Goal: Transaction & Acquisition: Download file/media

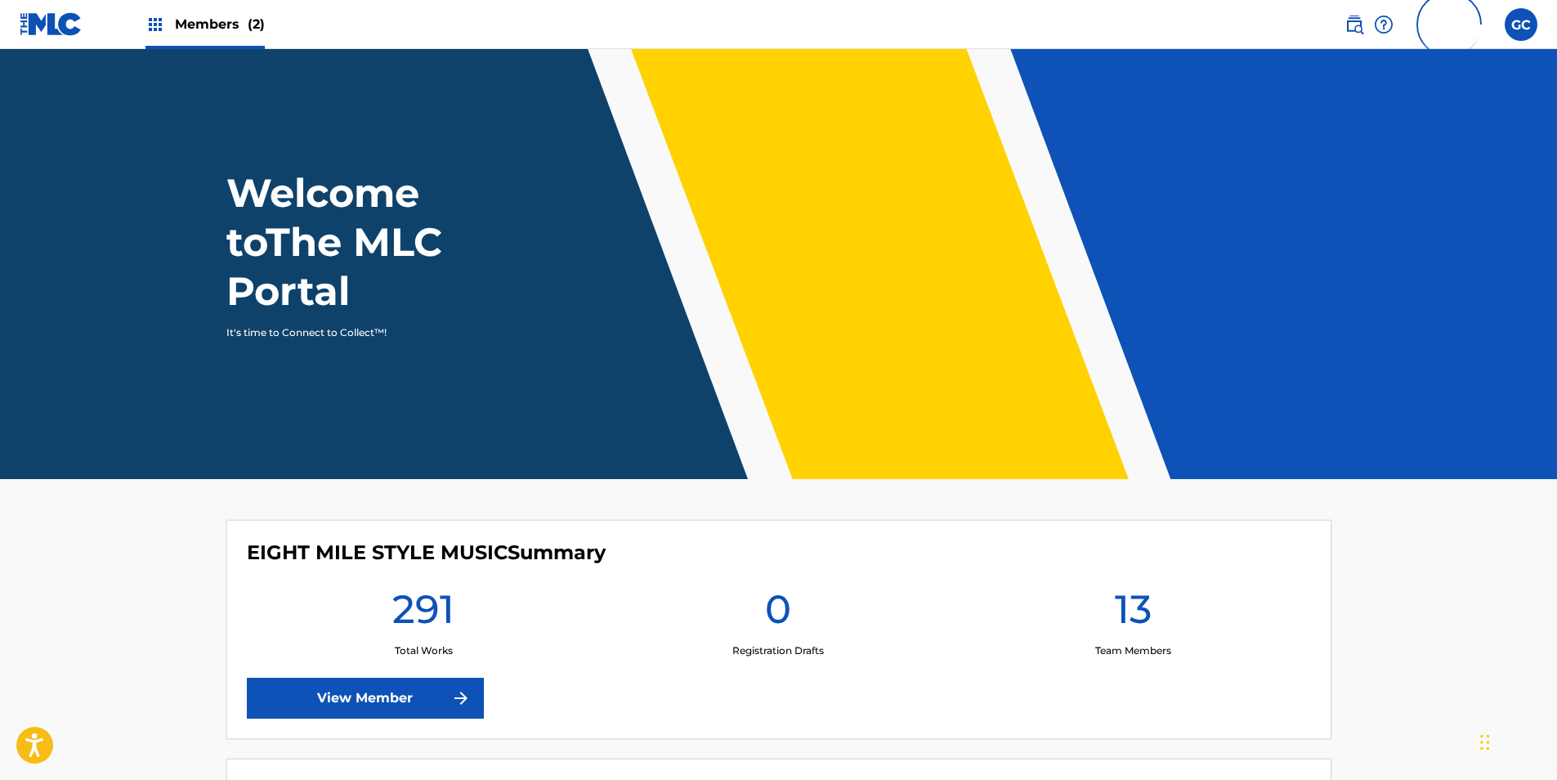
click at [190, 16] on span "Members (2)" at bounding box center [220, 24] width 90 height 19
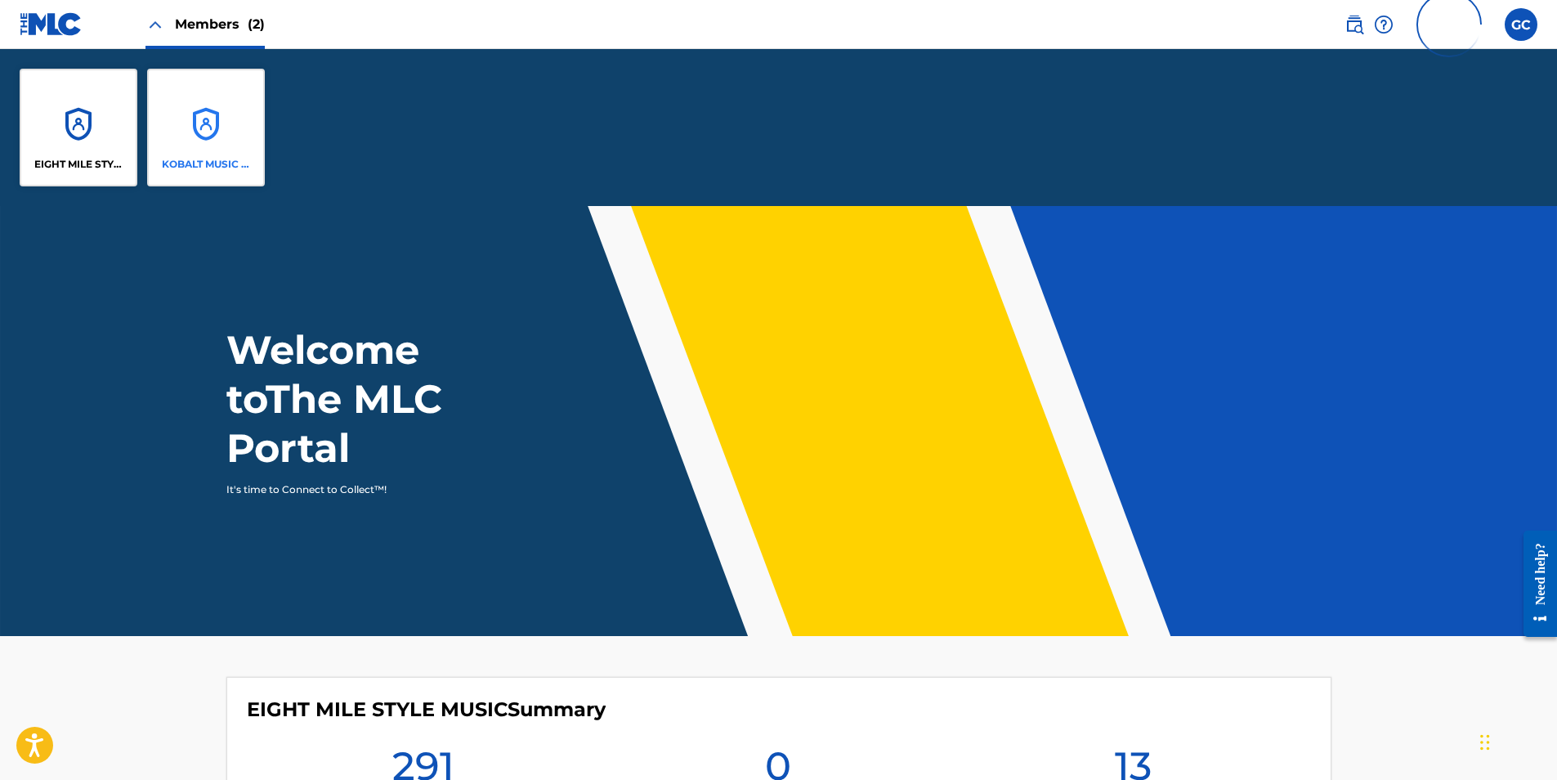
click at [186, 127] on div "KOBALT MUSIC PUB AMERICA INC" at bounding box center [206, 128] width 118 height 118
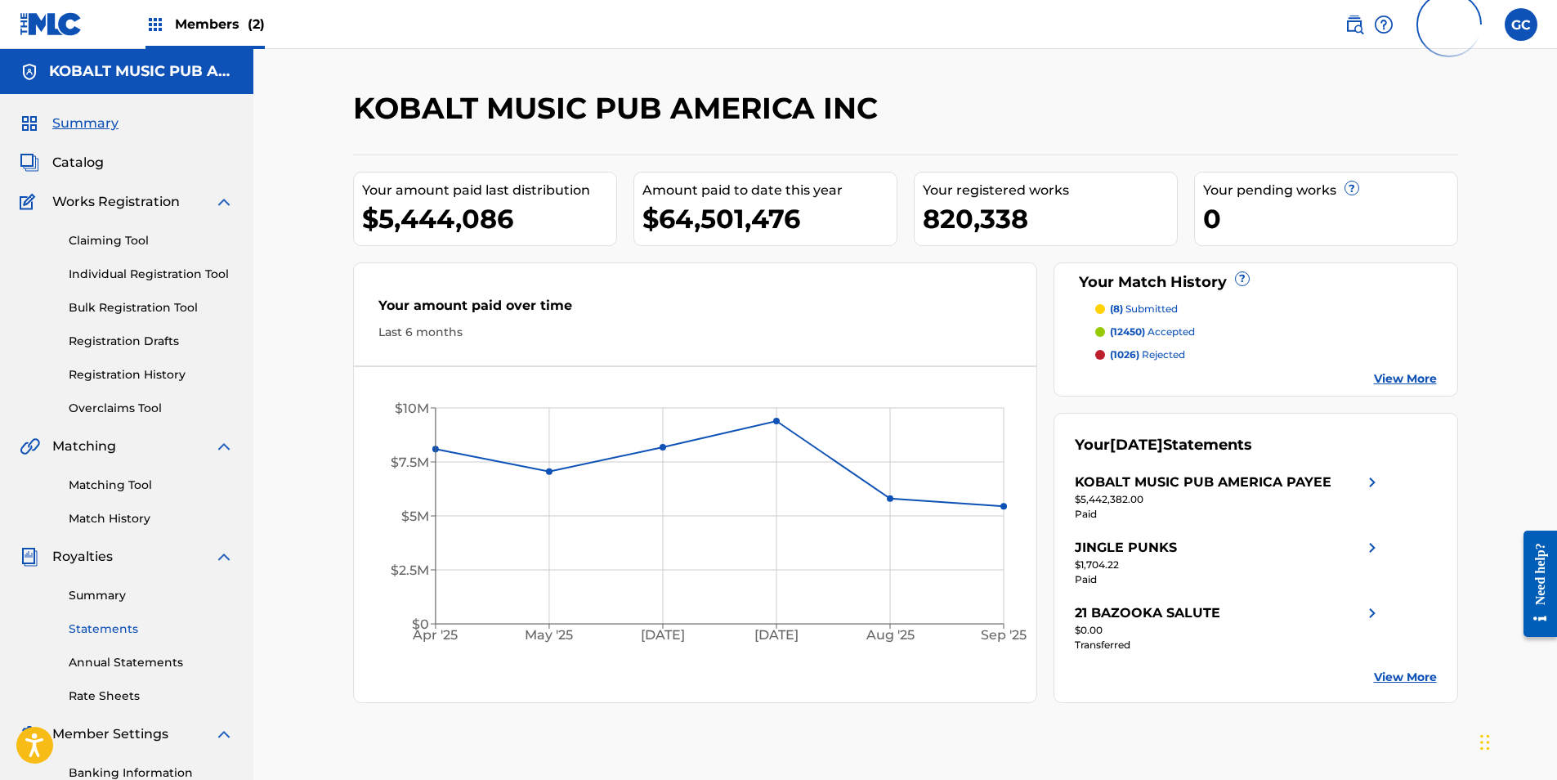
click at [124, 634] on link "Statements" at bounding box center [151, 628] width 165 height 17
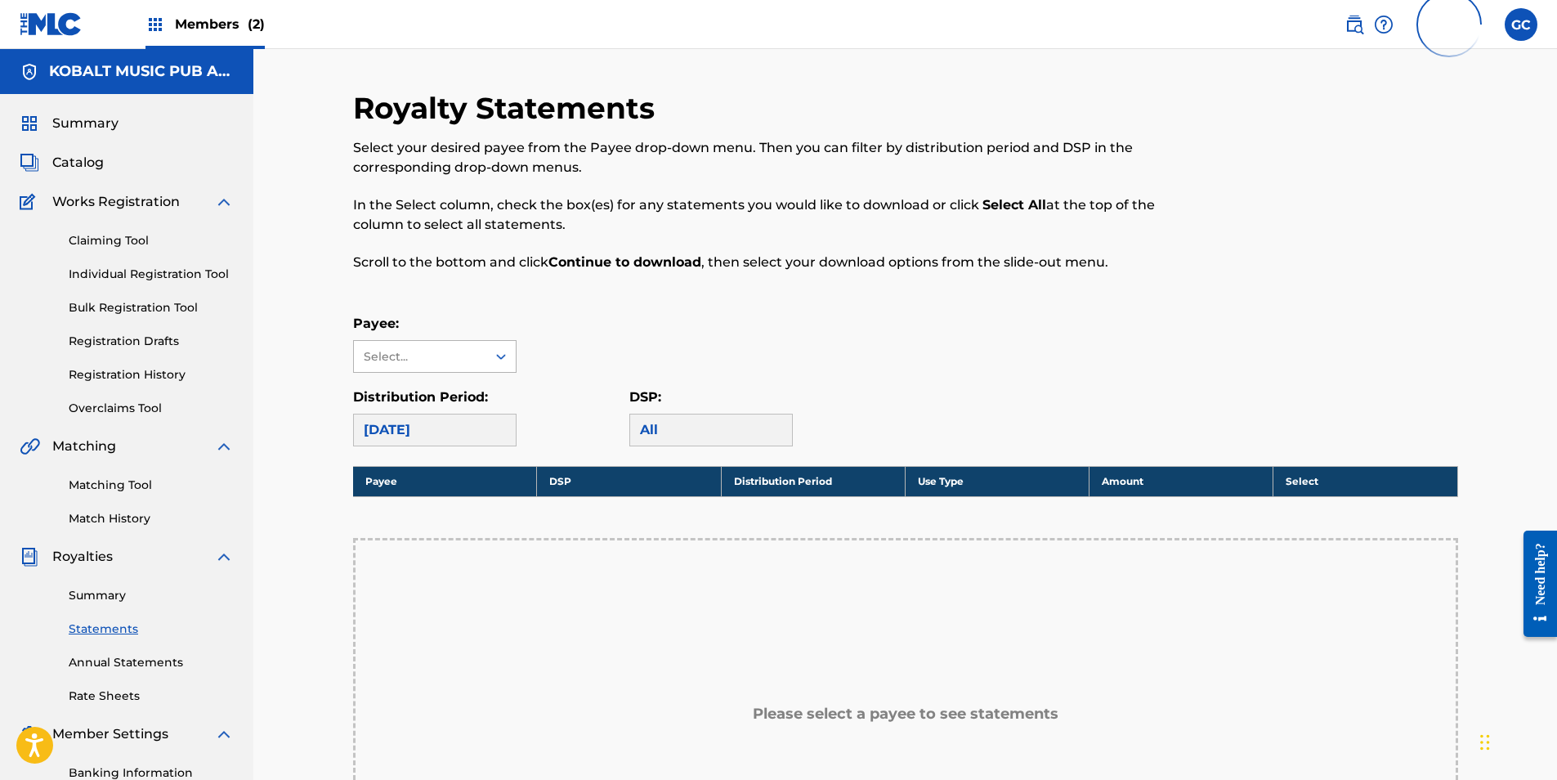
click at [449, 356] on div "Select..." at bounding box center [419, 356] width 111 height 17
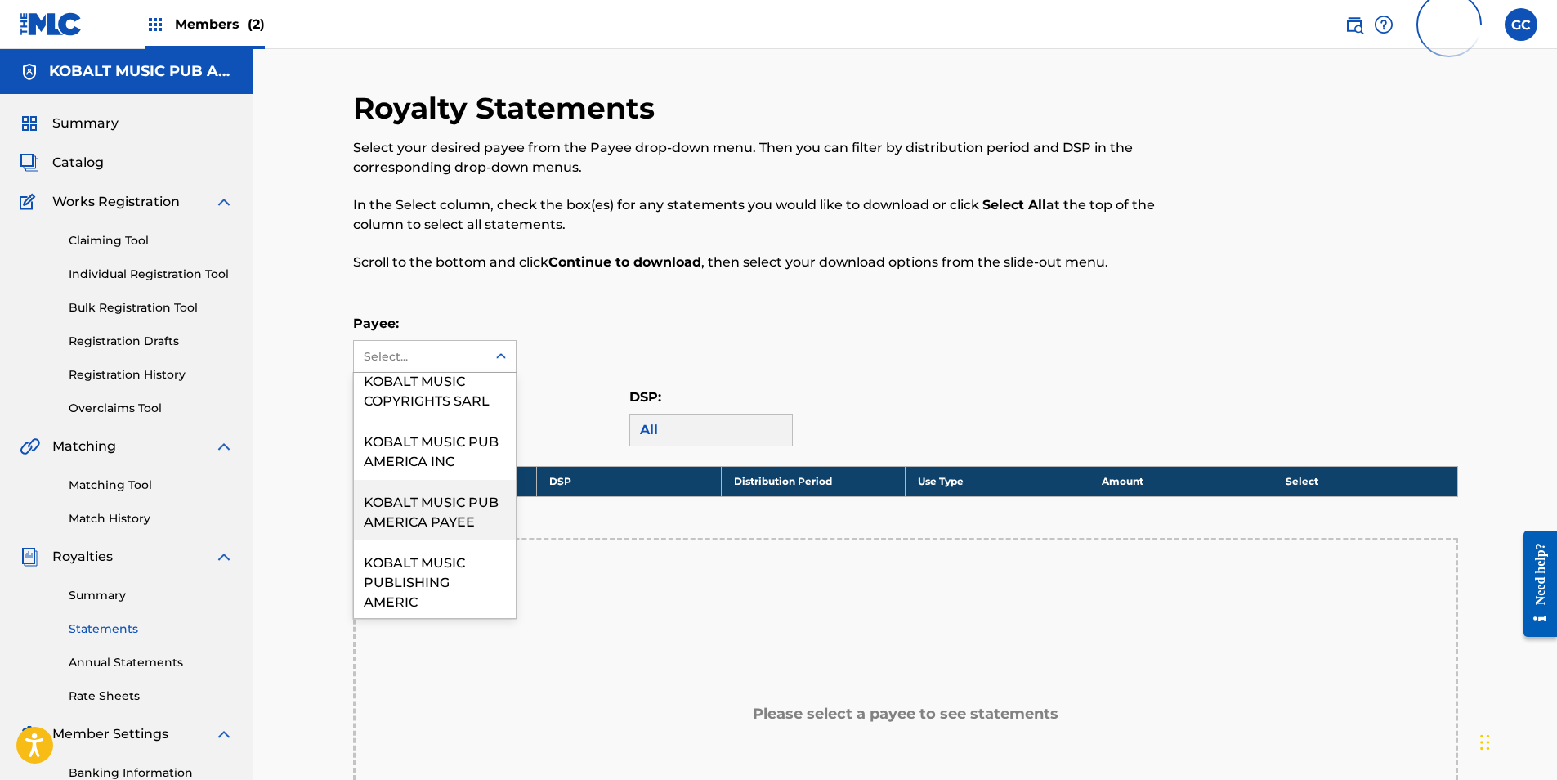
scroll to position [1144, 0]
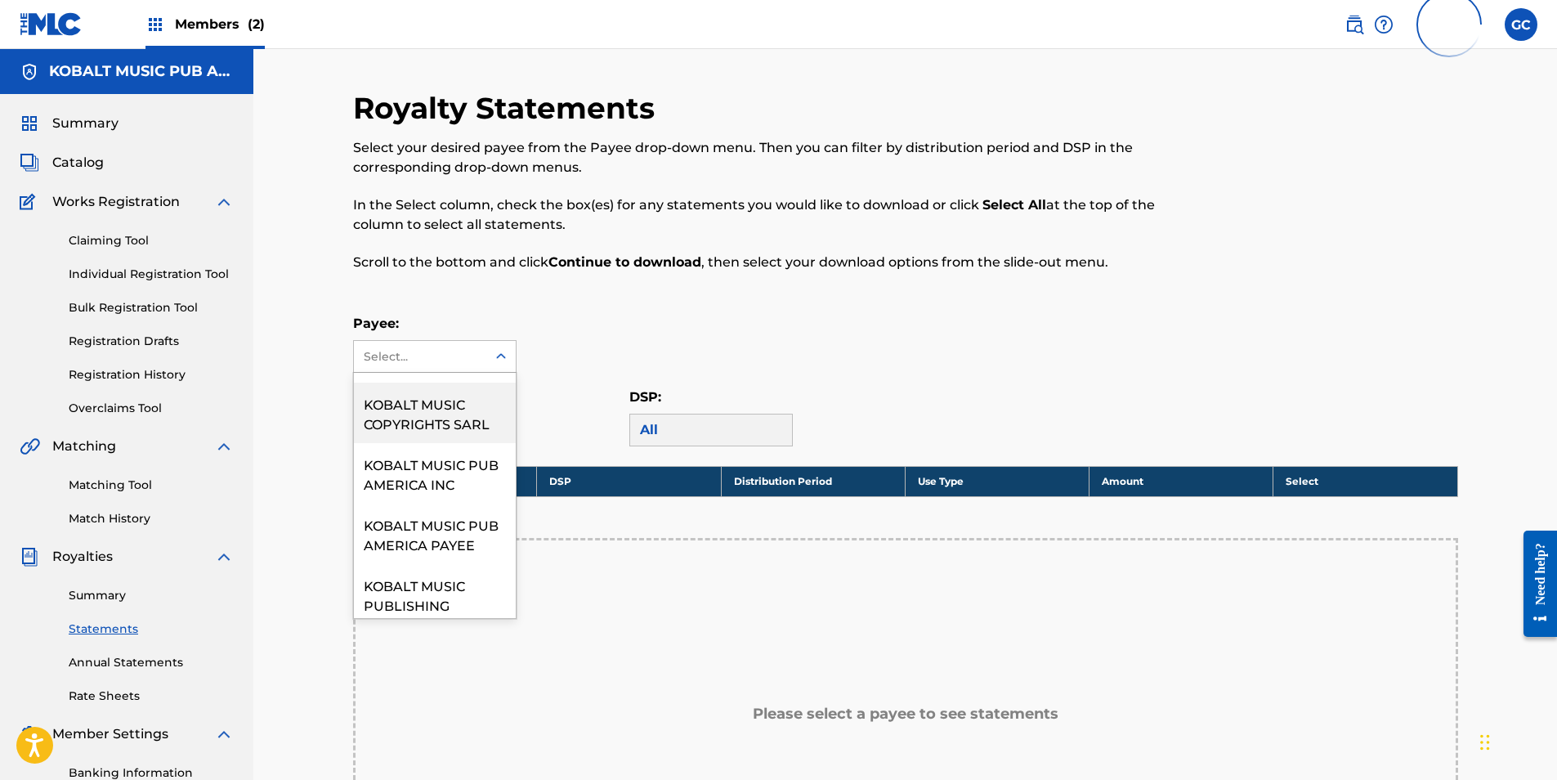
click at [446, 443] on div "KOBALT MUSIC COPYRIGHTS SARL" at bounding box center [435, 413] width 162 height 60
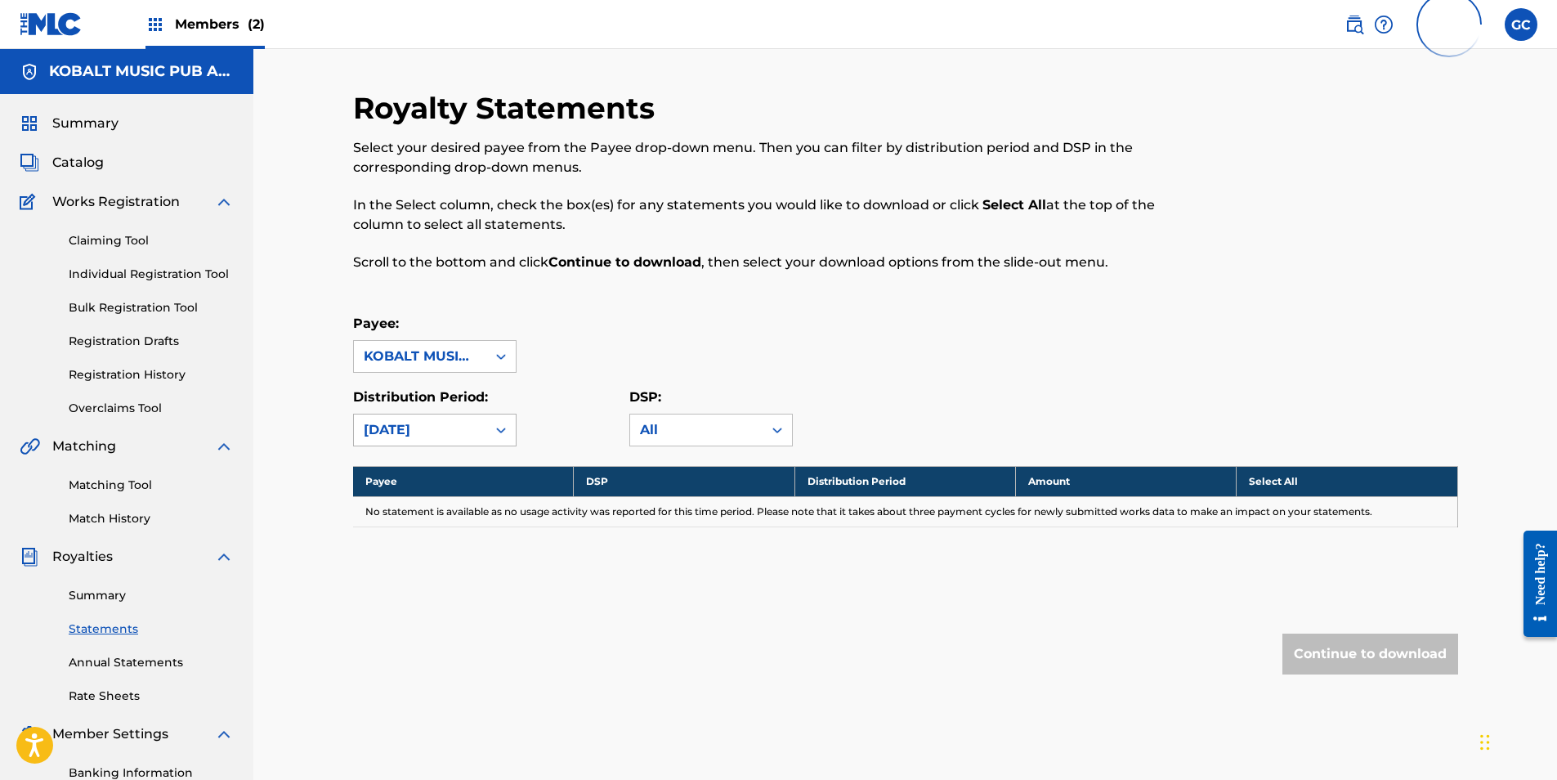
click at [456, 433] on div "[DATE]" at bounding box center [420, 430] width 113 height 20
click at [432, 584] on div "[DATE]" at bounding box center [435, 589] width 162 height 41
click at [1349, 514] on input "checkbox" at bounding box center [1346, 511] width 12 height 12
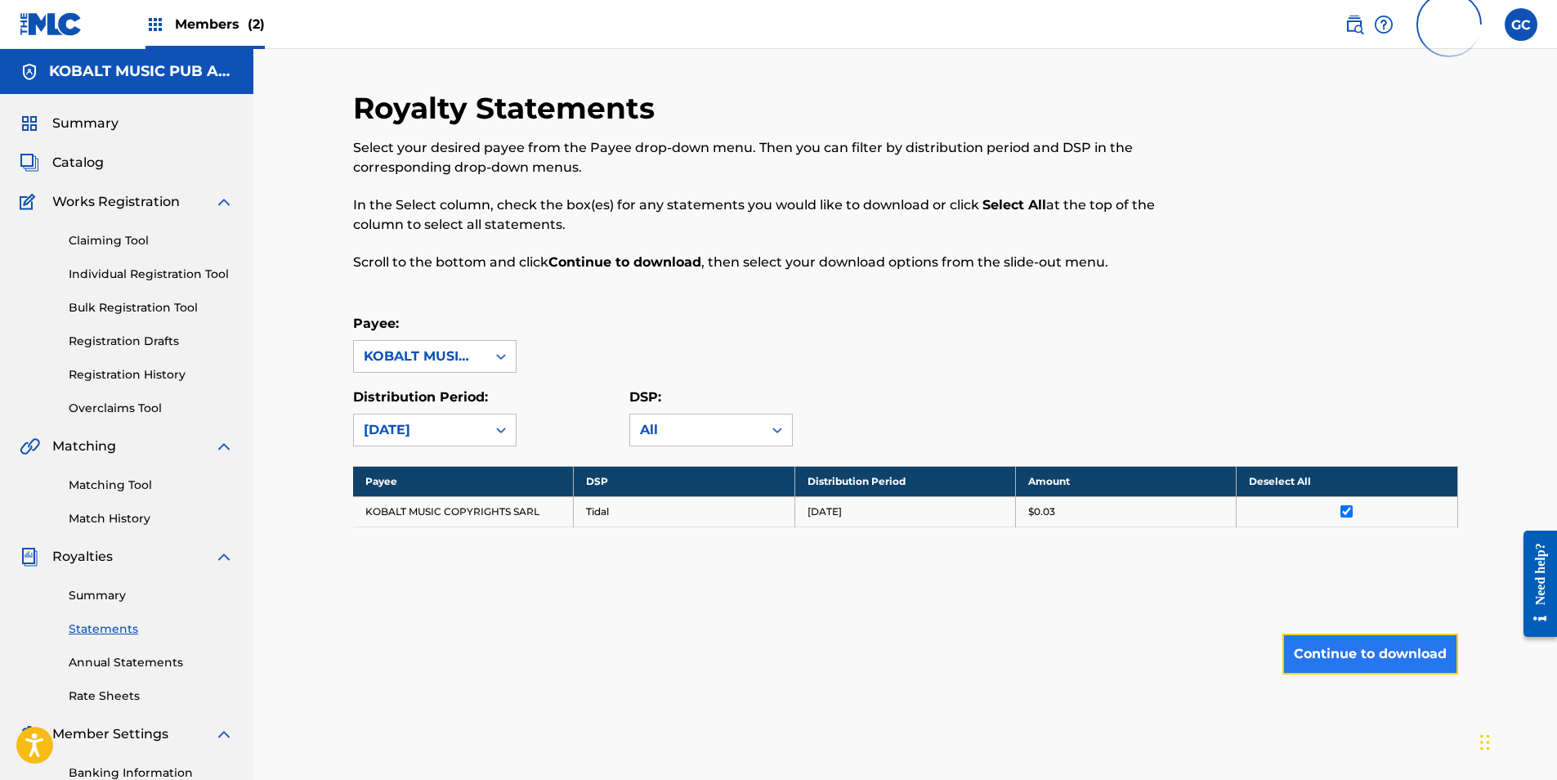
click at [1359, 648] on button "Continue to download" at bounding box center [1370, 653] width 176 height 41
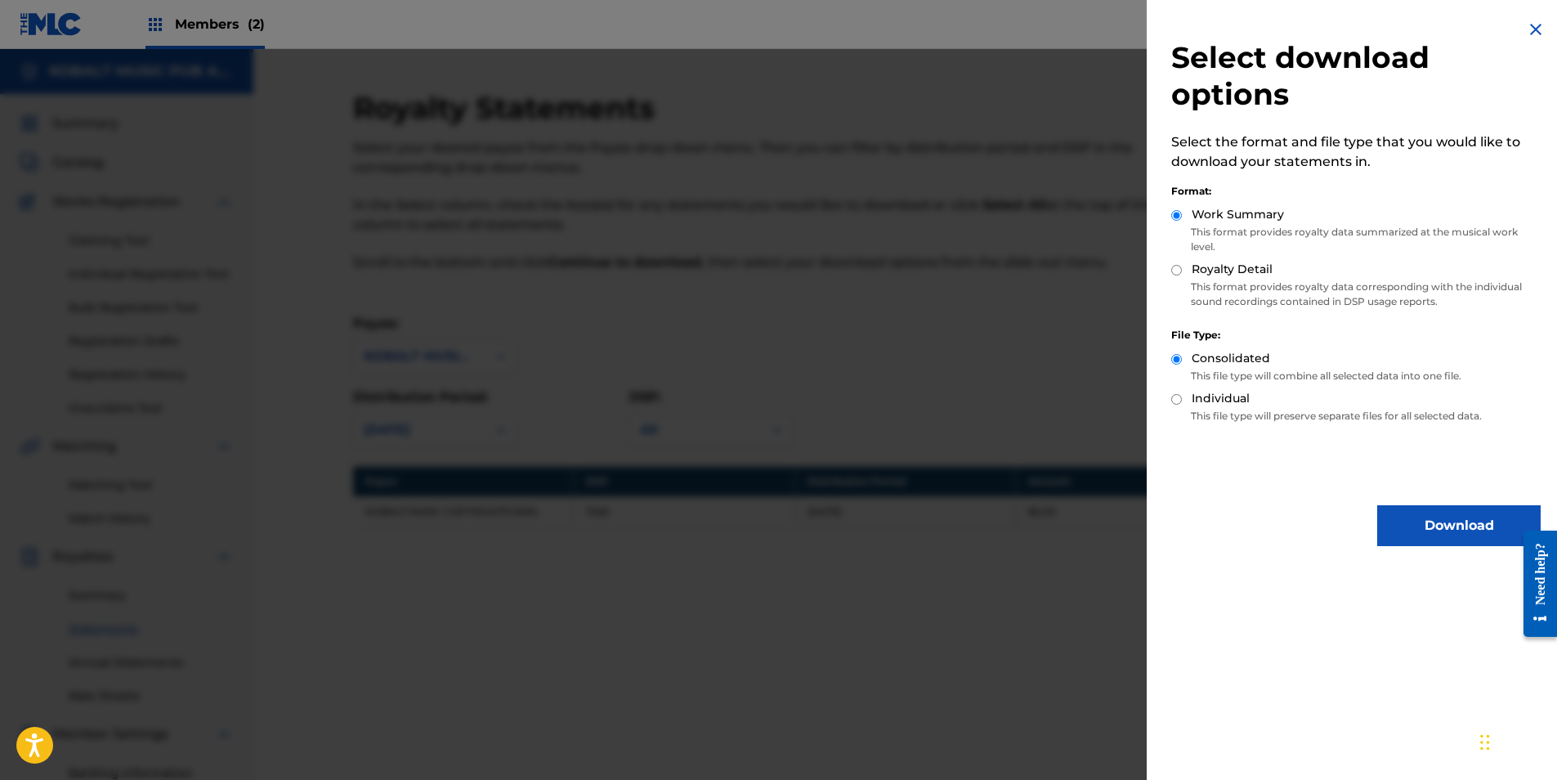
click at [1170, 271] on div "Select download options Select the format and file type that you would like to …" at bounding box center [1356, 283] width 418 height 566
click at [1178, 268] on input "Royalty Detail" at bounding box center [1176, 270] width 11 height 11
radio input "true"
click at [1390, 517] on button "Download" at bounding box center [1458, 525] width 163 height 41
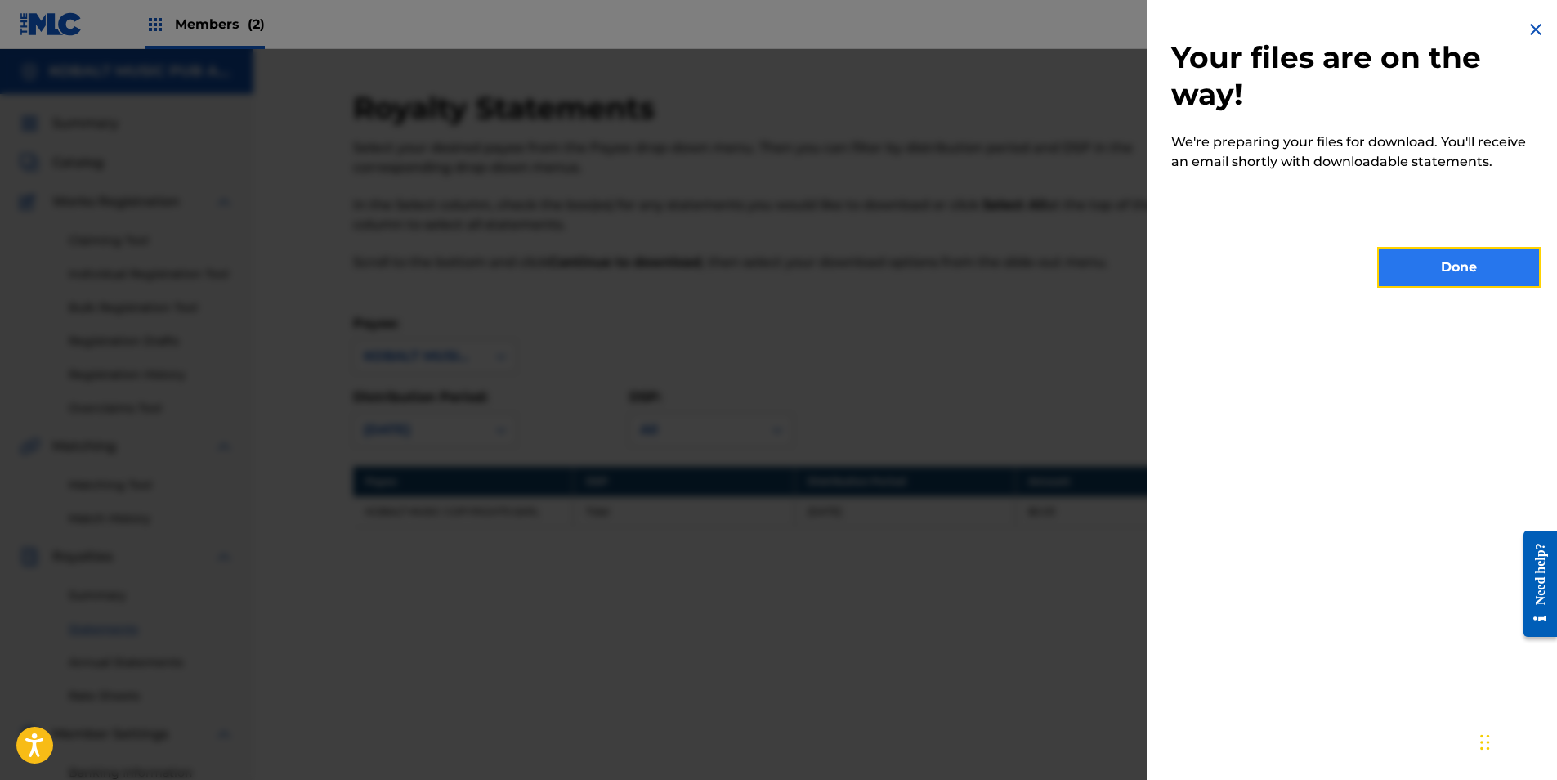
click at [1421, 276] on button "Done" at bounding box center [1458, 267] width 163 height 41
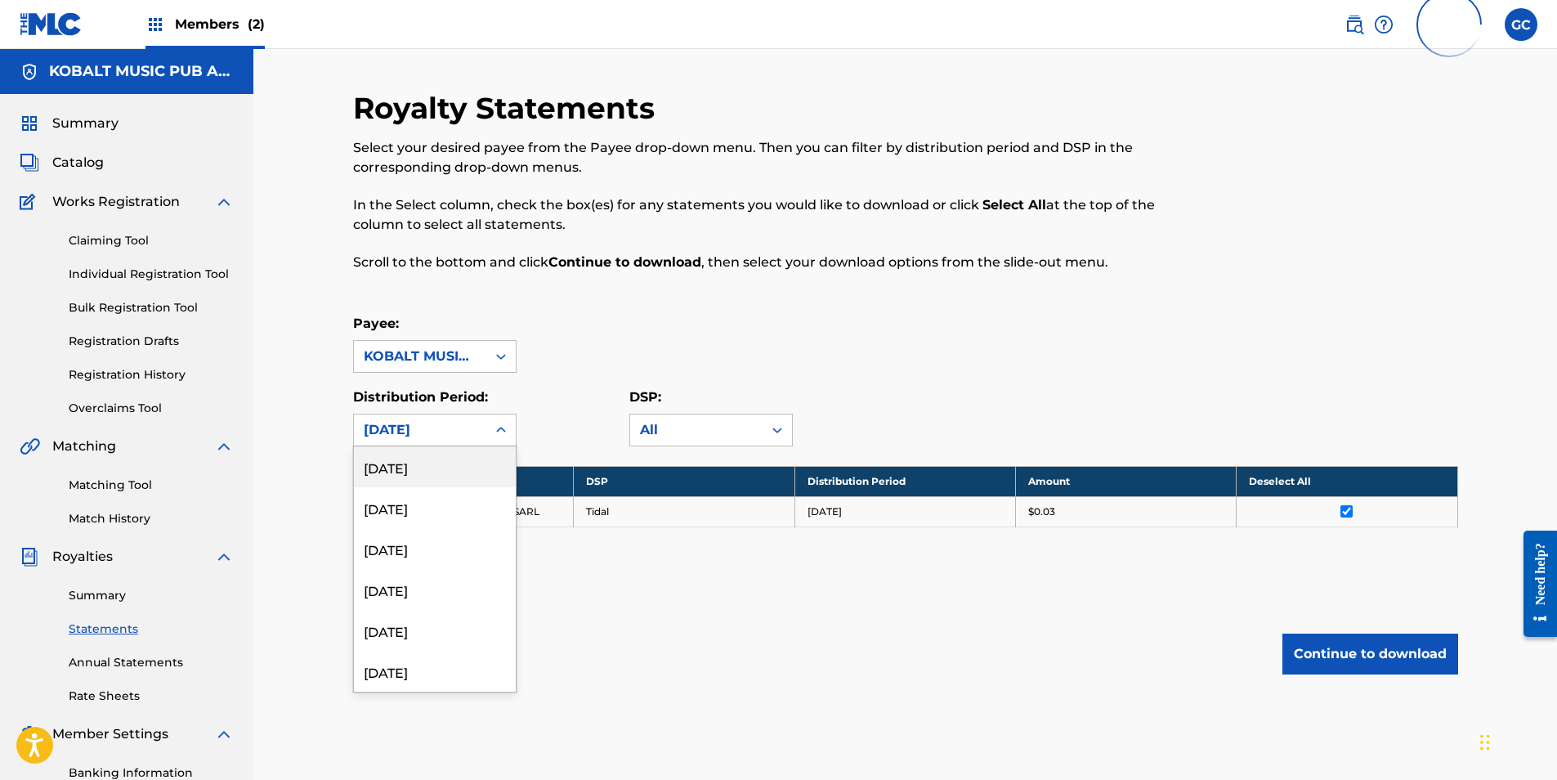
click at [465, 426] on div "[DATE]" at bounding box center [420, 430] width 113 height 20
click at [451, 584] on div "[DATE]" at bounding box center [435, 589] width 162 height 41
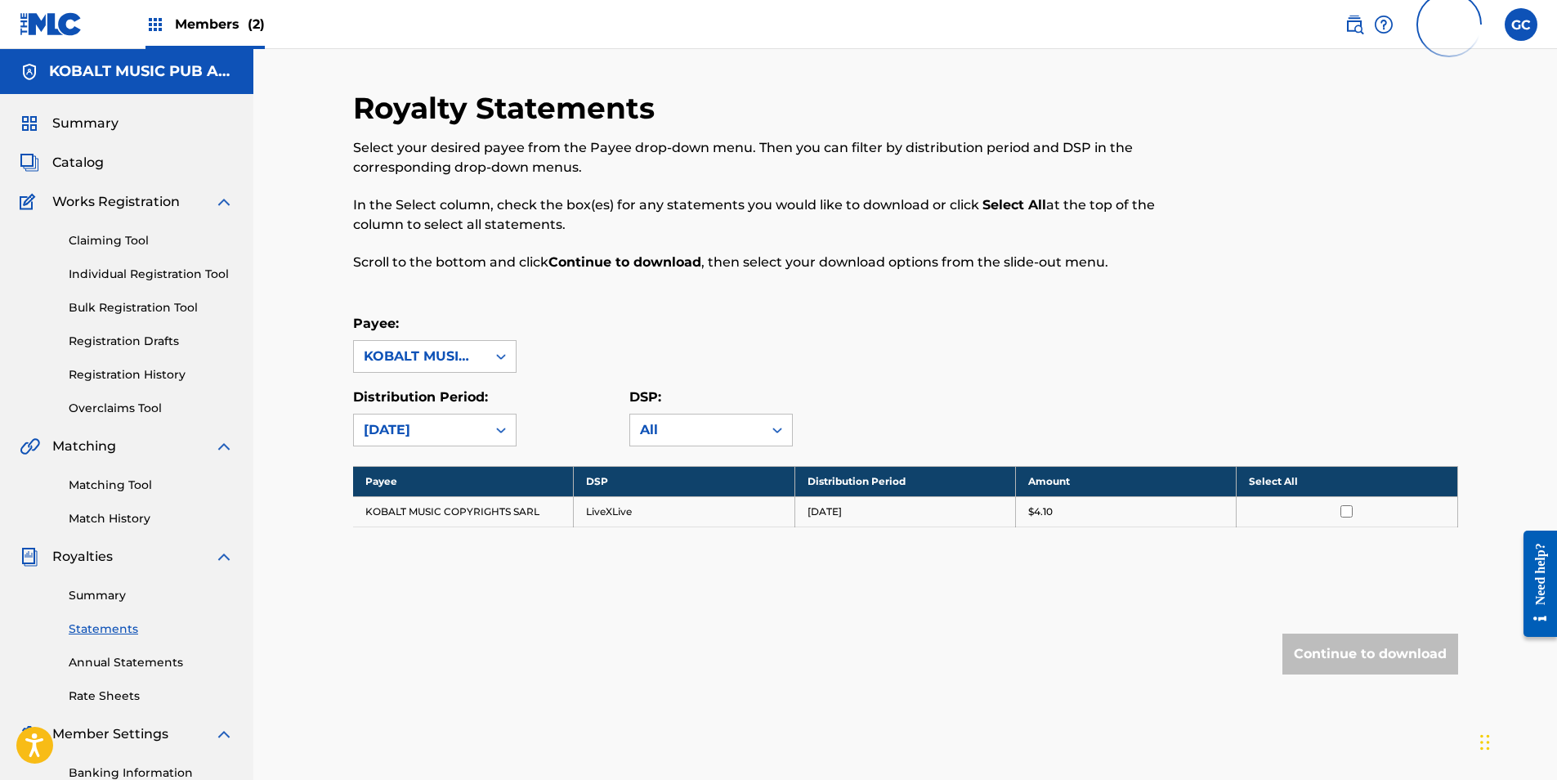
click at [1348, 512] on input "checkbox" at bounding box center [1346, 511] width 12 height 12
click at [1349, 647] on button "Continue to download" at bounding box center [1370, 653] width 176 height 41
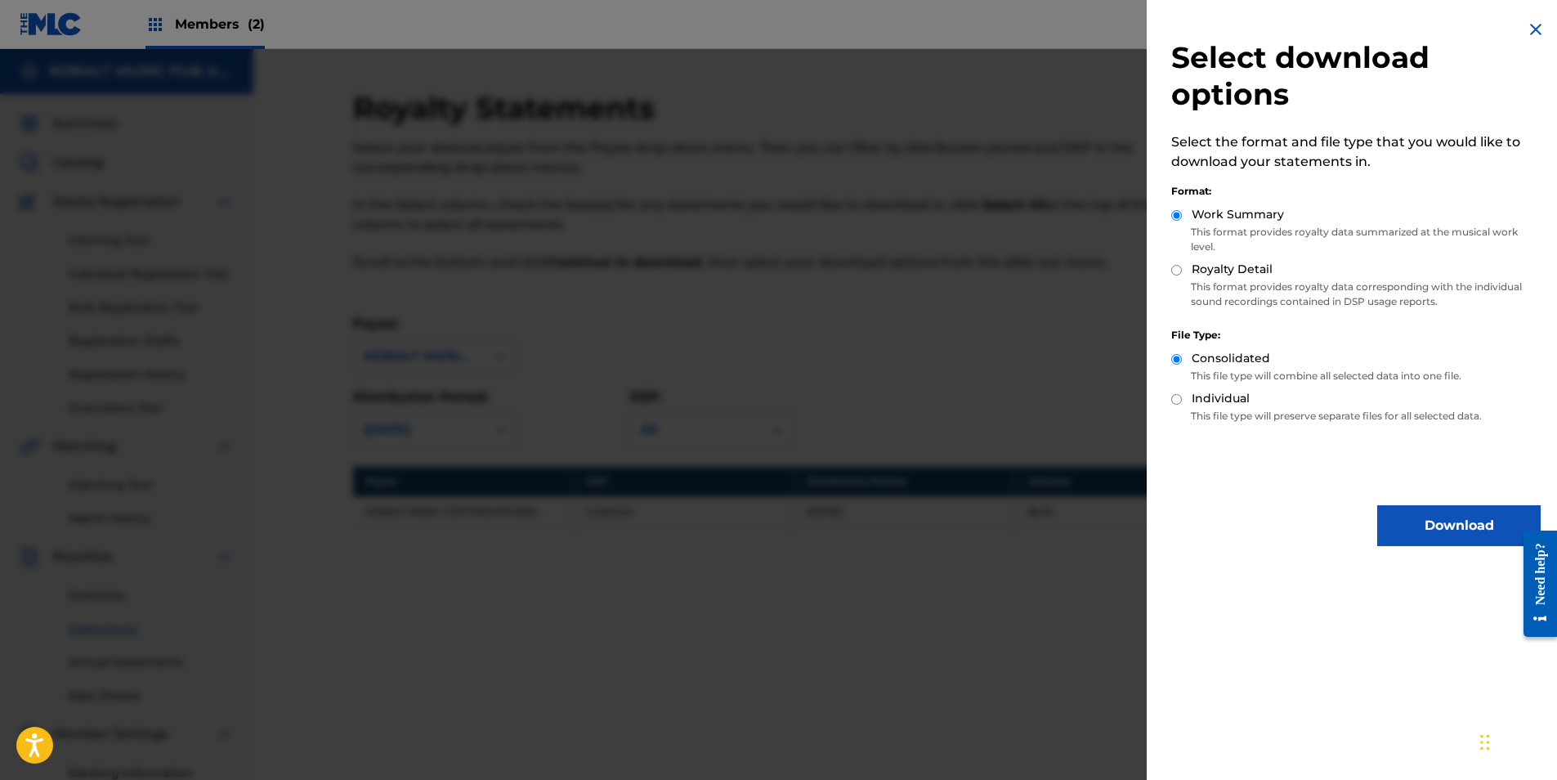
click at [1177, 268] on input "Royalty Detail" at bounding box center [1176, 270] width 11 height 11
radio input "true"
click at [1443, 530] on button "Download" at bounding box center [1458, 525] width 163 height 41
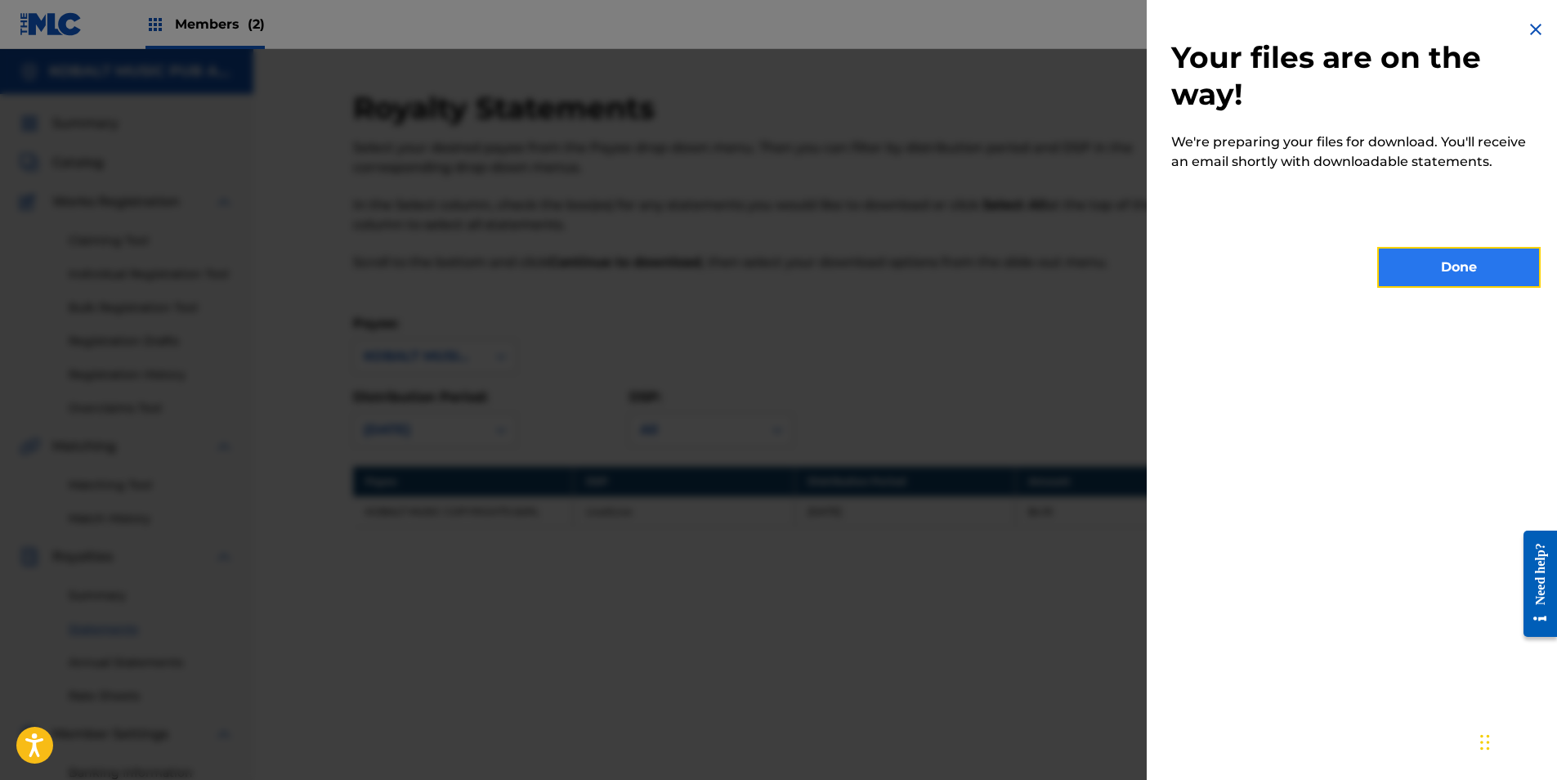
click at [1455, 267] on button "Done" at bounding box center [1458, 267] width 163 height 41
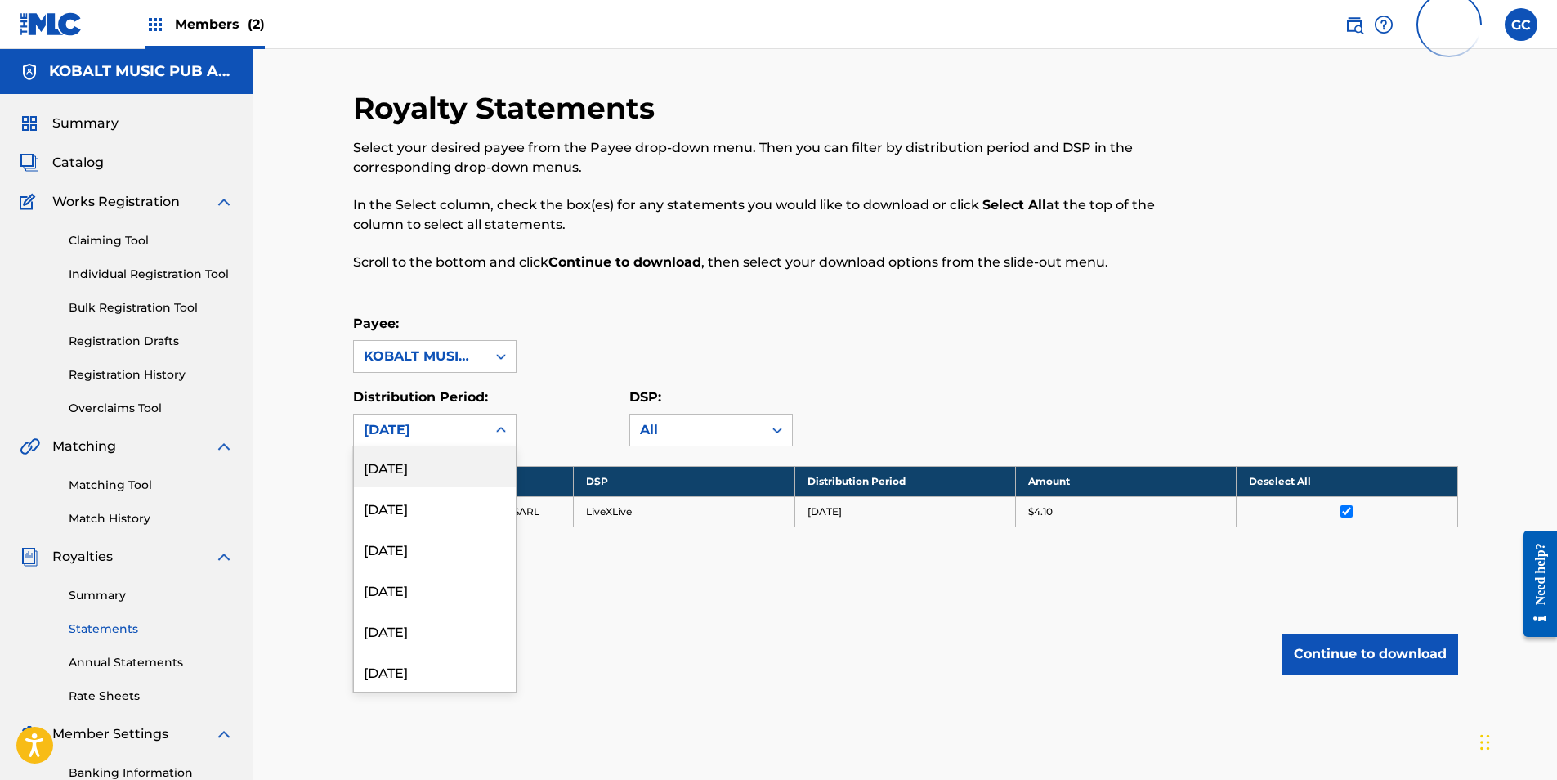
click at [472, 425] on div "[DATE]" at bounding box center [420, 430] width 113 height 20
click at [427, 466] on div "[DATE]" at bounding box center [435, 466] width 162 height 41
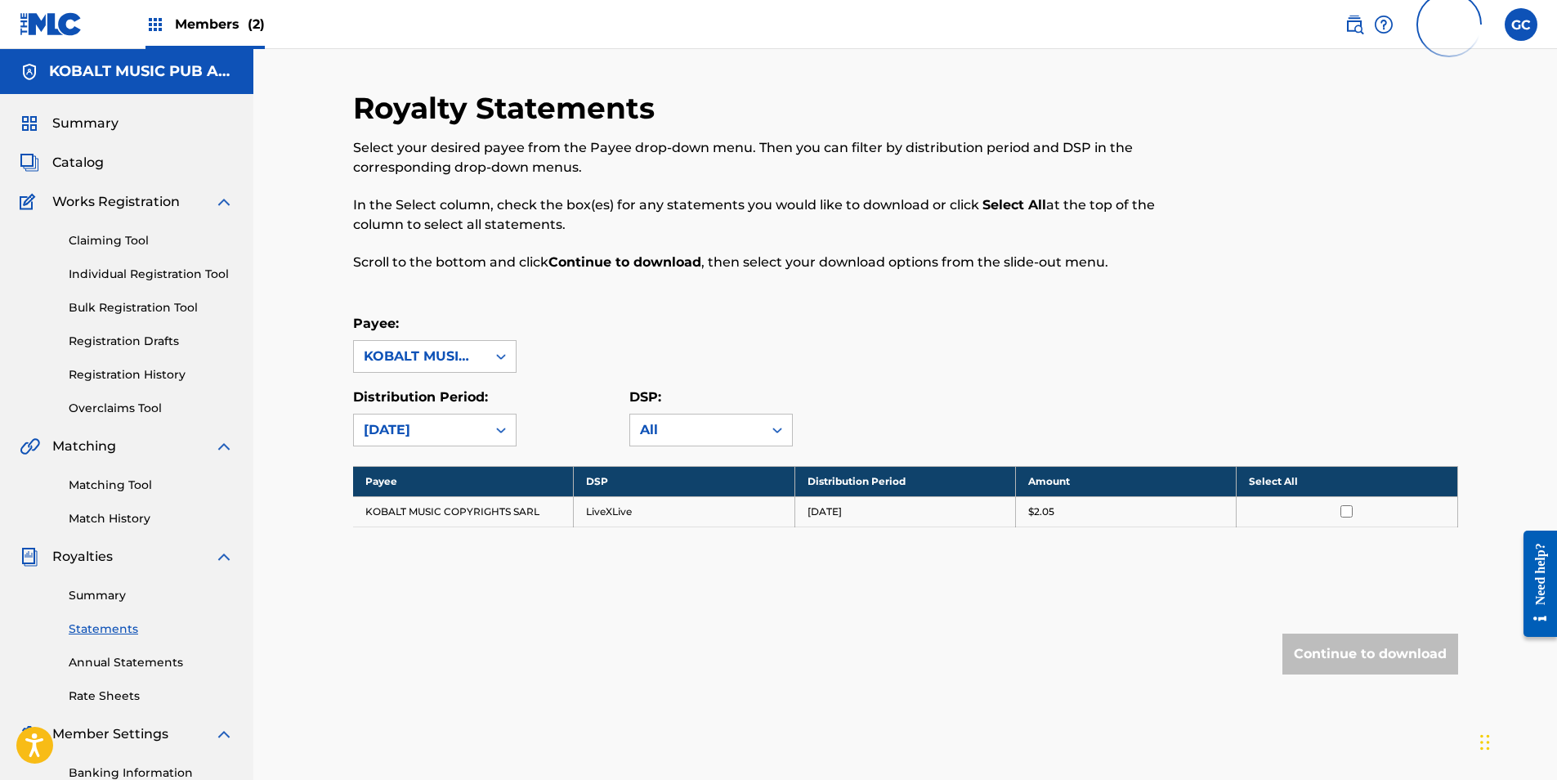
click at [1345, 517] on td at bounding box center [1347, 511] width 221 height 30
click at [1346, 516] on input "checkbox" at bounding box center [1346, 511] width 12 height 12
click at [1352, 664] on button "Continue to download" at bounding box center [1370, 653] width 176 height 41
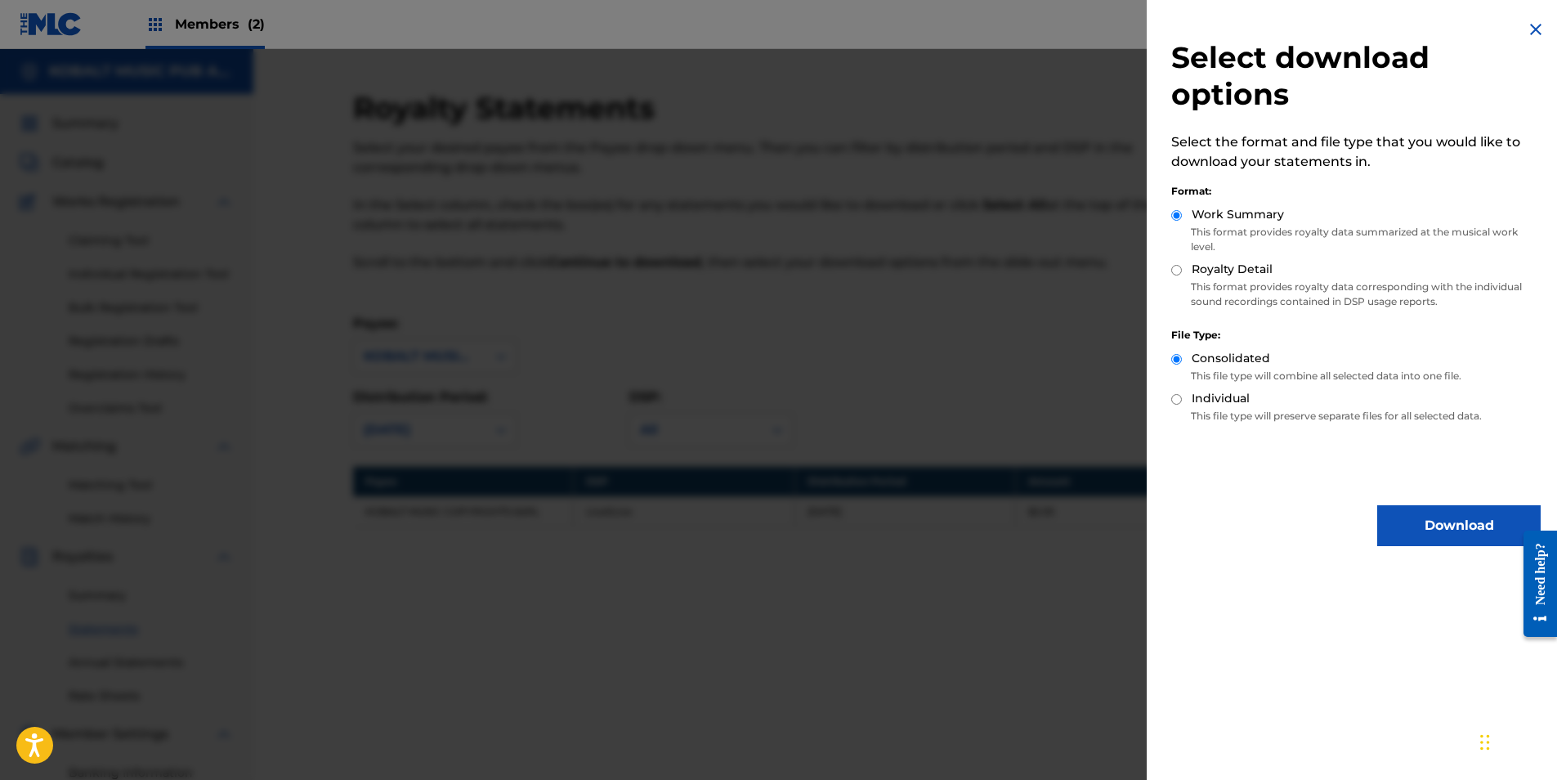
click at [1179, 271] on input "Royalty Detail" at bounding box center [1176, 270] width 11 height 11
radio input "true"
click at [1417, 524] on button "Download" at bounding box center [1458, 525] width 163 height 41
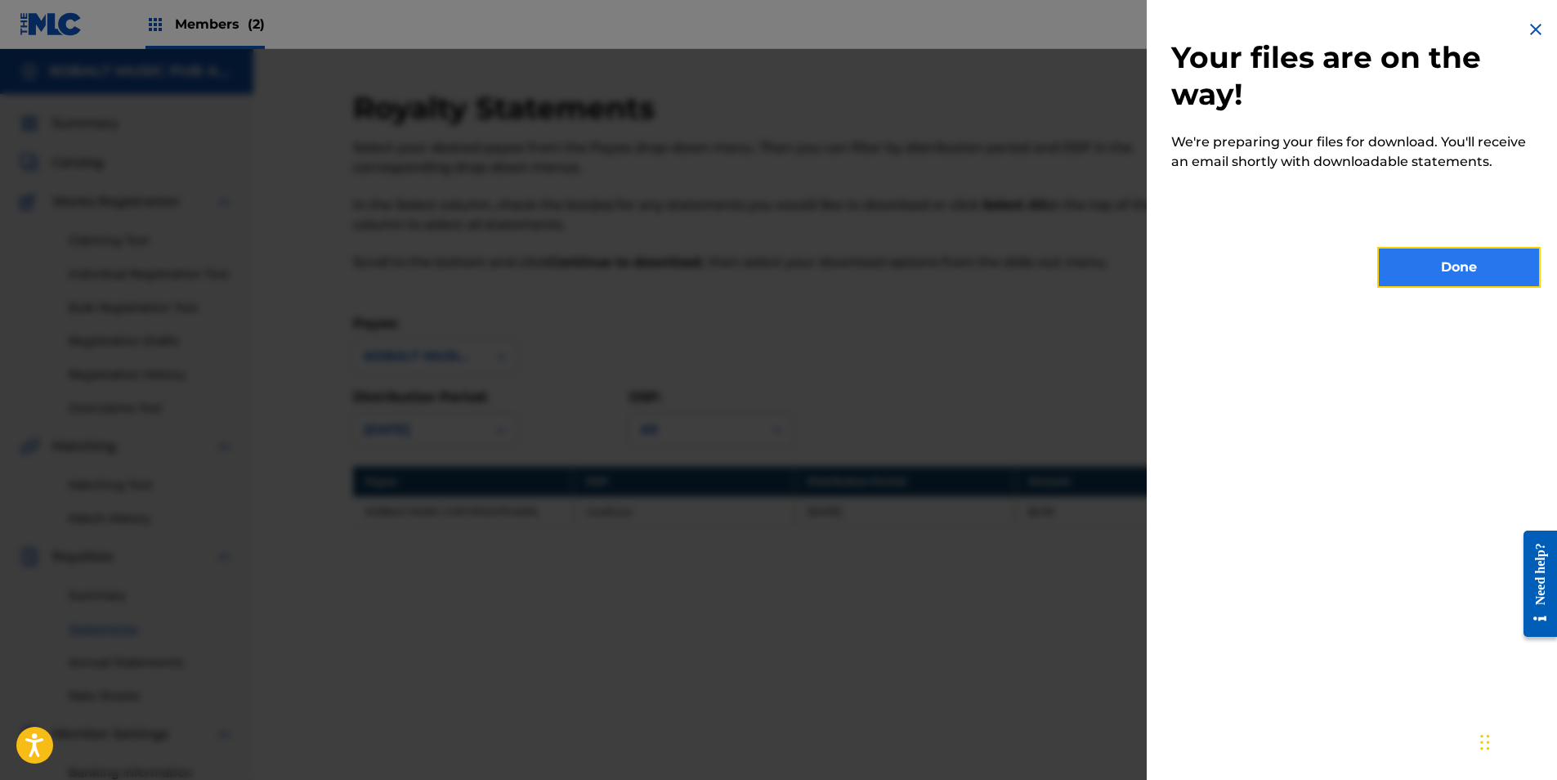
click at [1430, 267] on button "Done" at bounding box center [1458, 267] width 163 height 41
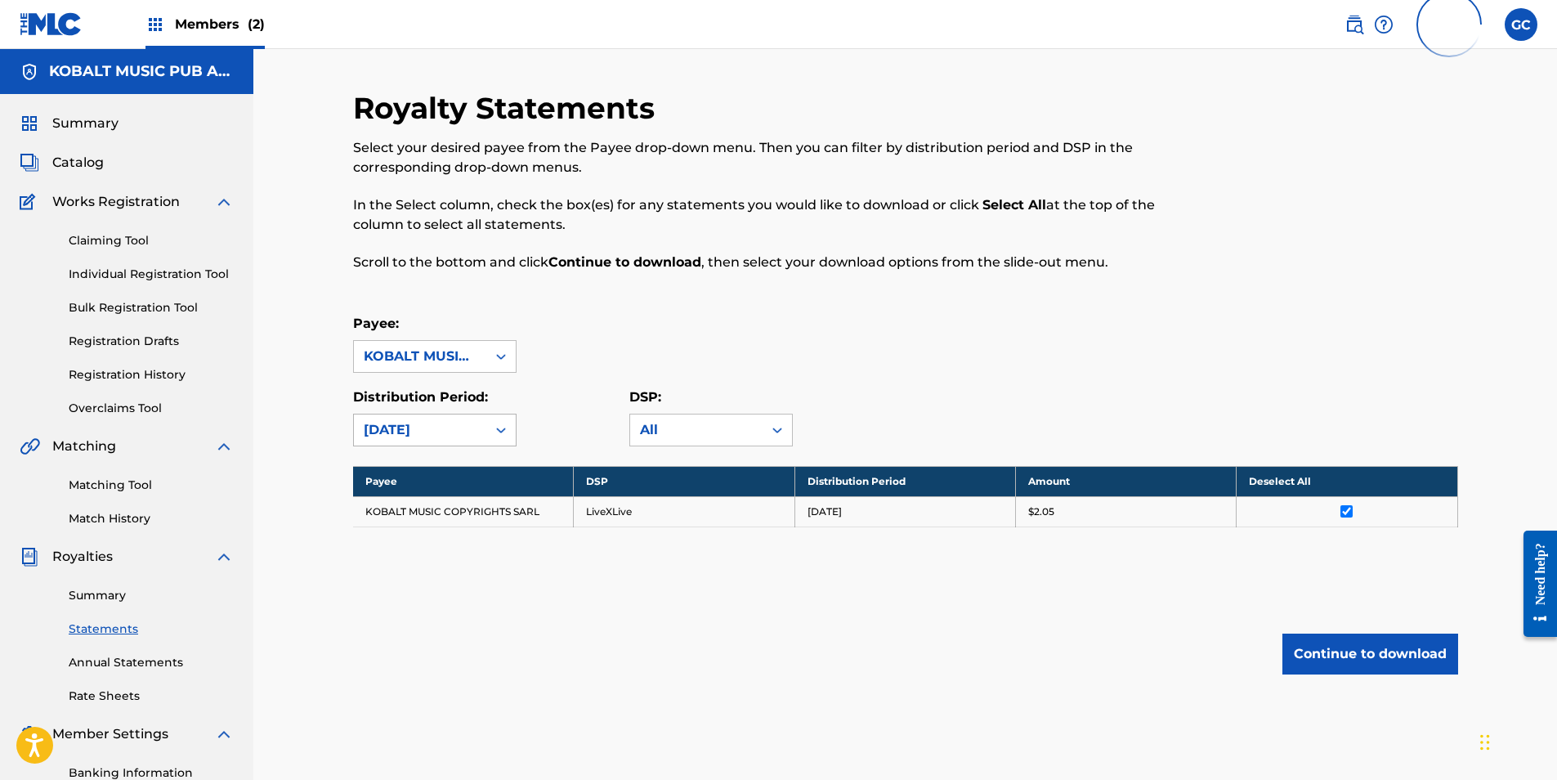
click at [459, 420] on div "[DATE]" at bounding box center [420, 430] width 113 height 20
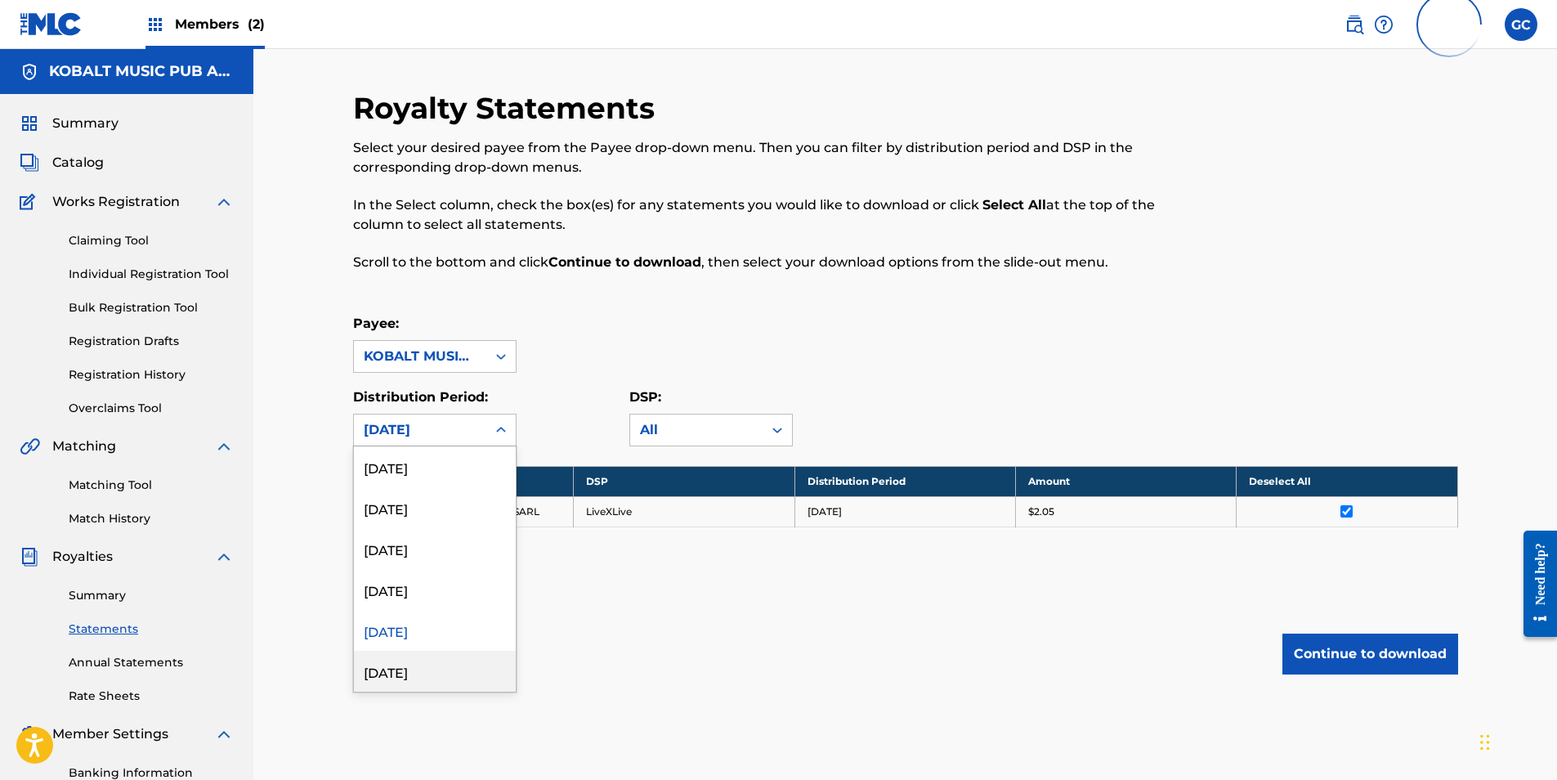
click at [431, 665] on div "[DATE]" at bounding box center [435, 671] width 162 height 41
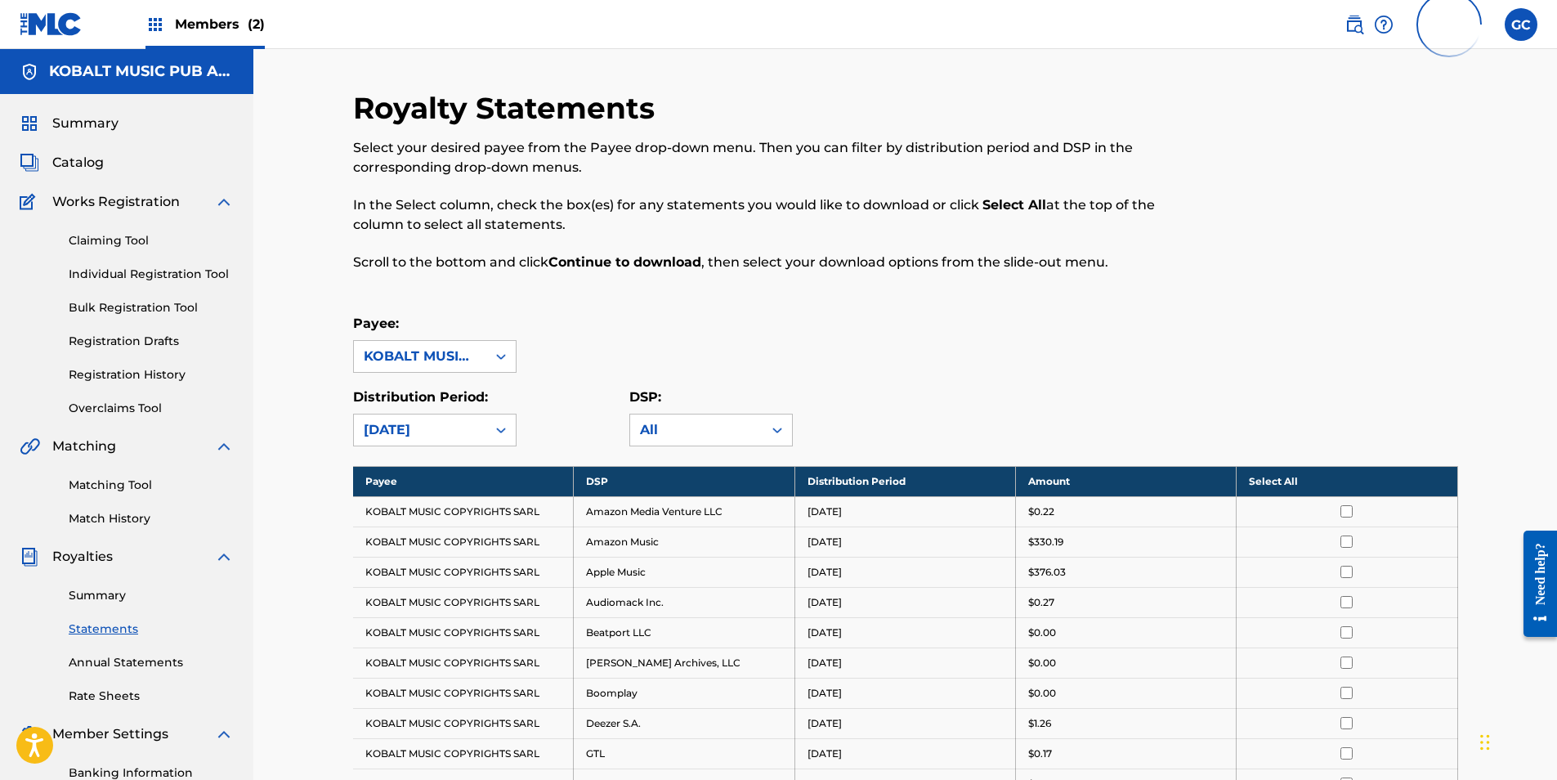
click at [1297, 483] on th "Select All" at bounding box center [1347, 481] width 221 height 30
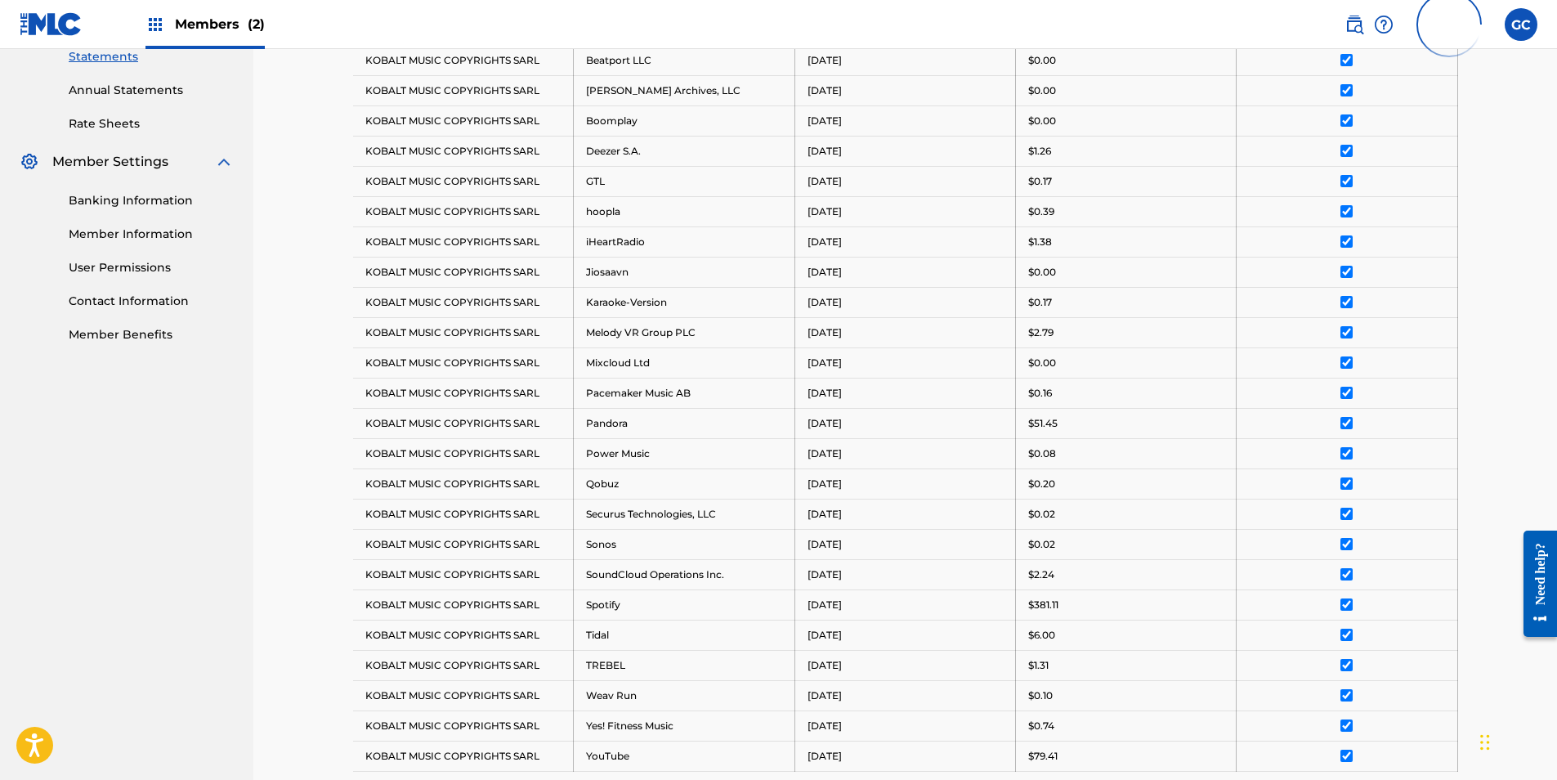
scroll to position [855, 0]
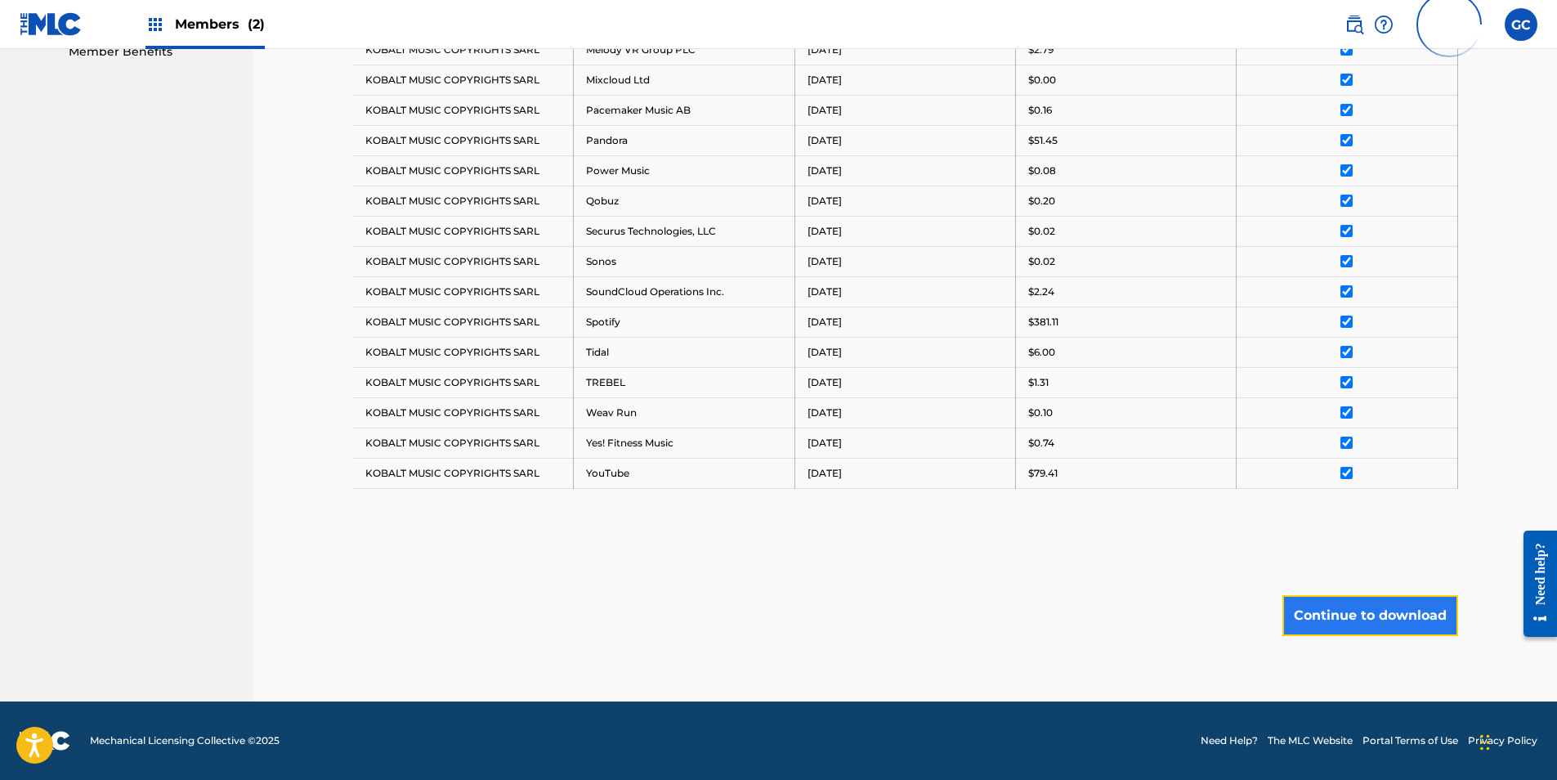
click at [1344, 610] on button "Continue to download" at bounding box center [1370, 615] width 176 height 41
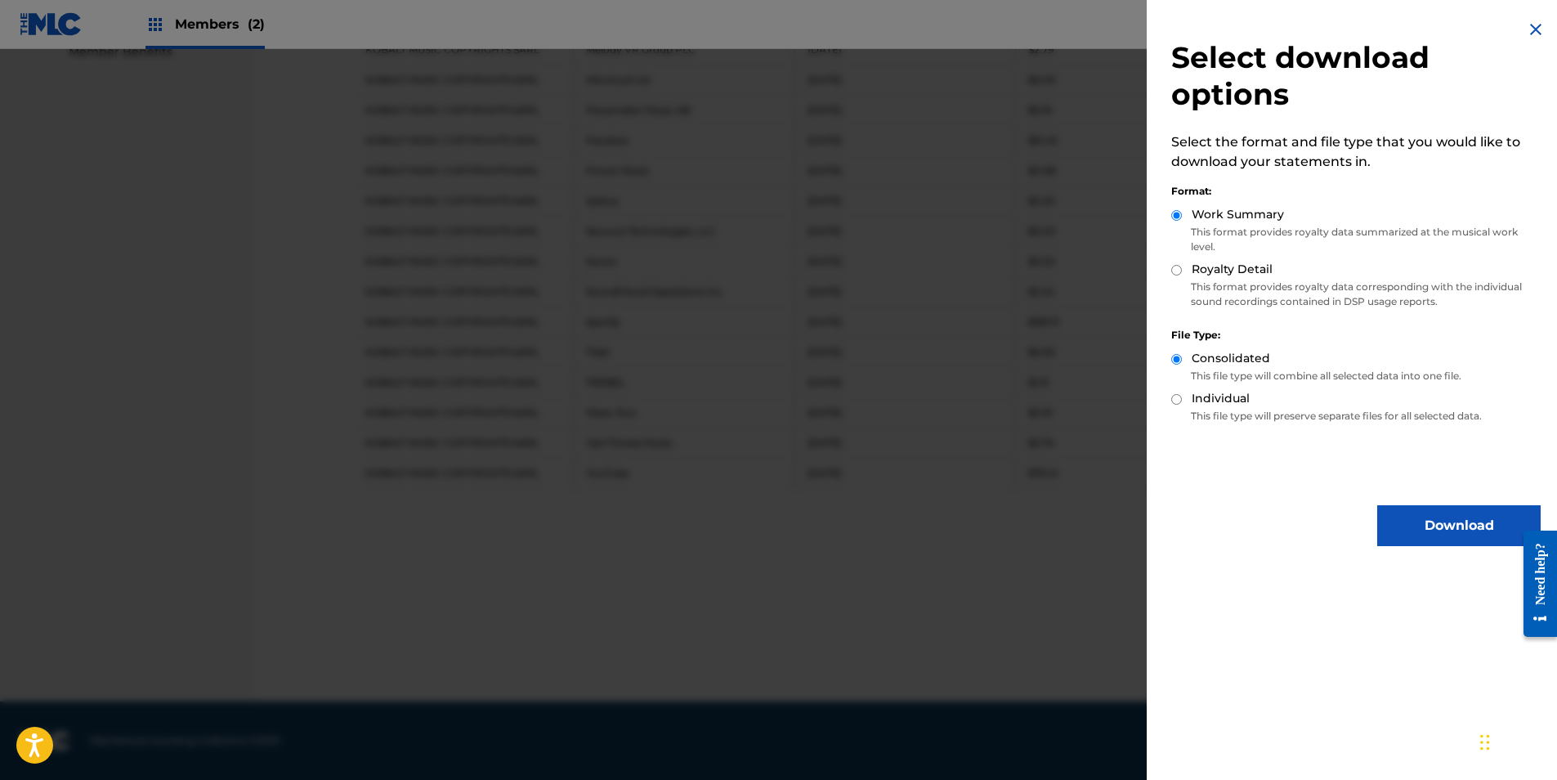
click at [1176, 271] on input "Royalty Detail" at bounding box center [1176, 270] width 11 height 11
radio input "true"
click at [1472, 521] on button "Download" at bounding box center [1458, 525] width 163 height 41
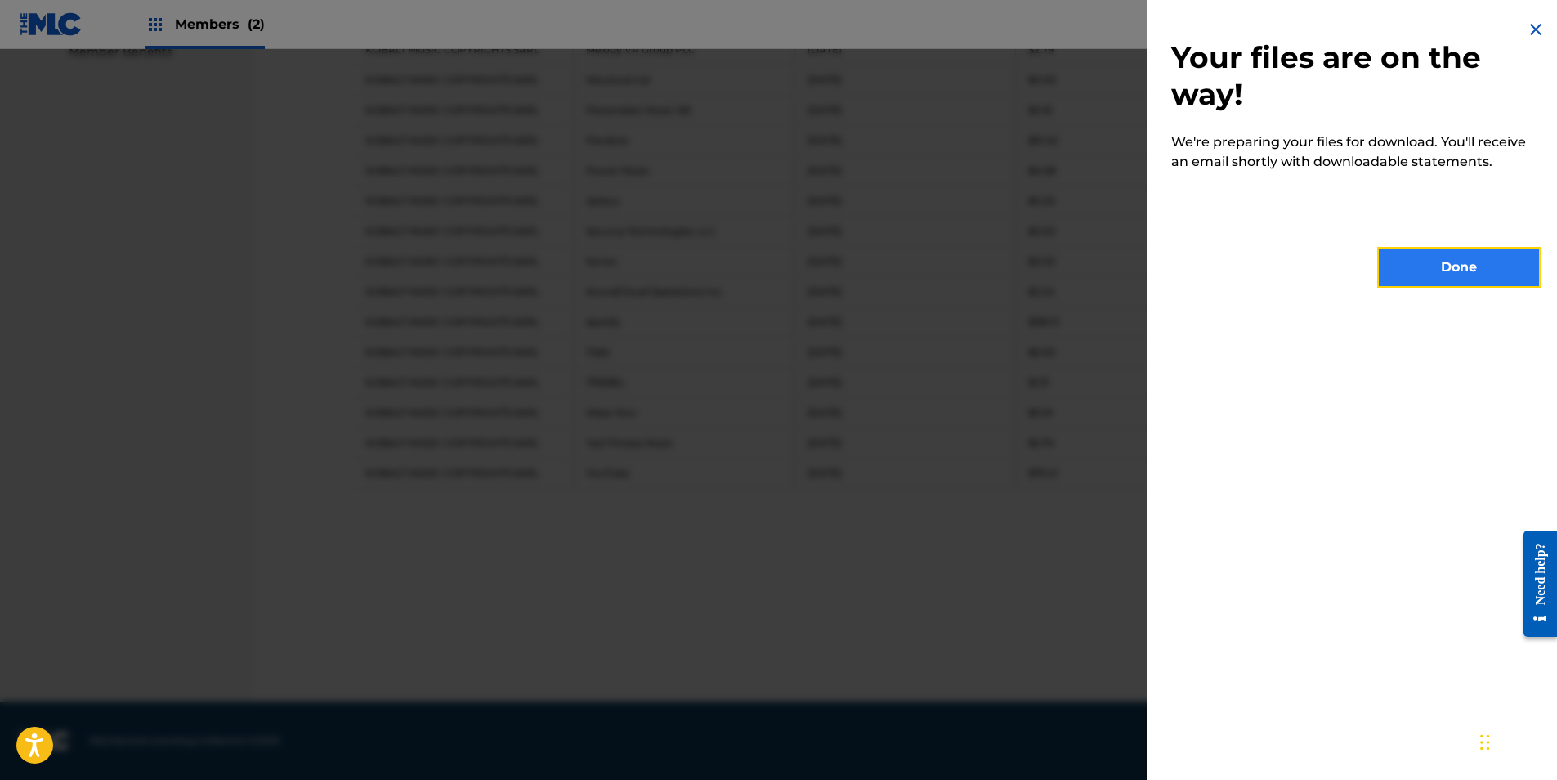
click at [1440, 255] on button "Done" at bounding box center [1458, 267] width 163 height 41
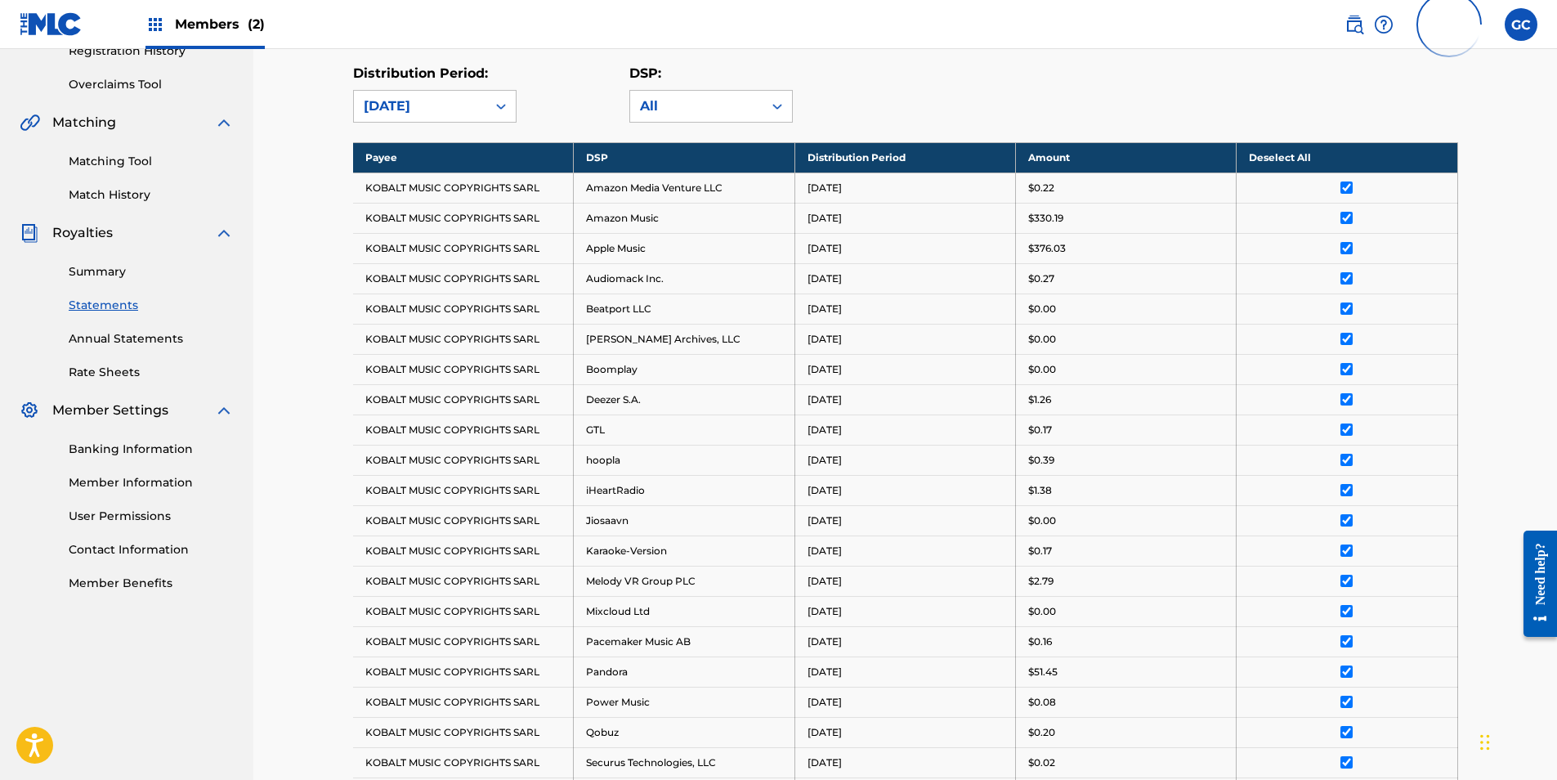
scroll to position [38, 0]
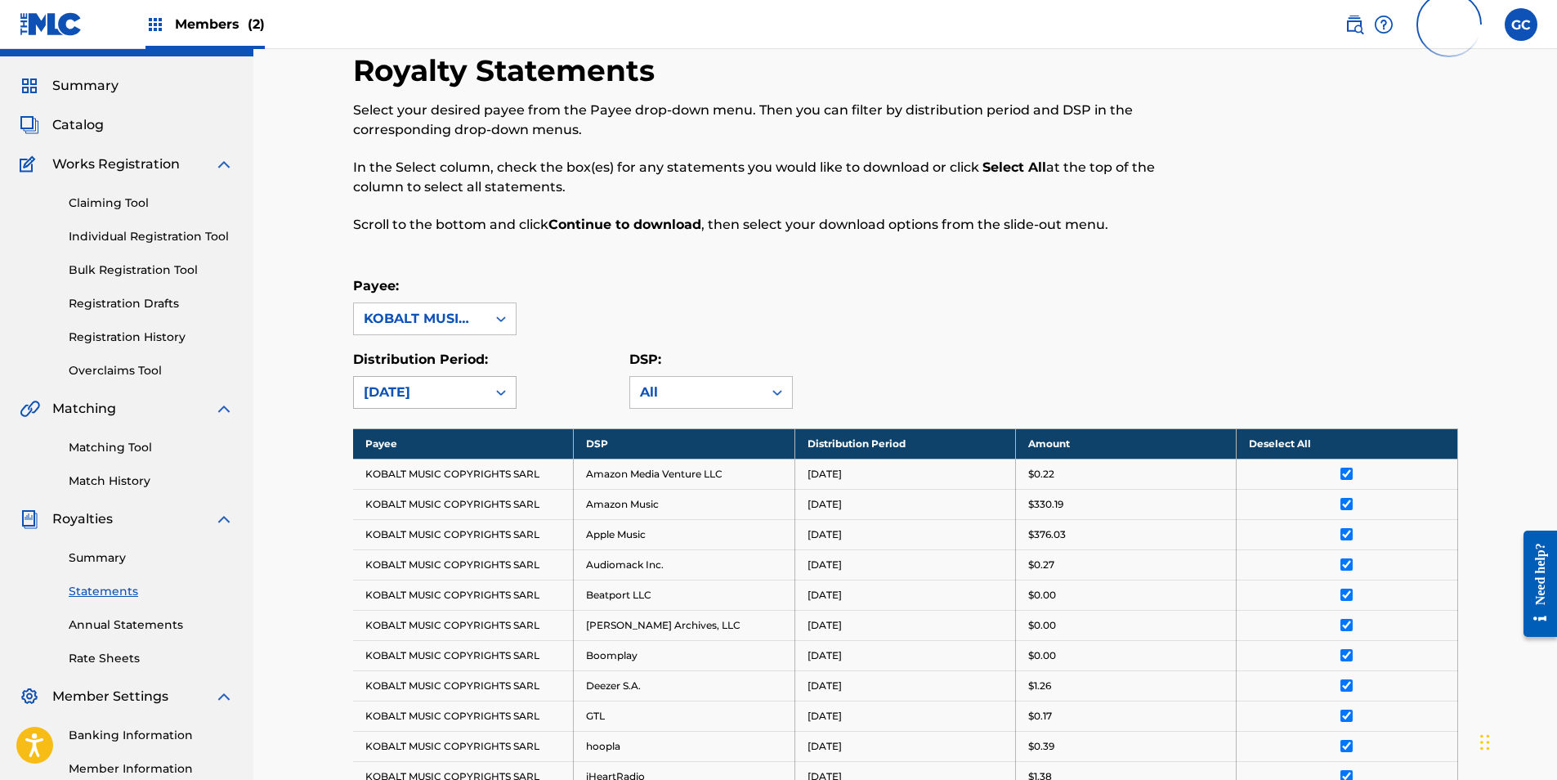
click at [425, 397] on div "[DATE]" at bounding box center [420, 393] width 113 height 20
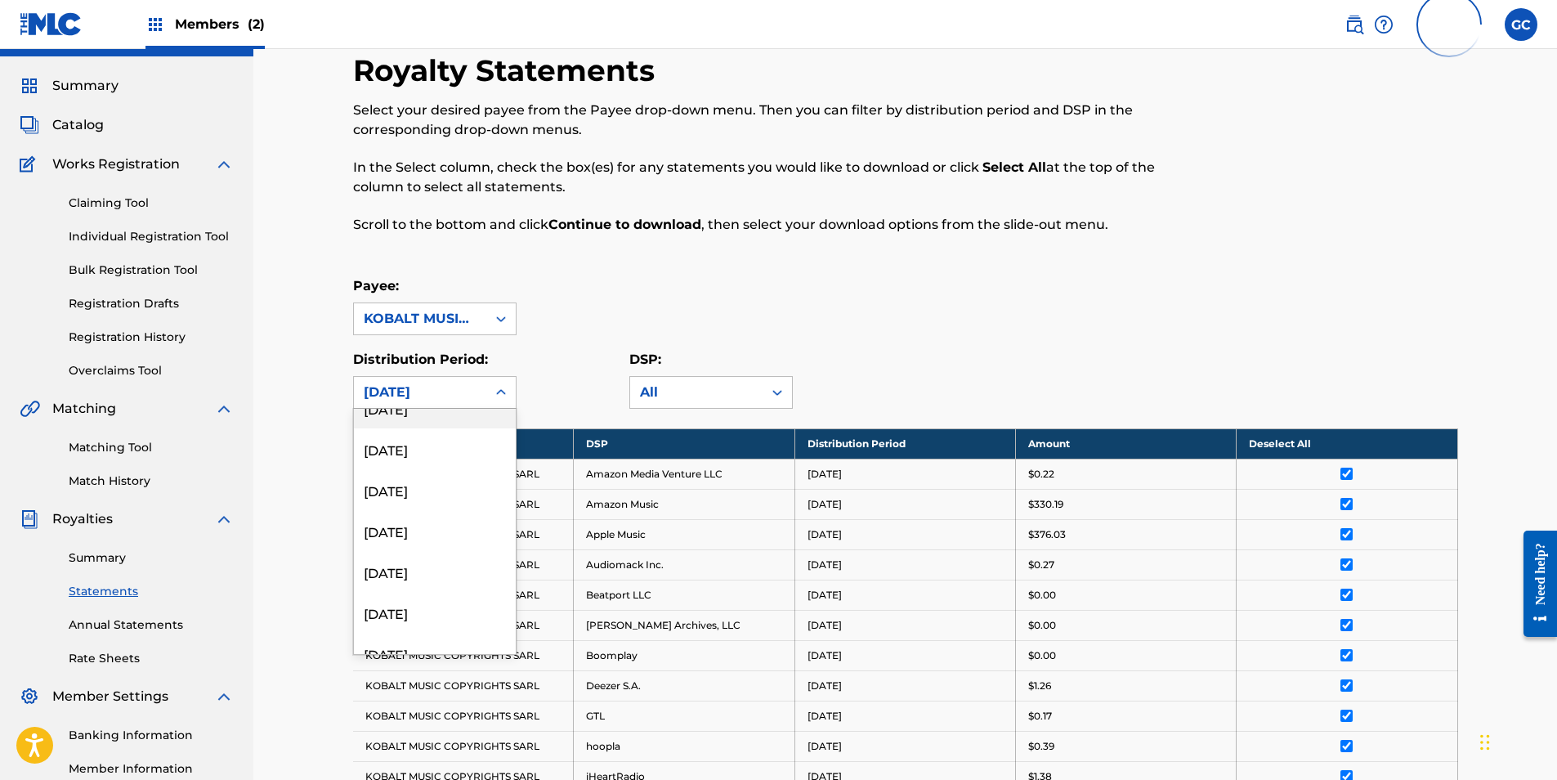
scroll to position [1063, 0]
click at [424, 595] on div "[DATE]" at bounding box center [435, 592] width 162 height 41
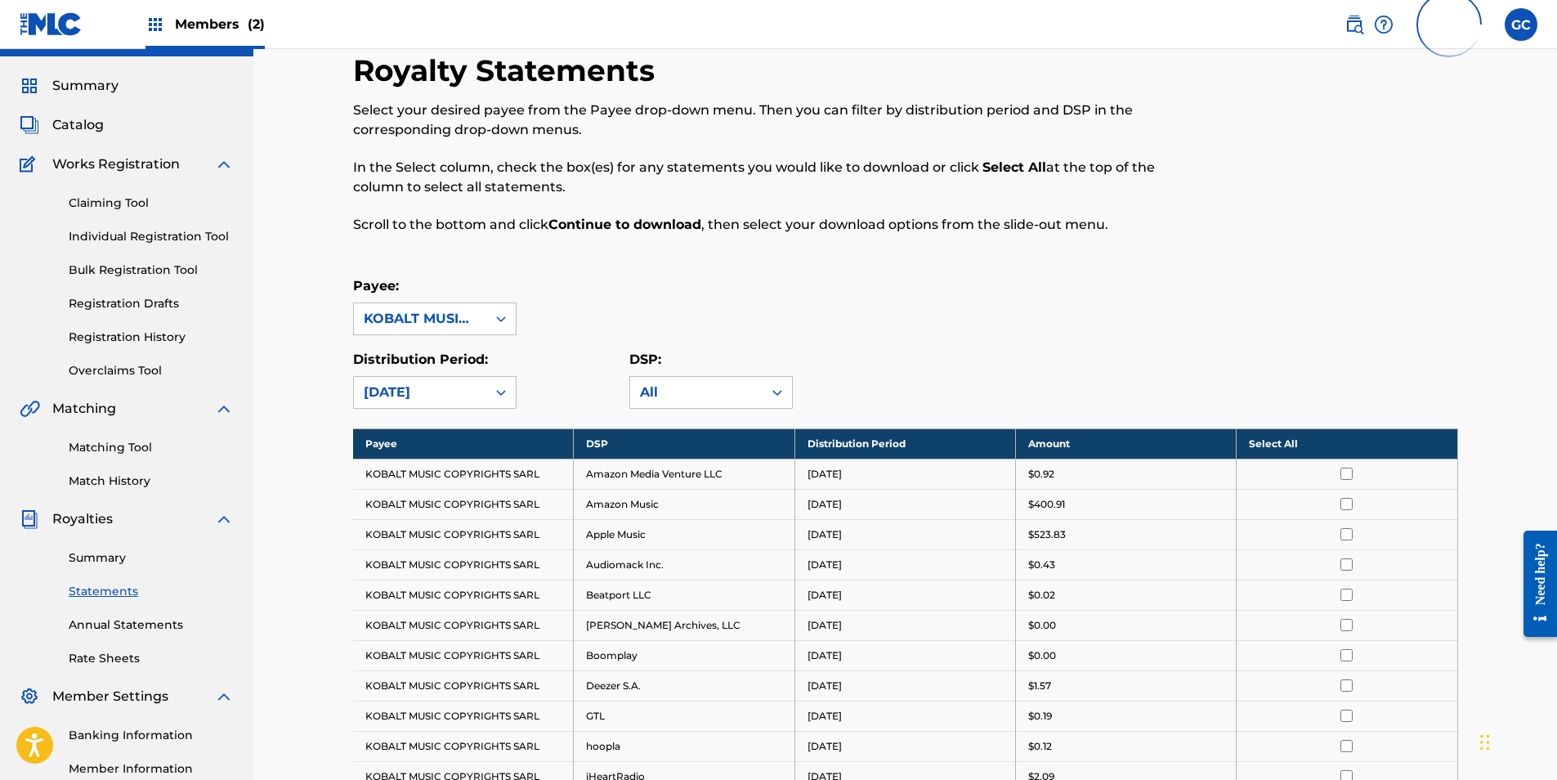
drag, startPoint x: 1275, startPoint y: 441, endPoint x: 1333, endPoint y: 455, distance: 59.7
click at [1275, 441] on th "Select All" at bounding box center [1347, 443] width 221 height 30
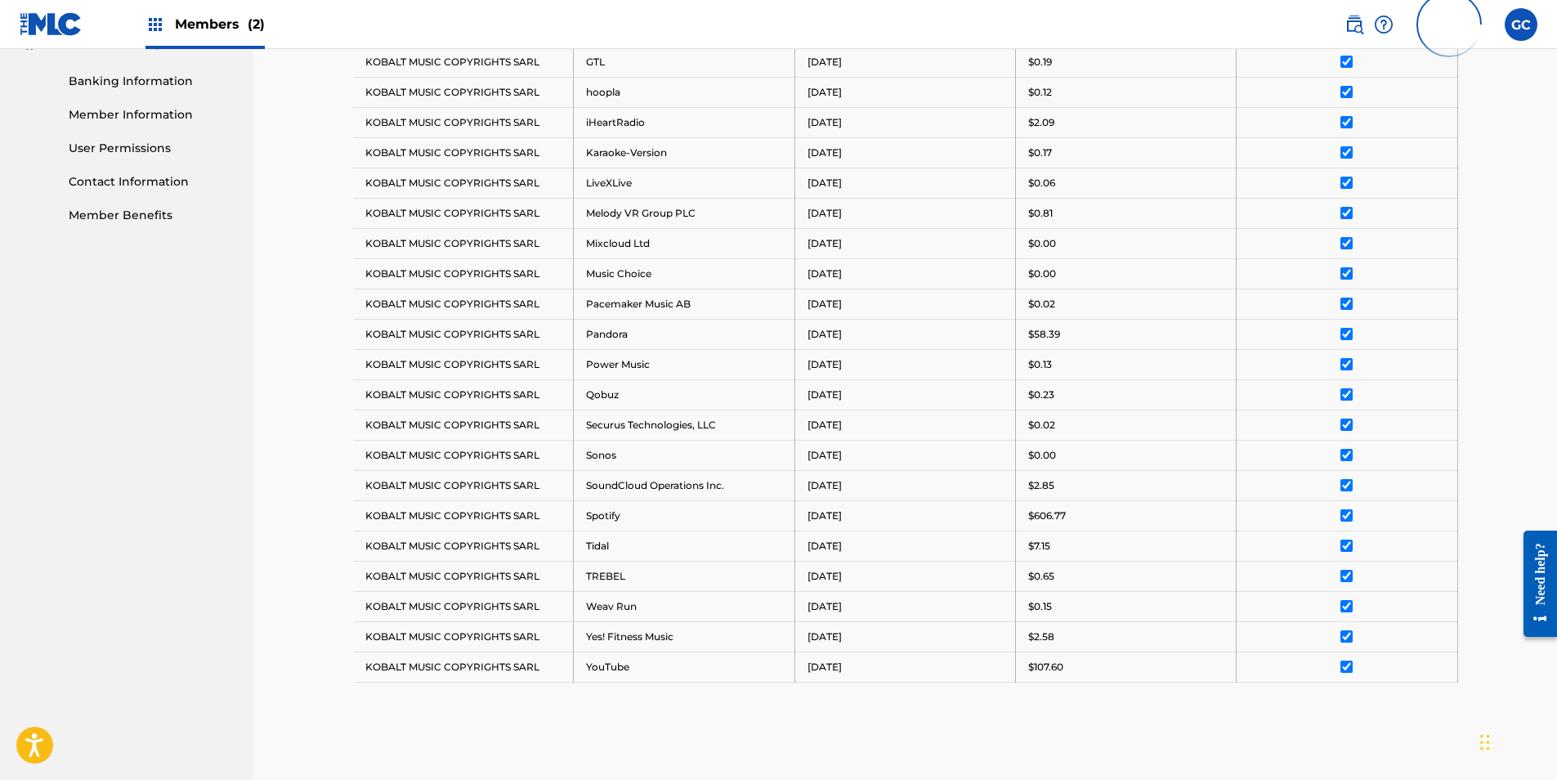
scroll to position [885, 0]
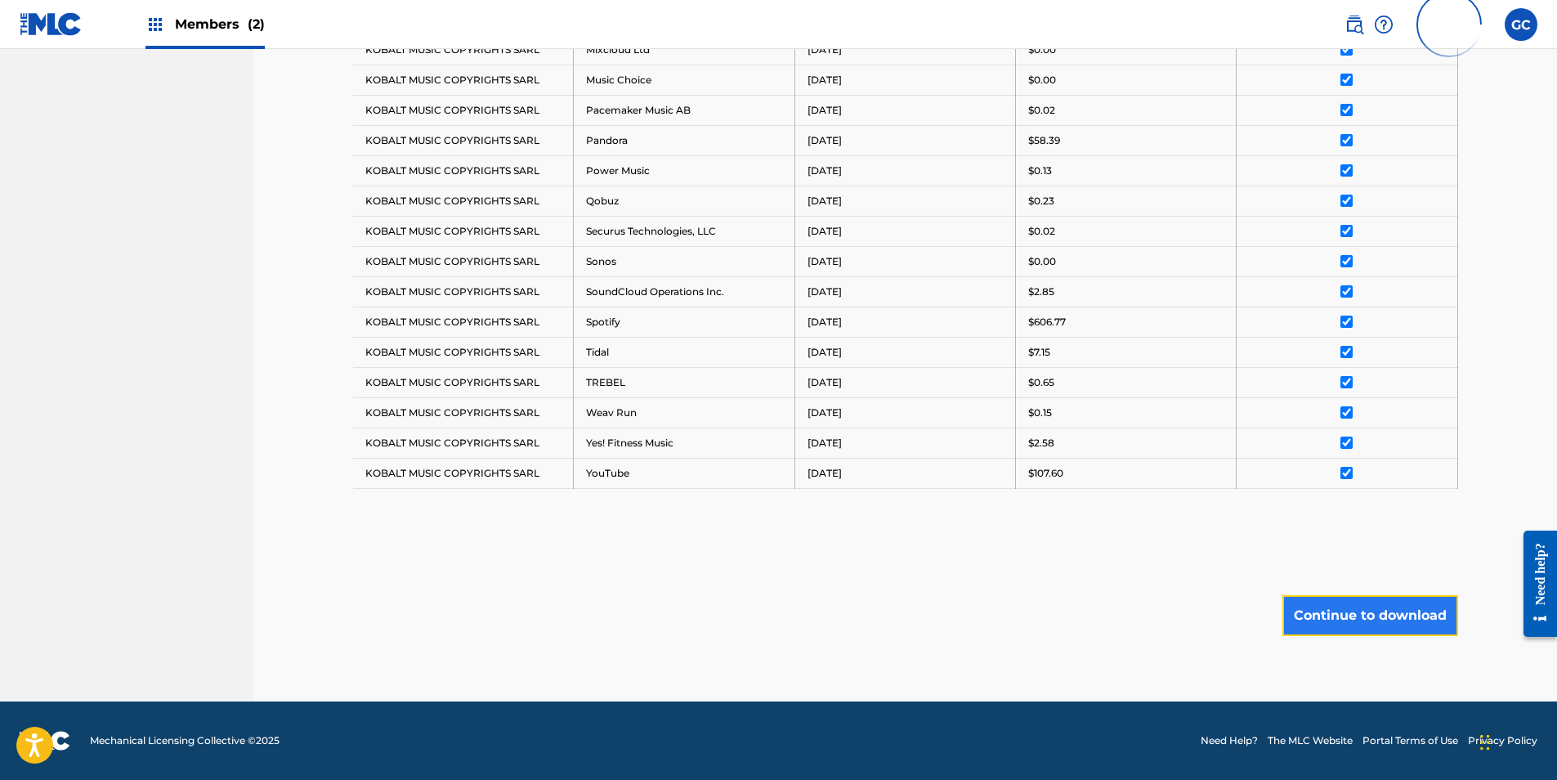
click at [1371, 605] on button "Continue to download" at bounding box center [1370, 615] width 176 height 41
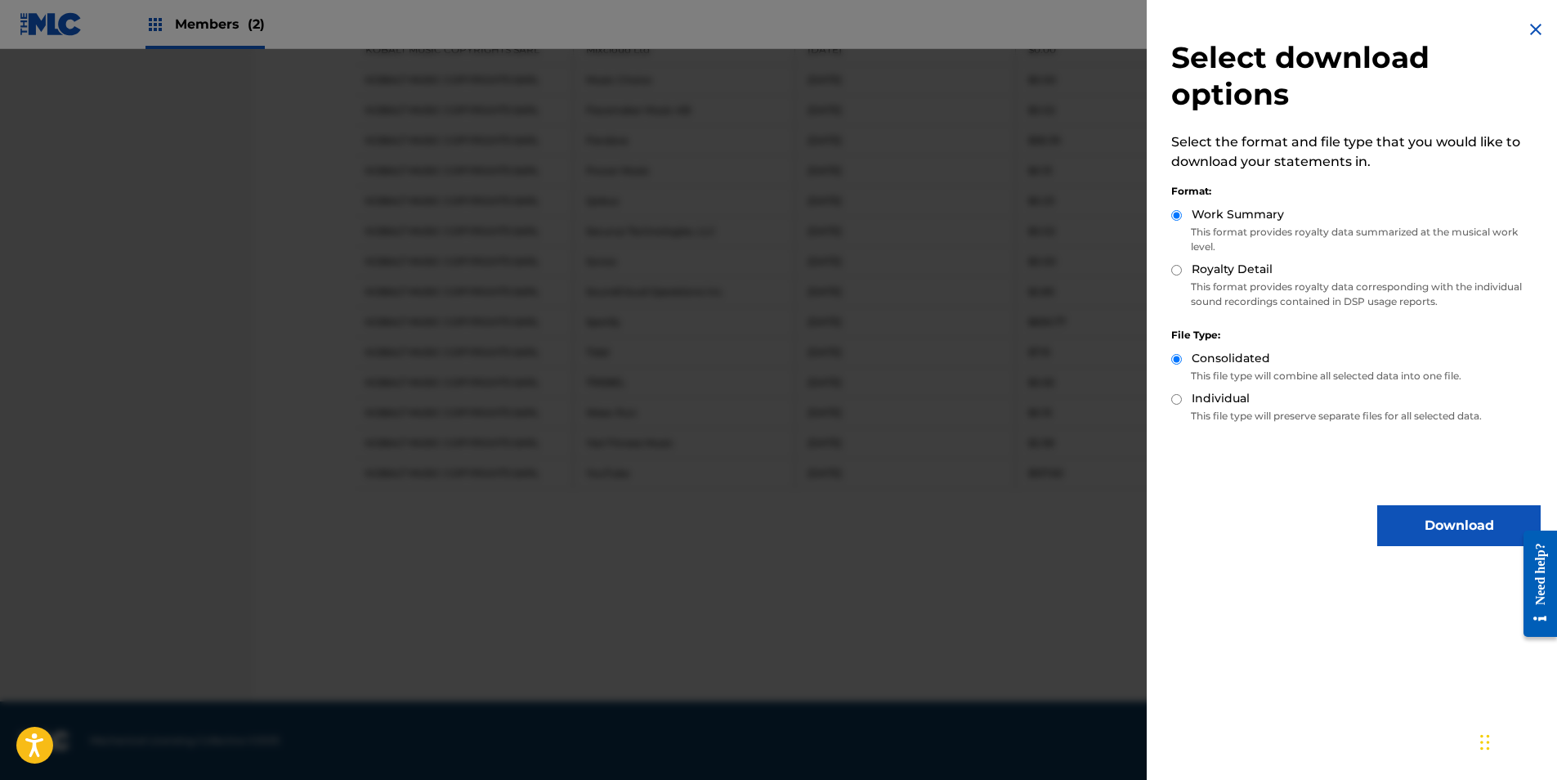
click at [1176, 267] on input "Royalty Detail" at bounding box center [1176, 270] width 11 height 11
radio input "true"
click at [1439, 520] on button "Download" at bounding box center [1458, 525] width 163 height 41
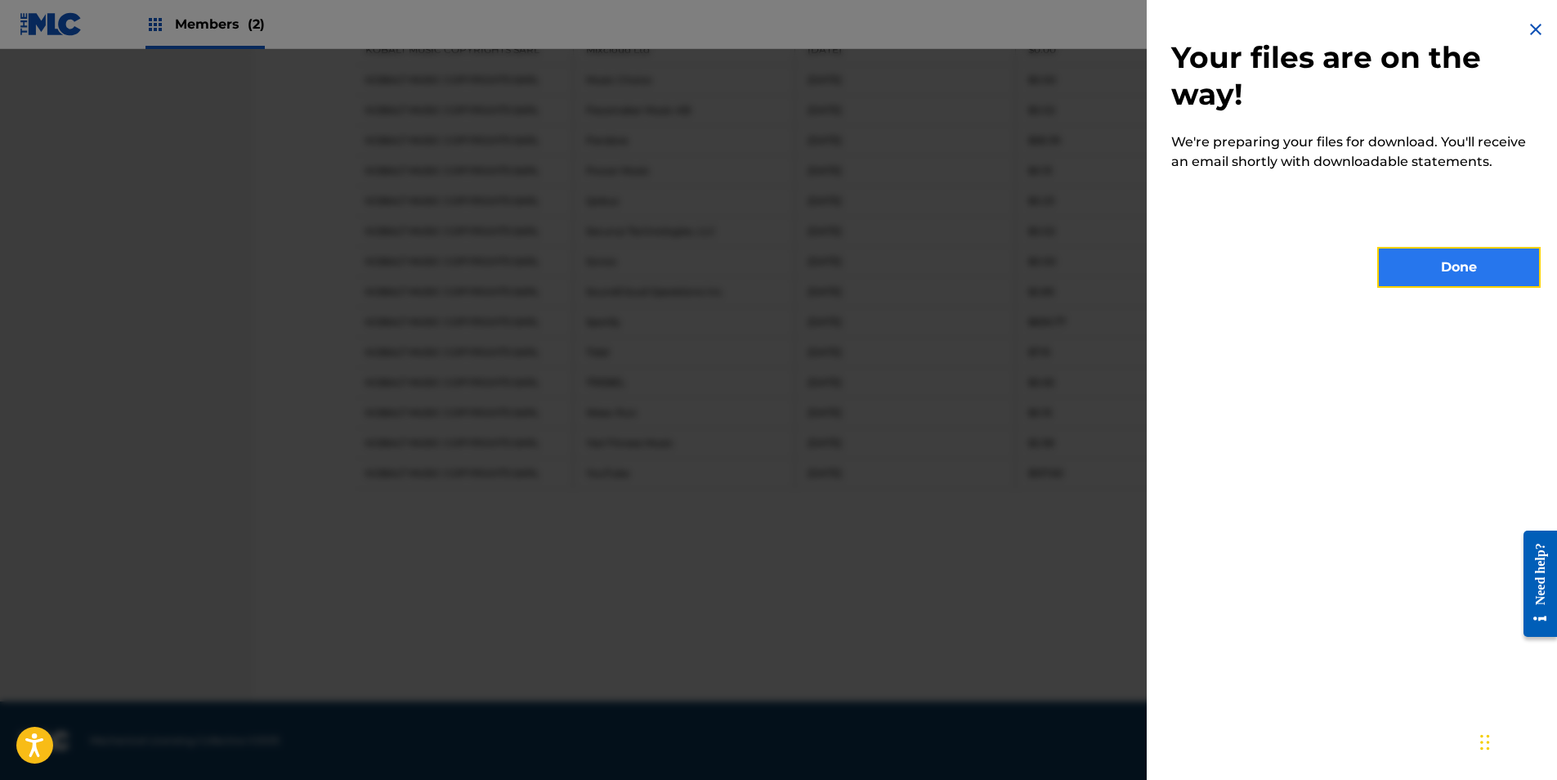
click at [1421, 273] on button "Done" at bounding box center [1458, 267] width 163 height 41
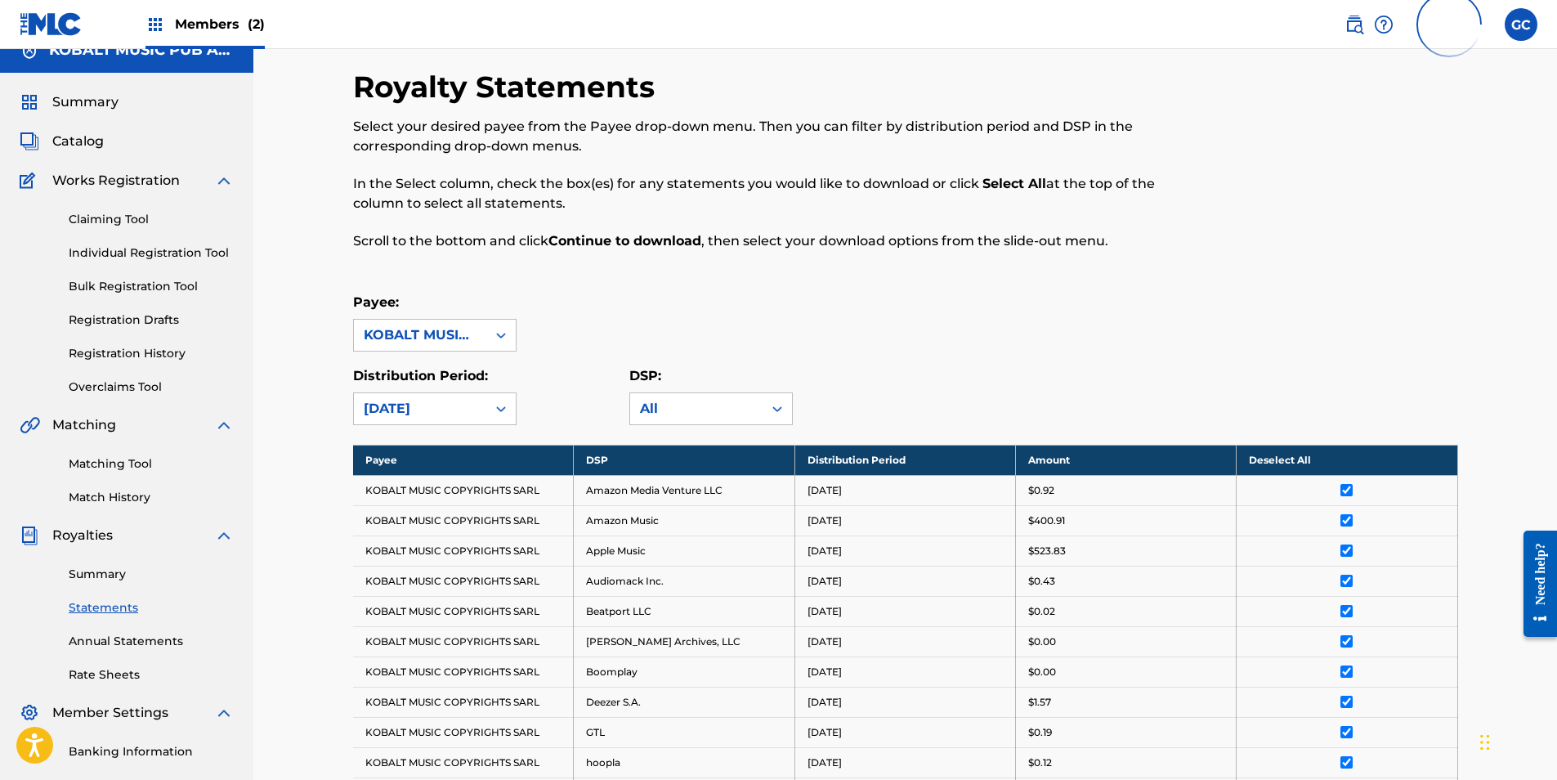
scroll to position [0, 0]
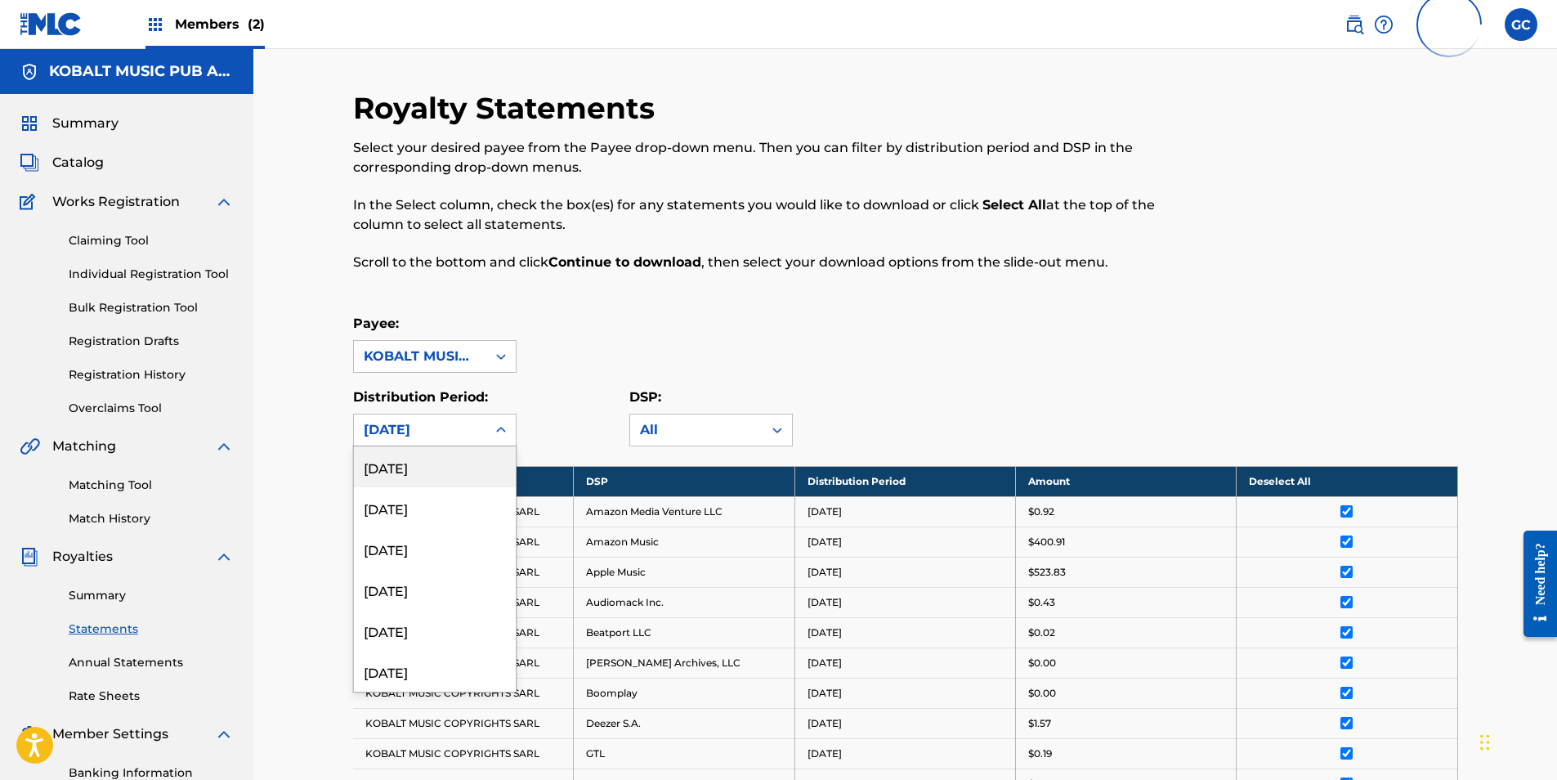
click at [461, 439] on div "[DATE]" at bounding box center [420, 429] width 132 height 31
click at [439, 606] on div "[DATE]" at bounding box center [435, 589] width 162 height 41
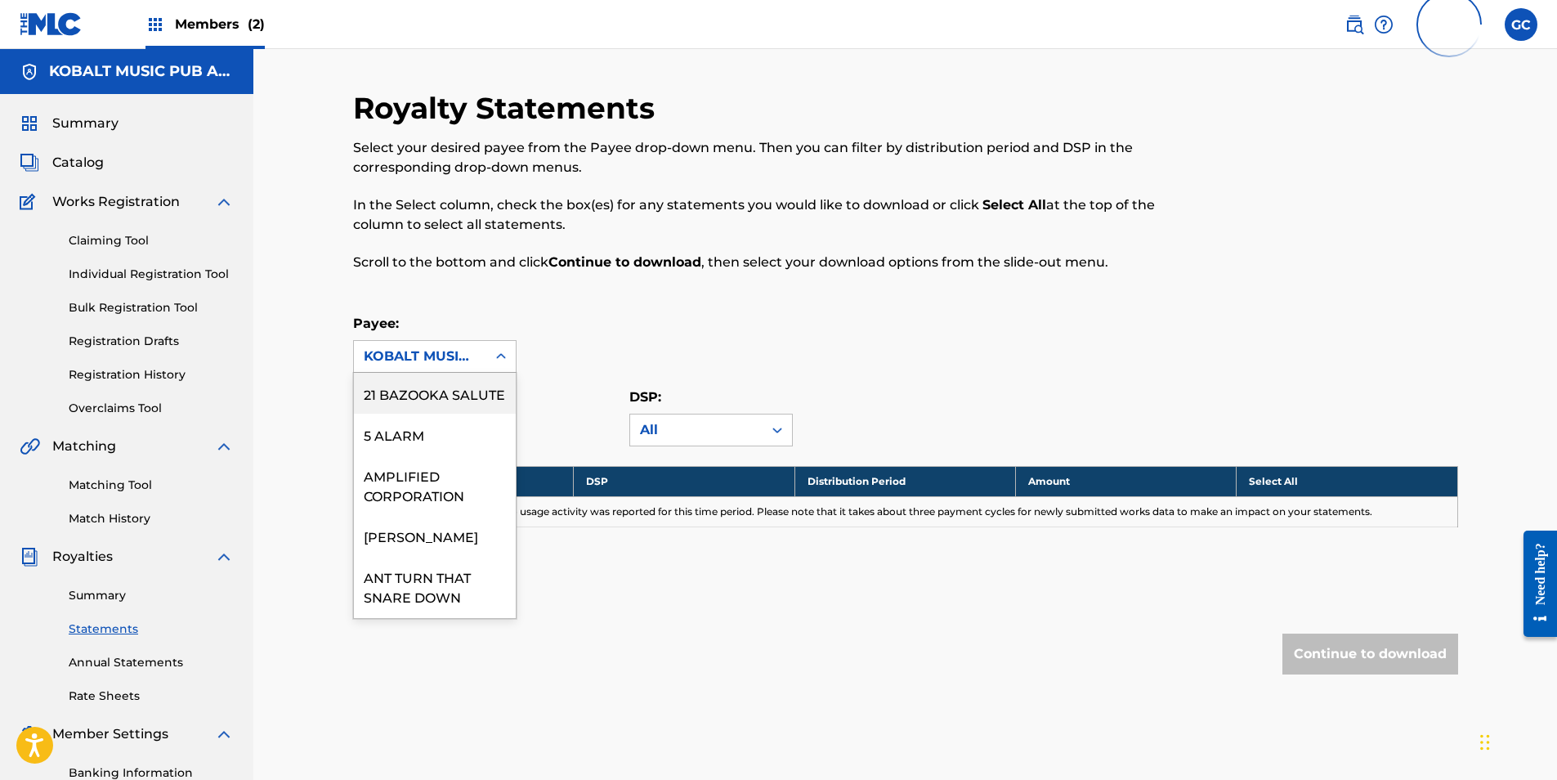
click at [475, 360] on div "KOBALT MUSIC COPYRIGHTS SARL" at bounding box center [420, 356] width 132 height 31
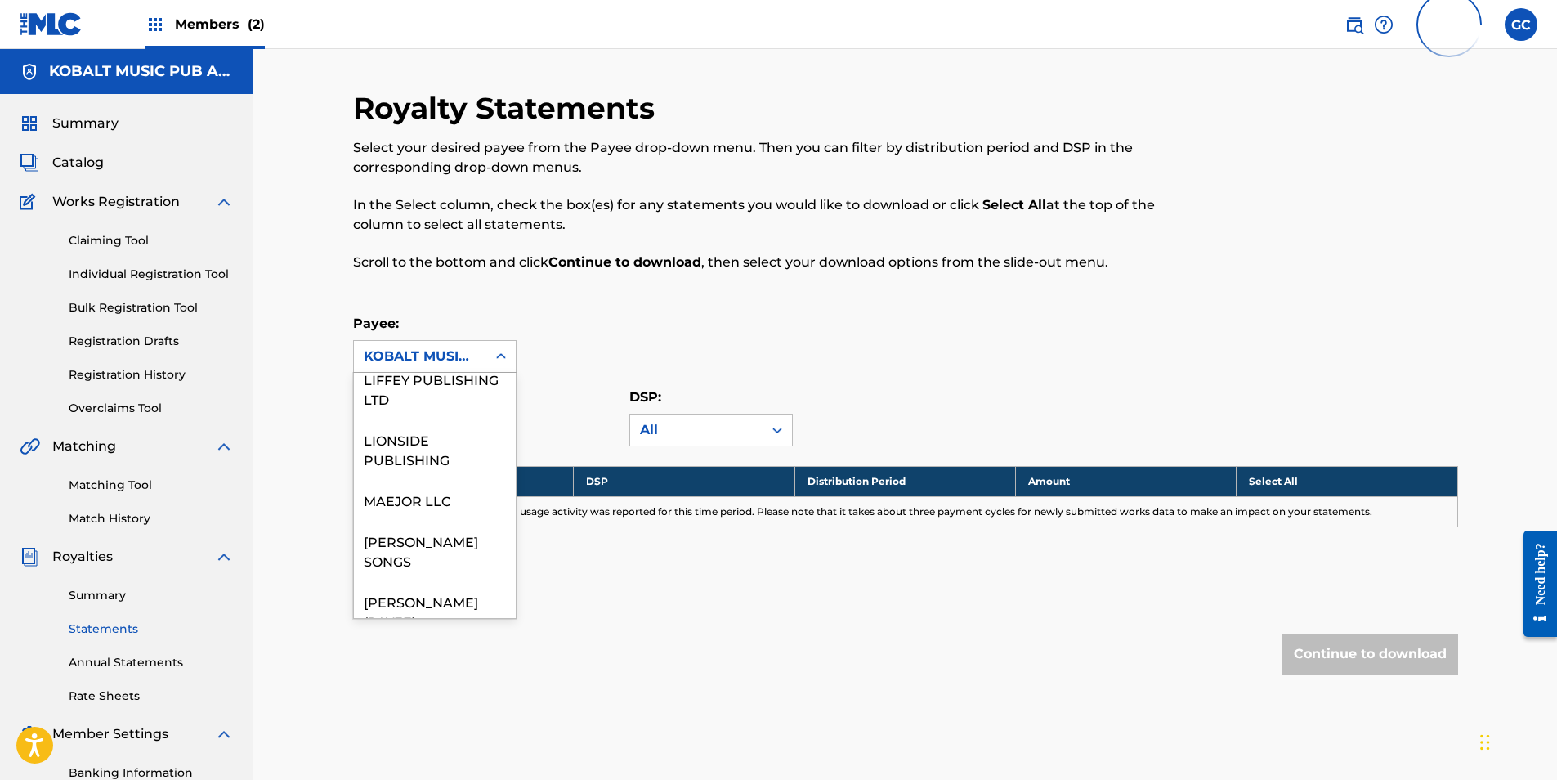
scroll to position [1716, 0]
click at [418, 414] on div "LIFFEY PUBLISHING LTD" at bounding box center [435, 383] width 162 height 60
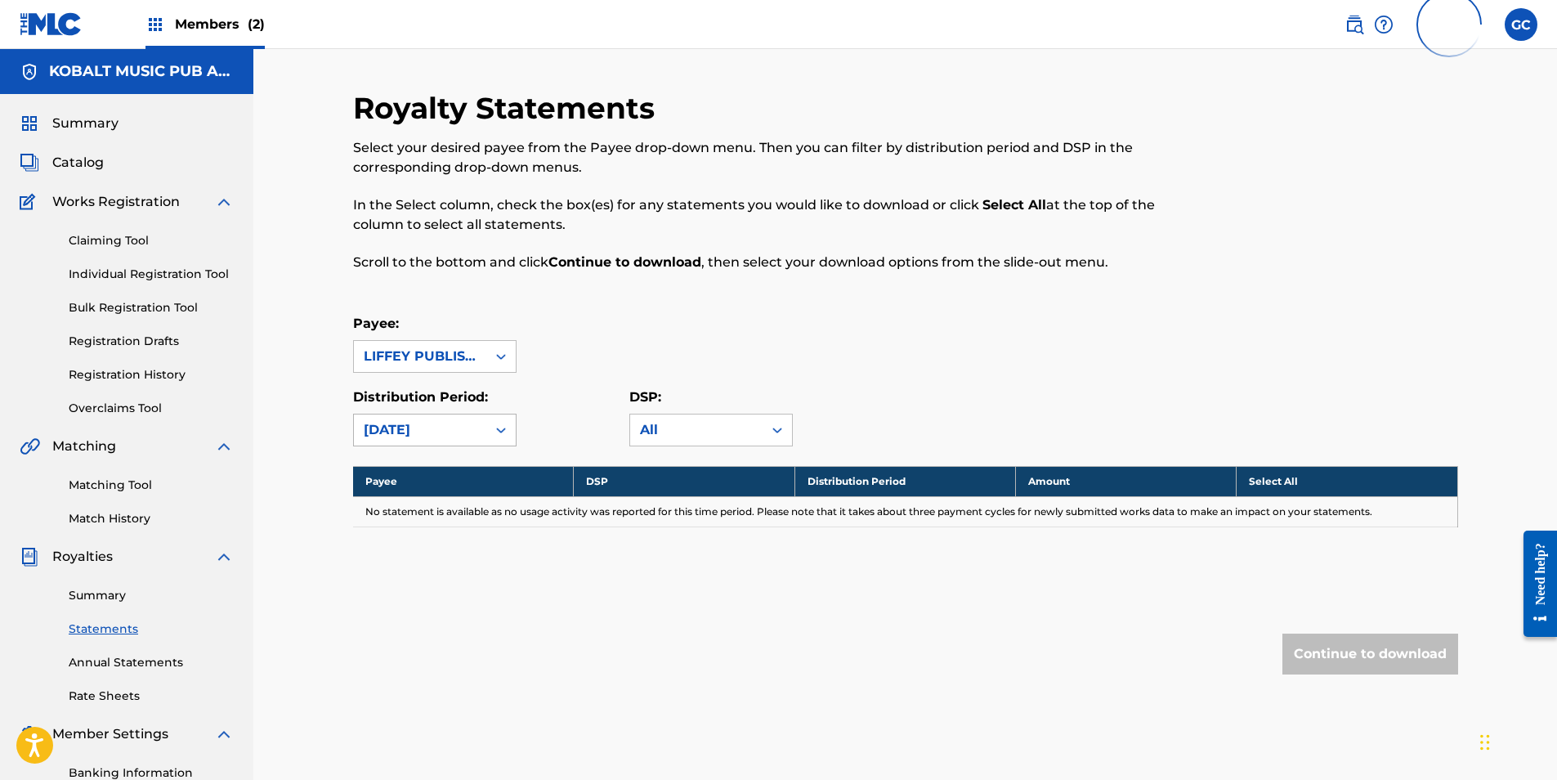
click at [437, 428] on div "[DATE]" at bounding box center [420, 430] width 113 height 20
click at [425, 501] on div "[DATE]" at bounding box center [435, 507] width 162 height 41
click at [436, 436] on div "[DATE]" at bounding box center [420, 430] width 113 height 20
click at [423, 540] on div "[DATE]" at bounding box center [435, 548] width 162 height 41
click at [426, 434] on div "[DATE]" at bounding box center [420, 430] width 113 height 20
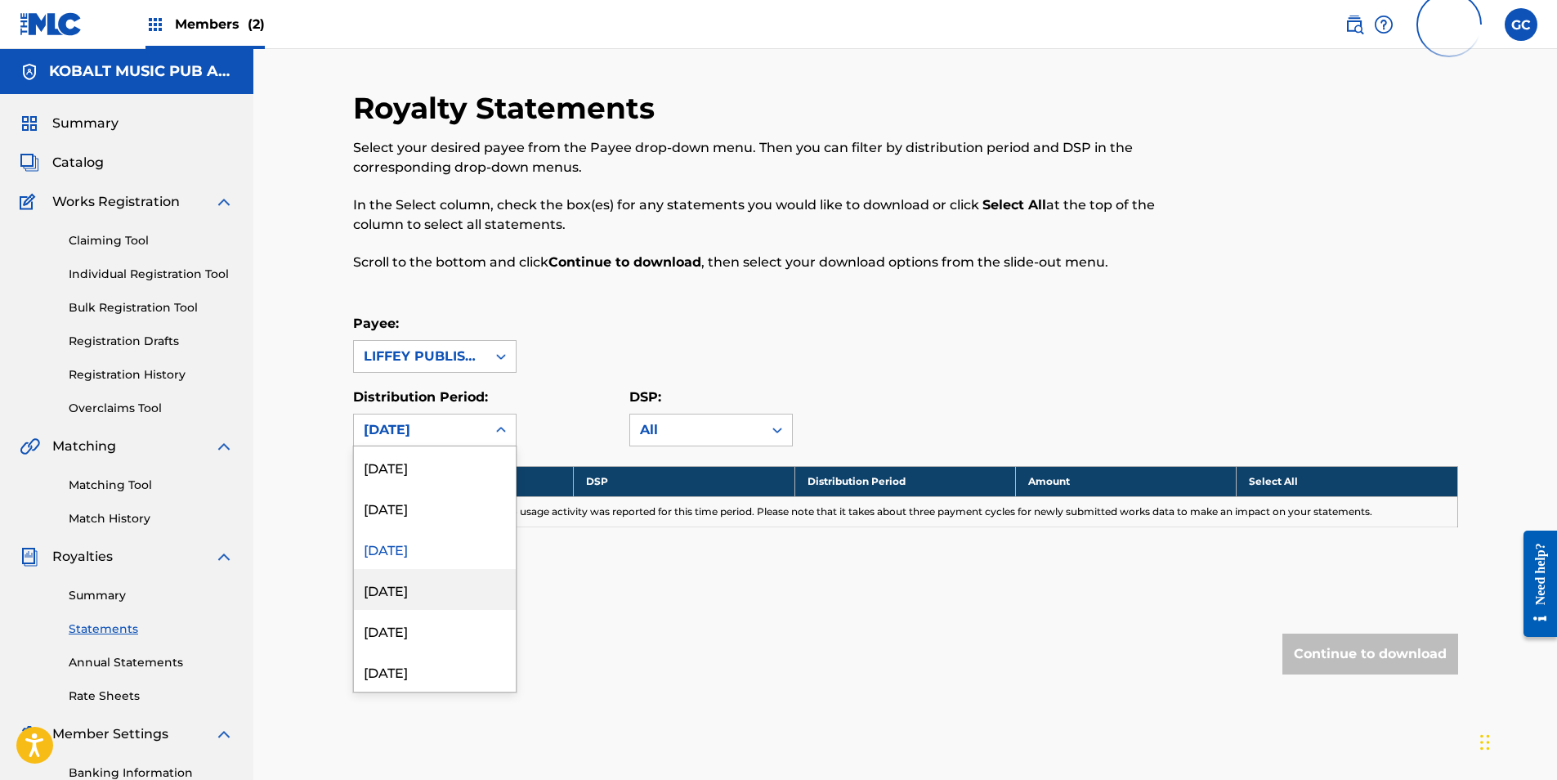
click at [418, 582] on div "[DATE]" at bounding box center [435, 589] width 162 height 41
click at [428, 434] on div "[DATE]" at bounding box center [420, 430] width 113 height 20
click at [424, 629] on div "[DATE]" at bounding box center [435, 630] width 162 height 41
click at [422, 432] on div "[DATE]" at bounding box center [420, 430] width 113 height 20
click at [415, 670] on div "[DATE]" at bounding box center [435, 671] width 162 height 41
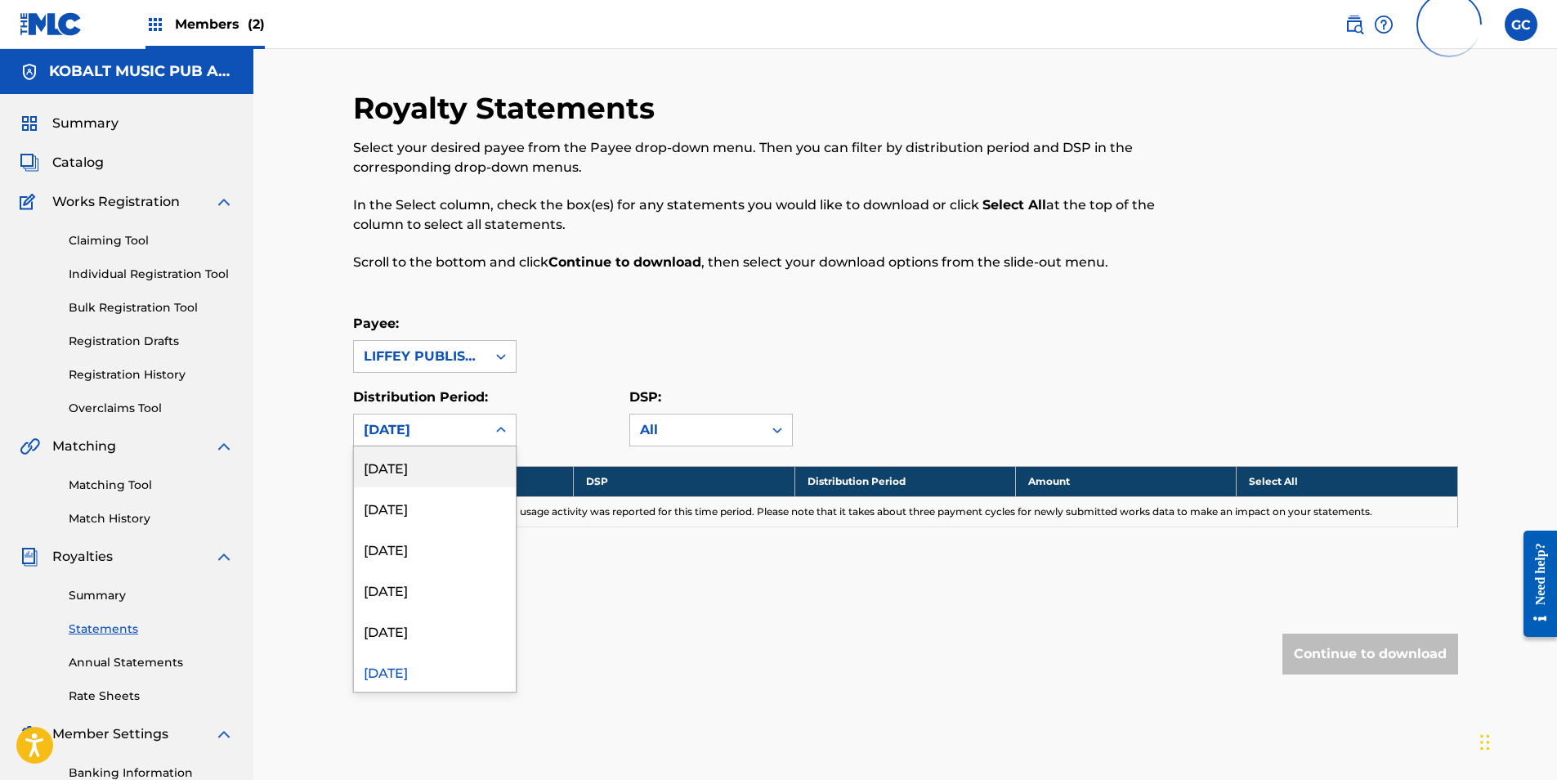
click at [432, 430] on div "[DATE]" at bounding box center [420, 430] width 113 height 20
click at [436, 623] on div "[DATE]" at bounding box center [435, 630] width 162 height 41
click at [425, 427] on div "[DATE]" at bounding box center [420, 430] width 113 height 20
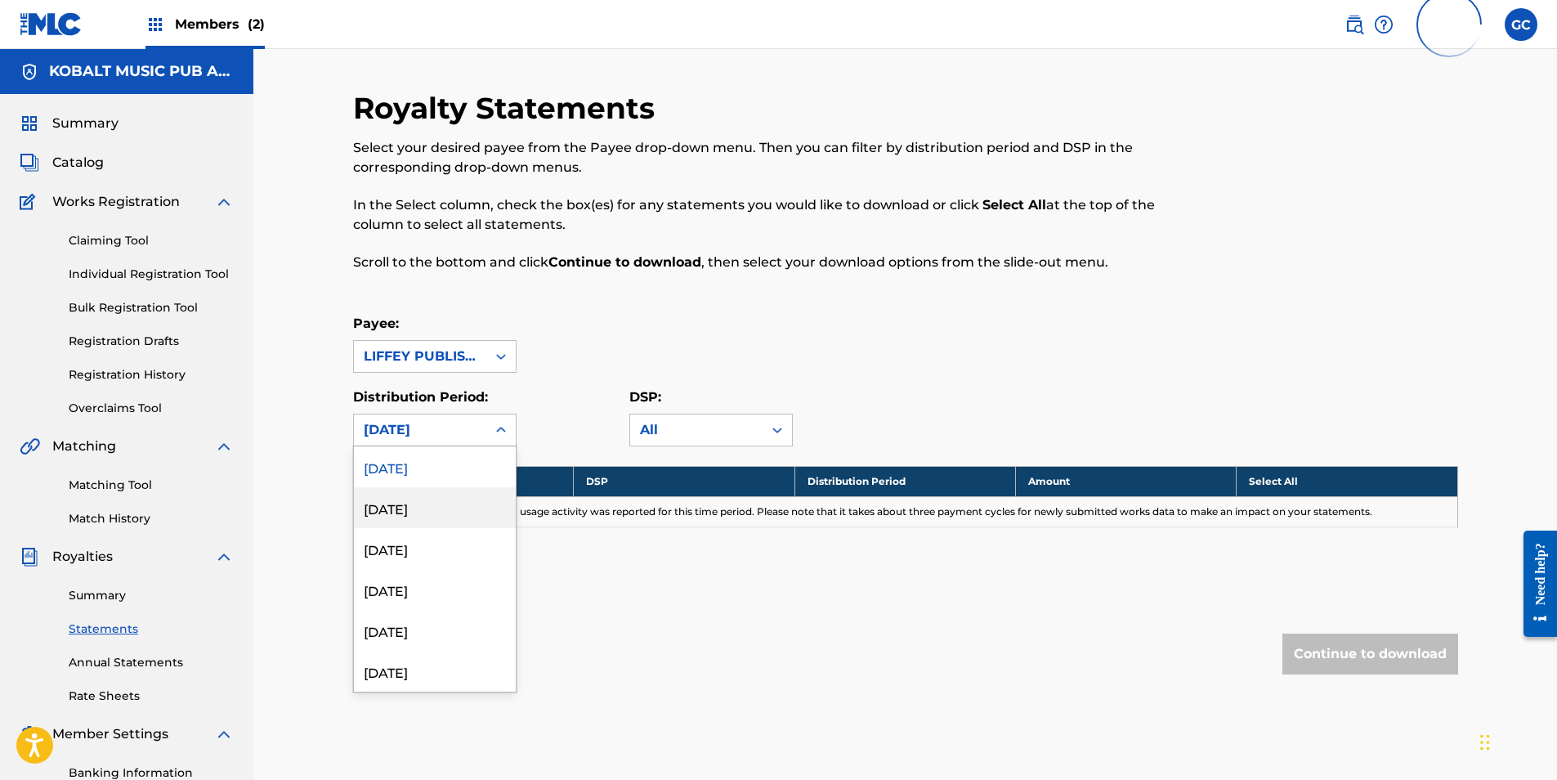
click at [421, 509] on div "[DATE]" at bounding box center [435, 507] width 162 height 41
click at [432, 432] on div "[DATE]" at bounding box center [420, 430] width 113 height 20
click at [418, 637] on div "[DATE]" at bounding box center [435, 630] width 162 height 41
click at [429, 438] on div "[DATE]" at bounding box center [420, 430] width 113 height 20
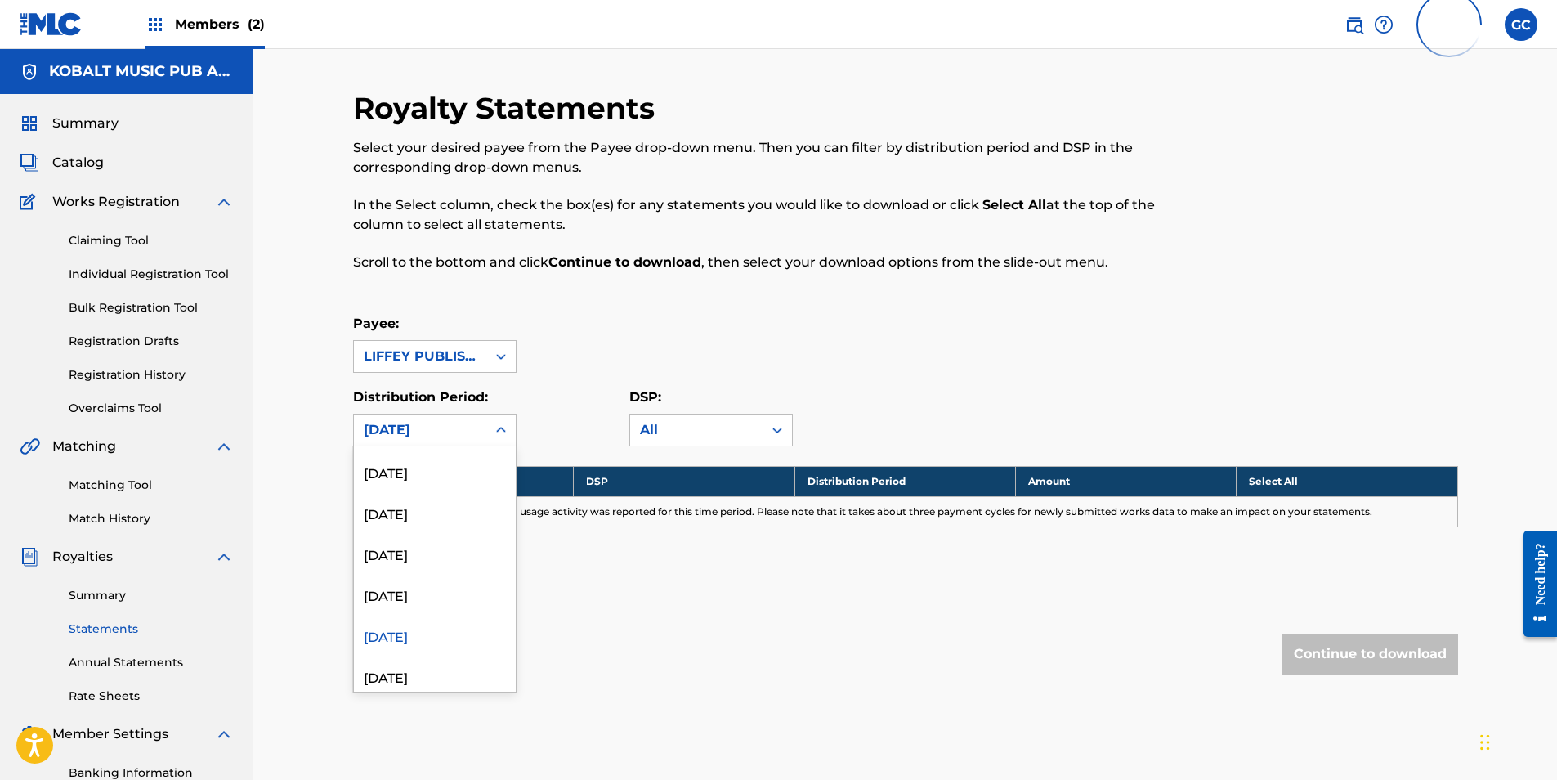
scroll to position [245, 0]
click at [432, 585] on div "[DATE]" at bounding box center [435, 589] width 162 height 41
click at [431, 445] on div "[DATE]" at bounding box center [434, 430] width 163 height 33
click at [424, 559] on div "[DATE]" at bounding box center [435, 548] width 162 height 41
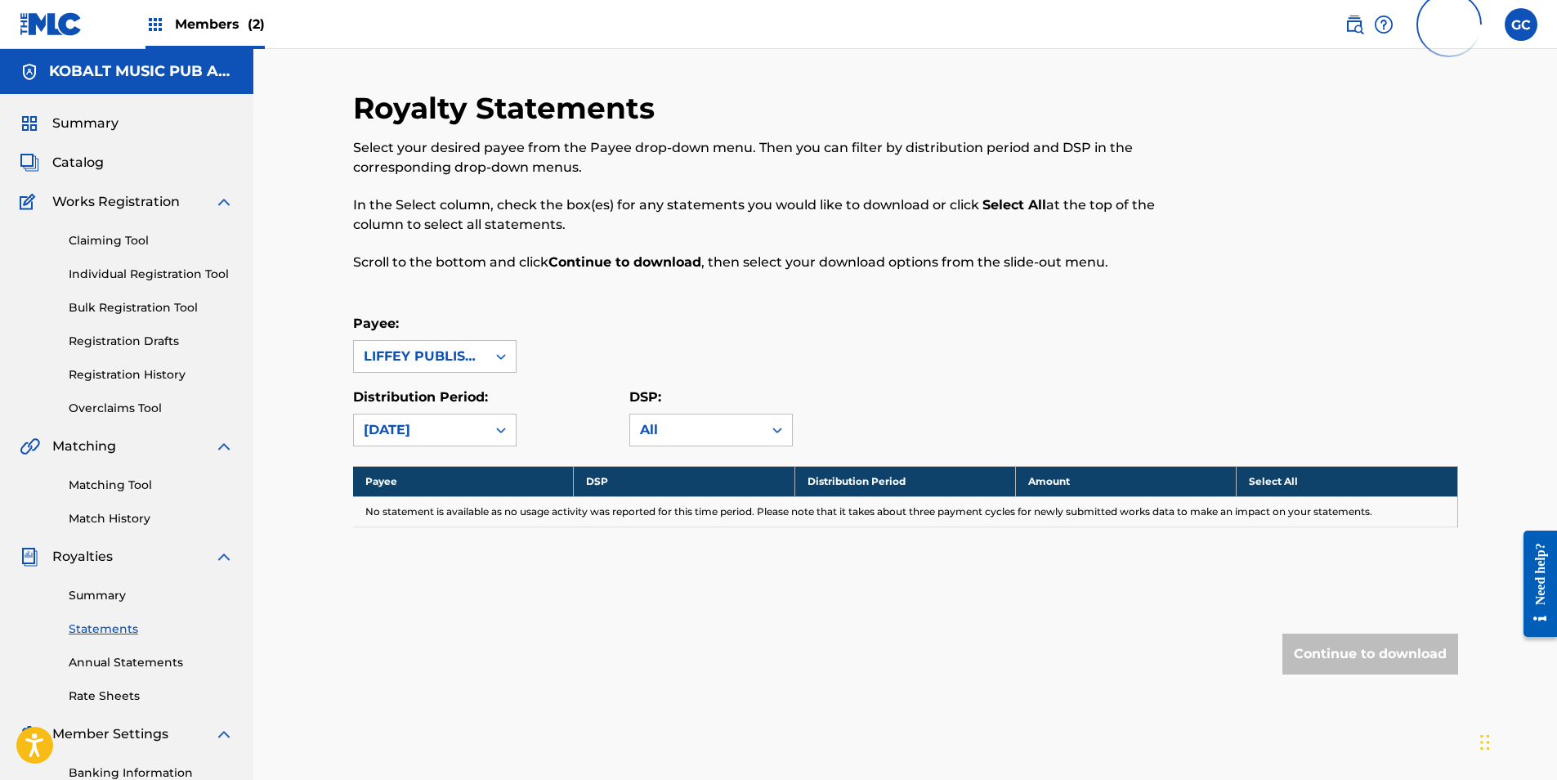
click at [429, 438] on div "[DATE]" at bounding box center [420, 430] width 113 height 20
drag, startPoint x: 429, startPoint y: 588, endPoint x: 436, endPoint y: 531, distance: 57.7
click at [429, 588] on div "[DATE]" at bounding box center [435, 589] width 162 height 41
click at [435, 432] on div "[DATE]" at bounding box center [420, 430] width 113 height 20
click at [430, 613] on div "[DATE]" at bounding box center [435, 630] width 162 height 41
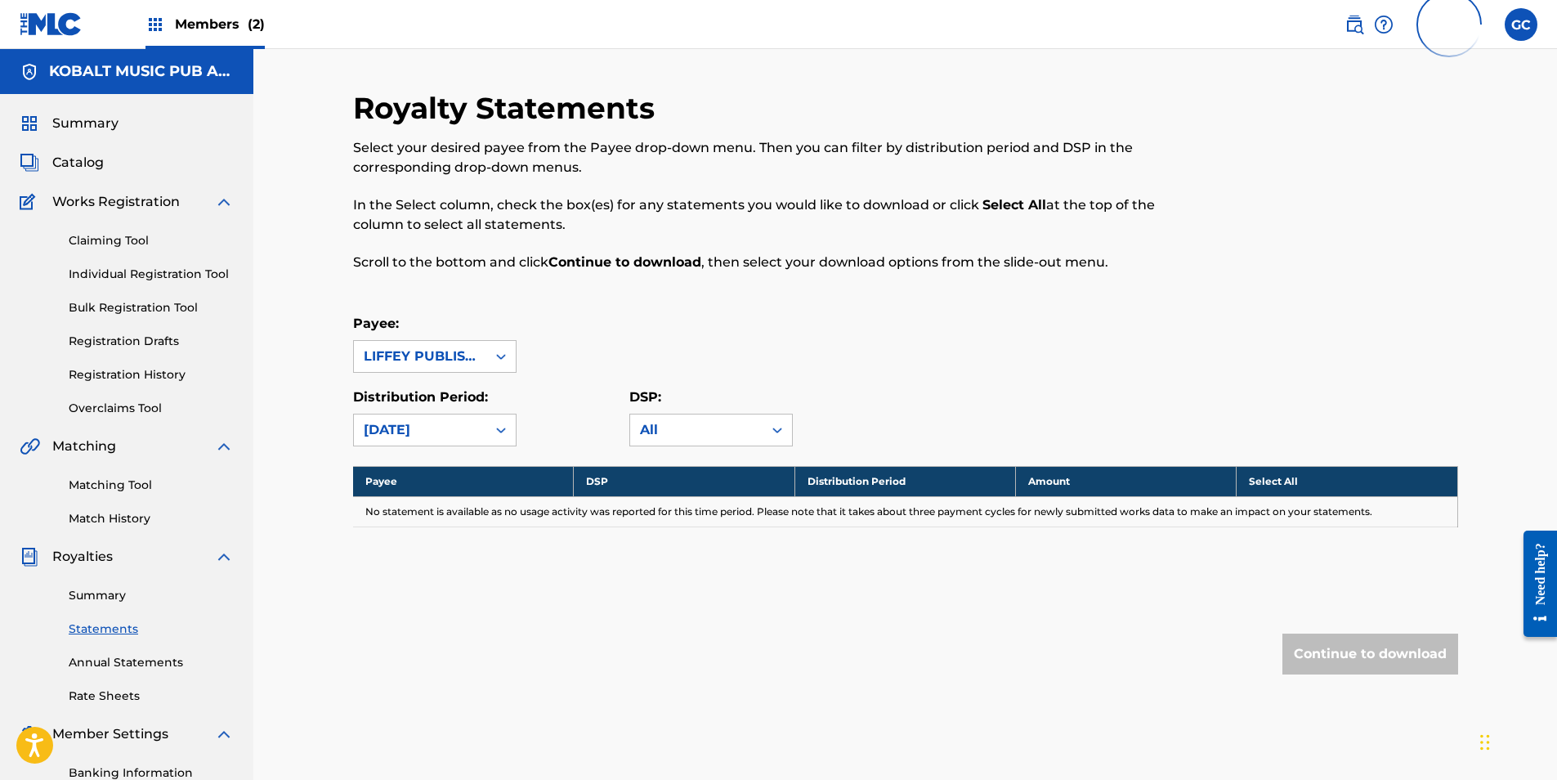
click at [432, 432] on div "[DATE]" at bounding box center [420, 430] width 113 height 20
click at [432, 603] on div "[DATE]" at bounding box center [435, 589] width 162 height 41
click at [445, 431] on div "[DATE]" at bounding box center [420, 430] width 113 height 20
click at [424, 634] on div "[DATE]" at bounding box center [435, 630] width 162 height 41
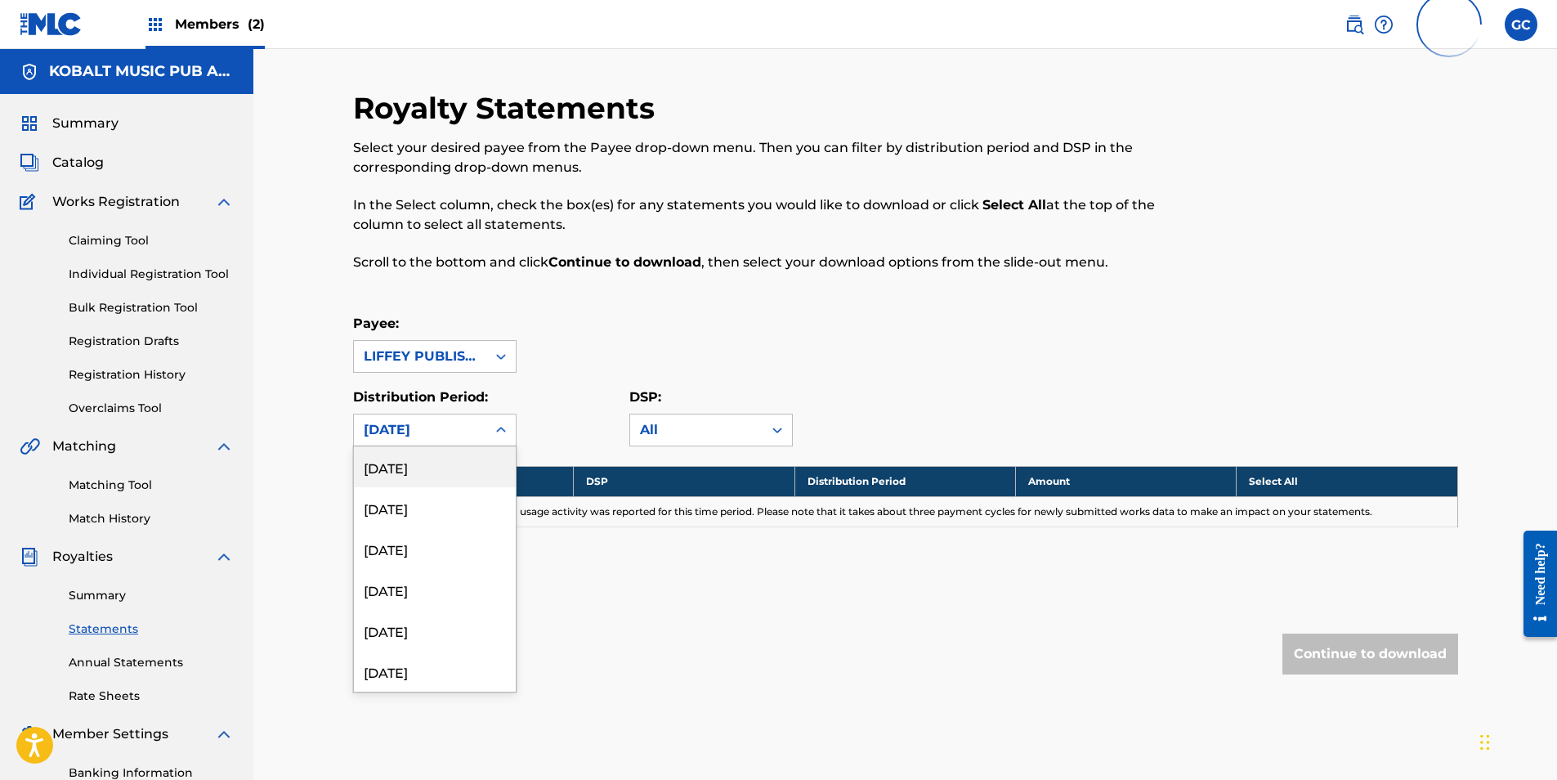
click at [462, 428] on div "[DATE]" at bounding box center [420, 430] width 113 height 20
click at [441, 664] on div "[DATE]" at bounding box center [435, 671] width 162 height 41
click at [446, 443] on div "[DATE]" at bounding box center [420, 429] width 132 height 31
click at [429, 642] on div "[DATE]" at bounding box center [435, 630] width 162 height 41
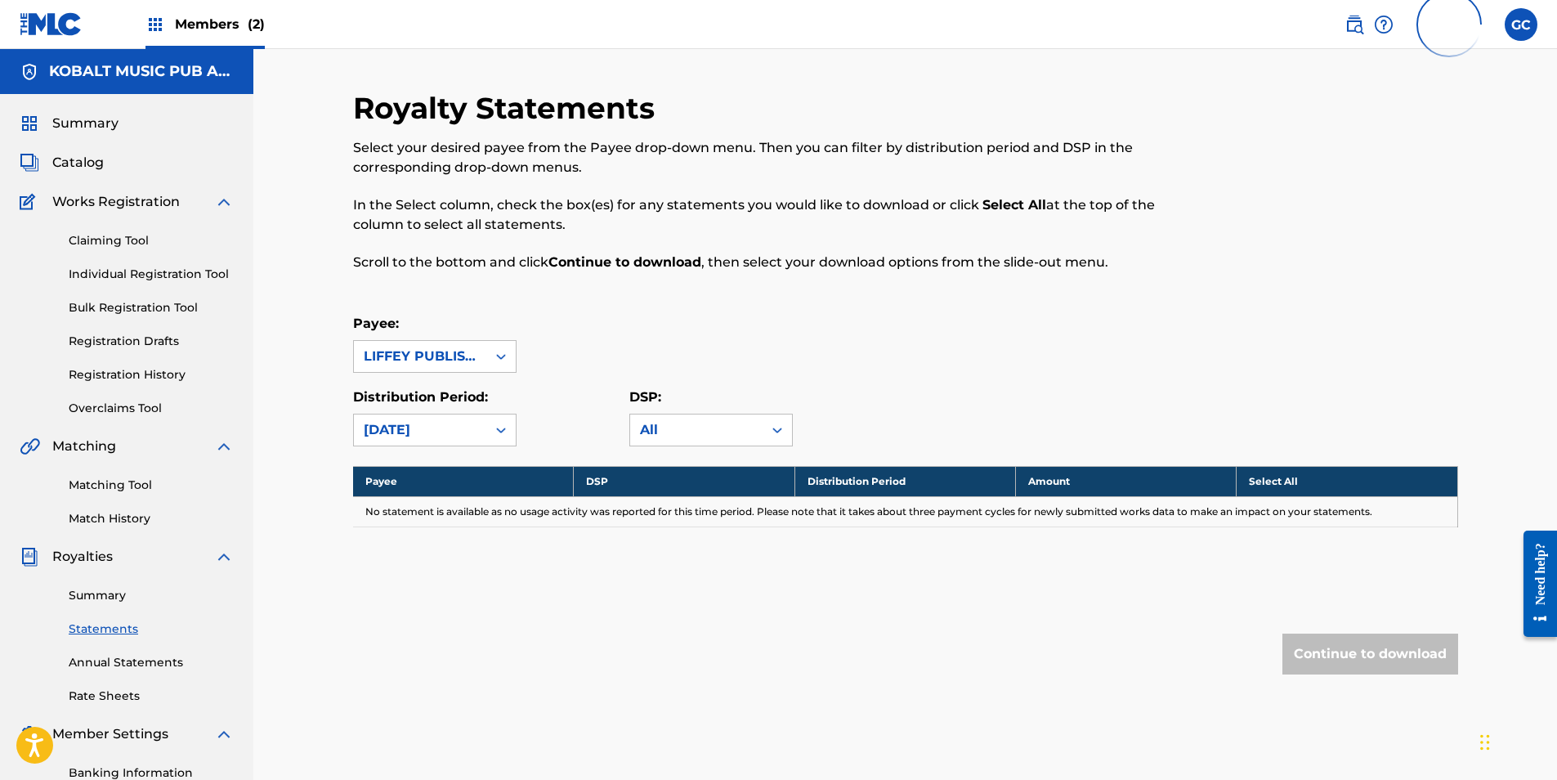
click at [453, 439] on div "[DATE]" at bounding box center [420, 430] width 113 height 20
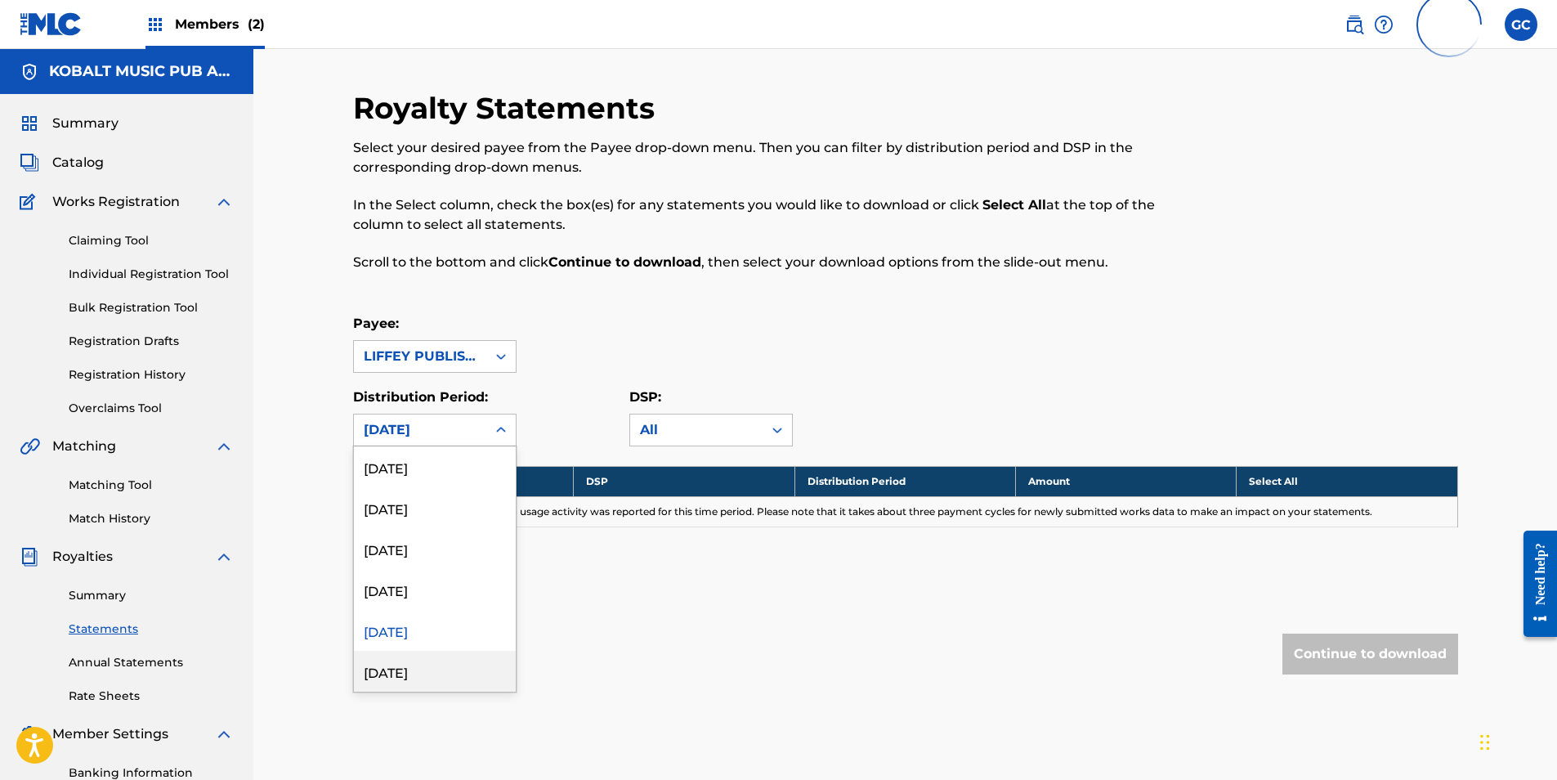
click at [436, 667] on div "[DATE]" at bounding box center [435, 671] width 162 height 41
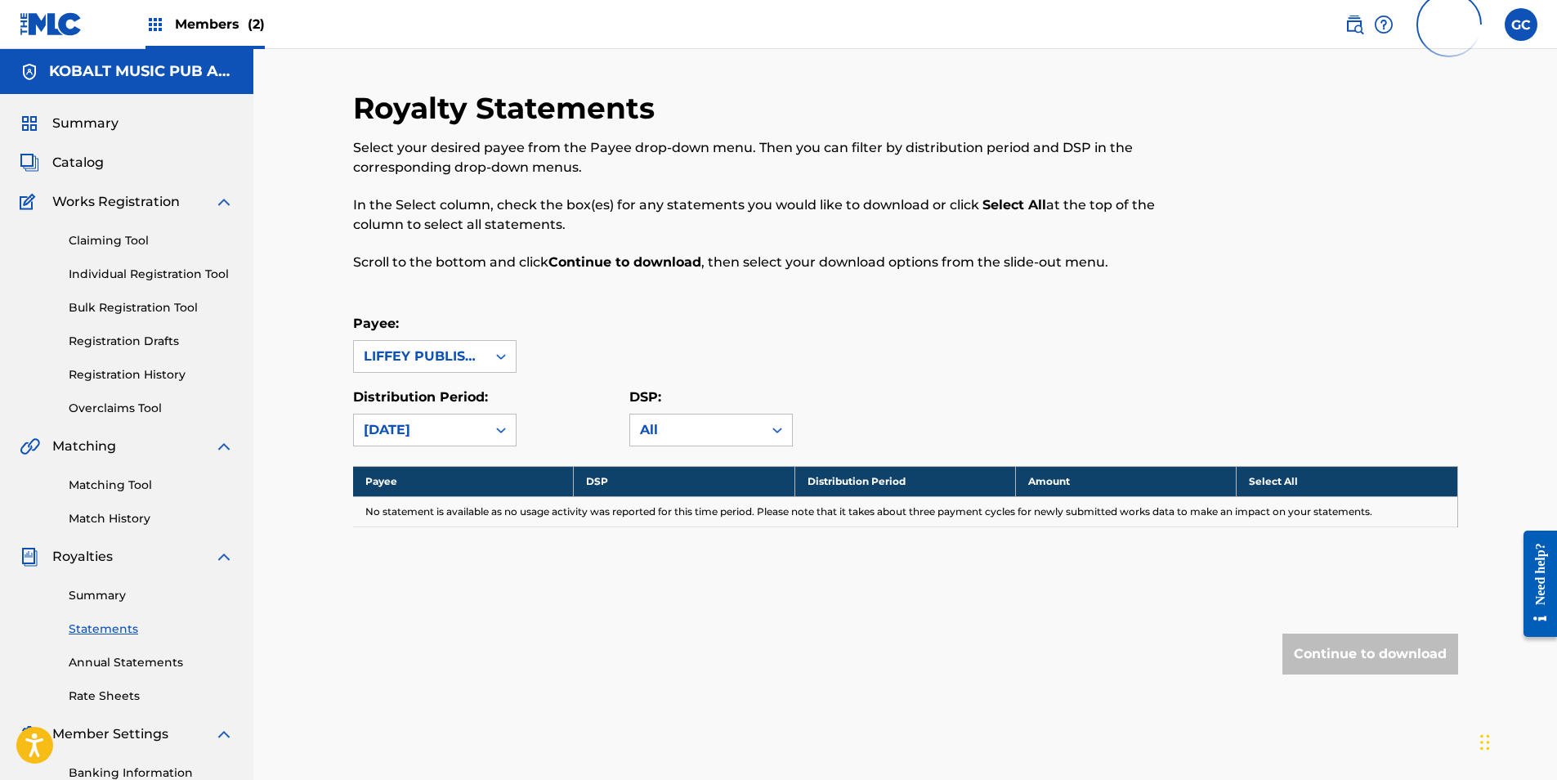
click at [439, 431] on div "[DATE]" at bounding box center [420, 430] width 113 height 20
click at [427, 620] on div "[DATE]" at bounding box center [435, 630] width 162 height 41
click at [429, 440] on div "[DATE]" at bounding box center [420, 429] width 132 height 31
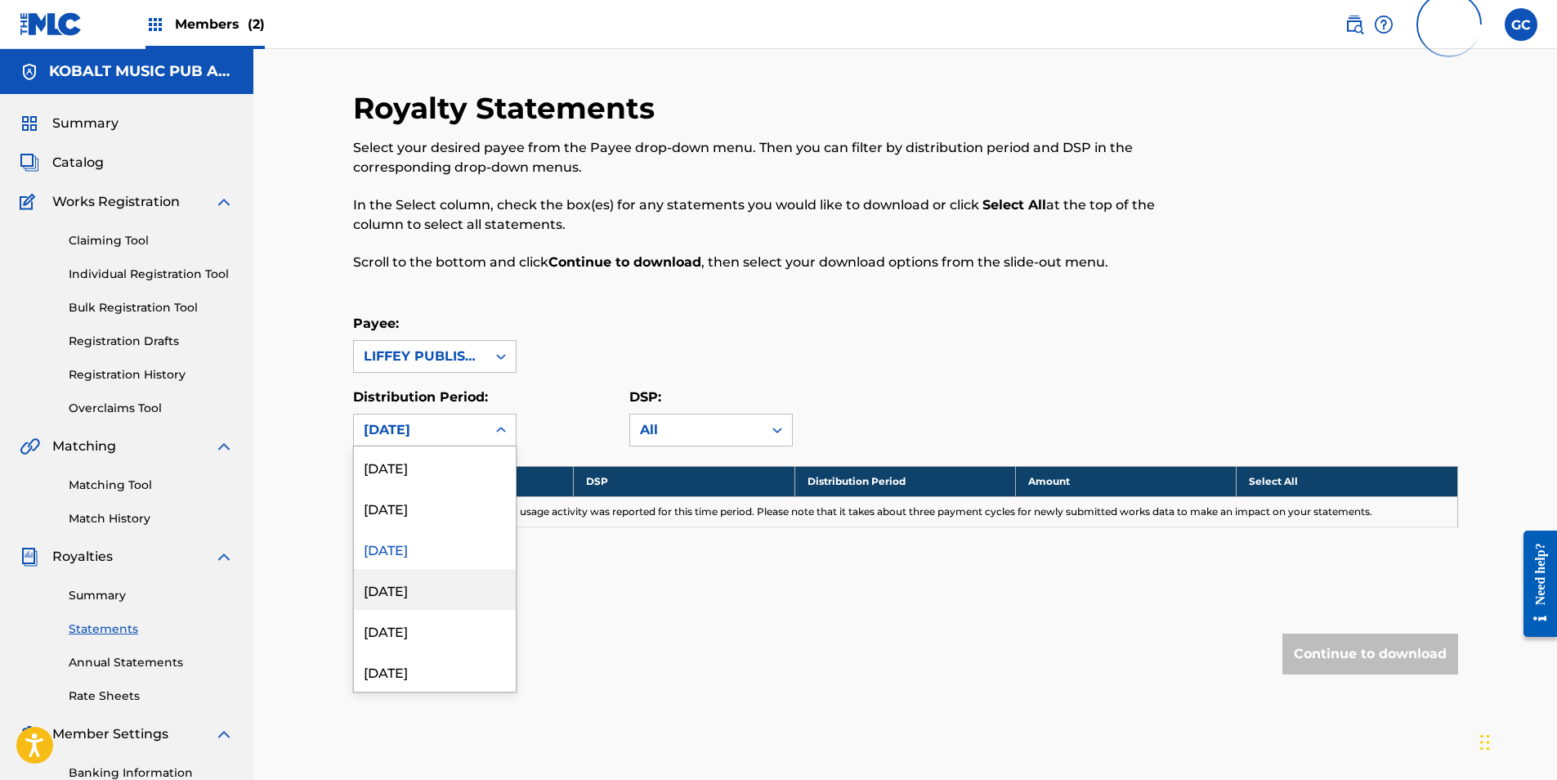
click at [432, 593] on div "[DATE]" at bounding box center [435, 589] width 162 height 41
click at [443, 427] on div "[DATE]" at bounding box center [420, 430] width 113 height 20
click at [429, 615] on div "[DATE]" at bounding box center [435, 630] width 162 height 41
click at [448, 426] on div "[DATE]" at bounding box center [420, 430] width 113 height 20
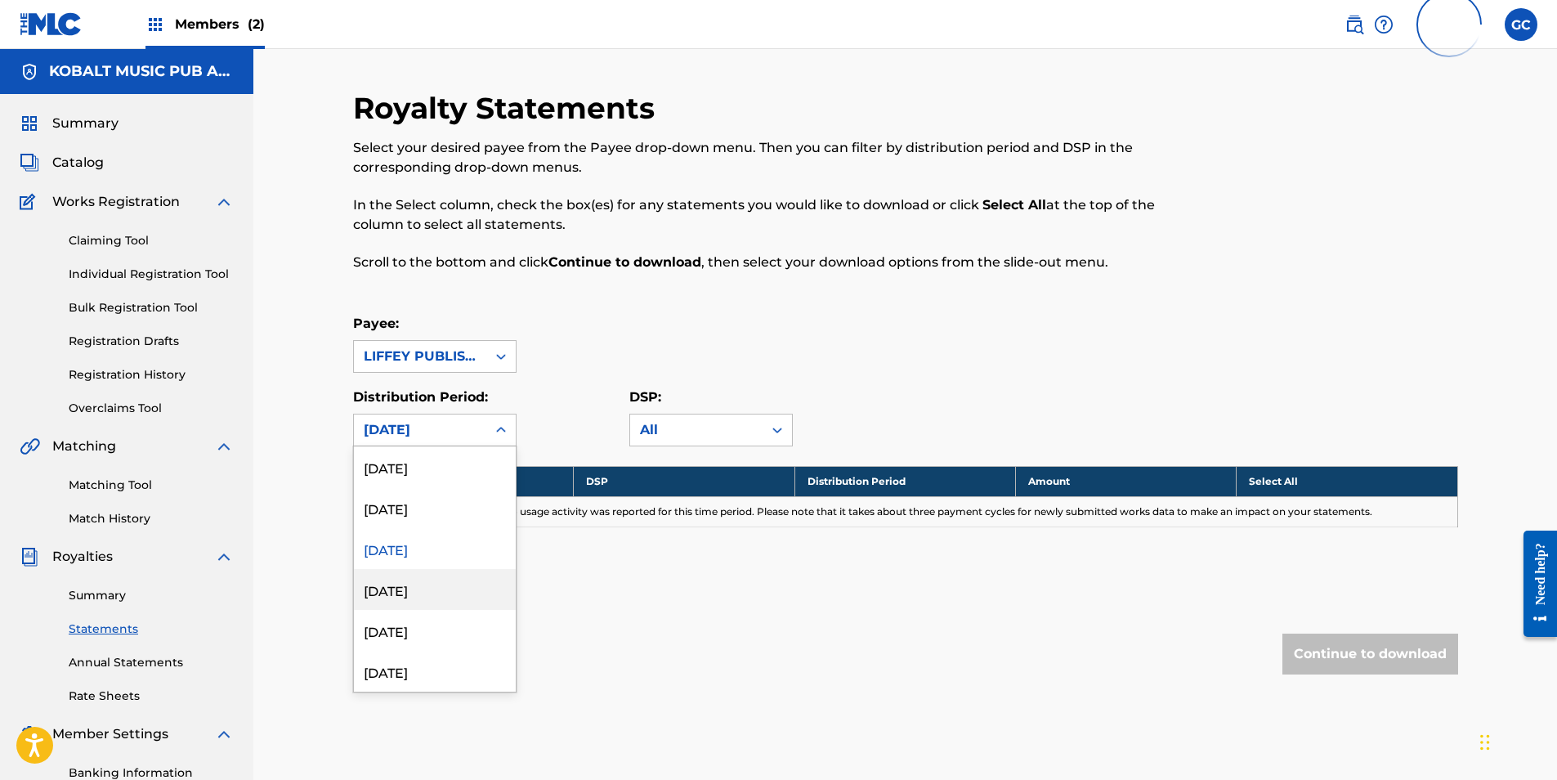
click at [450, 591] on div "[DATE]" at bounding box center [435, 589] width 162 height 41
click at [436, 425] on div "[DATE]" at bounding box center [420, 430] width 113 height 20
click at [440, 617] on div "[DATE]" at bounding box center [435, 630] width 162 height 41
click at [442, 436] on div "[DATE]" at bounding box center [420, 430] width 113 height 20
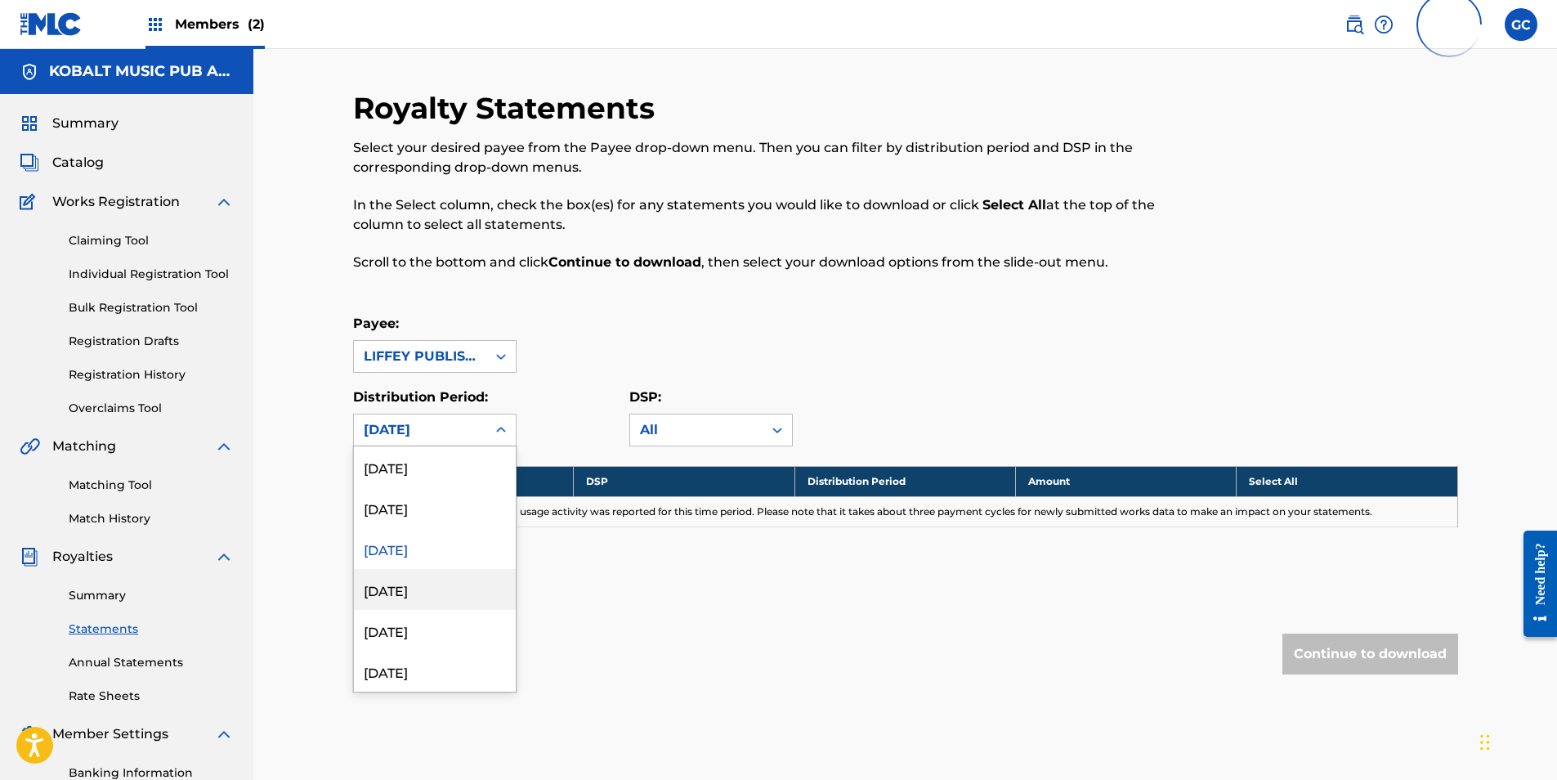
click at [449, 603] on div "[DATE]" at bounding box center [435, 589] width 162 height 41
click at [473, 433] on div "[DATE]" at bounding box center [420, 430] width 113 height 20
click at [457, 627] on div "[DATE]" at bounding box center [435, 630] width 162 height 41
click at [446, 437] on div "[DATE]" at bounding box center [420, 430] width 113 height 20
click at [426, 673] on div "[DATE]" at bounding box center [435, 671] width 162 height 41
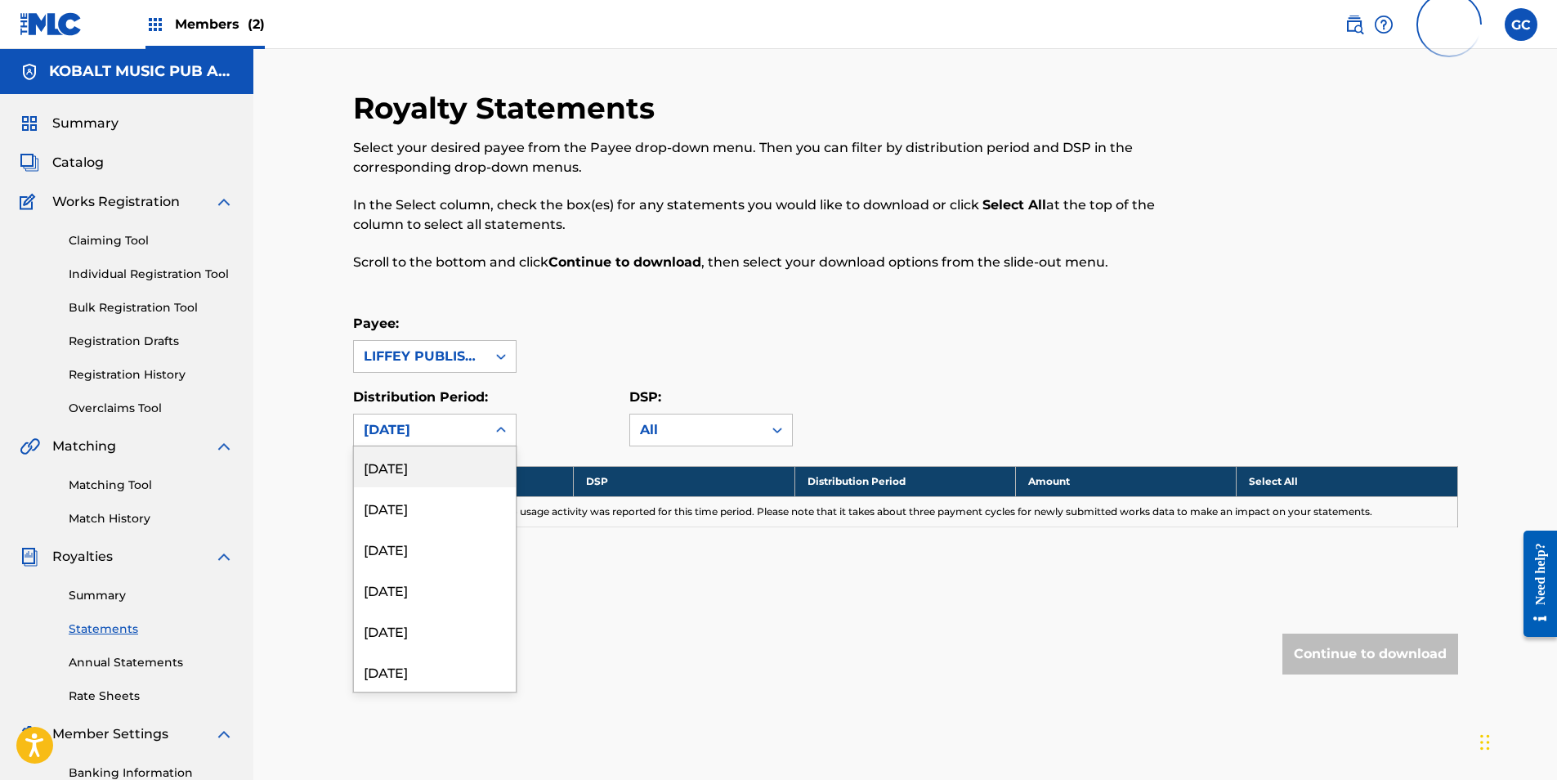
click at [431, 432] on div "[DATE]" at bounding box center [420, 430] width 113 height 20
click at [434, 635] on div "[DATE]" at bounding box center [435, 630] width 162 height 41
click at [440, 442] on div "[DATE]" at bounding box center [420, 429] width 132 height 31
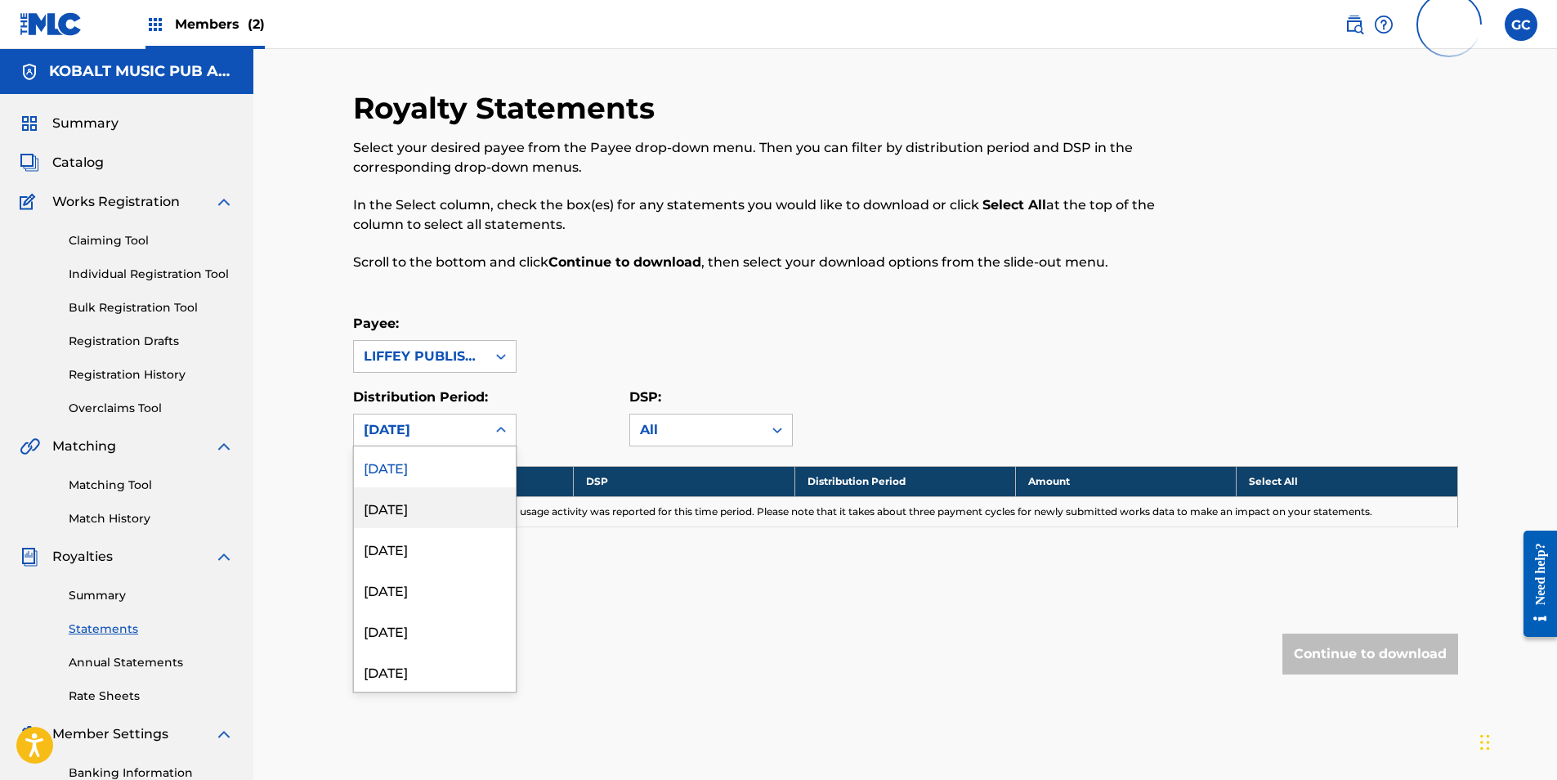
click at [417, 511] on div "[DATE]" at bounding box center [435, 507] width 162 height 41
click at [428, 433] on div "[DATE]" at bounding box center [420, 430] width 113 height 20
click at [433, 546] on div "[DATE]" at bounding box center [435, 548] width 162 height 41
click at [433, 438] on div "[DATE]" at bounding box center [420, 430] width 113 height 20
click at [441, 592] on div "[DATE]" at bounding box center [435, 589] width 162 height 41
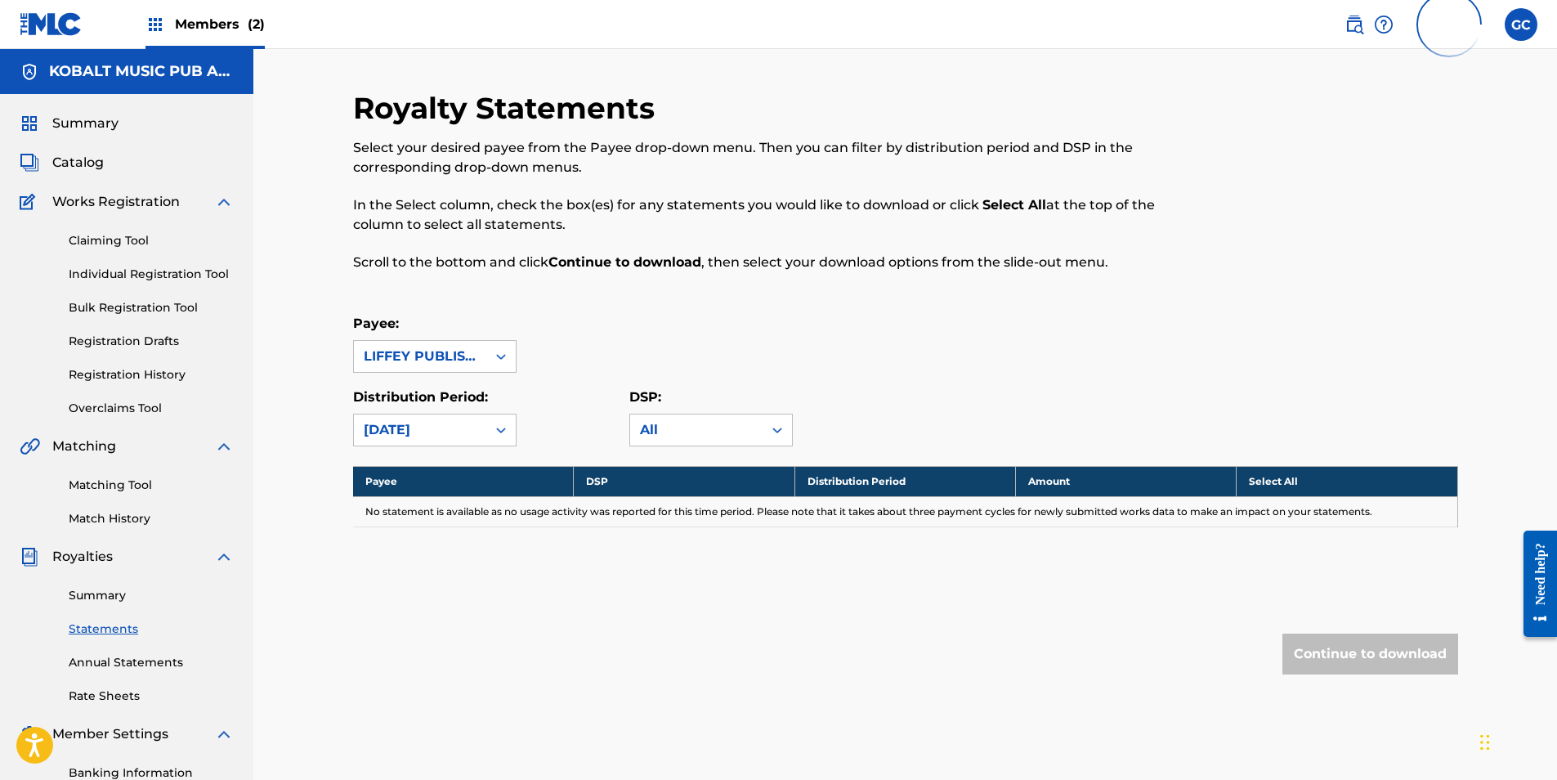
click at [450, 443] on div "[DATE]" at bounding box center [420, 429] width 132 height 31
click at [436, 621] on div "[DATE]" at bounding box center [435, 630] width 162 height 41
click at [432, 436] on div "[DATE]" at bounding box center [420, 430] width 113 height 20
click at [432, 595] on div "[DATE]" at bounding box center [435, 589] width 162 height 41
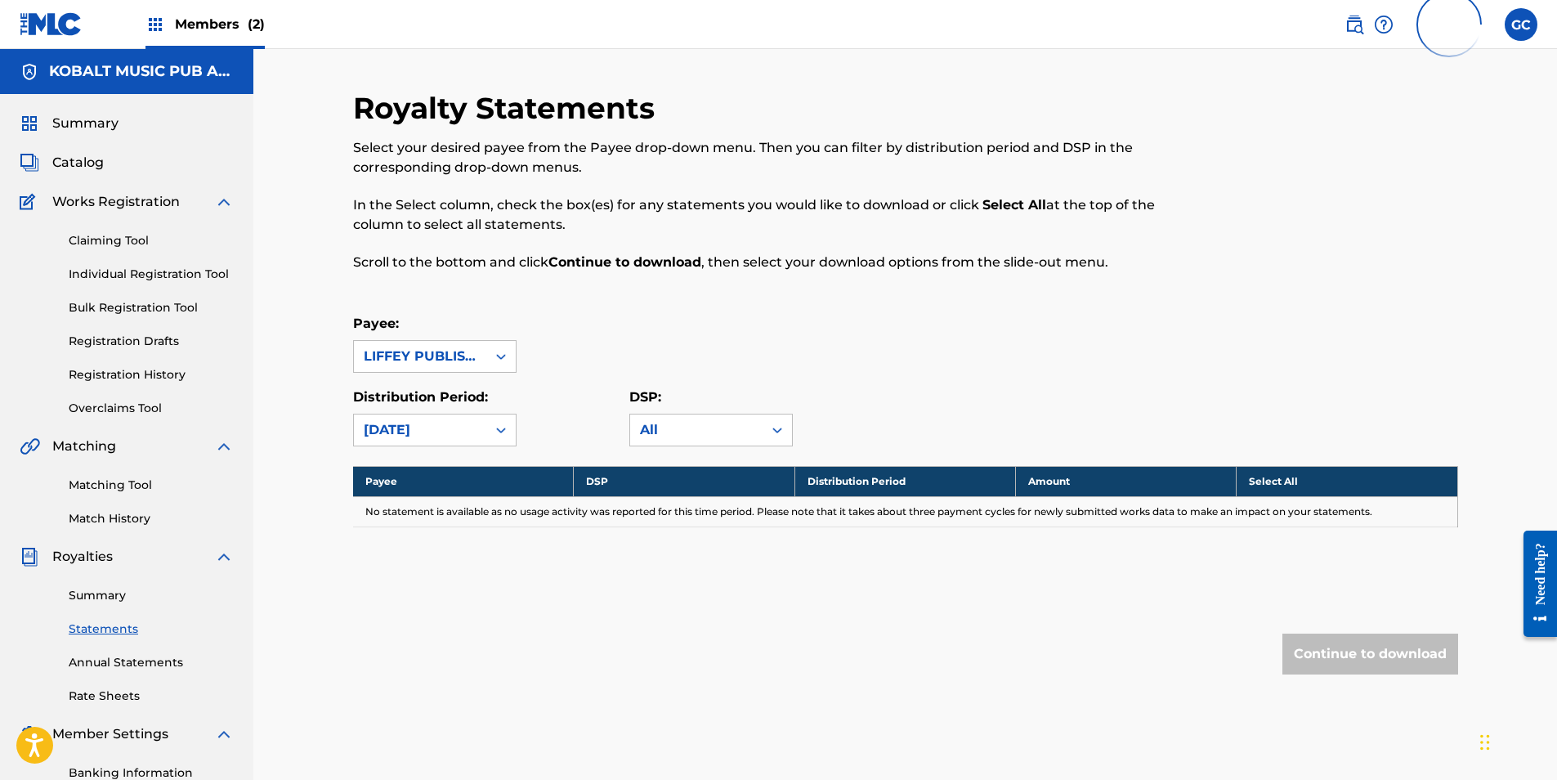
click at [428, 429] on div "[DATE]" at bounding box center [420, 430] width 113 height 20
click at [430, 555] on div "[DATE]" at bounding box center [435, 548] width 162 height 41
click at [436, 442] on div "[DATE]" at bounding box center [420, 429] width 132 height 31
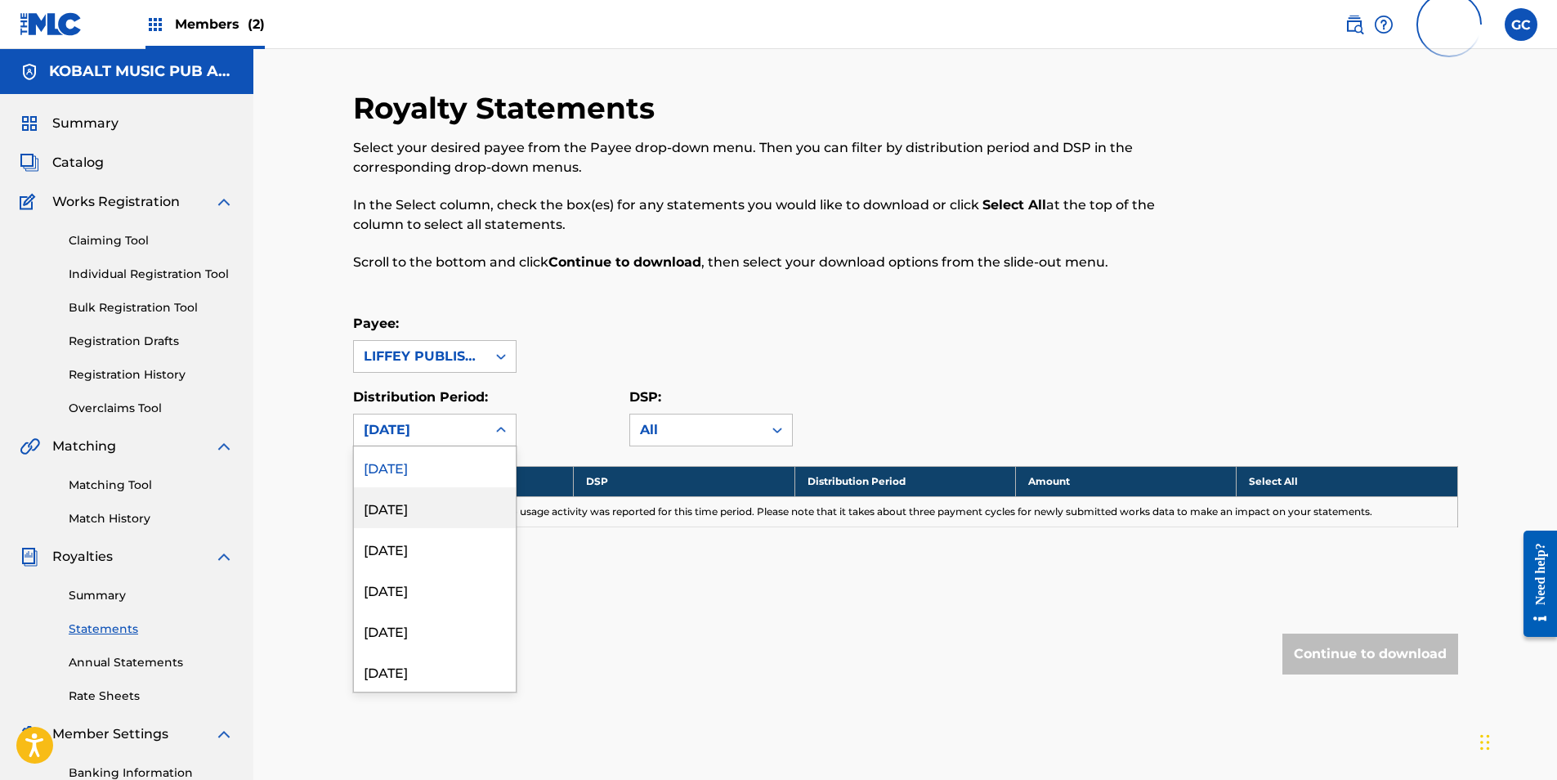
click at [434, 518] on div "[DATE]" at bounding box center [435, 507] width 162 height 41
click at [445, 426] on div "[DATE]" at bounding box center [420, 430] width 113 height 20
click at [439, 629] on div "[DATE]" at bounding box center [435, 630] width 162 height 41
click at [441, 438] on div "[DATE]" at bounding box center [420, 430] width 113 height 20
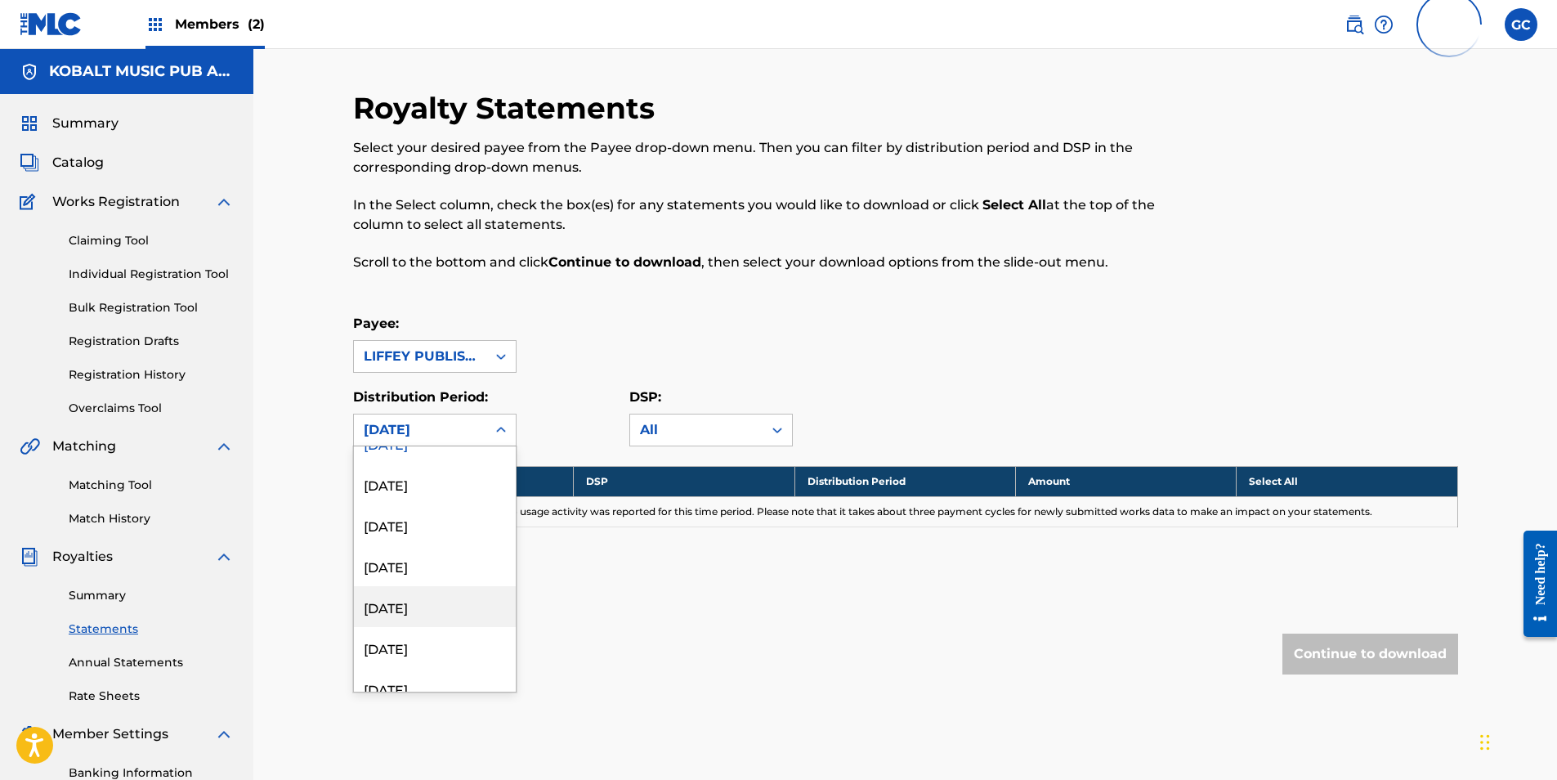
scroll to position [1389, 0]
click at [454, 513] on div "[DATE]" at bounding box center [435, 507] width 162 height 41
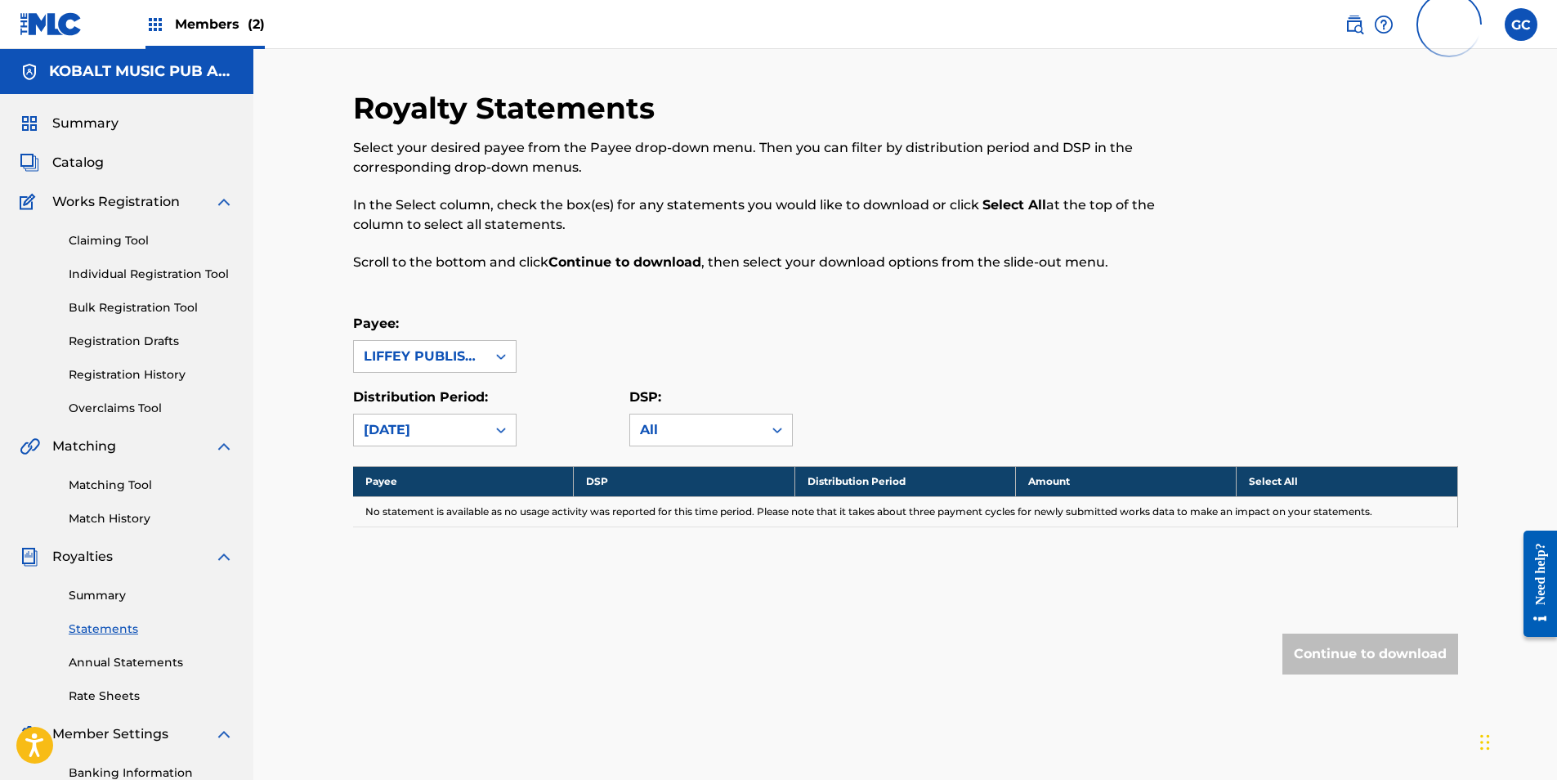
click at [448, 440] on div "[DATE]" at bounding box center [420, 429] width 132 height 31
click at [459, 552] on div "[DATE]" at bounding box center [435, 548] width 162 height 41
click at [427, 439] on div "[DATE]" at bounding box center [420, 430] width 113 height 20
click at [472, 581] on div "[DATE]" at bounding box center [435, 589] width 162 height 41
click at [468, 439] on div "[DATE]" at bounding box center [420, 430] width 113 height 20
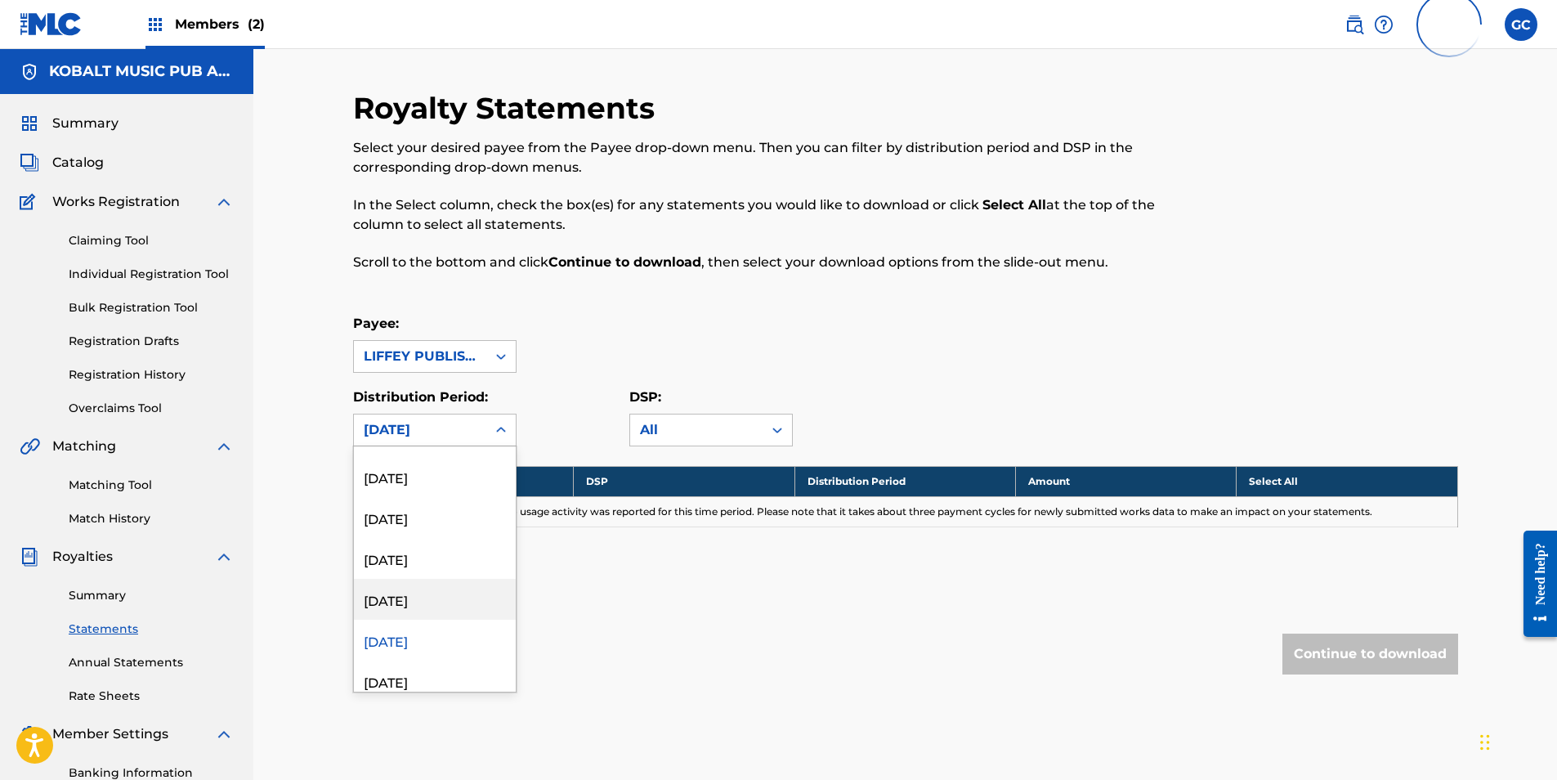
scroll to position [1471, 0]
click at [439, 535] on div "[DATE]" at bounding box center [435, 548] width 162 height 41
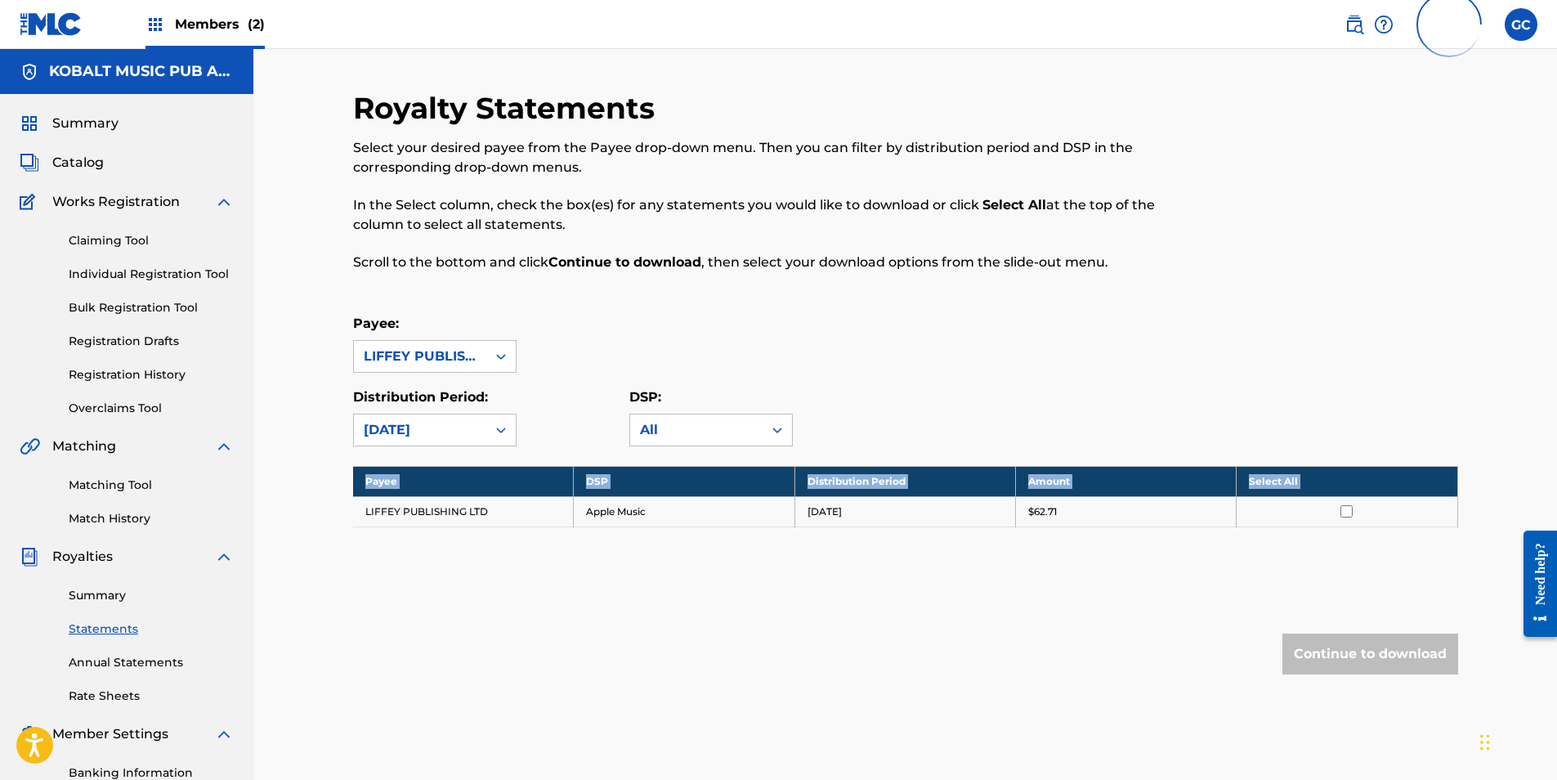
drag, startPoint x: 363, startPoint y: 512, endPoint x: 1250, endPoint y: 525, distance: 886.9
click at [1261, 526] on tr "LIFFEY PUBLISHING LTD Apple Music [DATE] $62.71" at bounding box center [905, 511] width 1105 height 30
copy tr "LIFFEY PUBLISHING LTD Apple Music [DATE] $62.71"
click at [448, 431] on div "[DATE]" at bounding box center [420, 430] width 113 height 20
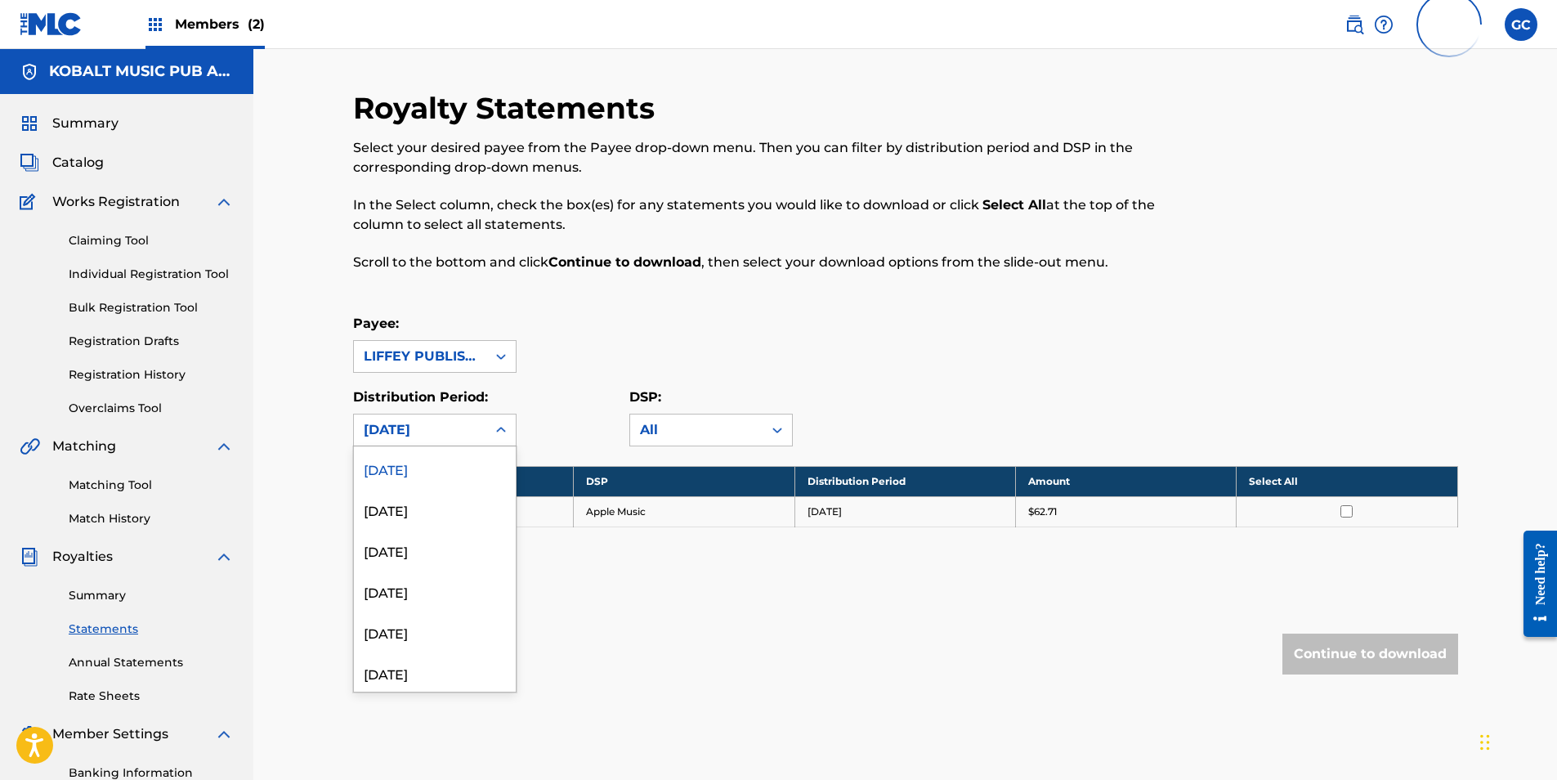
scroll to position [1553, 0]
click at [417, 504] on div "[DATE]" at bounding box center [435, 507] width 162 height 41
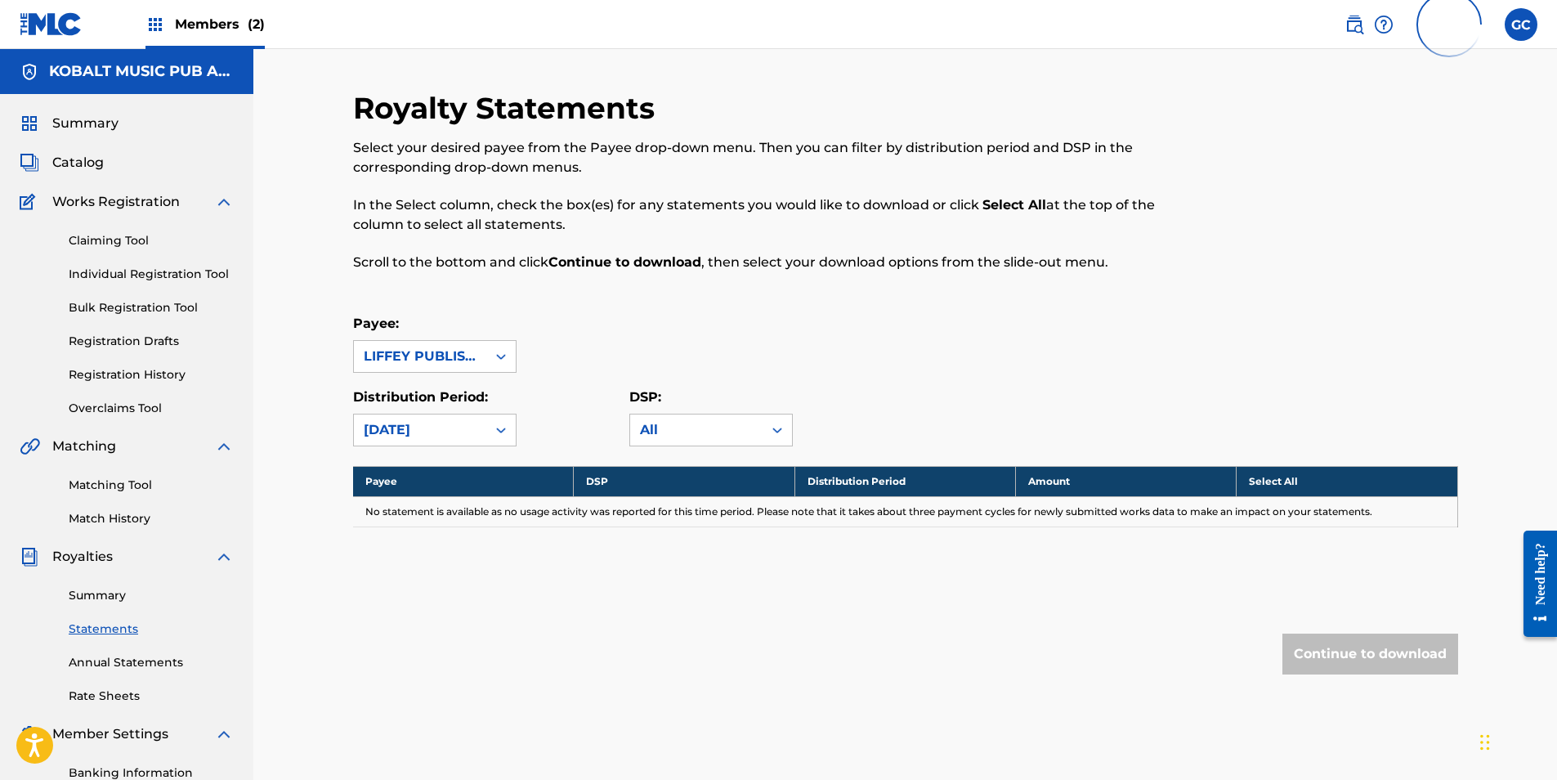
click at [418, 440] on div "[DATE]" at bounding box center [420, 429] width 132 height 31
click at [429, 630] on div "[DATE]" at bounding box center [435, 630] width 162 height 41
click at [422, 431] on div "[DATE]" at bounding box center [420, 430] width 113 height 20
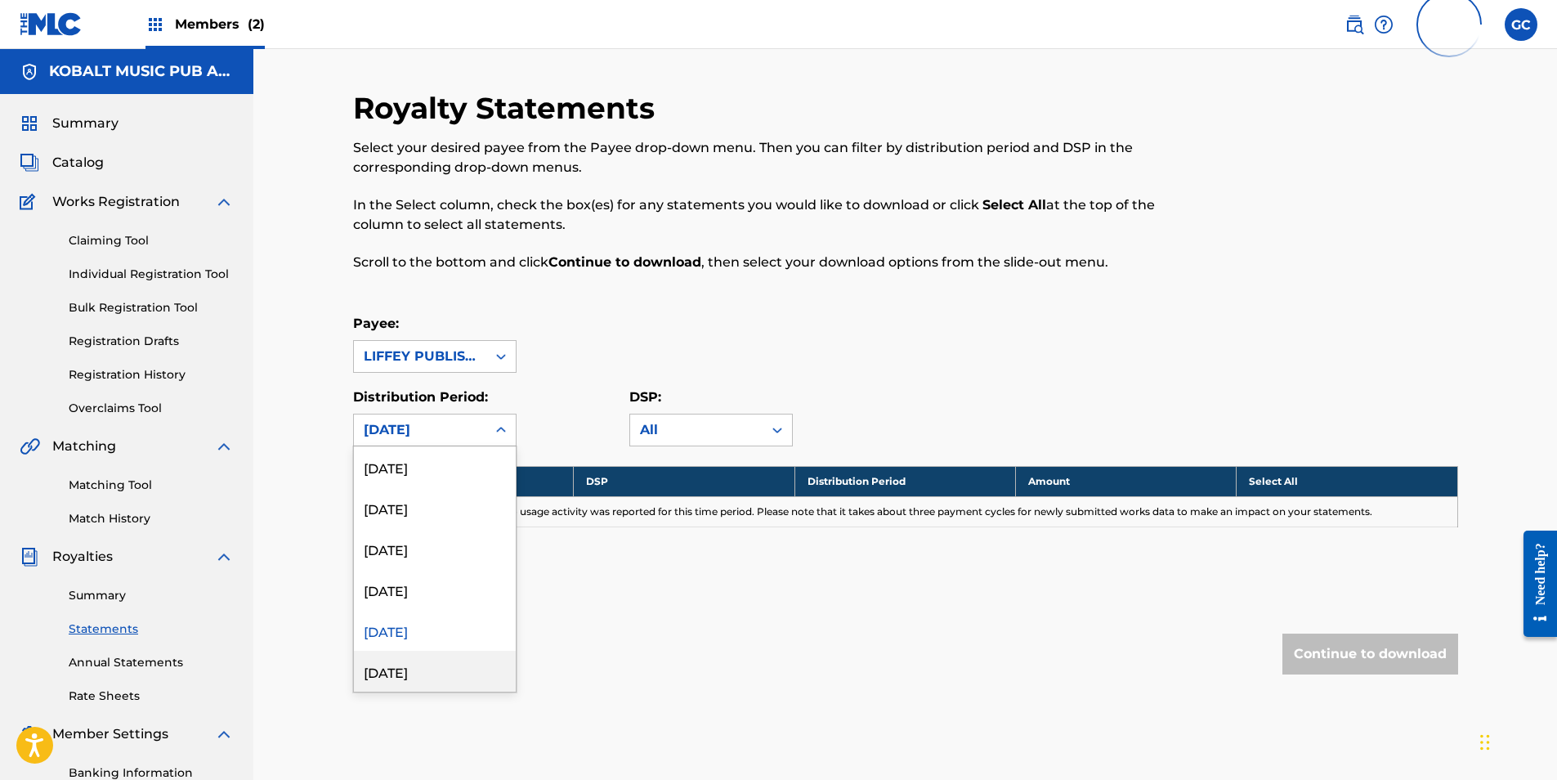
click at [421, 662] on div "[DATE]" at bounding box center [435, 671] width 162 height 41
click at [421, 430] on div "[DATE]" at bounding box center [420, 430] width 113 height 20
click at [439, 626] on div "[DATE]" at bounding box center [435, 630] width 162 height 41
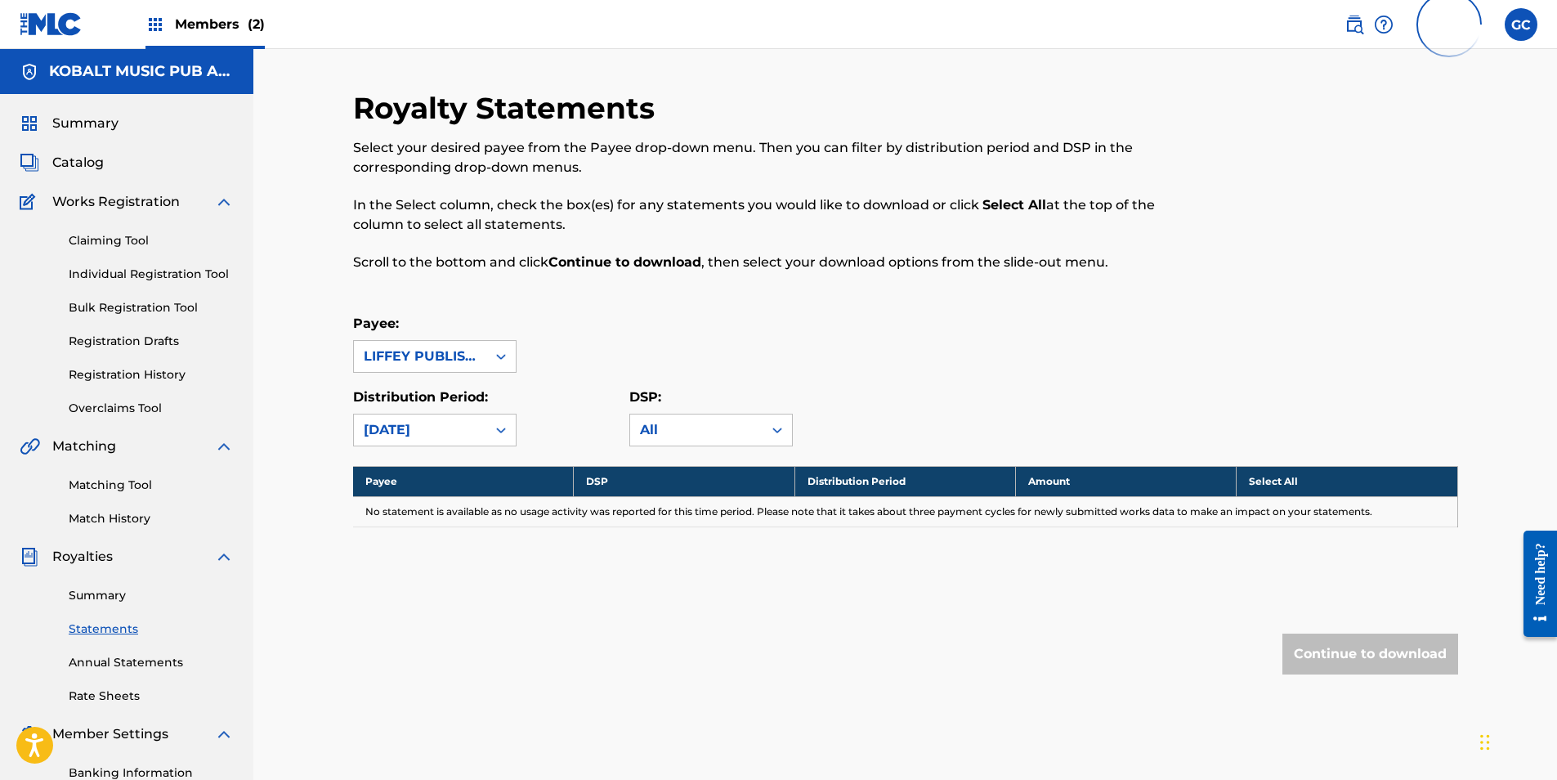
click at [445, 419] on div "[DATE]" at bounding box center [420, 429] width 132 height 31
click at [454, 592] on div "[DATE]" at bounding box center [435, 589] width 162 height 41
click at [454, 424] on div "[DATE]" at bounding box center [420, 430] width 113 height 20
click at [455, 624] on div "[DATE]" at bounding box center [435, 630] width 162 height 41
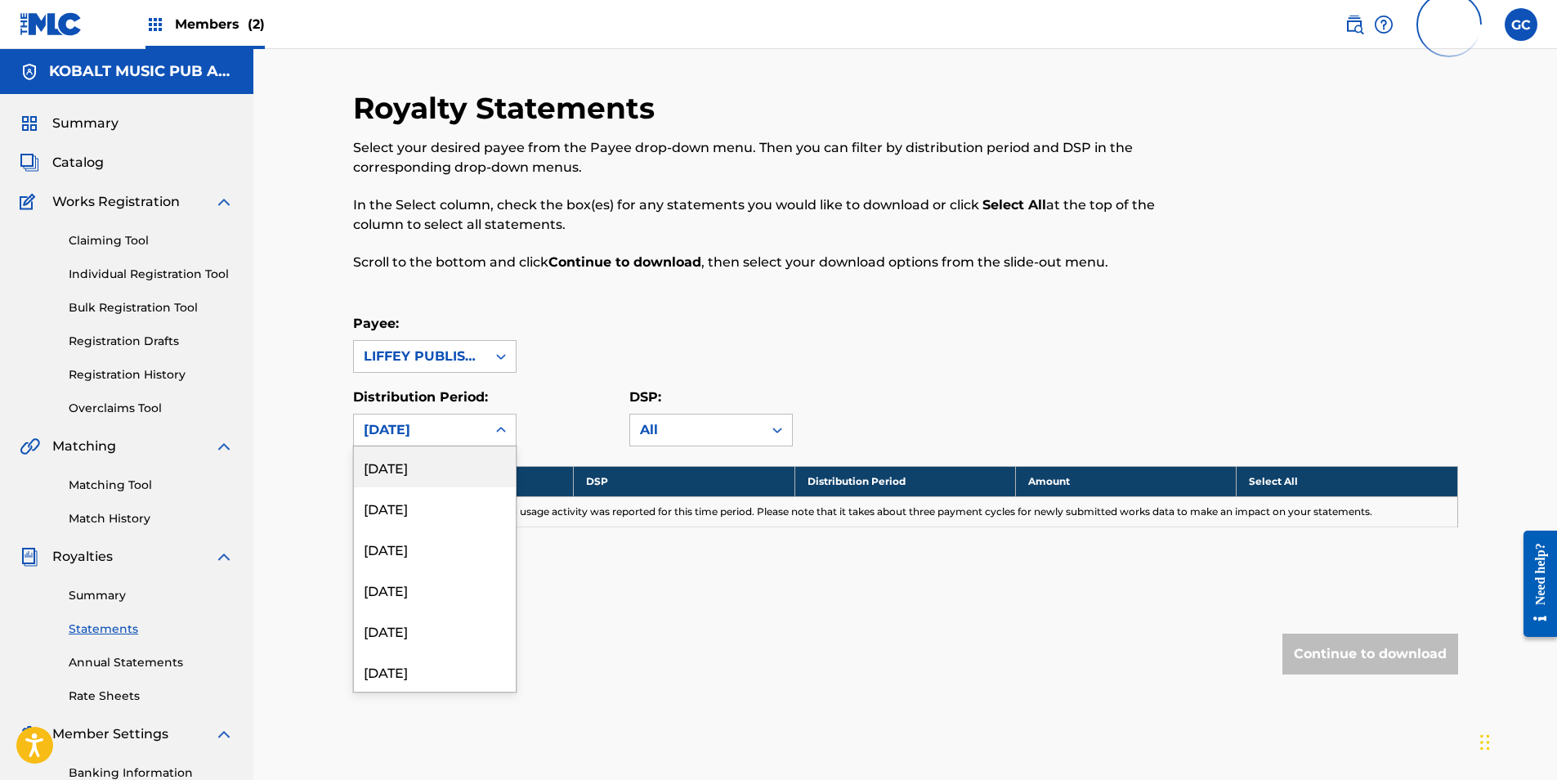
click at [454, 430] on div "[DATE]" at bounding box center [420, 430] width 113 height 20
click at [447, 599] on div "[DATE]" at bounding box center [435, 589] width 162 height 41
click at [441, 435] on div "[DATE]" at bounding box center [420, 430] width 113 height 20
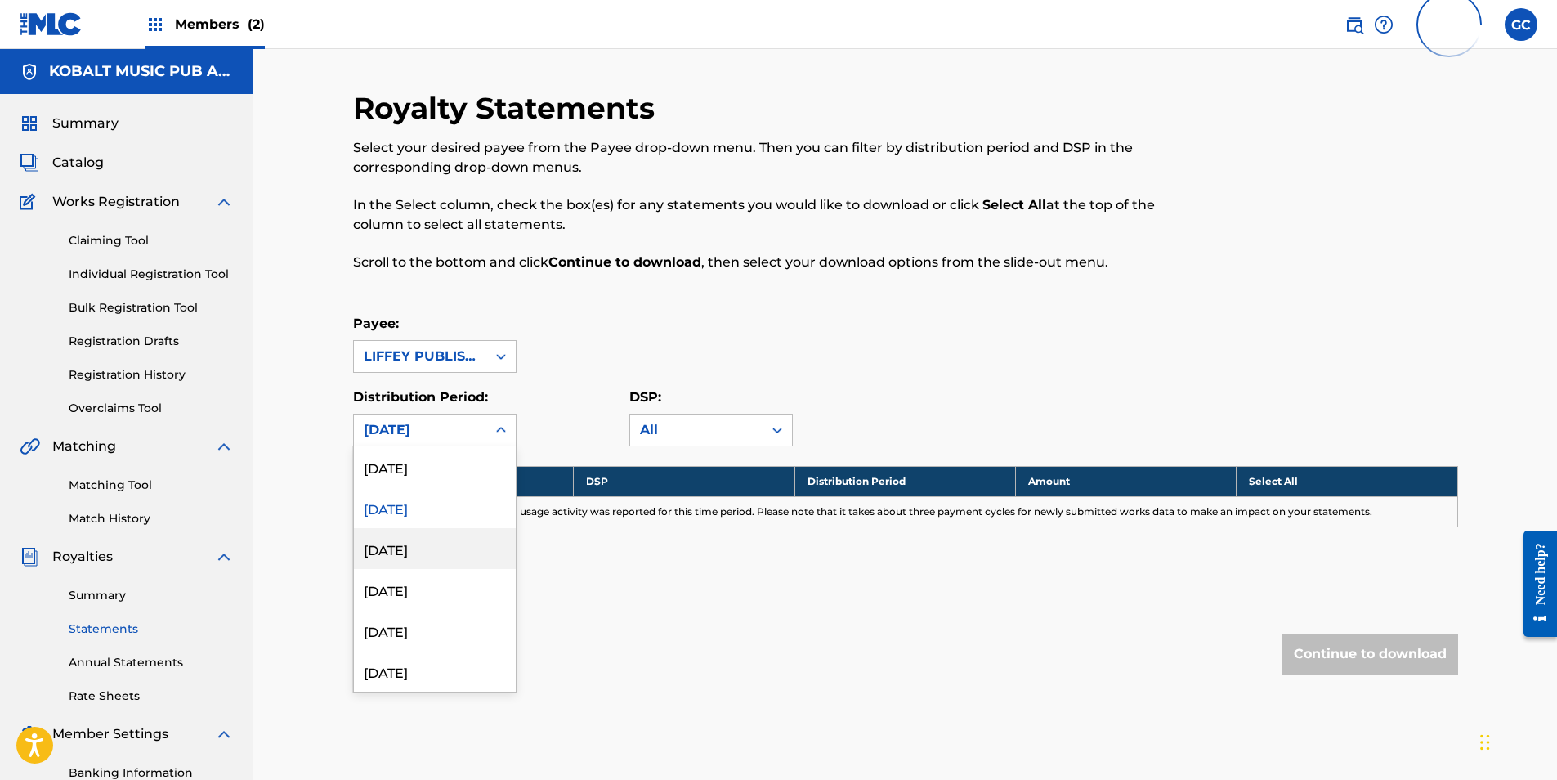
click at [436, 557] on div "[DATE]" at bounding box center [435, 548] width 162 height 41
drag, startPoint x: 430, startPoint y: 427, endPoint x: 430, endPoint y: 438, distance: 11.4
click at [430, 426] on div "[DATE]" at bounding box center [420, 430] width 113 height 20
click at [449, 508] on div "[DATE]" at bounding box center [435, 507] width 162 height 41
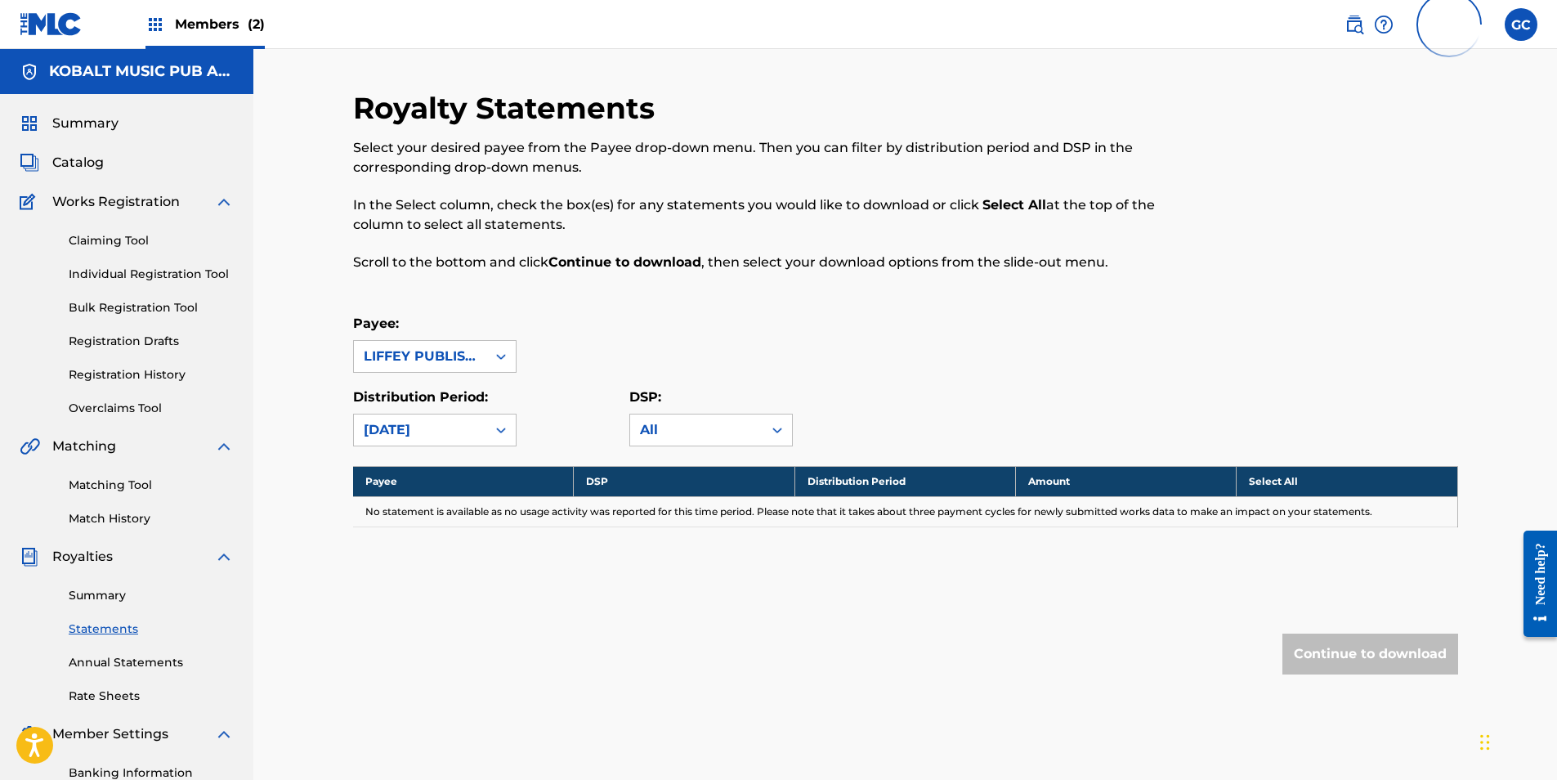
click at [441, 432] on div "[DATE]" at bounding box center [420, 430] width 113 height 20
click at [434, 635] on div "[DATE]" at bounding box center [435, 630] width 162 height 41
click at [442, 435] on div "[DATE]" at bounding box center [420, 430] width 113 height 20
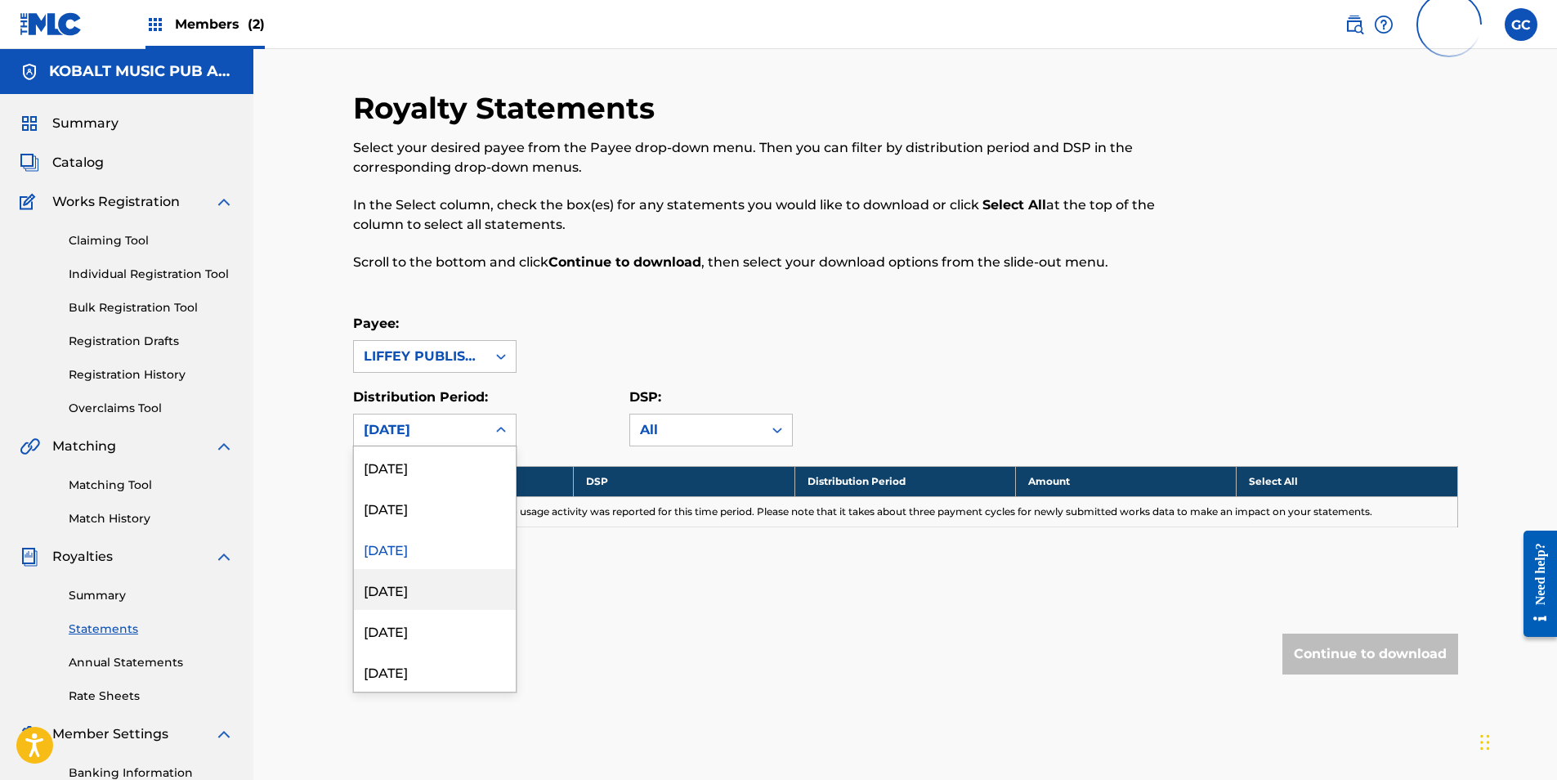
click at [437, 588] on div "[DATE]" at bounding box center [435, 589] width 162 height 41
click at [426, 437] on div "[DATE]" at bounding box center [420, 430] width 113 height 20
click at [432, 554] on div "[DATE]" at bounding box center [435, 548] width 162 height 41
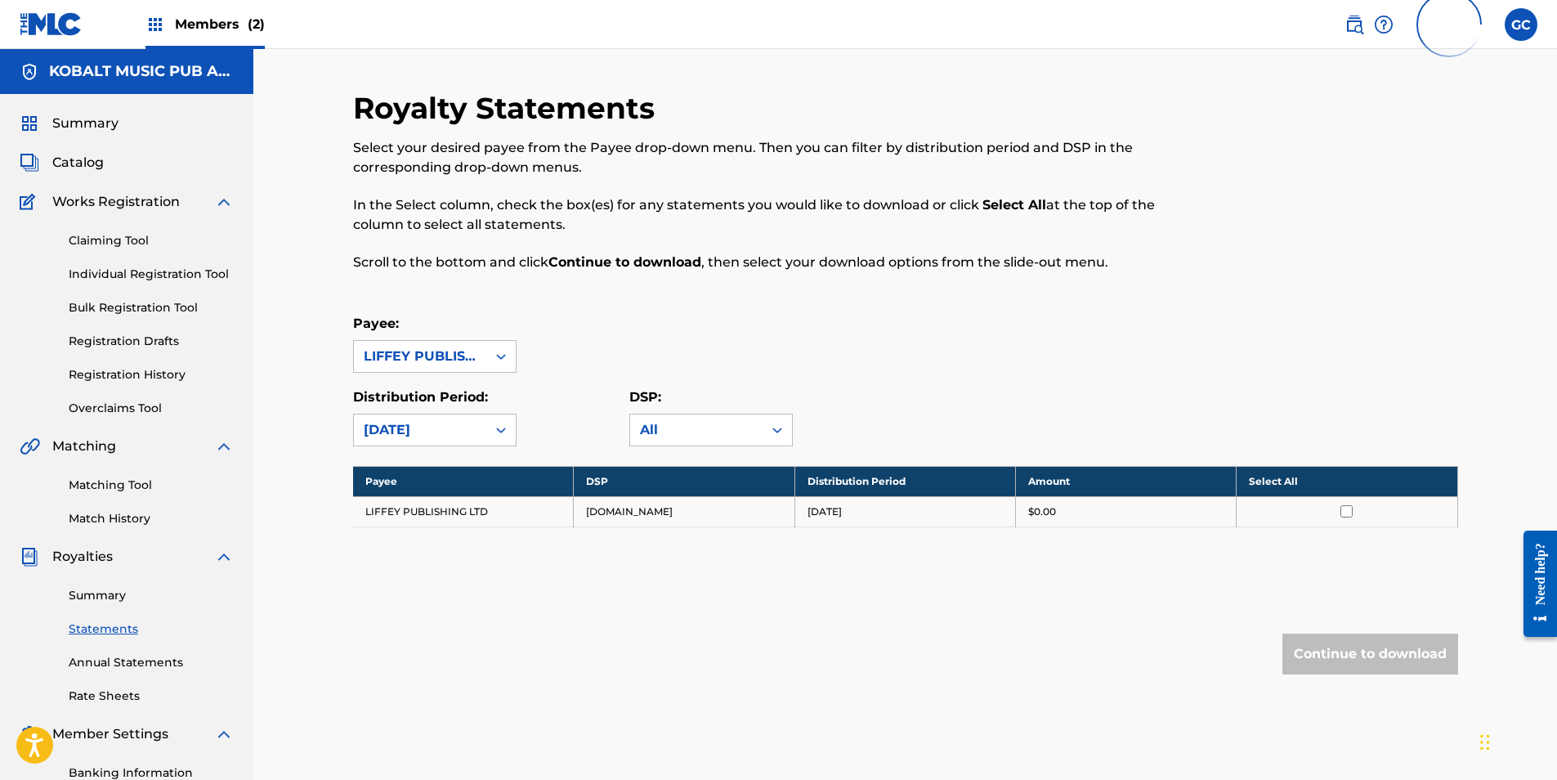
click at [469, 424] on div "[DATE]" at bounding box center [420, 430] width 113 height 20
click at [455, 602] on div "[DATE]" at bounding box center [435, 589] width 162 height 41
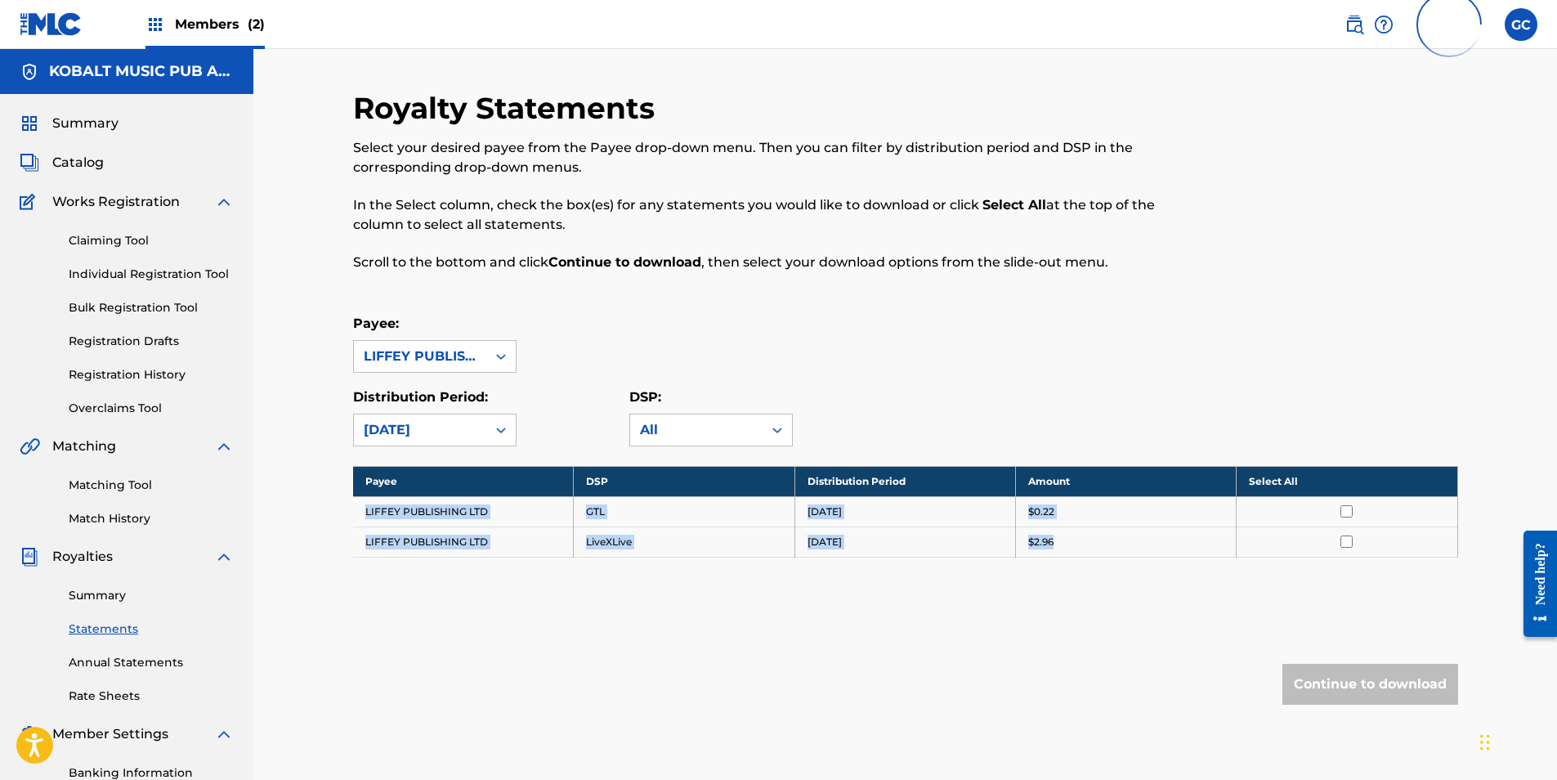
drag, startPoint x: 362, startPoint y: 511, endPoint x: 1125, endPoint y: 548, distance: 763.5
click at [1126, 548] on tbody "Payee DSP Distribution Period Amount Select All LIFFEY PUBLISHING LTD GTL [DATE…" at bounding box center [905, 511] width 1105 height 91
drag, startPoint x: 1125, startPoint y: 548, endPoint x: 1044, endPoint y: 542, distance: 81.1
copy tbody "LIFFEY PUBLISHING LTD GTL [DATE] $0.22 LIFFEY PUBLISHING LTD LiveXLive [DATE] $…"
drag, startPoint x: 442, startPoint y: 423, endPoint x: 443, endPoint y: 443, distance: 20.4
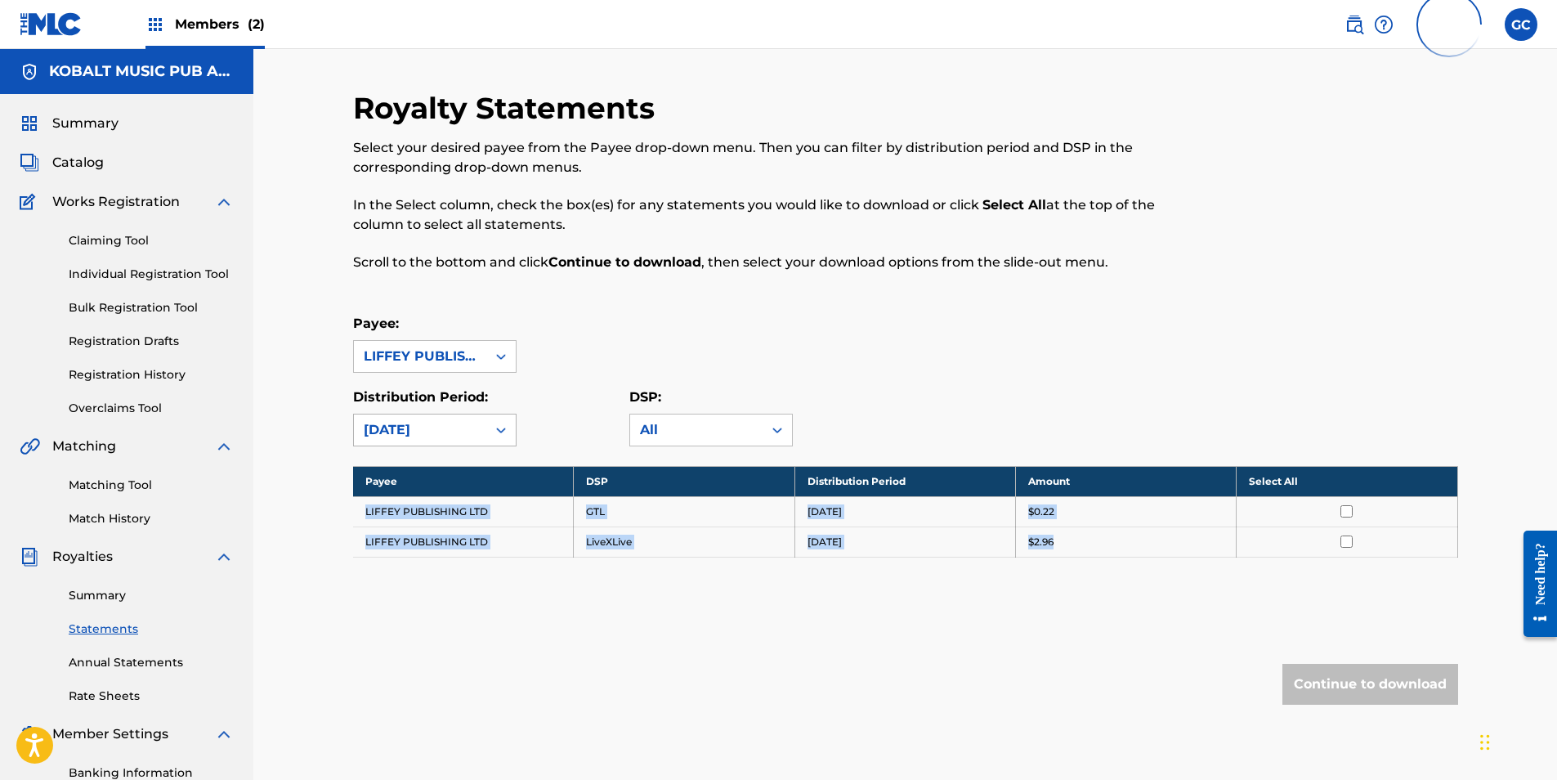
click at [442, 423] on div "[DATE]" at bounding box center [420, 430] width 113 height 20
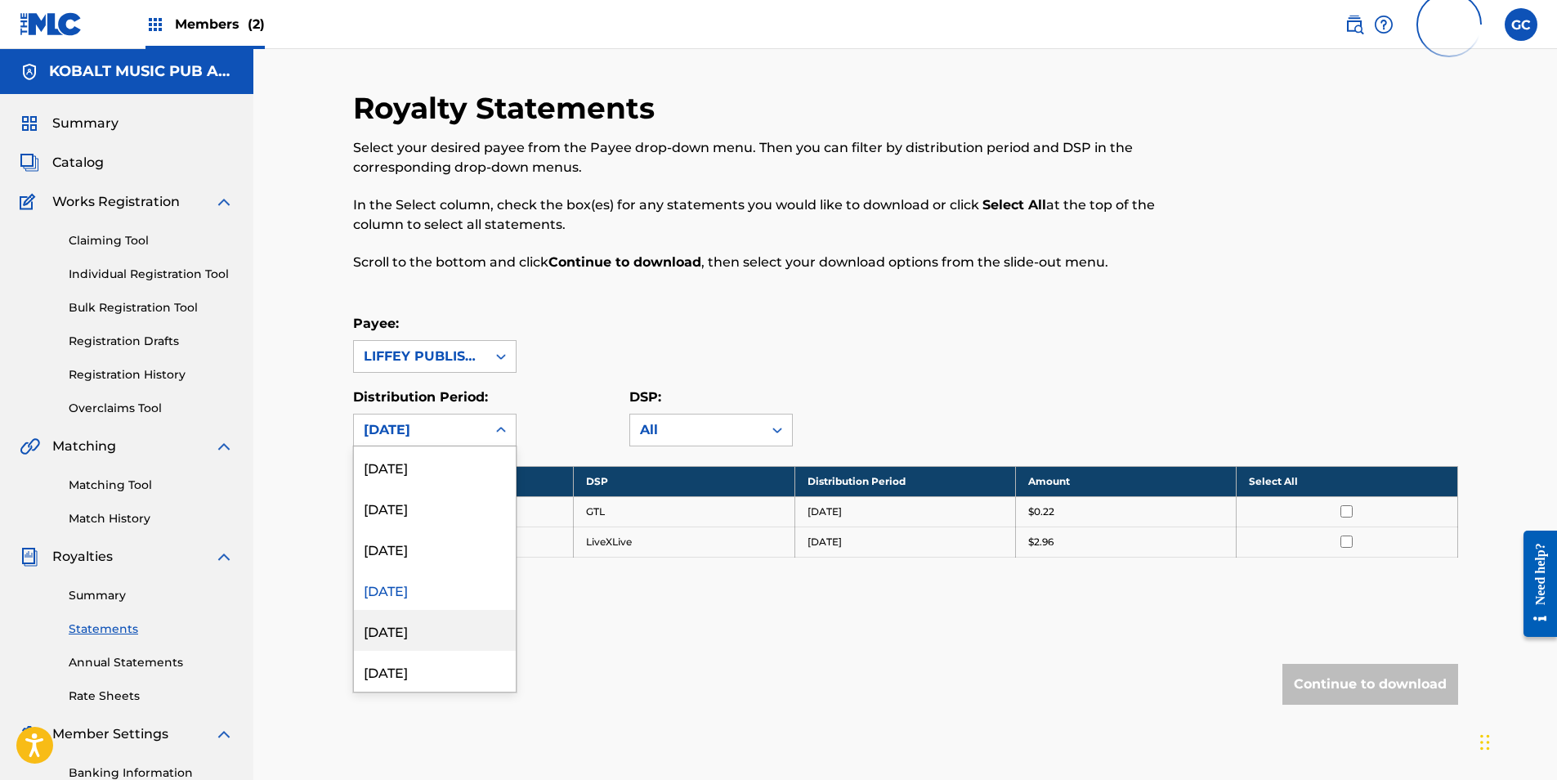
click at [436, 629] on div "[DATE]" at bounding box center [435, 630] width 162 height 41
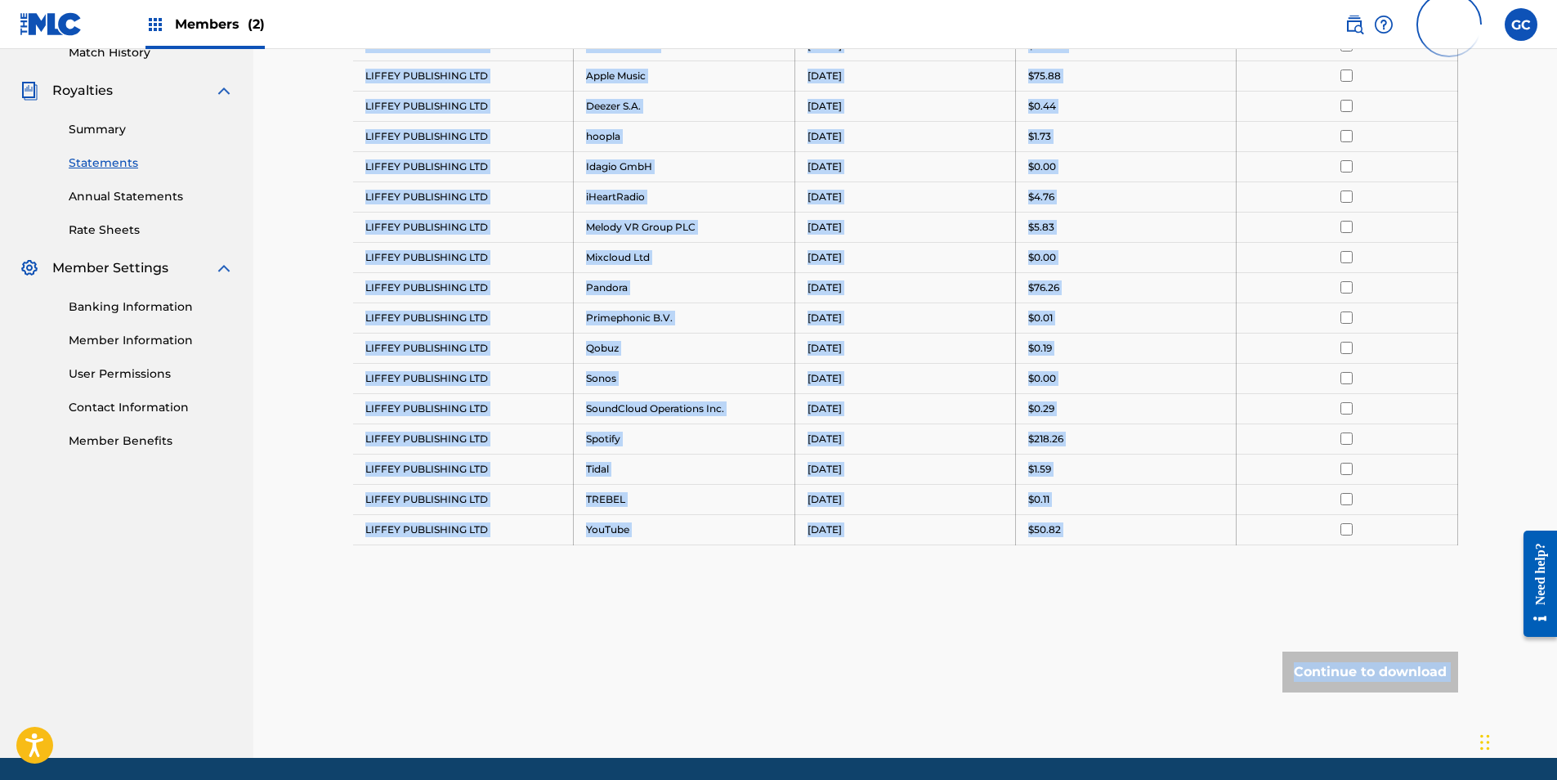
scroll to position [522, 0]
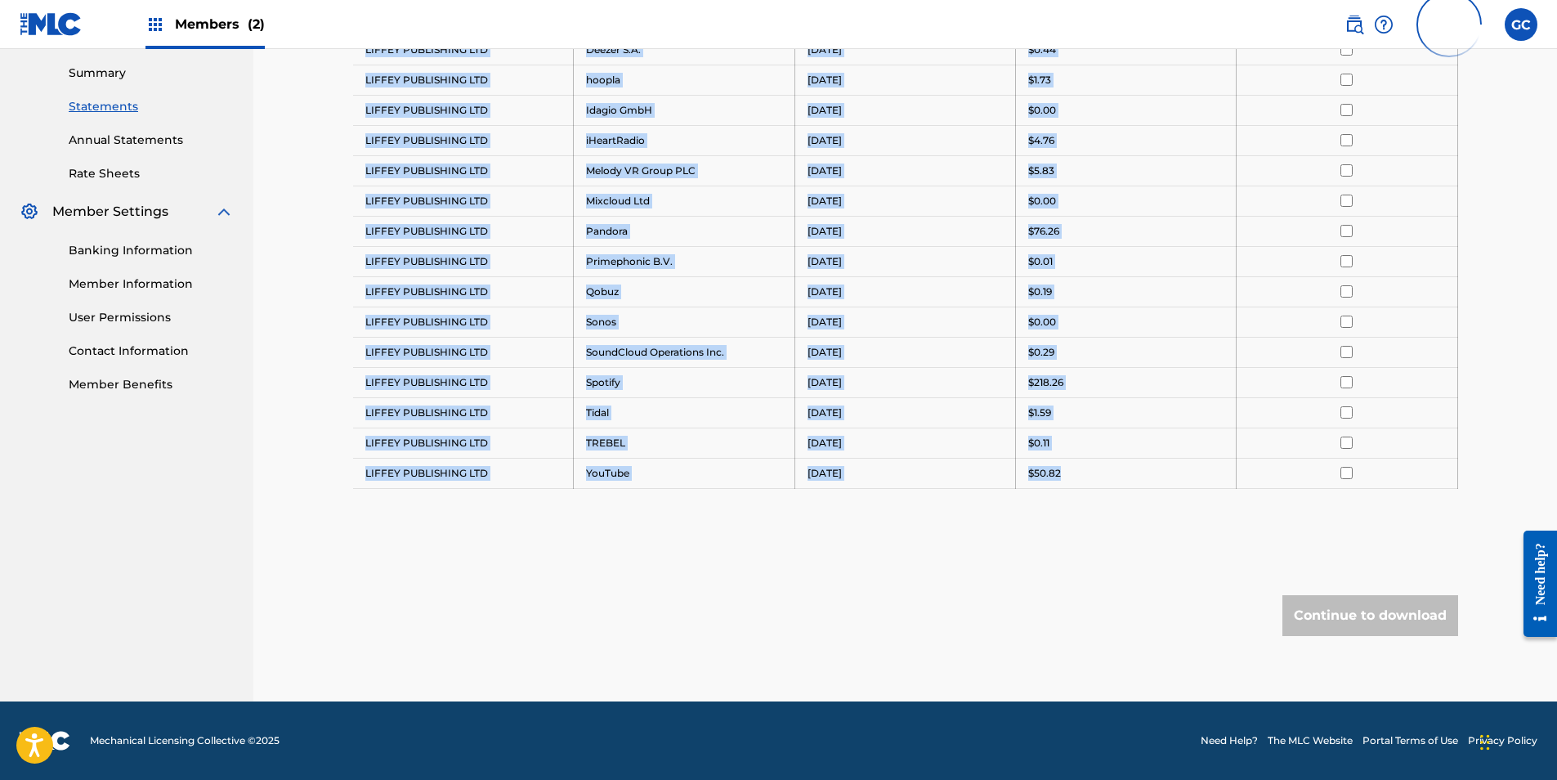
drag, startPoint x: 366, startPoint y: 509, endPoint x: 1089, endPoint y: 486, distance: 722.9
click at [1090, 486] on tbody "Payee DSP Distribution Period Amount Select All LIFFEY PUBLISHING LTD Amazon Mu…" at bounding box center [905, 216] width 1105 height 544
drag, startPoint x: 1089, startPoint y: 486, endPoint x: 1049, endPoint y: 477, distance: 40.4
copy tbody "LIFFEY PUBLISHING LTD Amazon Music [DATE] $244.25 LIFFEY PUBLISHING LTD Apple M…"
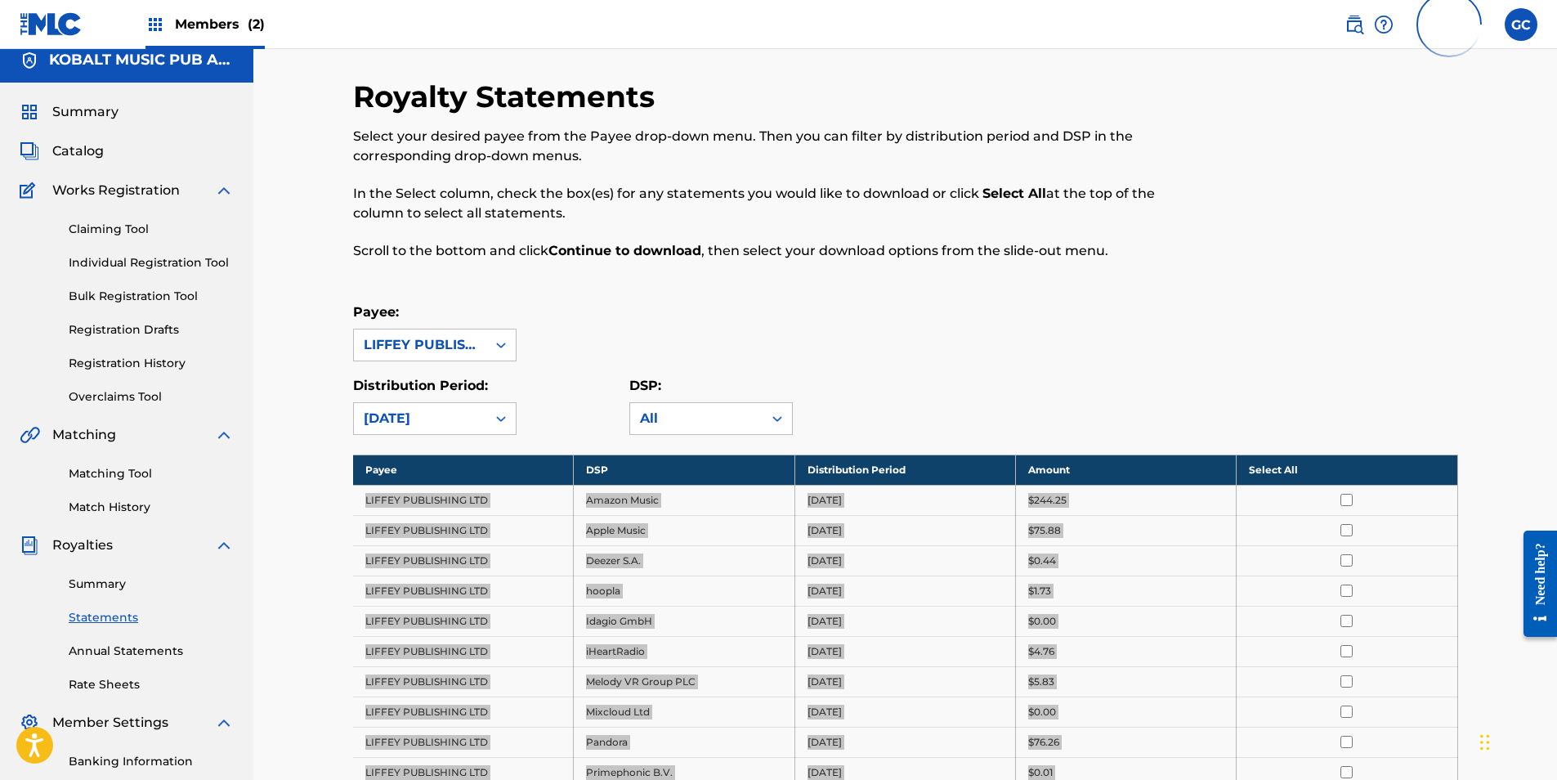
scroll to position [0, 0]
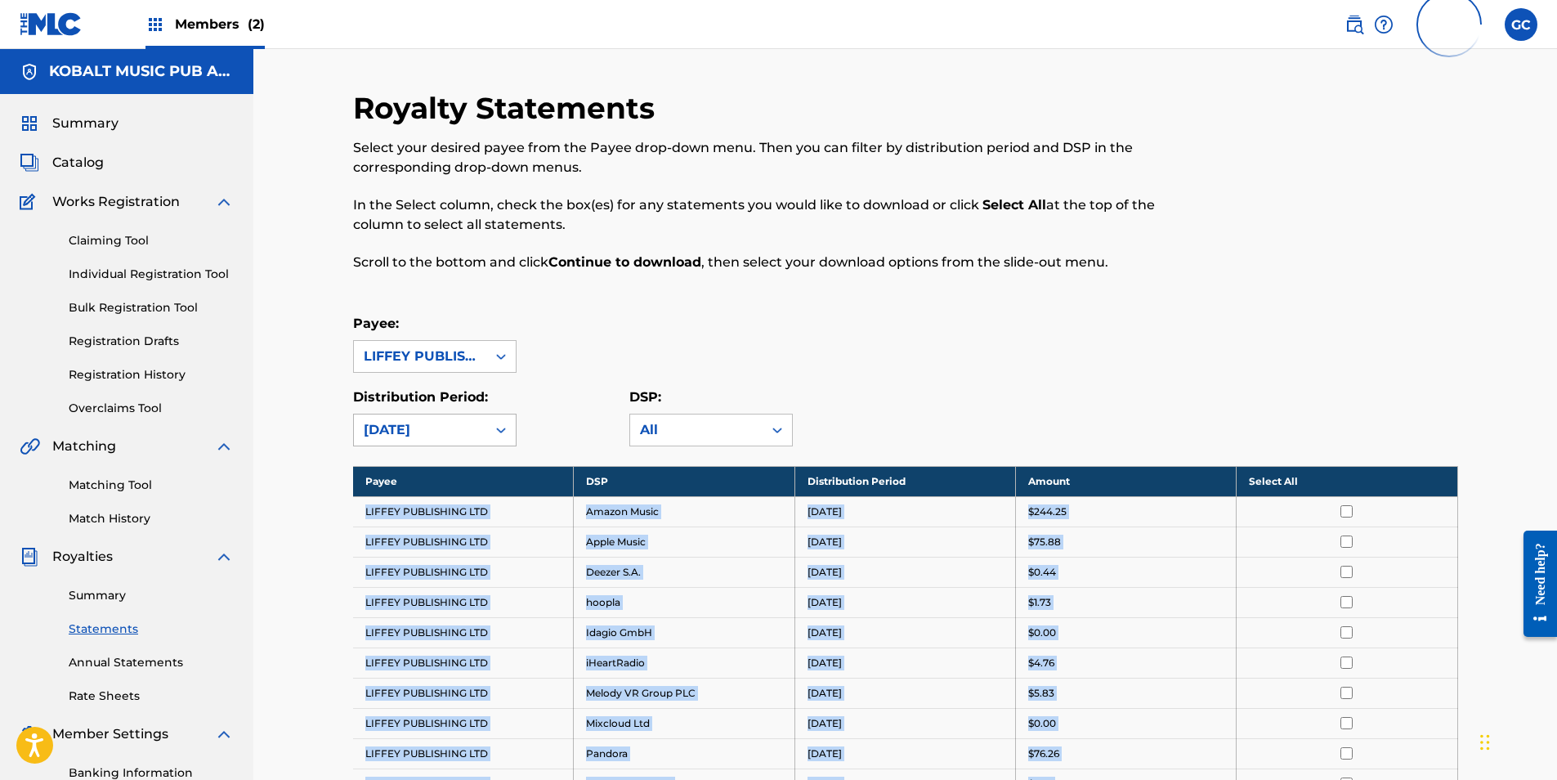
click at [442, 440] on div "[DATE]" at bounding box center [420, 429] width 132 height 31
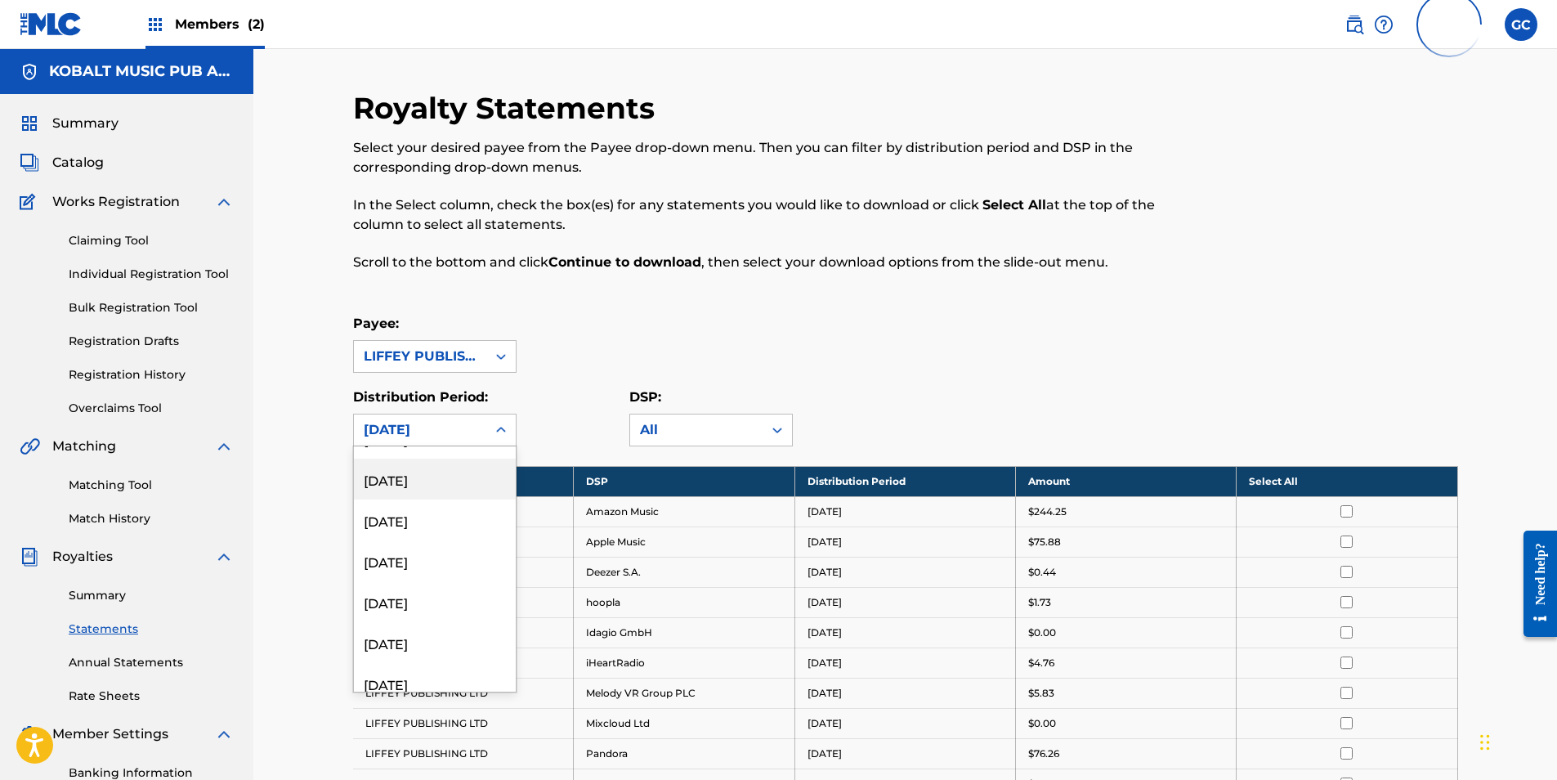
scroll to position [1962, 0]
click at [431, 666] on div "[DATE]" at bounding box center [435, 671] width 162 height 41
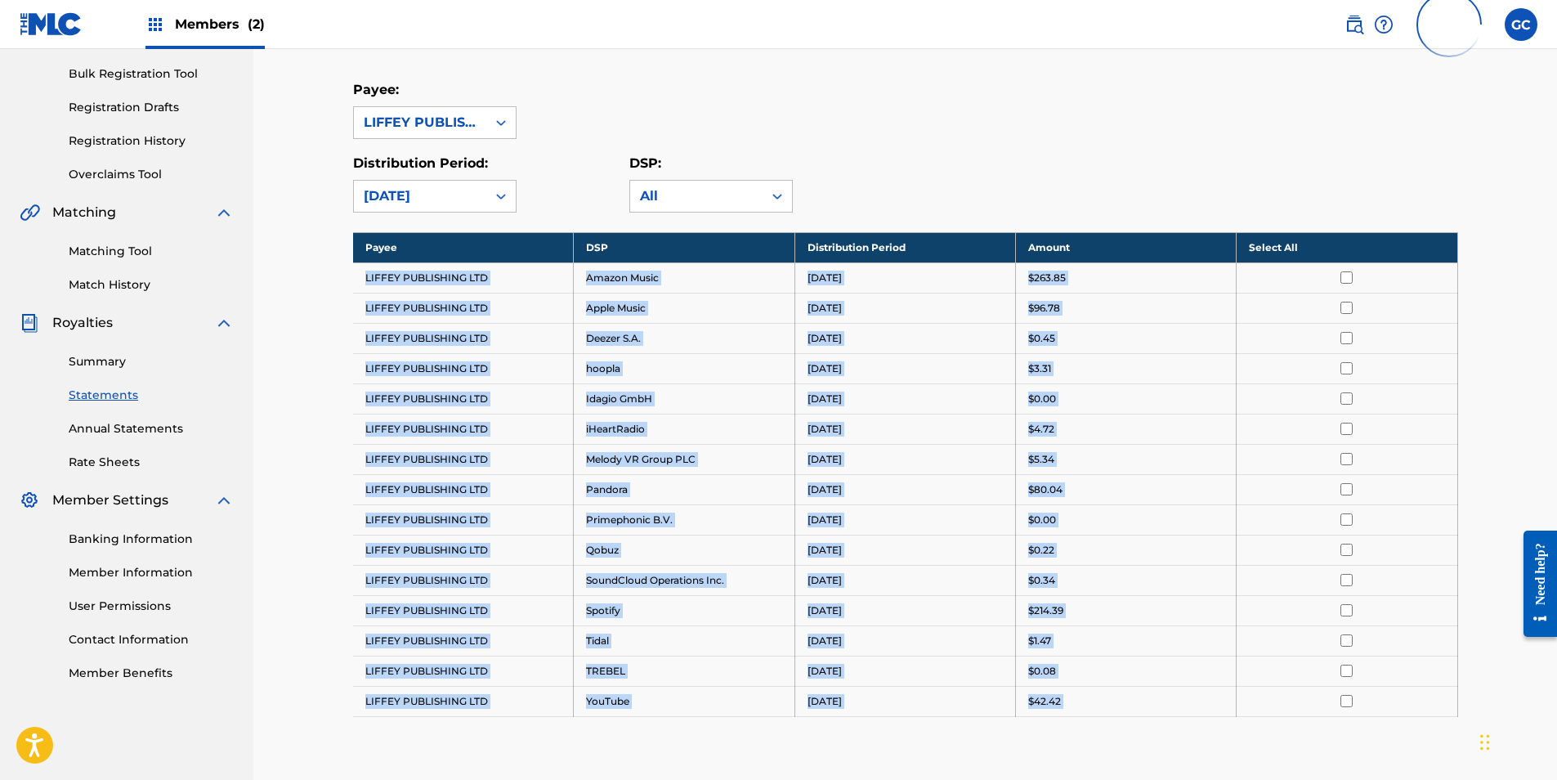
scroll to position [462, 0]
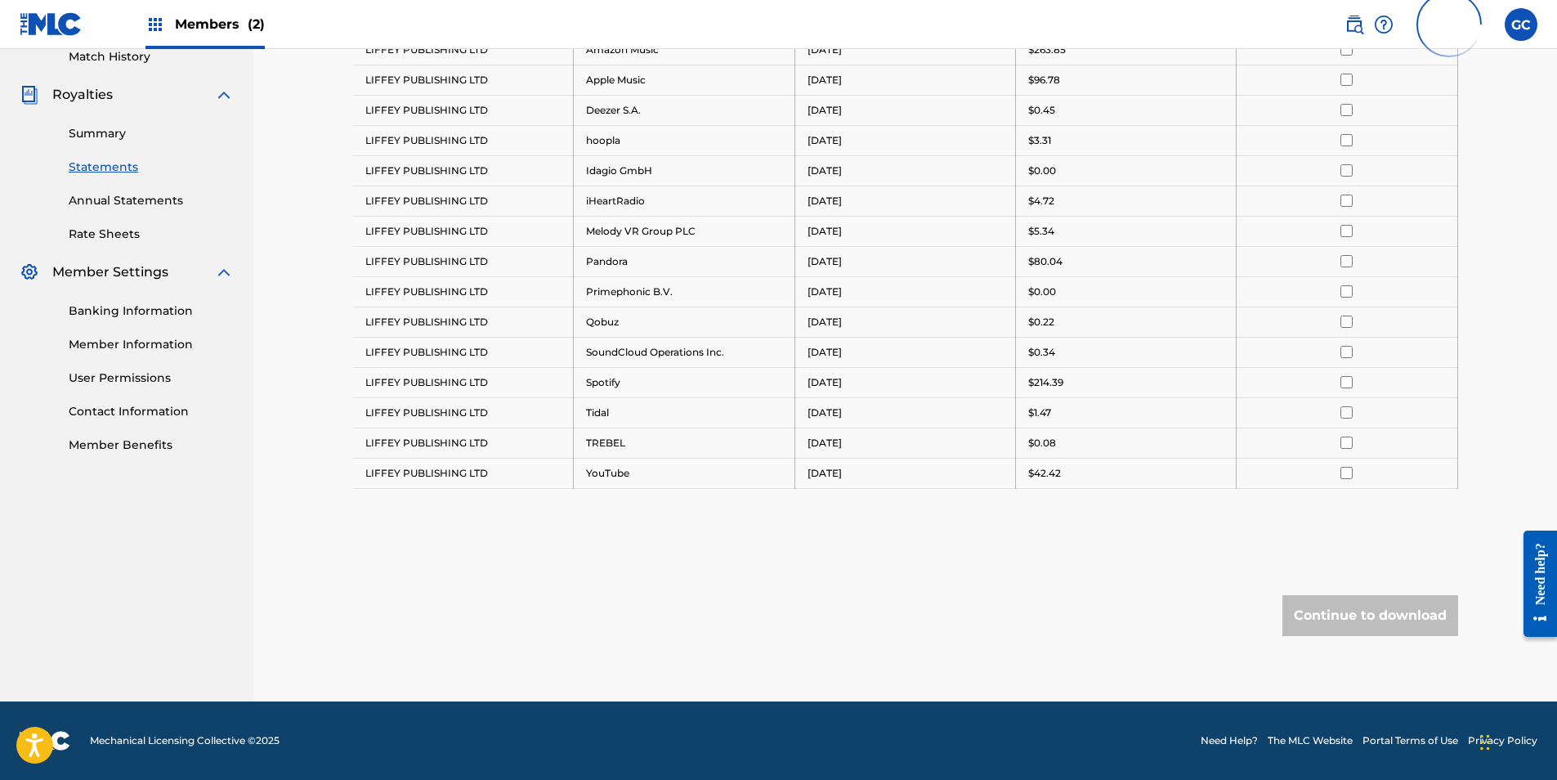
drag, startPoint x: 365, startPoint y: 517, endPoint x: 1175, endPoint y: 512, distance: 810.0
click at [1175, 512] on div "Payee DSP Distribution Period Amount Select All LIFFEY PUBLISHING LTD Amazon Mu…" at bounding box center [905, 267] width 1105 height 526
drag, startPoint x: 1175, startPoint y: 512, endPoint x: 1040, endPoint y: 472, distance: 140.7
copy tbody "Payee DSP Distribution Period Amount Select All"
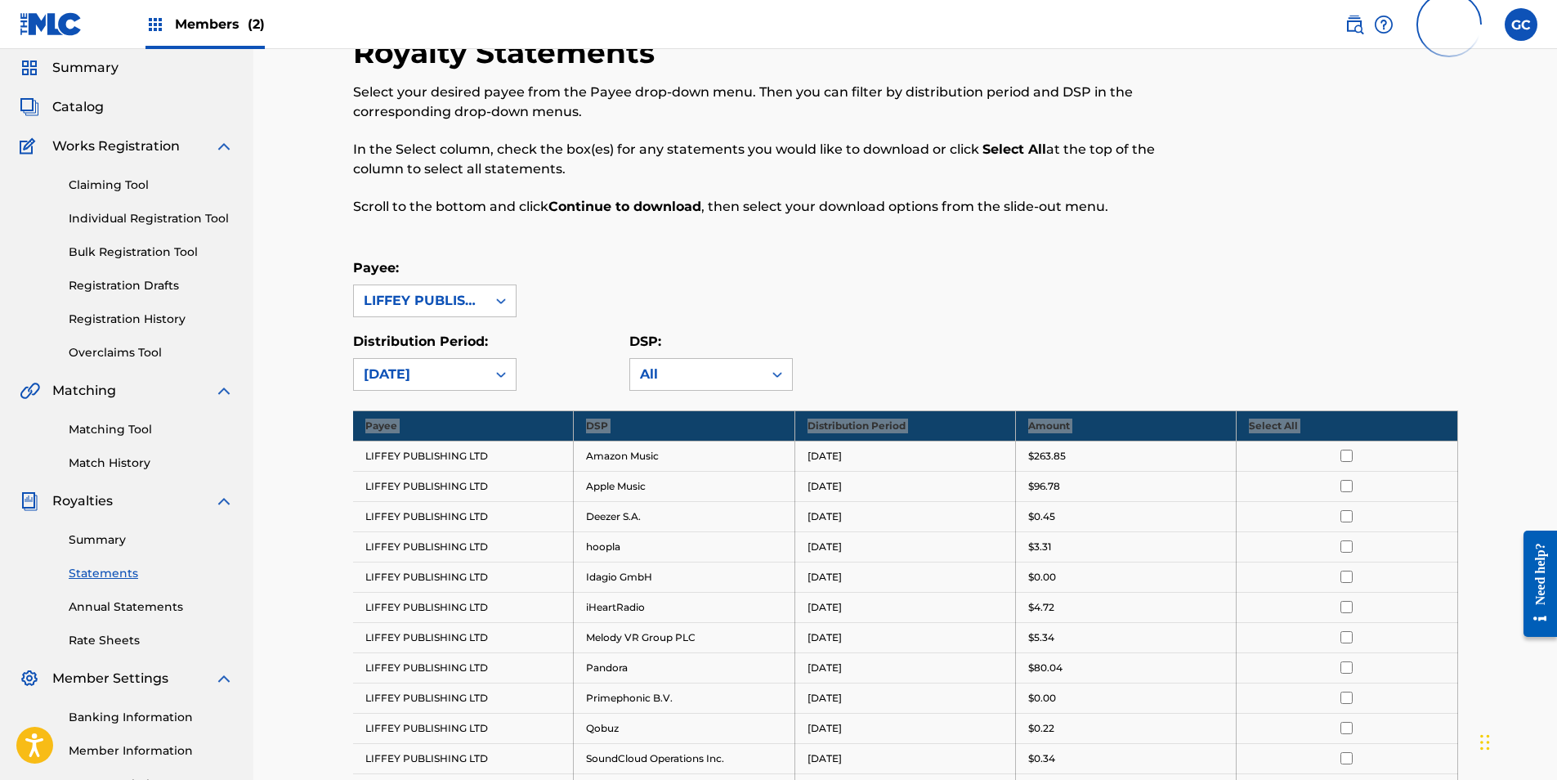
scroll to position [0, 0]
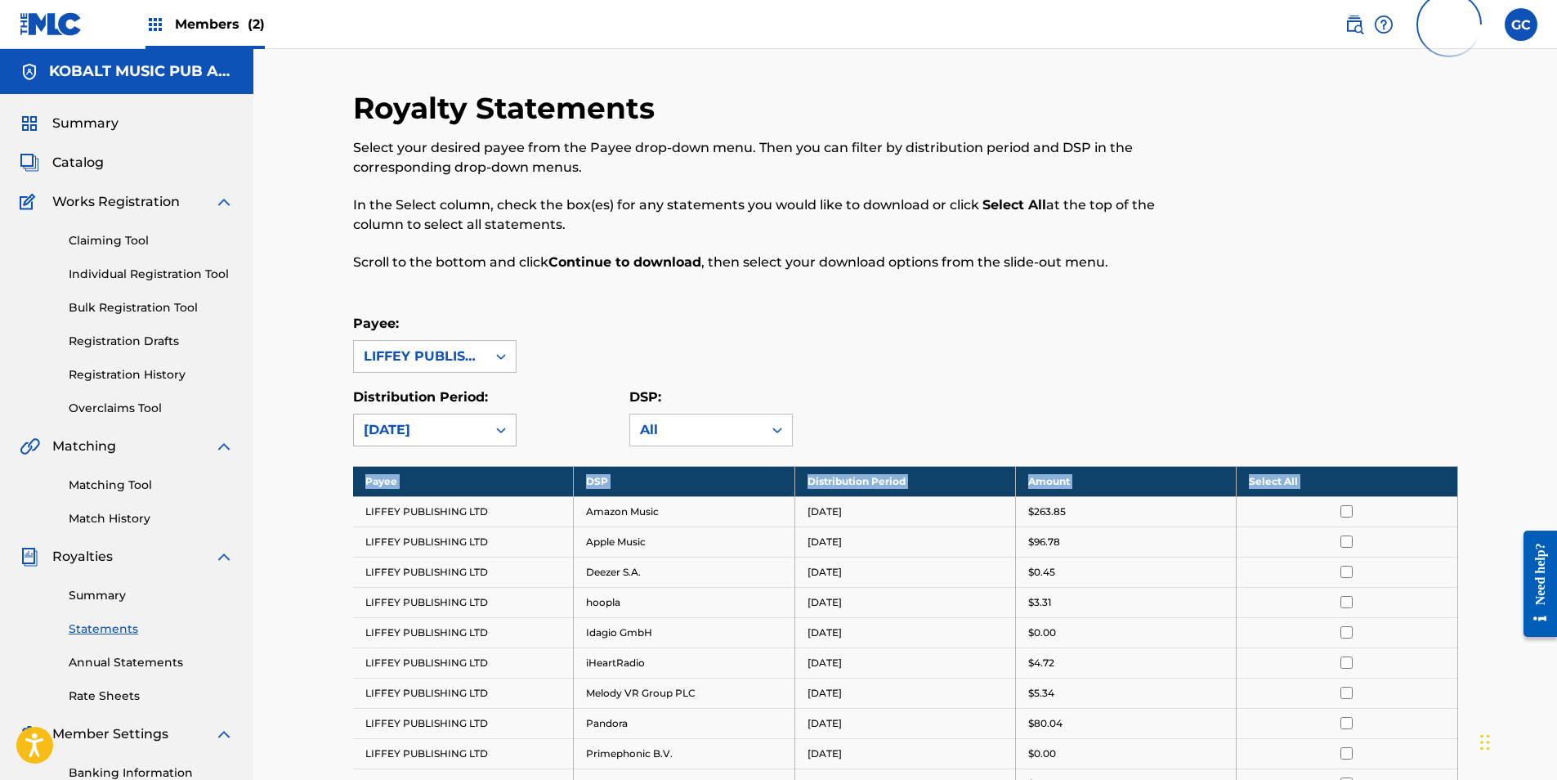
drag, startPoint x: 380, startPoint y: 423, endPoint x: 396, endPoint y: 439, distance: 22.5
click at [380, 423] on div "[DATE]" at bounding box center [420, 430] width 113 height 20
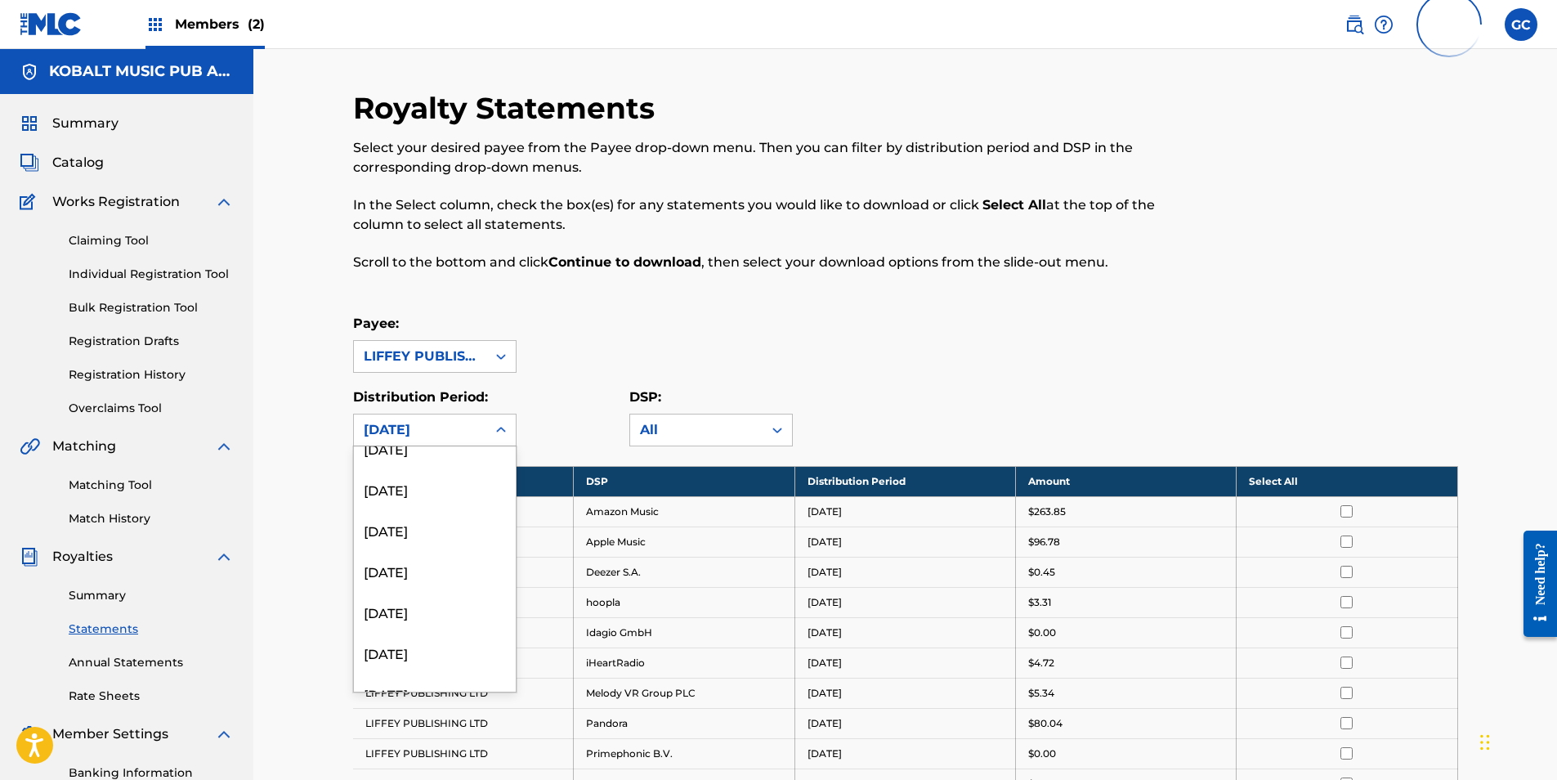
scroll to position [1389, 0]
click at [426, 634] on div "[DATE]" at bounding box center [435, 630] width 162 height 41
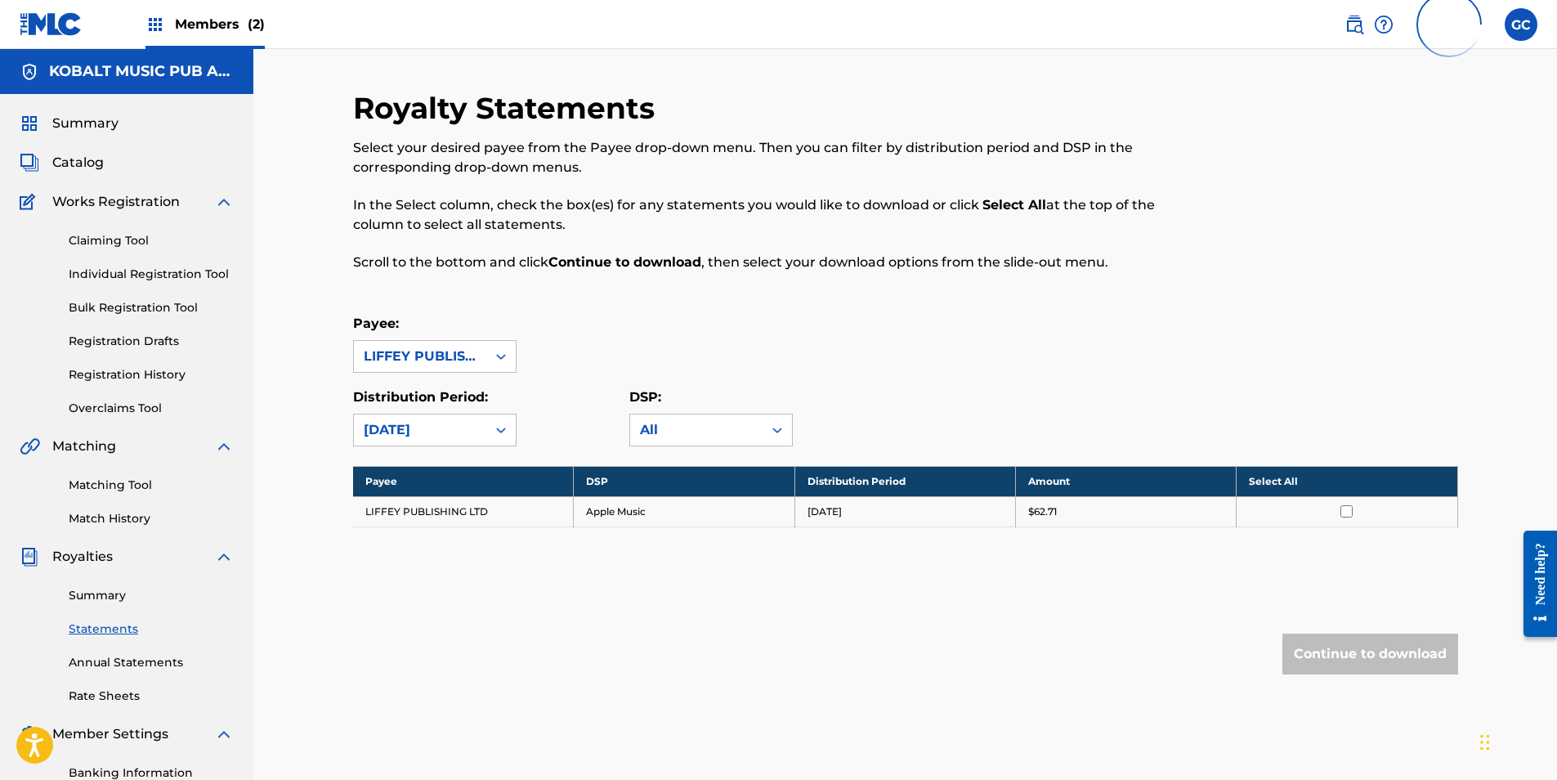
click at [1277, 485] on th "Select All" at bounding box center [1347, 481] width 221 height 30
click at [1394, 647] on button "Continue to download" at bounding box center [1370, 653] width 176 height 41
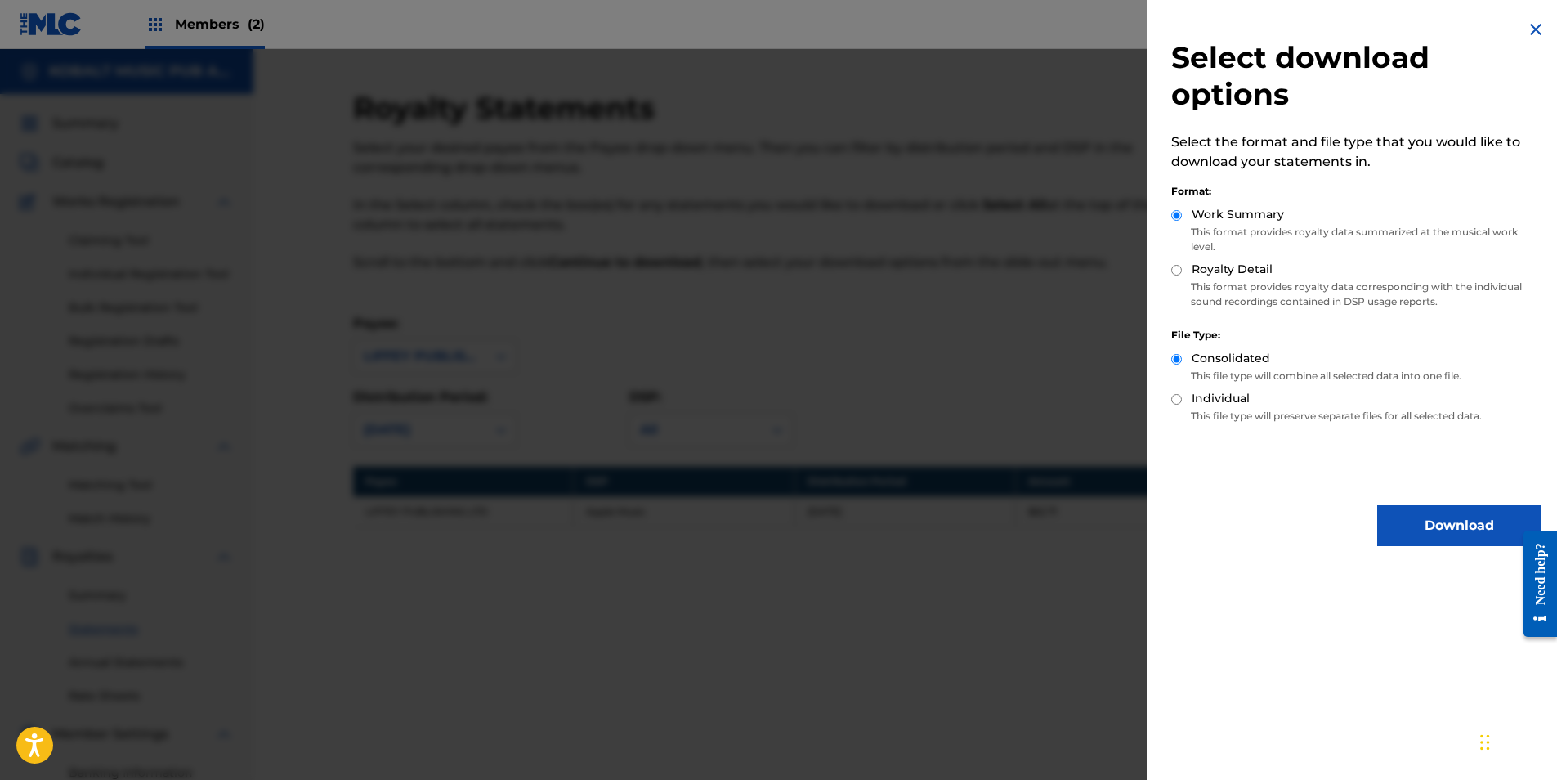
click at [1182, 271] on div "Royalty Detail" at bounding box center [1355, 270] width 369 height 19
click at [1177, 271] on input "Royalty Detail" at bounding box center [1176, 270] width 11 height 11
radio input "true"
click at [1438, 525] on button "Download" at bounding box center [1458, 525] width 163 height 41
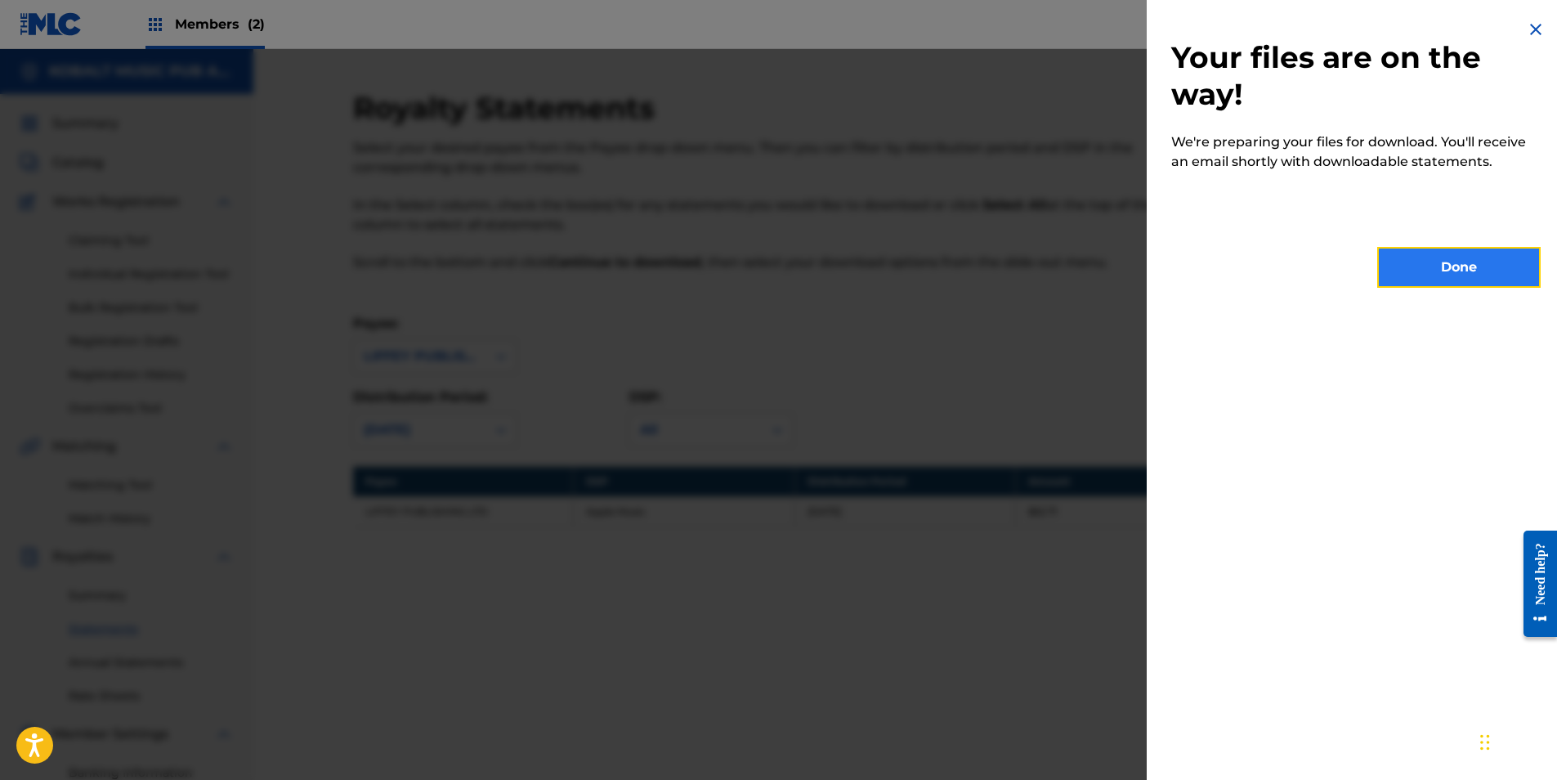
click at [1440, 276] on button "Done" at bounding box center [1458, 267] width 163 height 41
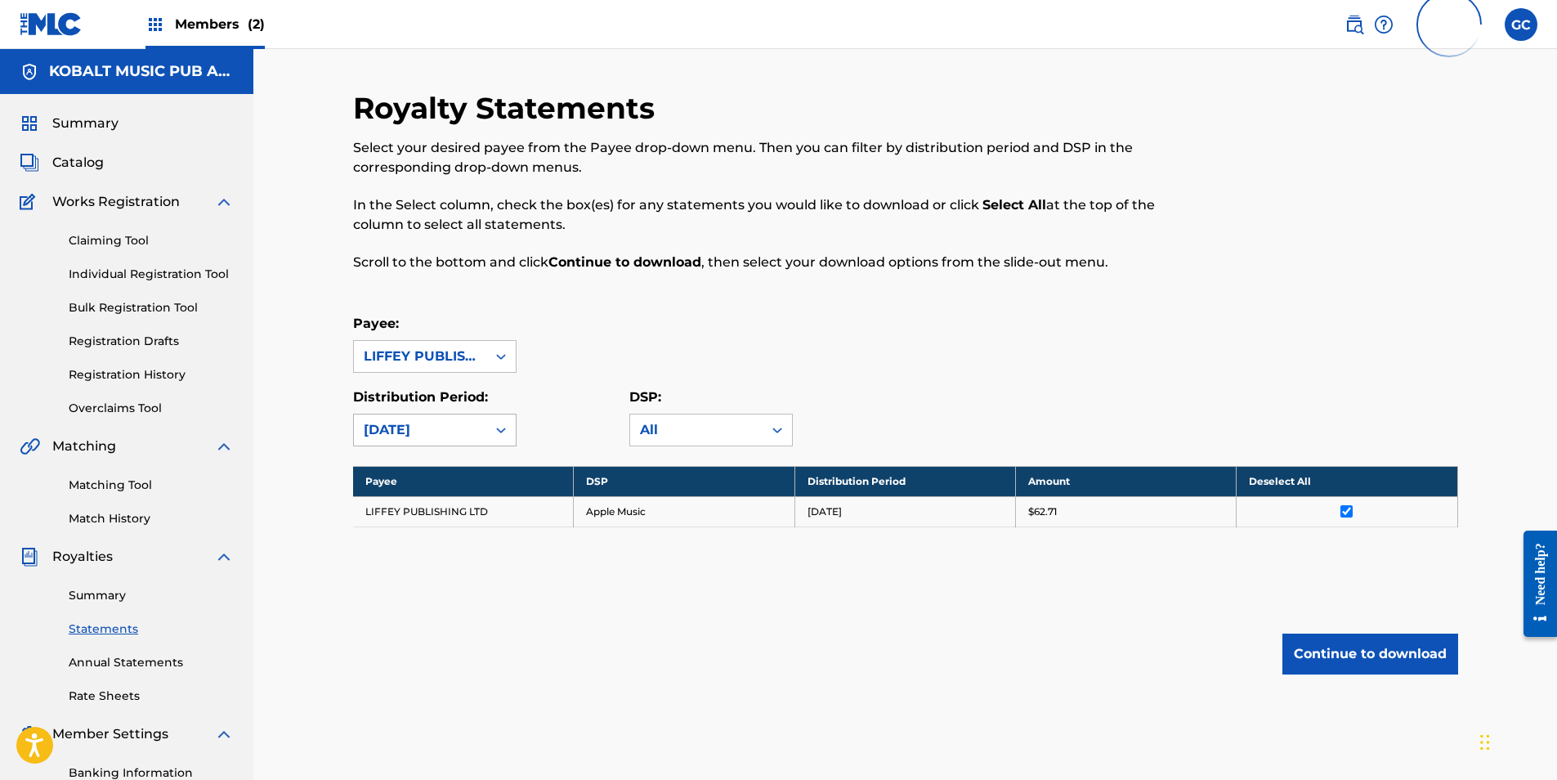
click at [415, 435] on div "[DATE]" at bounding box center [420, 430] width 113 height 20
click at [441, 584] on div "[DATE]" at bounding box center [435, 589] width 162 height 41
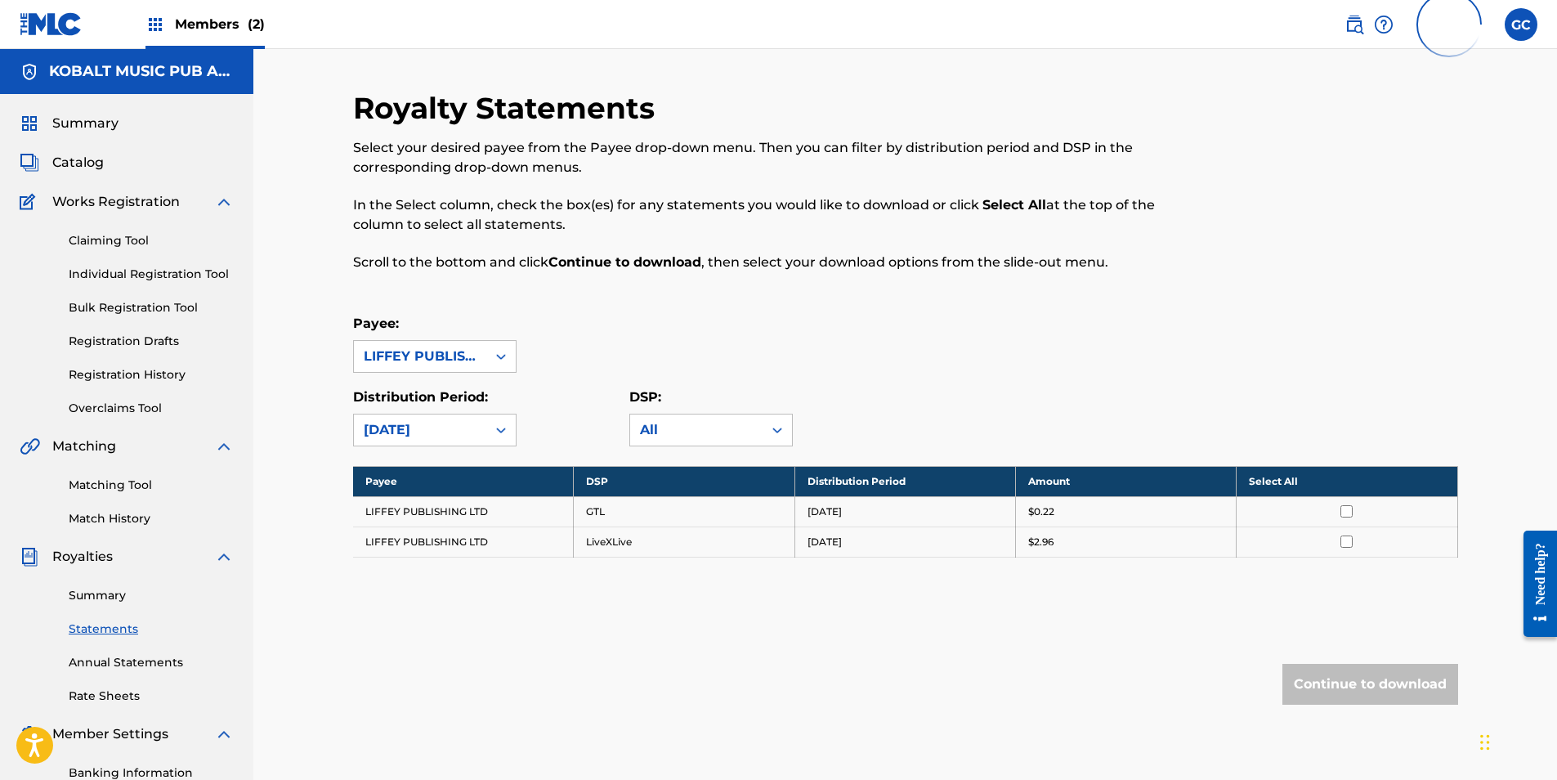
click at [1289, 485] on th "Select All" at bounding box center [1347, 481] width 221 height 30
click at [1421, 705] on div "Royalty Statements Select your desired payee from the Payee drop-down menu. The…" at bounding box center [905, 430] width 1105 height 680
click at [1417, 696] on button "Continue to download" at bounding box center [1370, 684] width 176 height 41
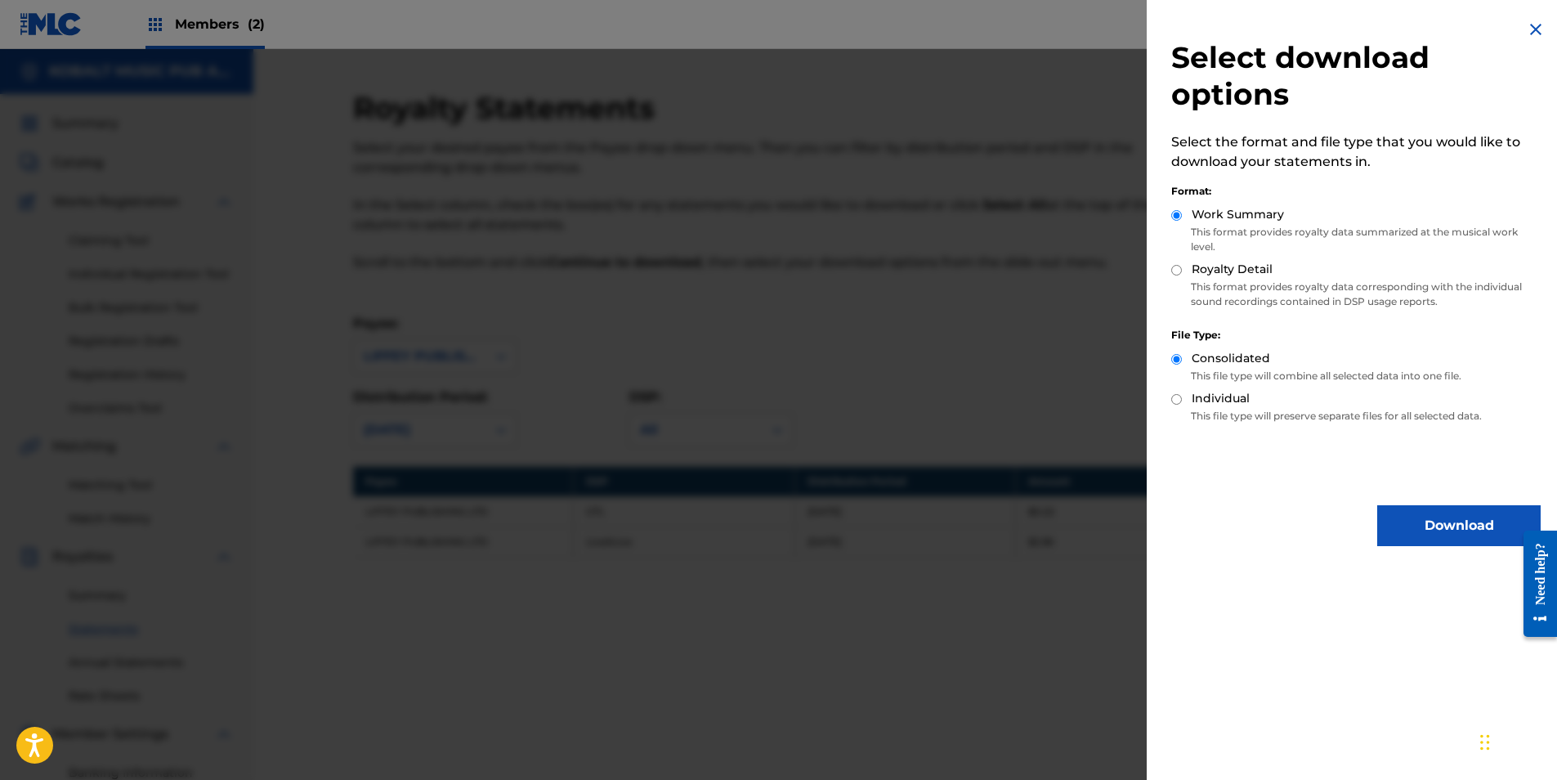
click at [1179, 274] on input "Royalty Detail" at bounding box center [1176, 270] width 11 height 11
radio input "true"
click at [1455, 537] on button "Download" at bounding box center [1458, 525] width 163 height 41
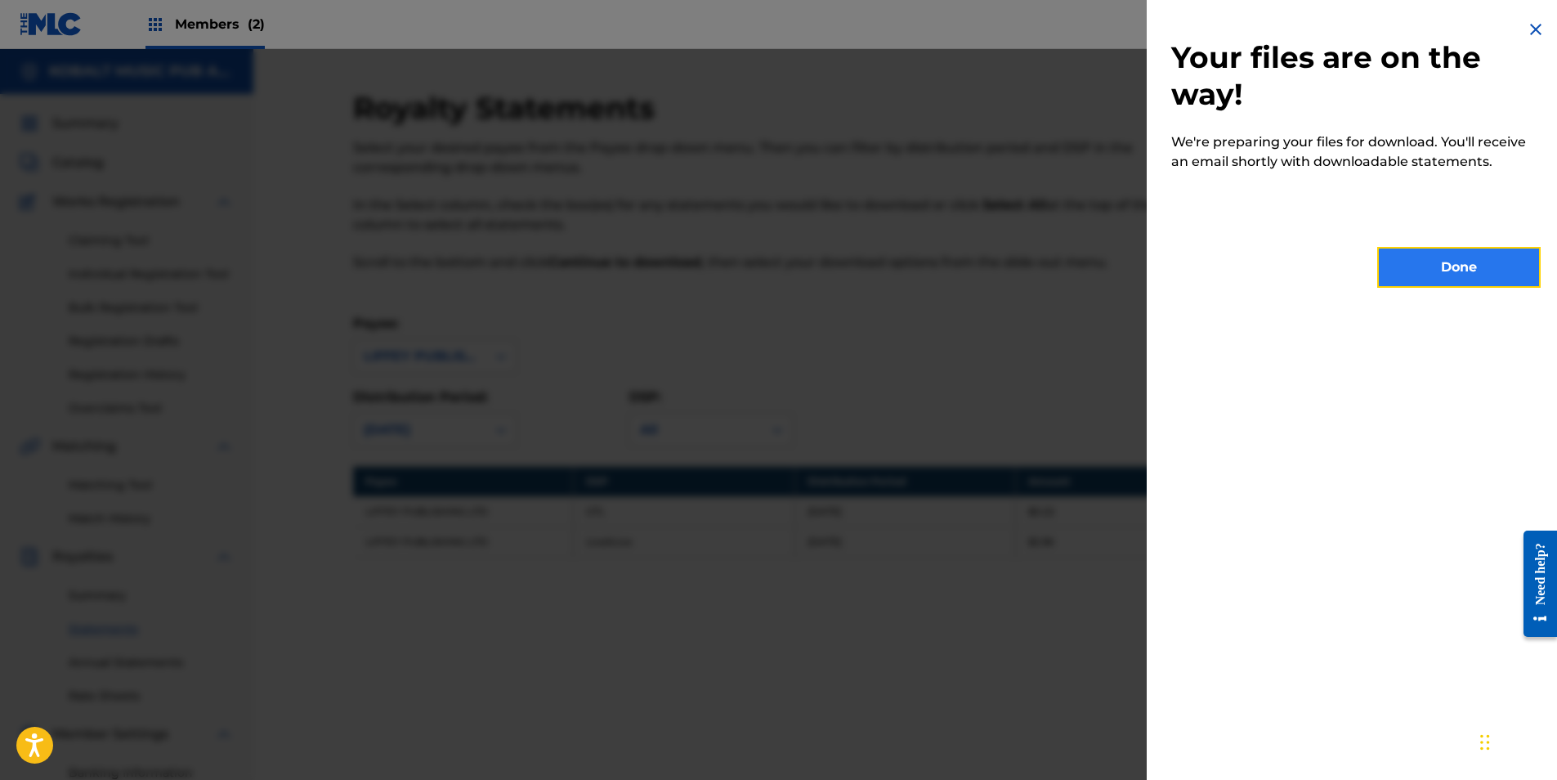
click at [1430, 280] on button "Done" at bounding box center [1458, 267] width 163 height 41
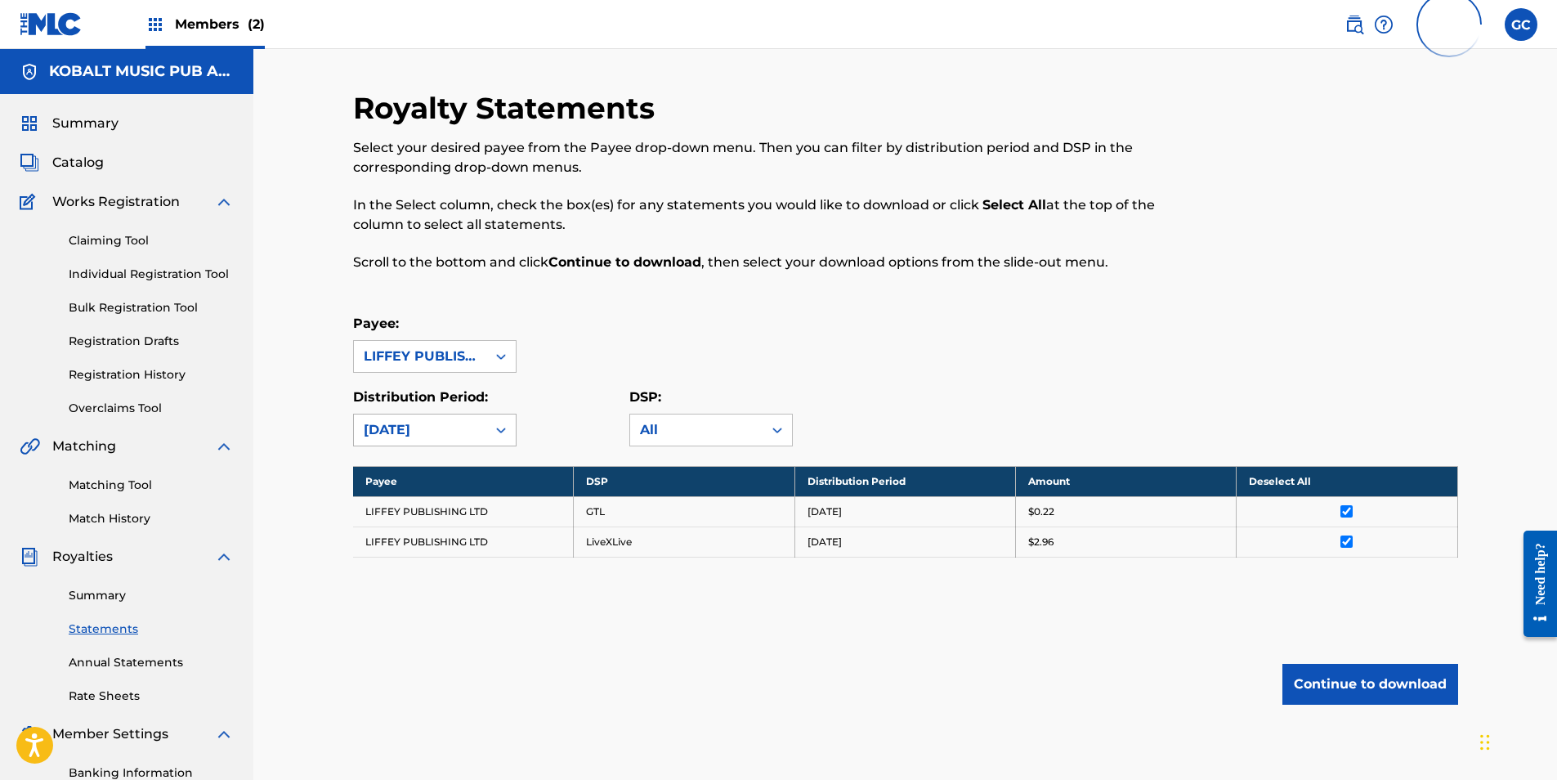
click at [376, 433] on div "[DATE]" at bounding box center [420, 430] width 113 height 20
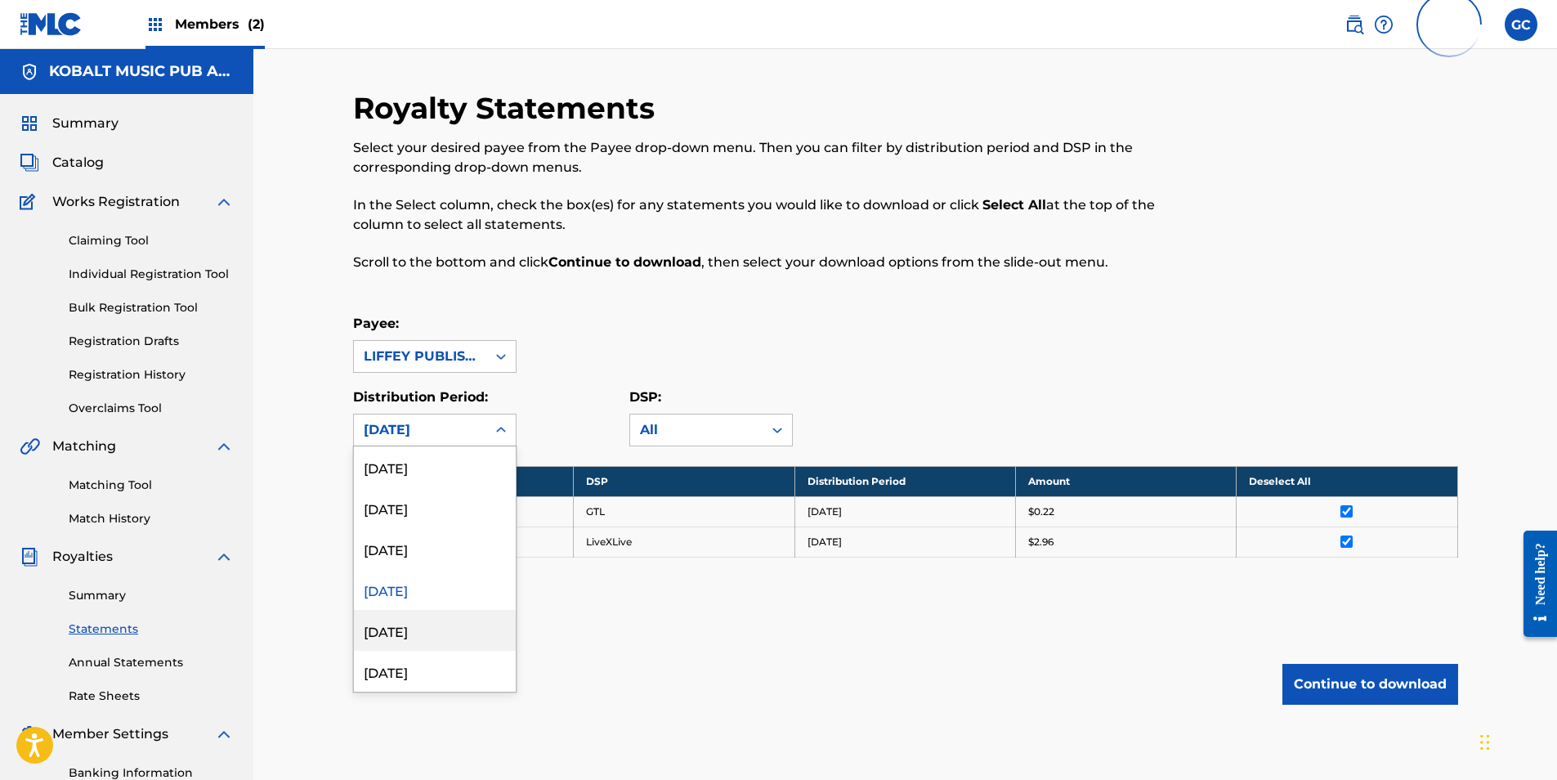
click at [419, 627] on div "[DATE]" at bounding box center [435, 630] width 162 height 41
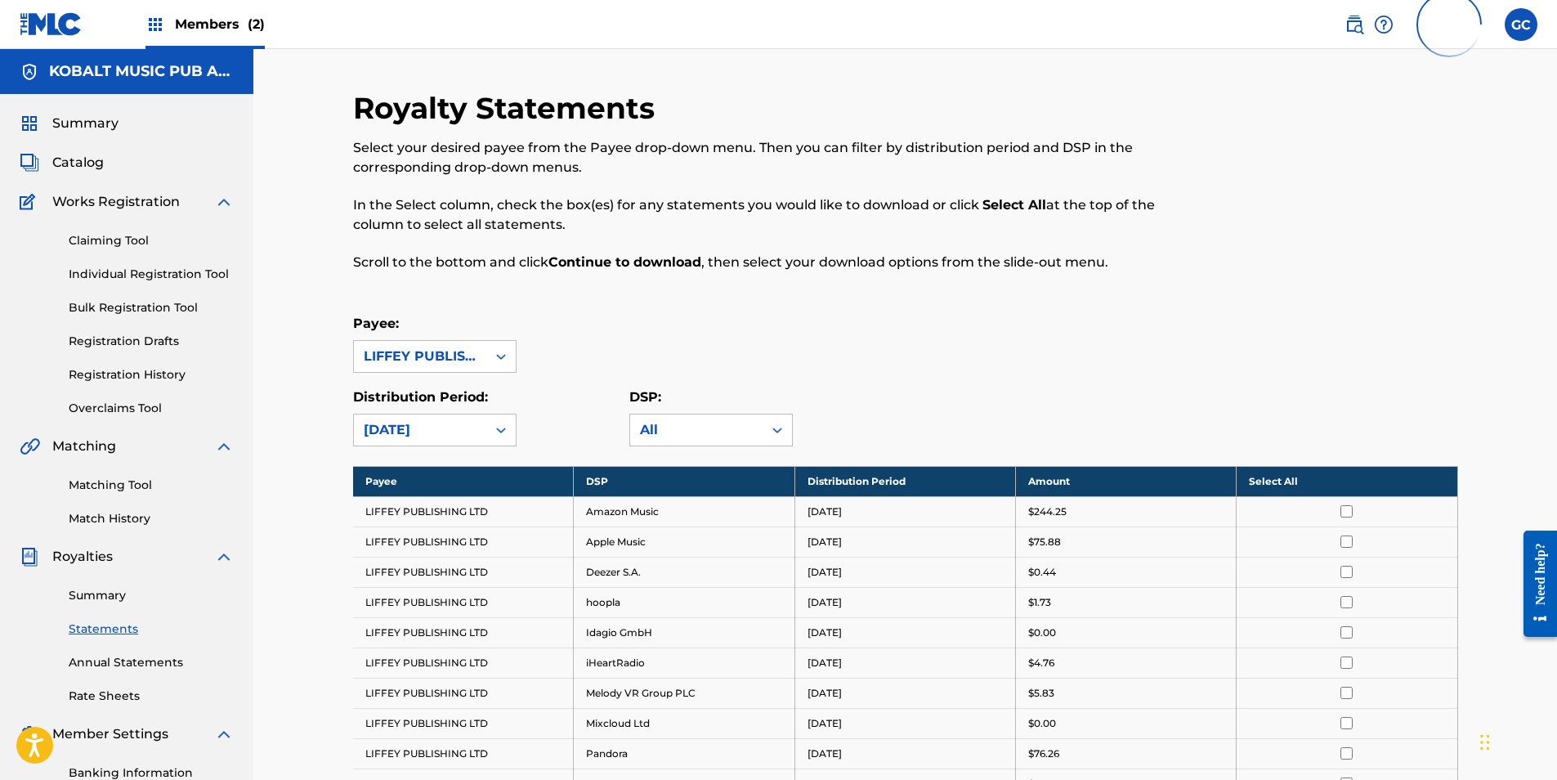
click at [1267, 479] on th "Select All" at bounding box center [1347, 481] width 221 height 30
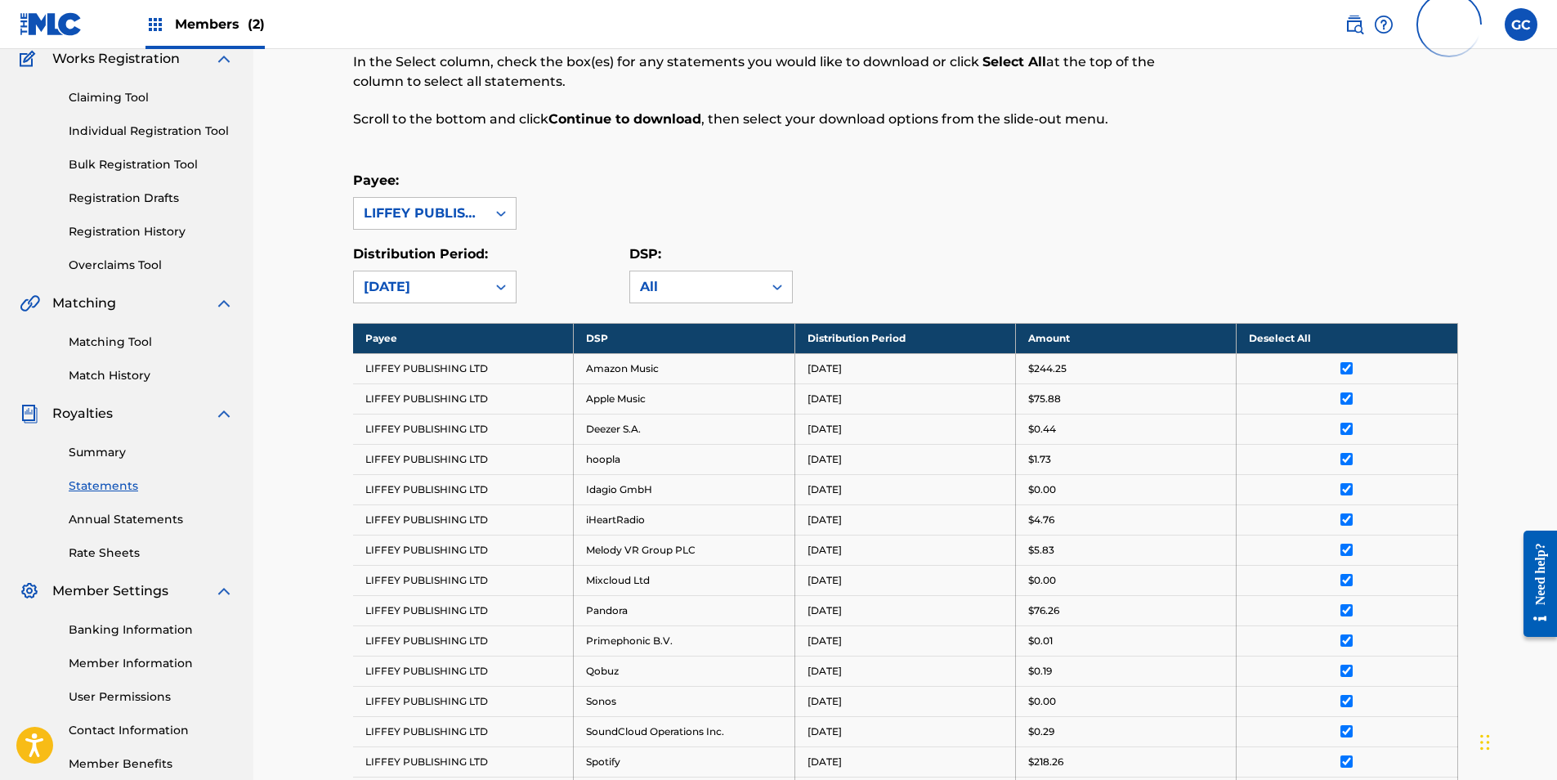
scroll to position [522, 0]
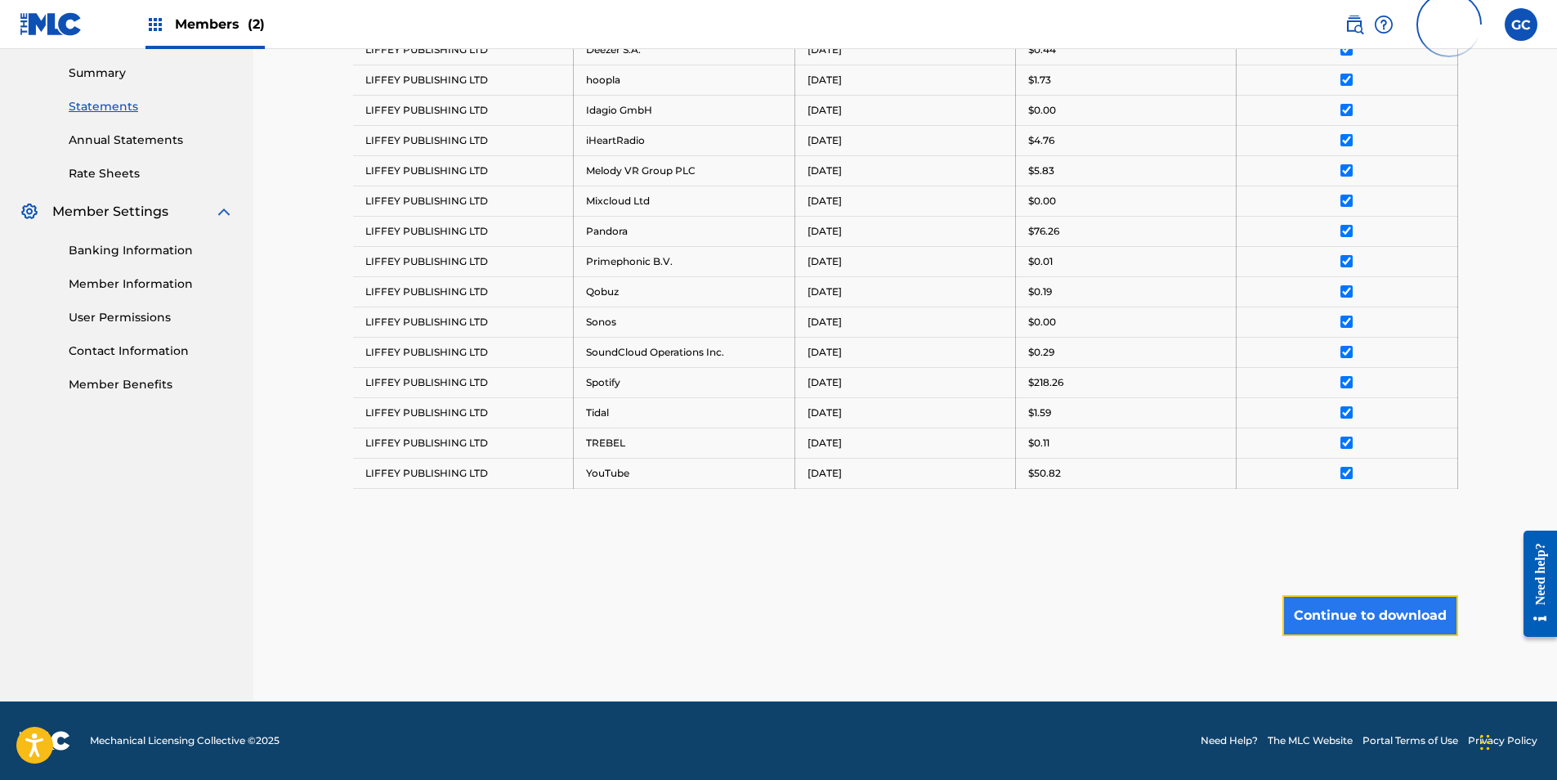
click at [1350, 615] on button "Continue to download" at bounding box center [1370, 615] width 176 height 41
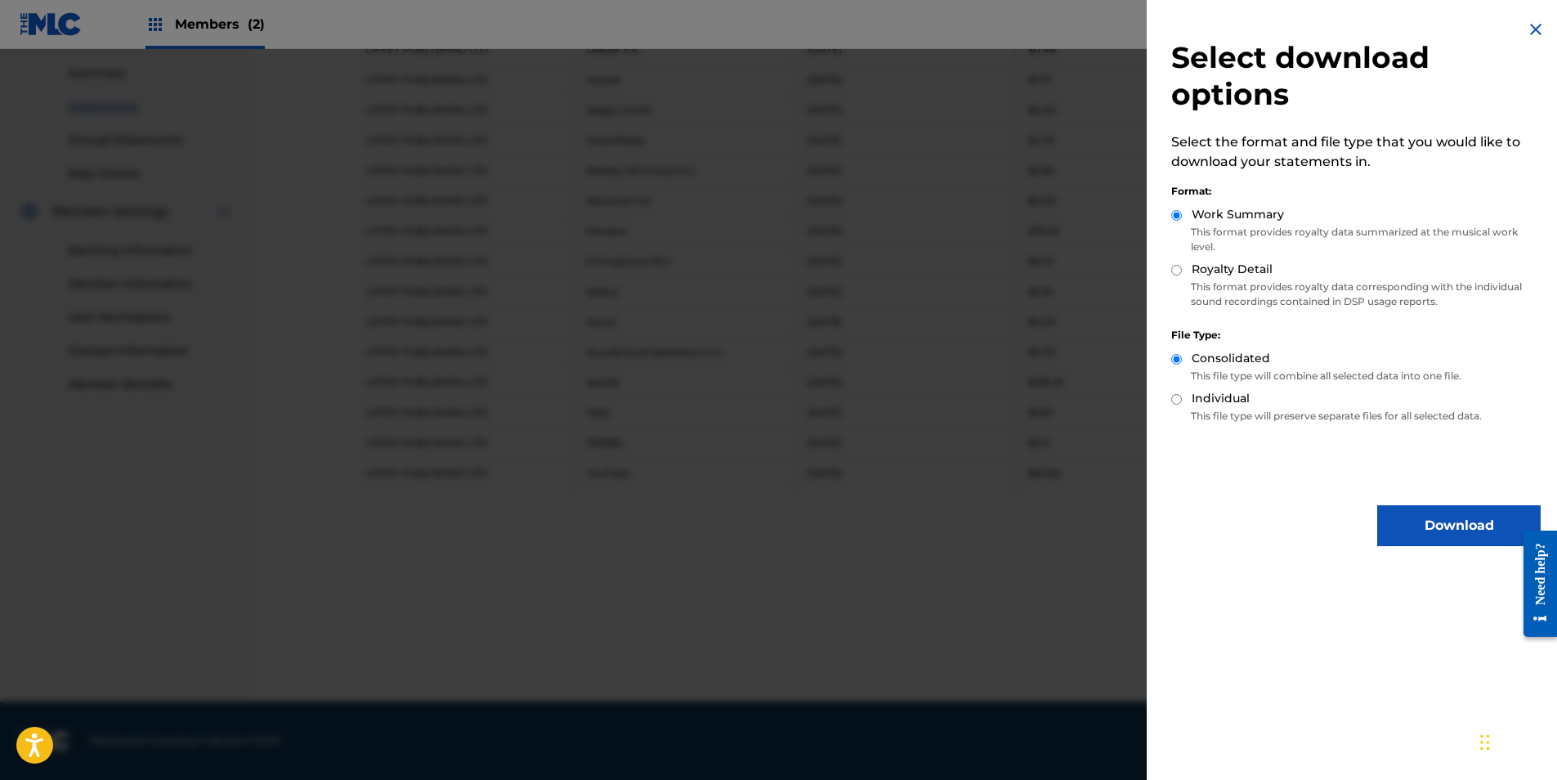
click at [1179, 267] on input "Royalty Detail" at bounding box center [1176, 270] width 11 height 11
radio input "true"
click at [1434, 526] on button "Download" at bounding box center [1458, 525] width 163 height 41
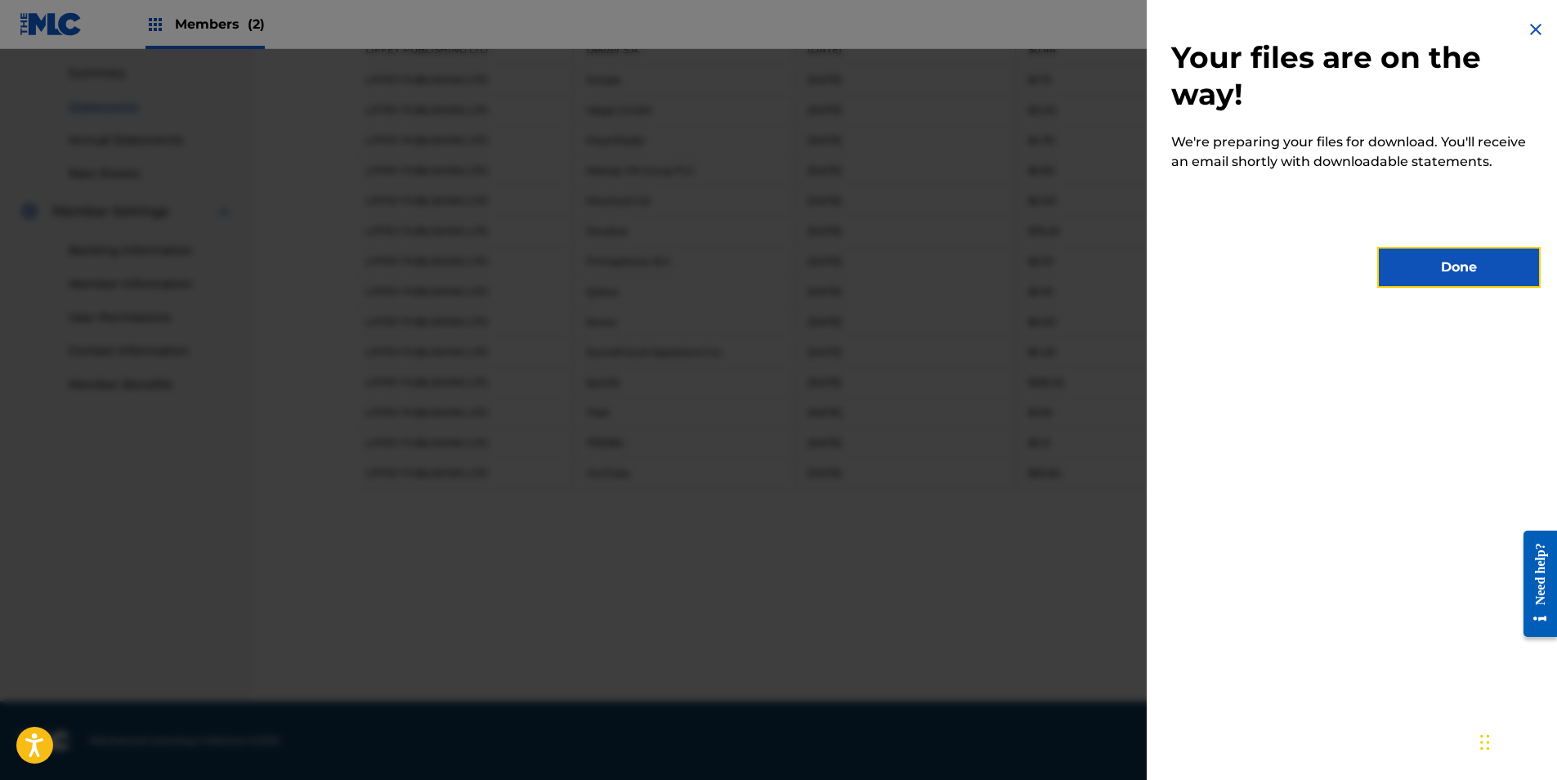
click at [1419, 284] on button "Done" at bounding box center [1458, 267] width 163 height 41
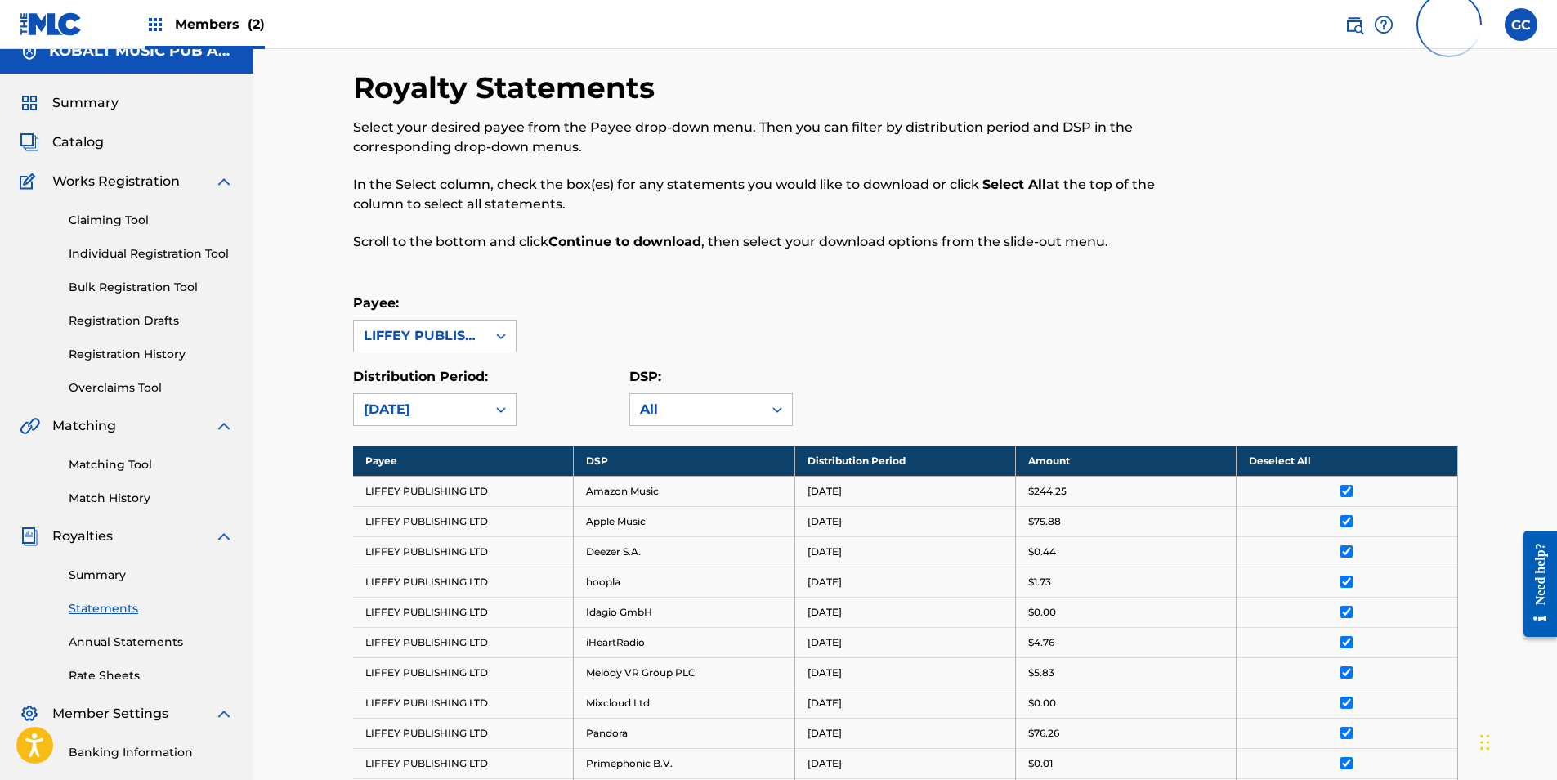
scroll to position [0, 0]
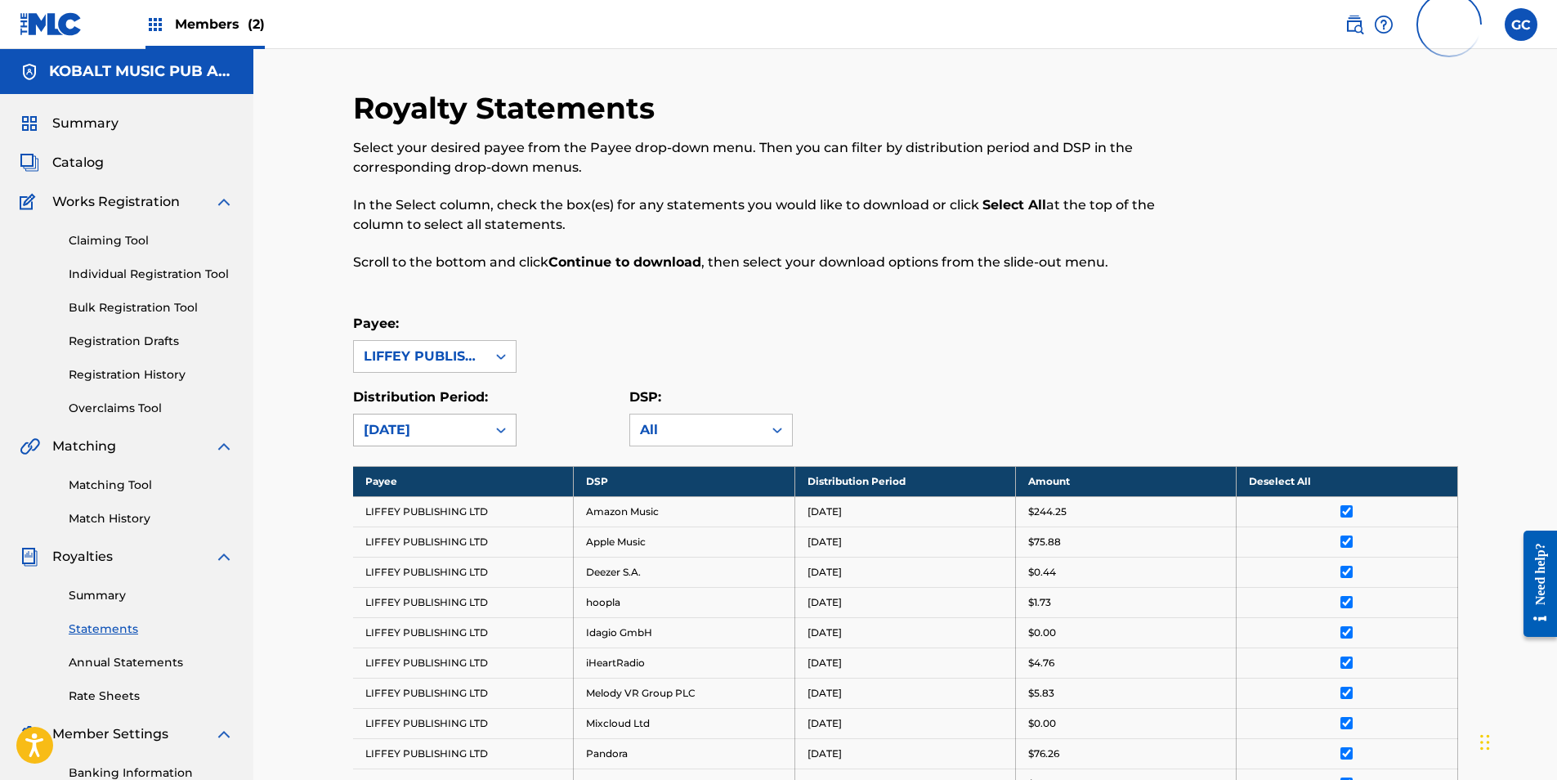
click at [471, 439] on div "[DATE]" at bounding box center [420, 430] width 113 height 20
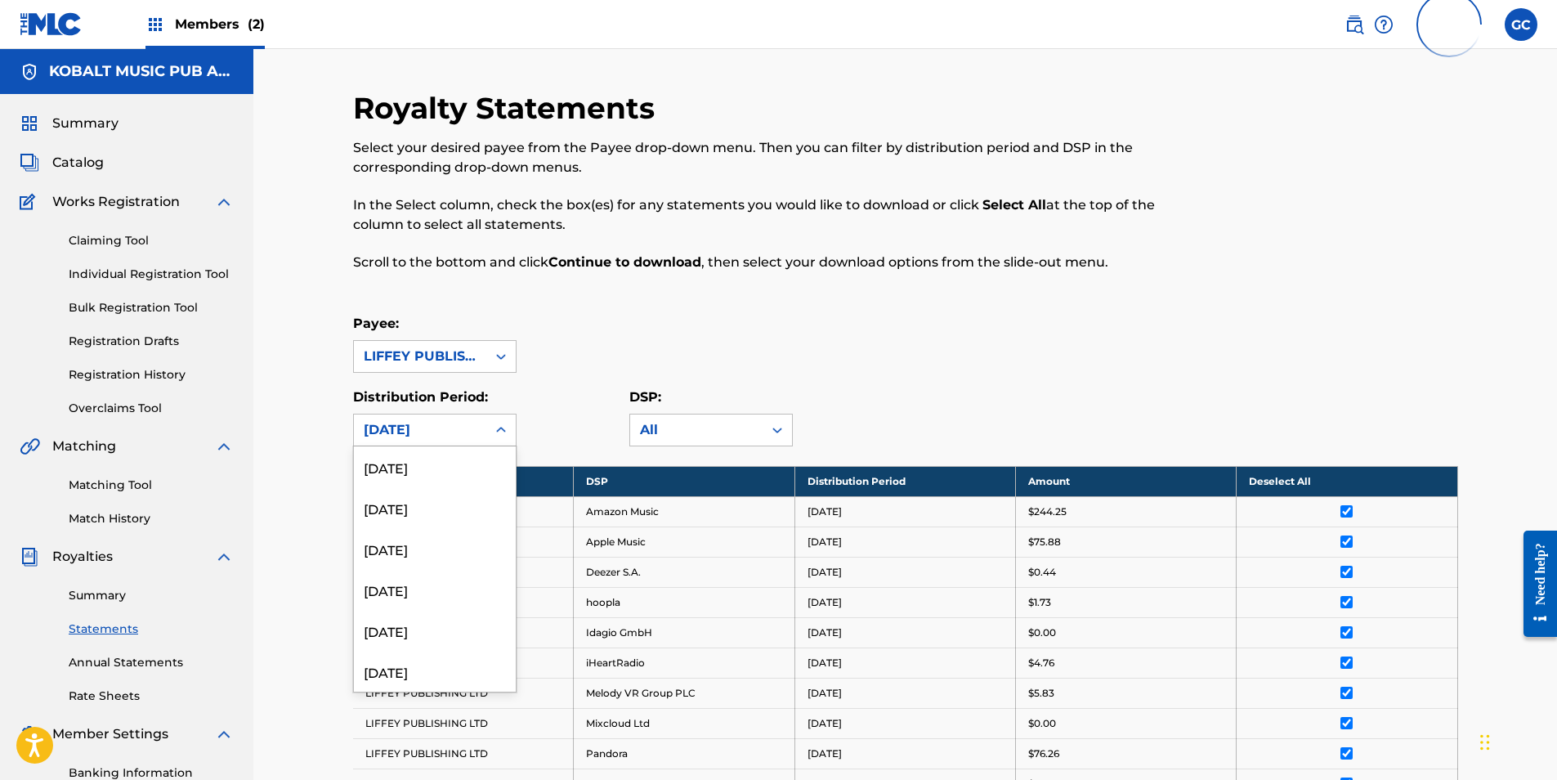
scroll to position [1962, 0]
click at [399, 664] on div "[DATE]" at bounding box center [435, 671] width 162 height 41
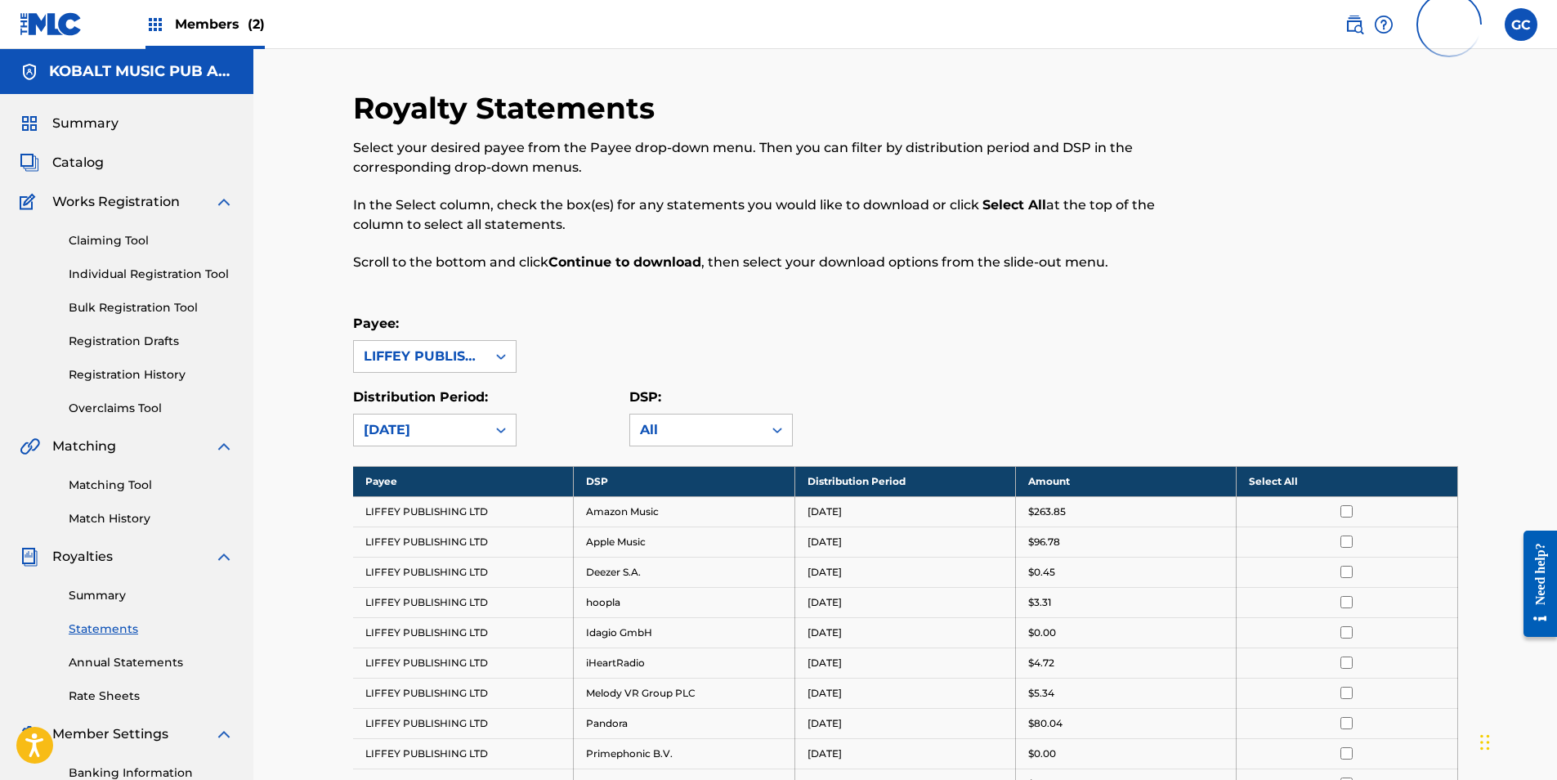
click at [1297, 478] on th "Select All" at bounding box center [1347, 481] width 221 height 30
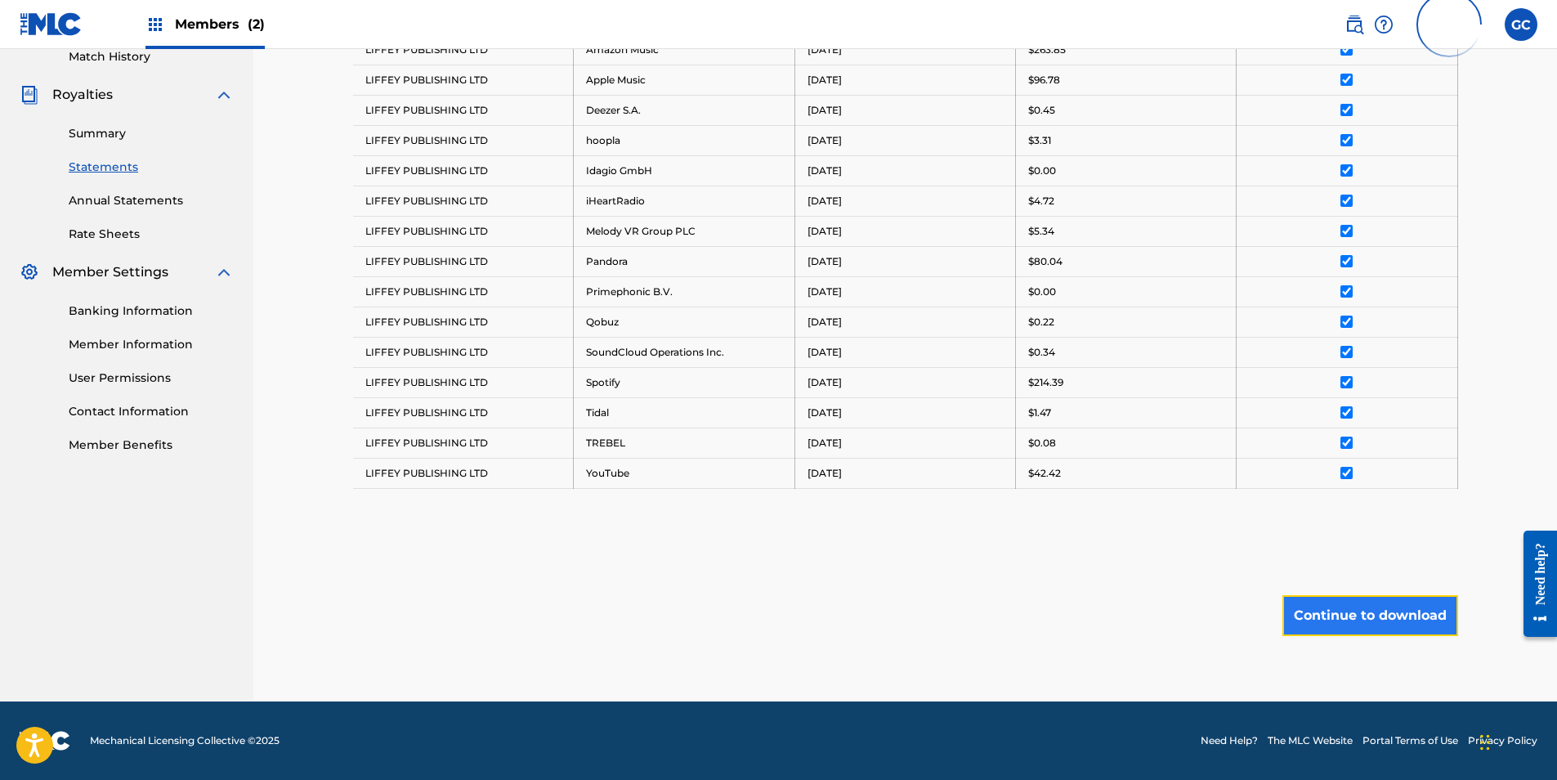
click at [1349, 623] on button "Continue to download" at bounding box center [1370, 615] width 176 height 41
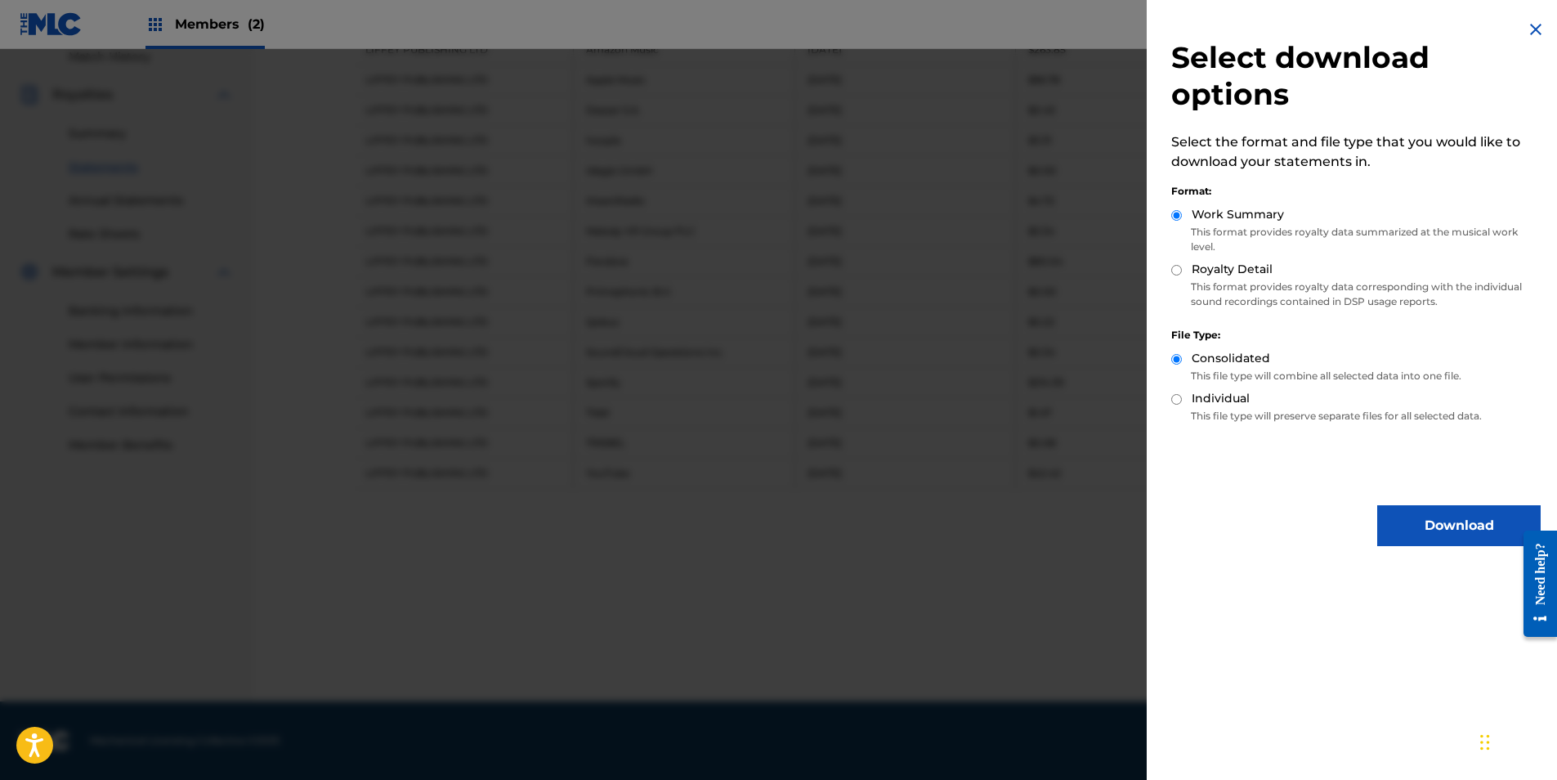
click at [1182, 269] on div "Royalty Detail" at bounding box center [1355, 270] width 369 height 19
click at [1179, 273] on input "Royalty Detail" at bounding box center [1176, 270] width 11 height 11
radio input "true"
click at [1425, 519] on button "Download" at bounding box center [1458, 525] width 163 height 41
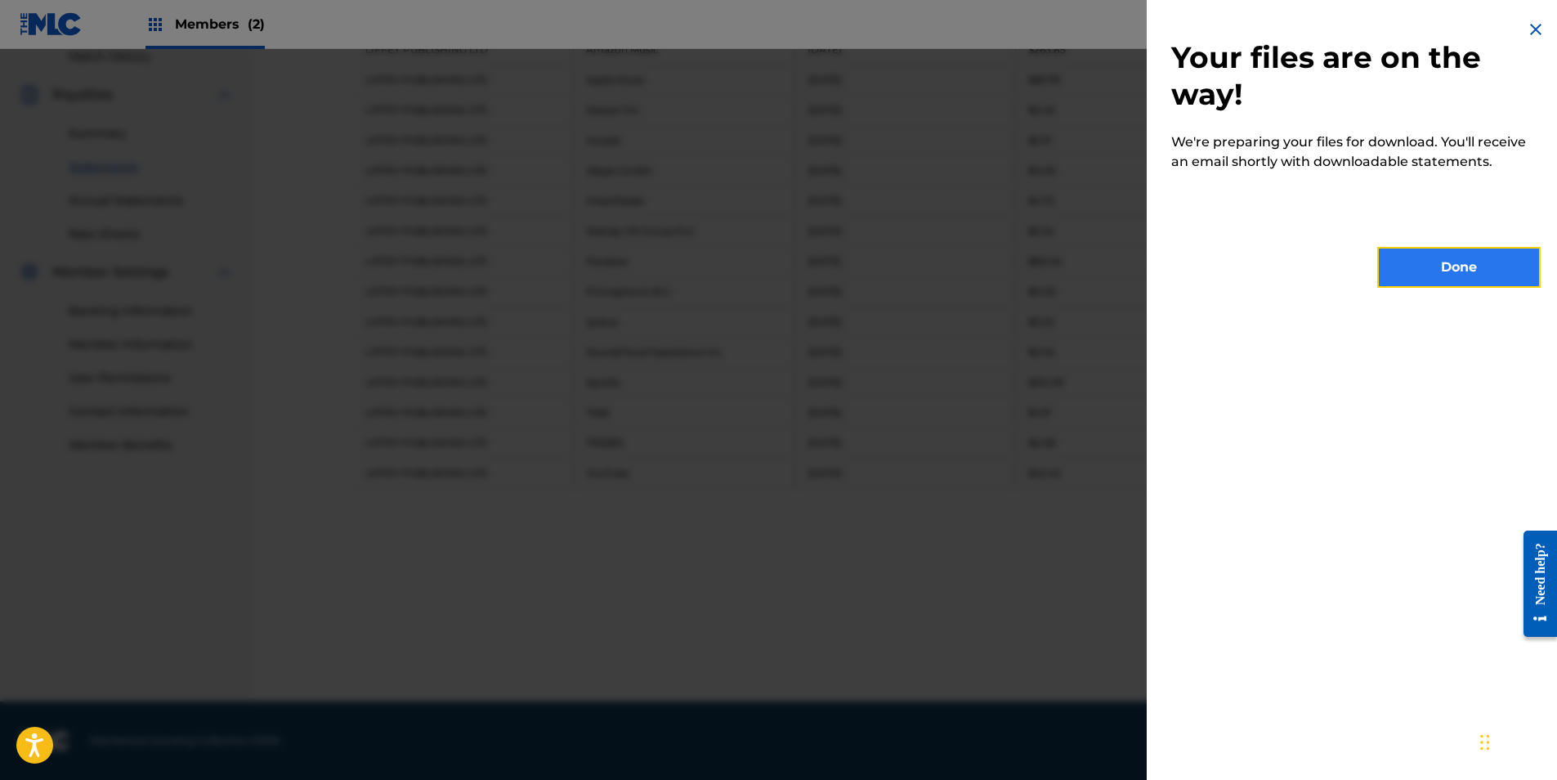
click at [1403, 264] on button "Done" at bounding box center [1458, 267] width 163 height 41
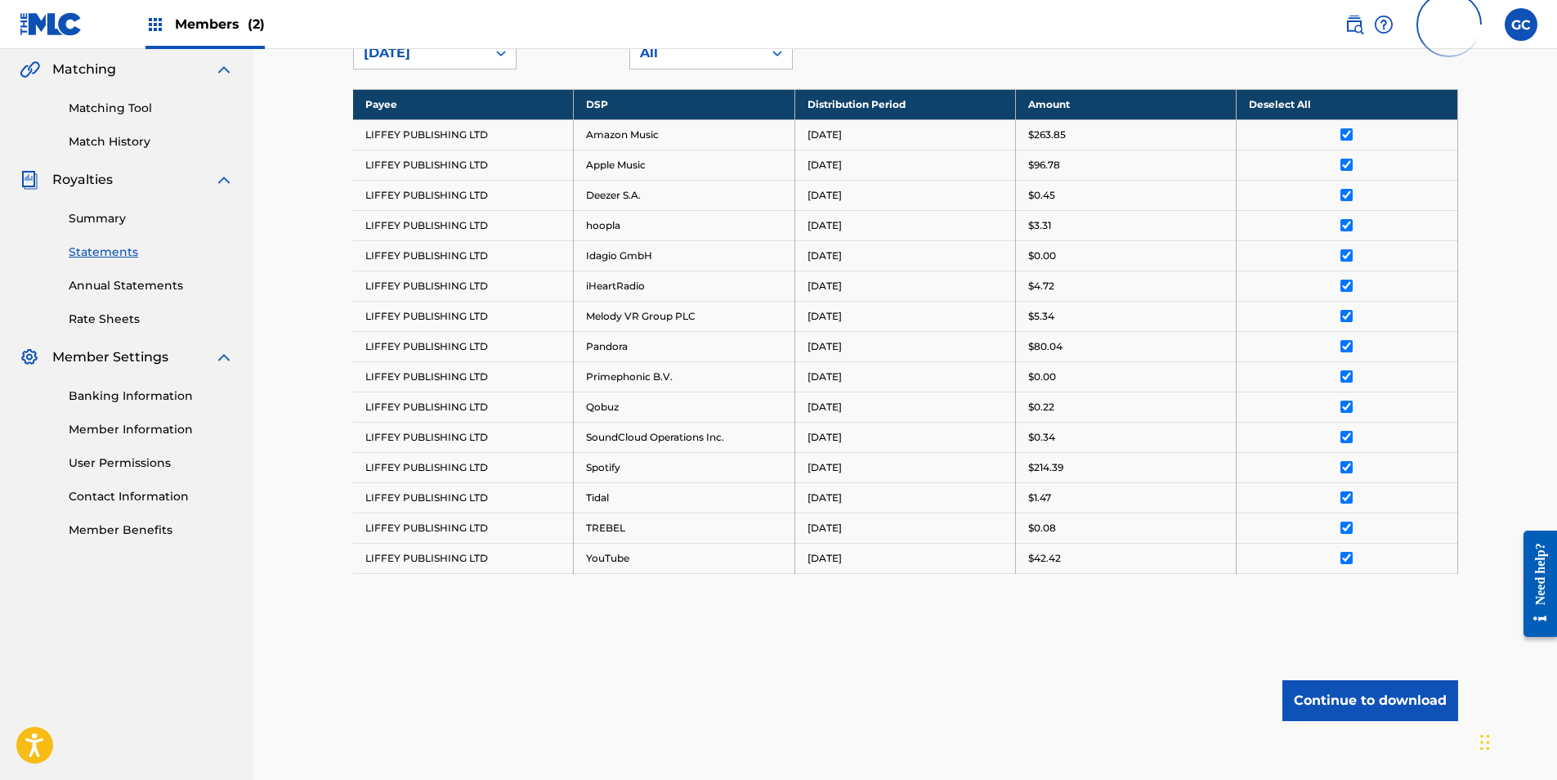
scroll to position [0, 0]
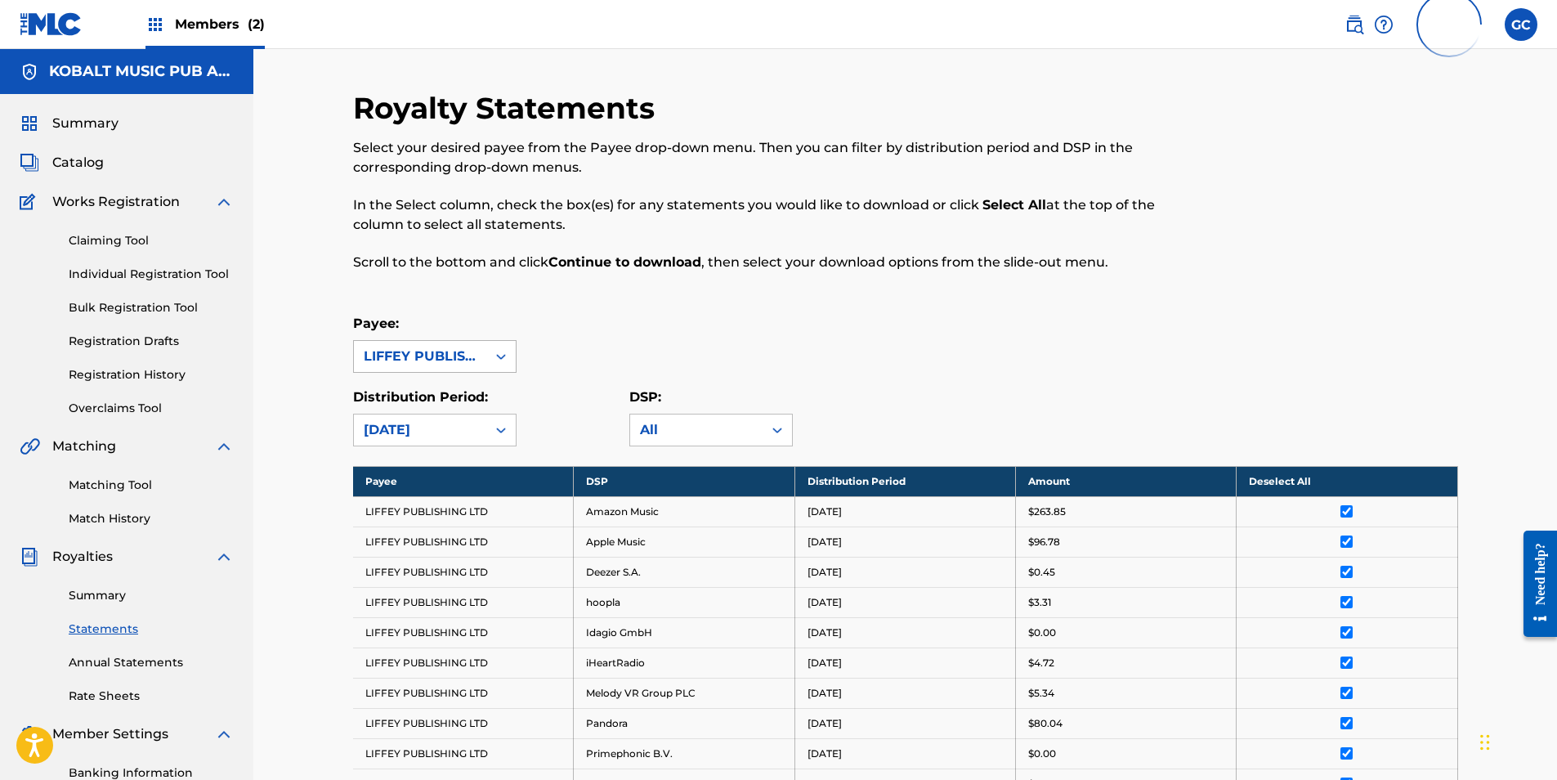
click at [420, 355] on div "LIFFEY PUBLISHING LTD" at bounding box center [420, 357] width 113 height 20
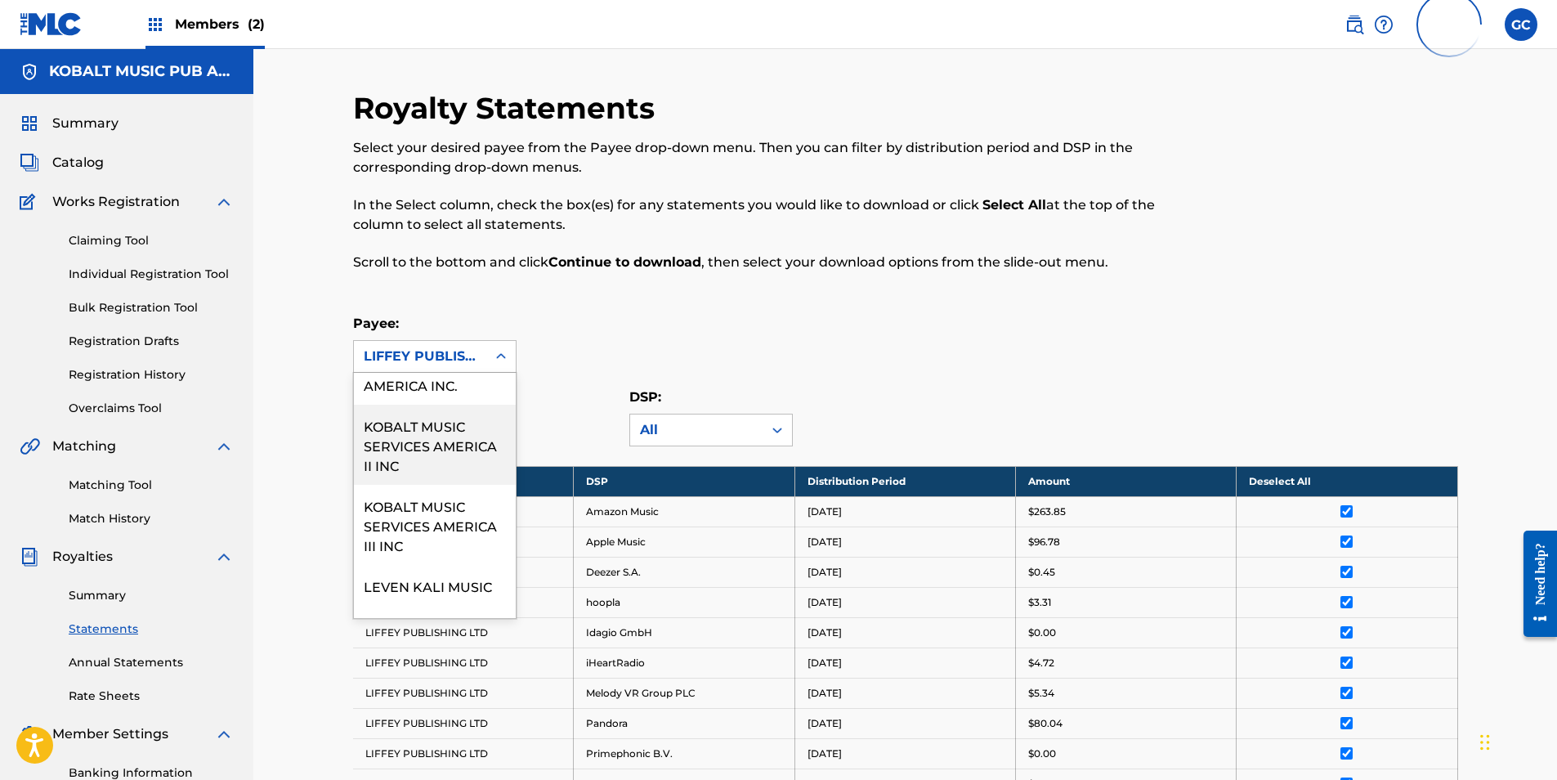
scroll to position [1798, 0]
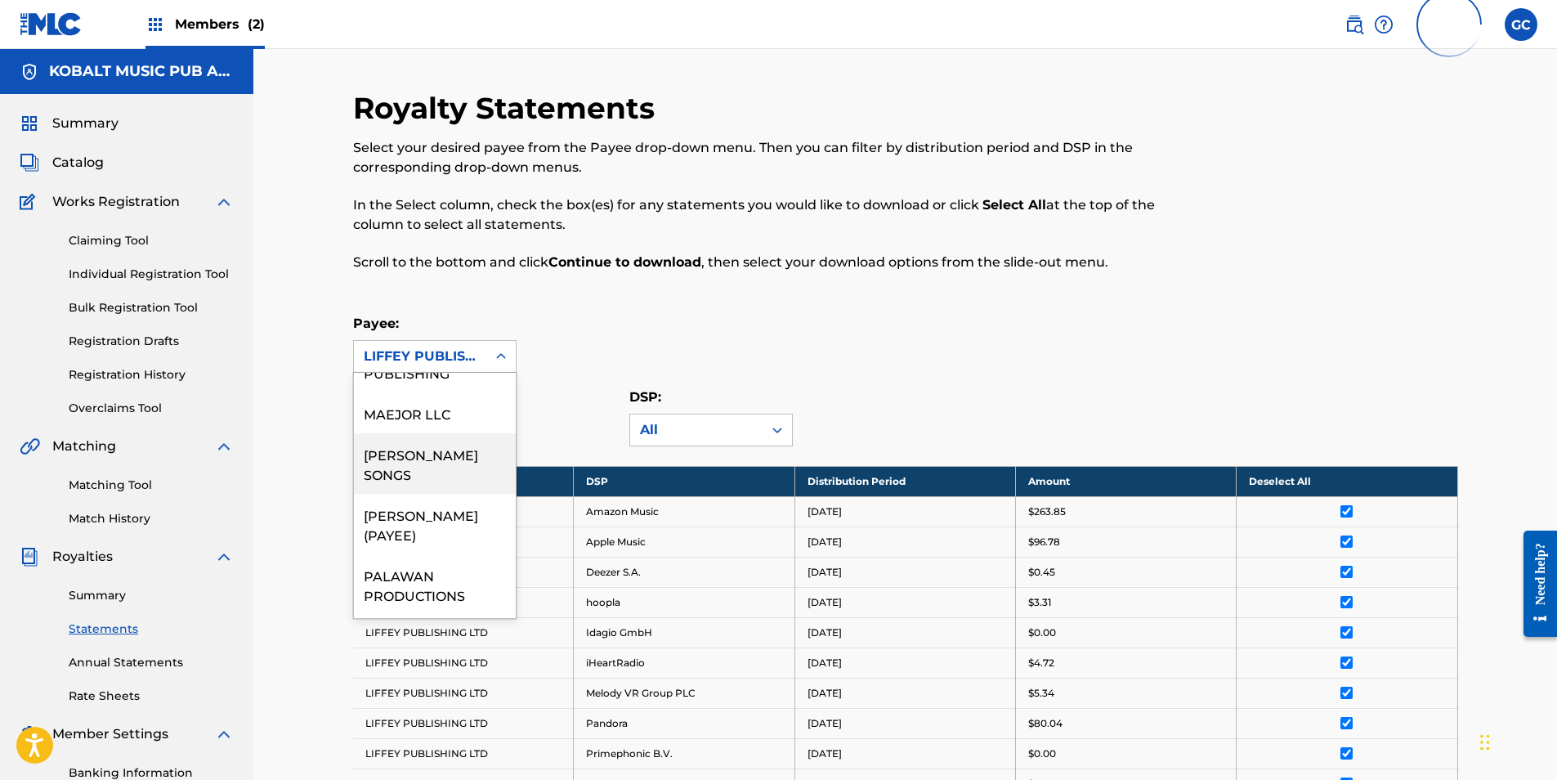
click at [438, 494] on div "[PERSON_NAME] SONGS" at bounding box center [435, 463] width 162 height 60
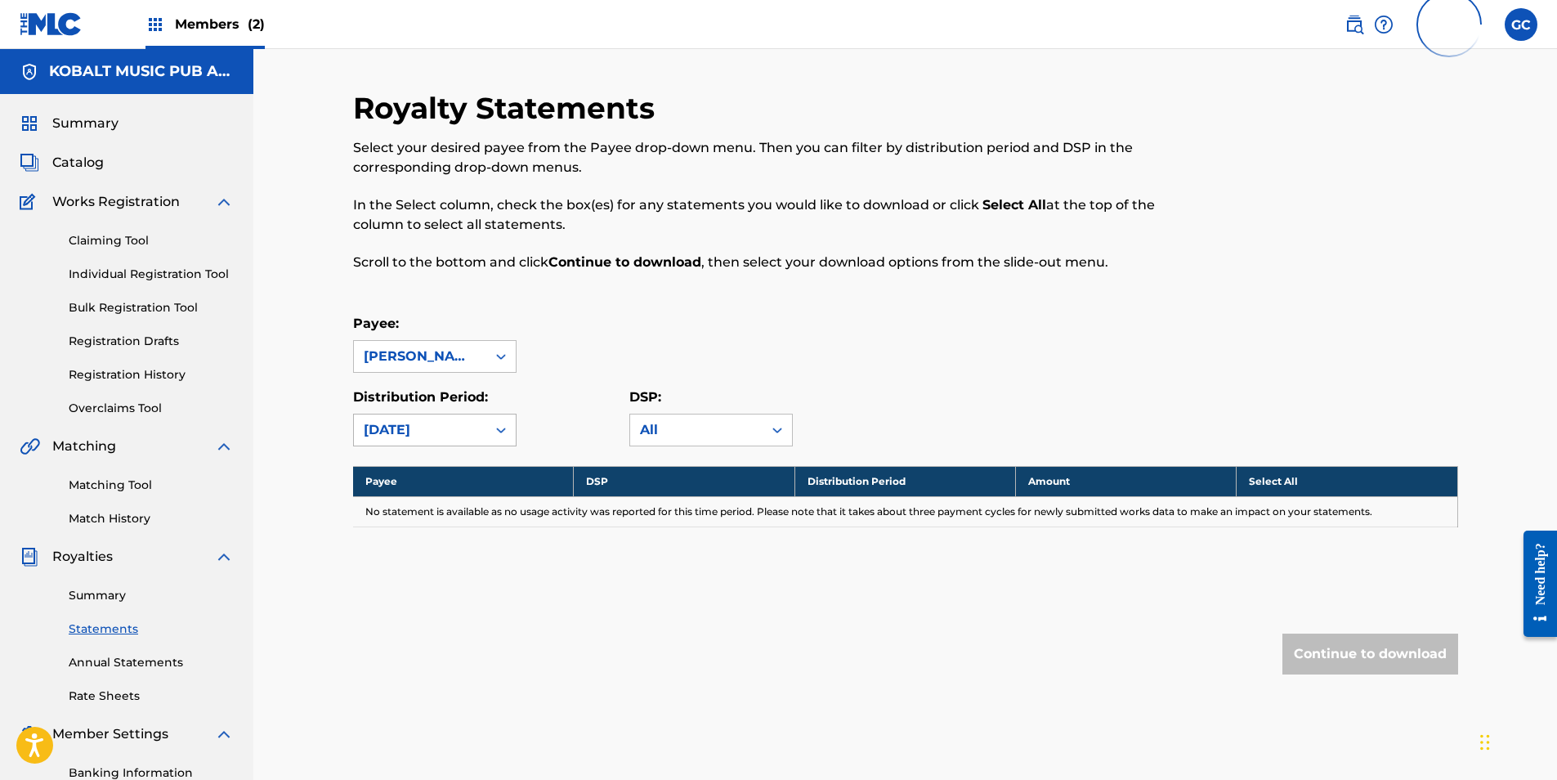
click at [471, 418] on div "[DATE]" at bounding box center [420, 429] width 132 height 31
click at [423, 510] on div "[DATE]" at bounding box center [435, 507] width 162 height 41
click at [423, 432] on div "[DATE]" at bounding box center [420, 430] width 113 height 20
click at [421, 540] on div "[DATE]" at bounding box center [435, 548] width 162 height 41
click at [423, 431] on div "[DATE]" at bounding box center [420, 430] width 113 height 20
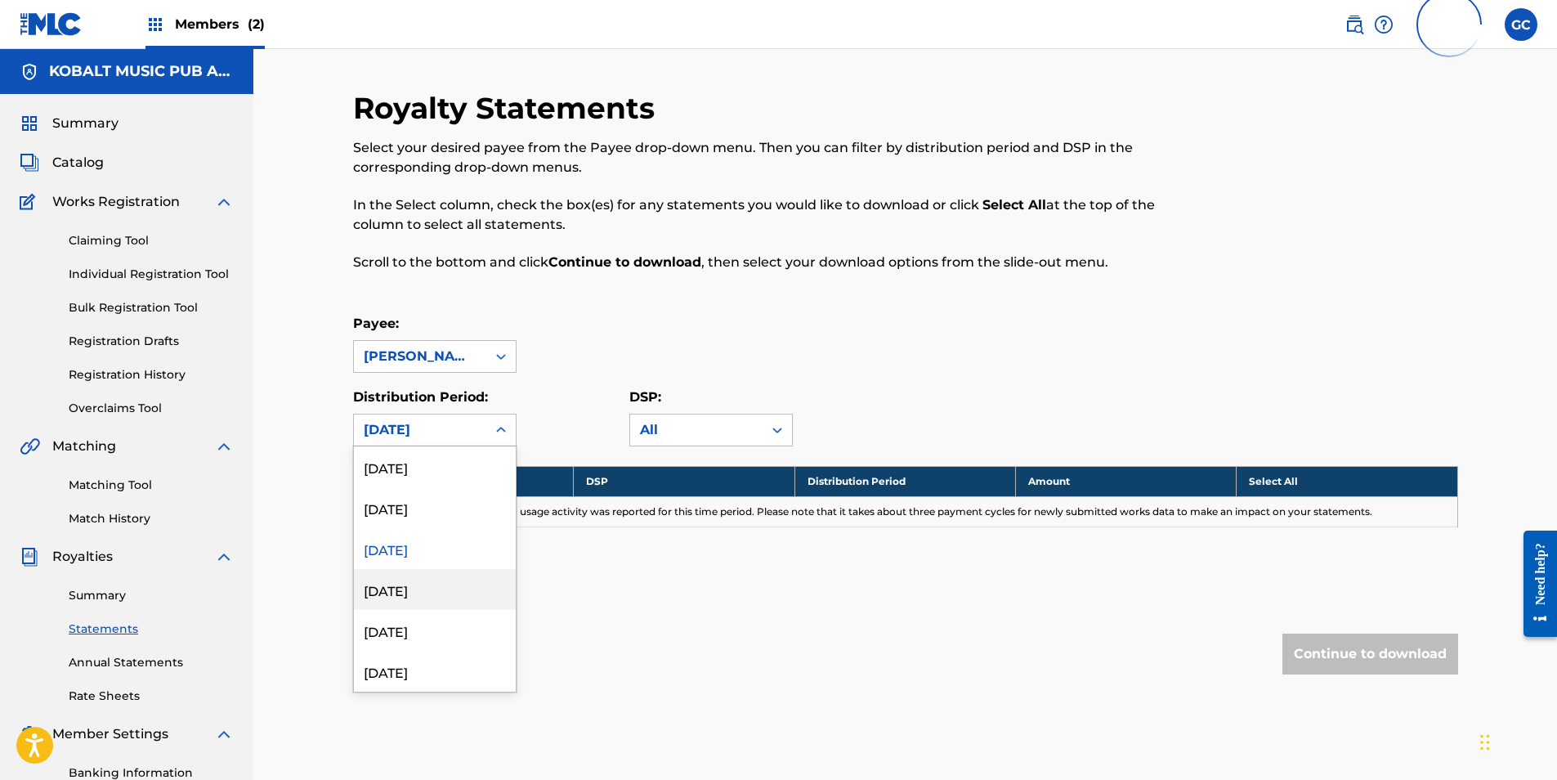
click at [426, 583] on div "[DATE]" at bounding box center [435, 589] width 162 height 41
click at [423, 430] on div "[DATE]" at bounding box center [420, 430] width 113 height 20
click at [427, 625] on div "[DATE]" at bounding box center [435, 630] width 162 height 41
click at [431, 431] on div "[DATE]" at bounding box center [420, 430] width 113 height 20
click at [430, 661] on div "[DATE]" at bounding box center [435, 671] width 162 height 41
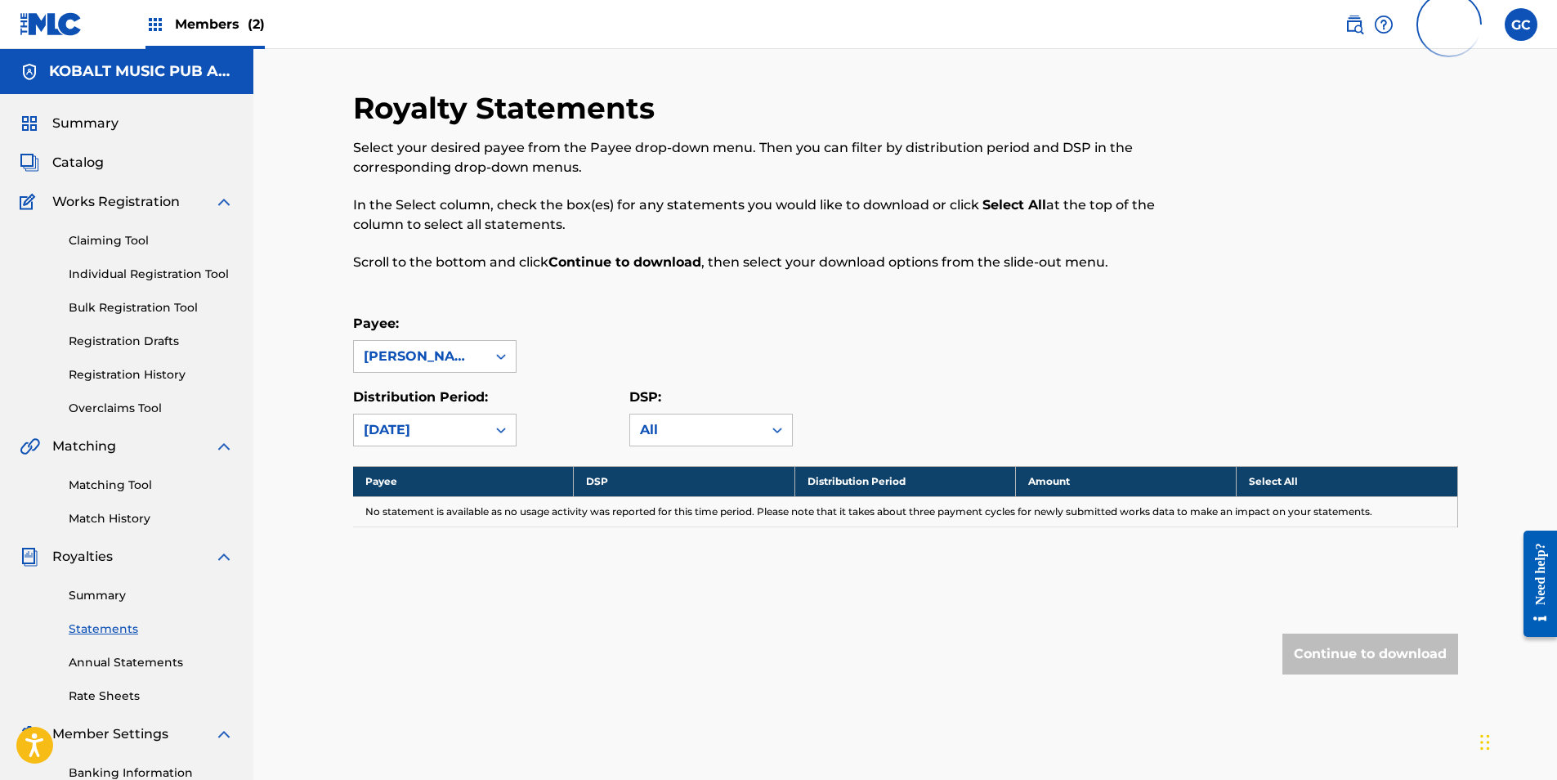
click at [450, 440] on div "[DATE]" at bounding box center [420, 429] width 132 height 31
click at [441, 477] on div "[DATE]" at bounding box center [435, 466] width 162 height 41
click at [443, 433] on div "[DATE]" at bounding box center [420, 430] width 113 height 20
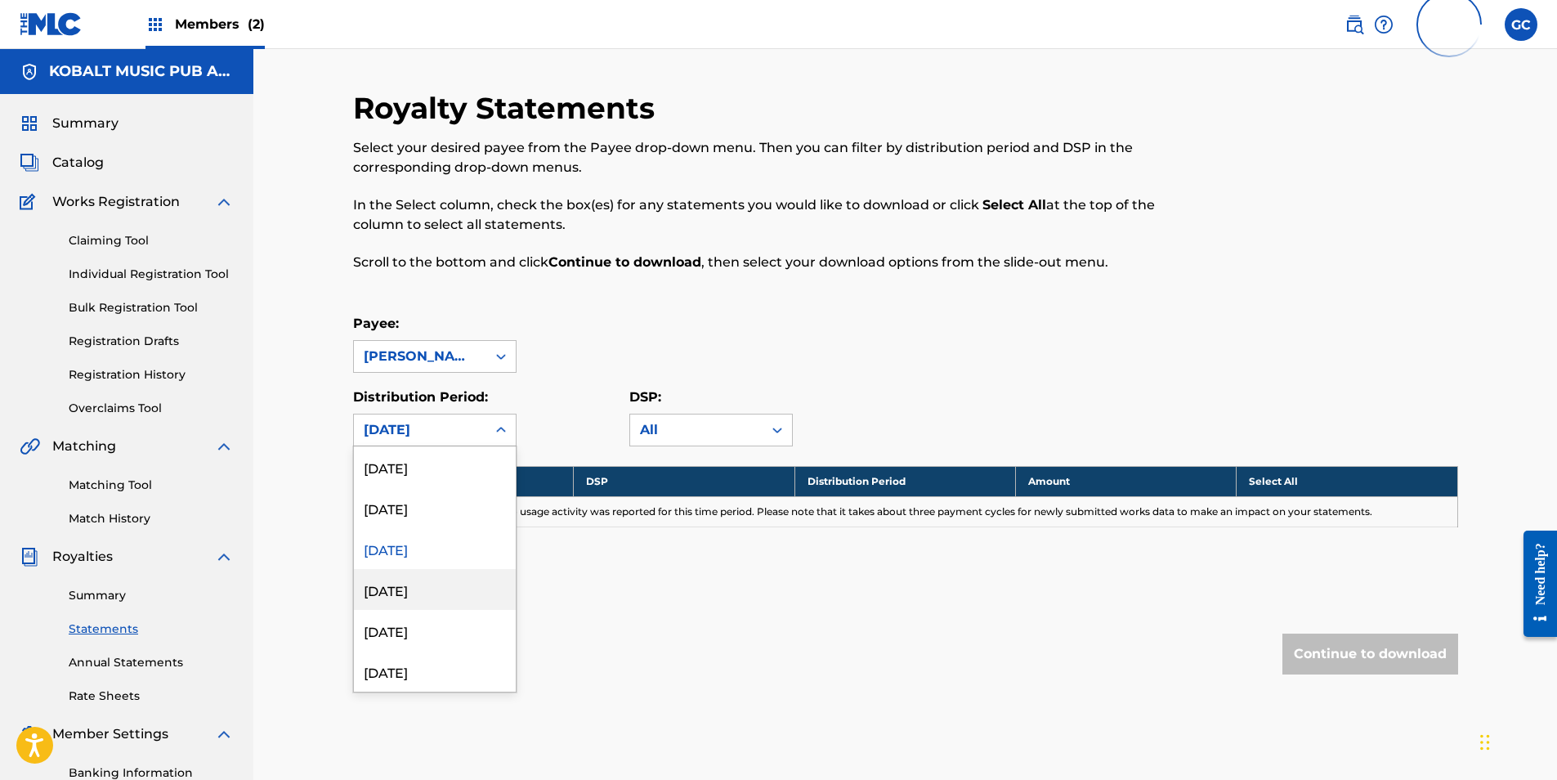
click at [446, 594] on div "[DATE]" at bounding box center [435, 589] width 162 height 41
click at [450, 436] on div "[DATE]" at bounding box center [420, 430] width 113 height 20
click at [432, 553] on div "[DATE]" at bounding box center [435, 548] width 162 height 41
click at [436, 441] on div "[DATE]" at bounding box center [420, 429] width 132 height 31
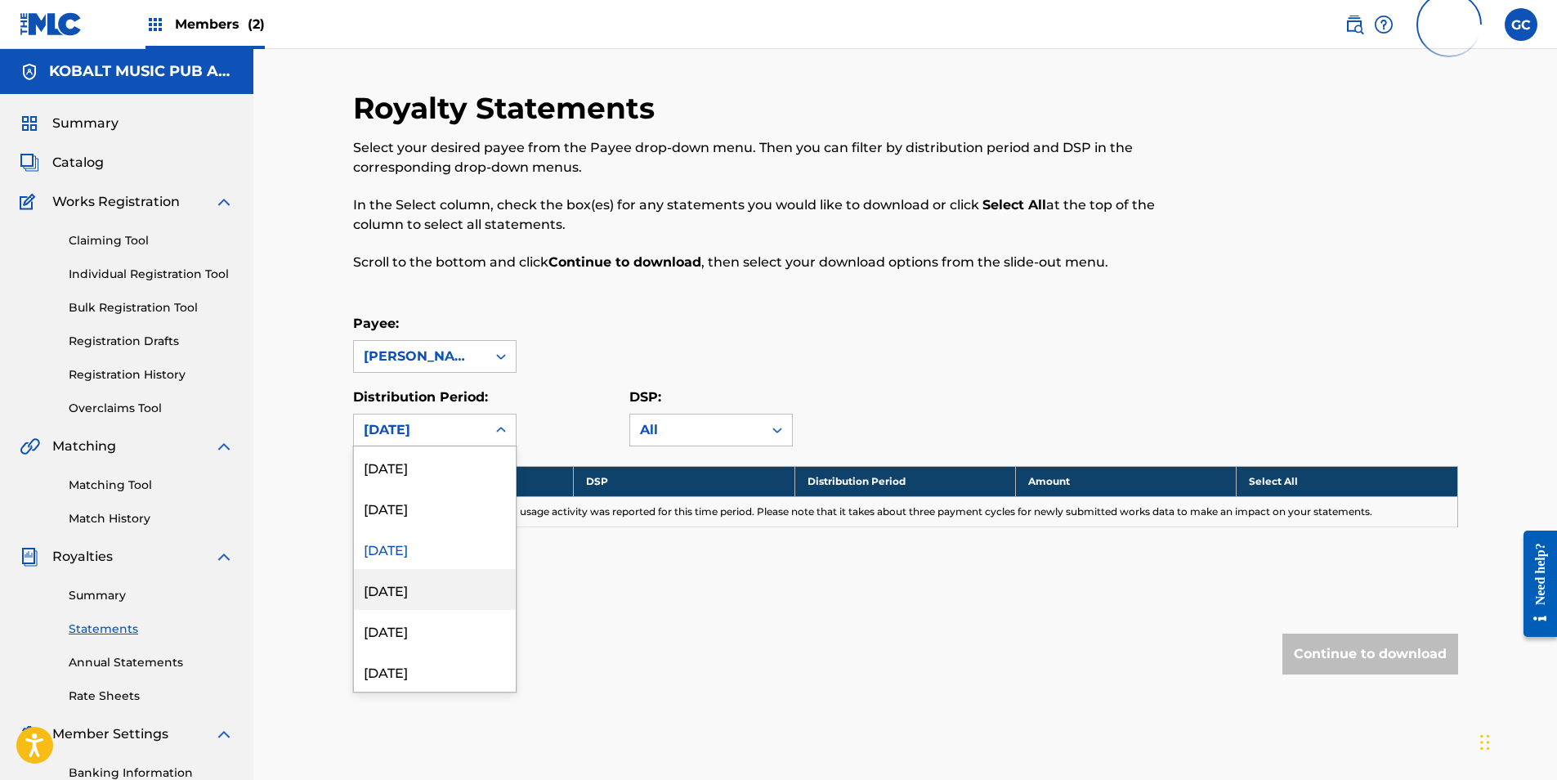
click at [438, 587] on div "[DATE]" at bounding box center [435, 589] width 162 height 41
click at [443, 451] on div "Royalty Statements Select your desired payee from the Payee drop-down menu. The…" at bounding box center [905, 415] width 1105 height 650
click at [435, 440] on div "[DATE]" at bounding box center [420, 429] width 132 height 31
click at [438, 629] on div "[DATE]" at bounding box center [435, 630] width 162 height 41
click at [447, 436] on div "[DATE]" at bounding box center [420, 430] width 113 height 20
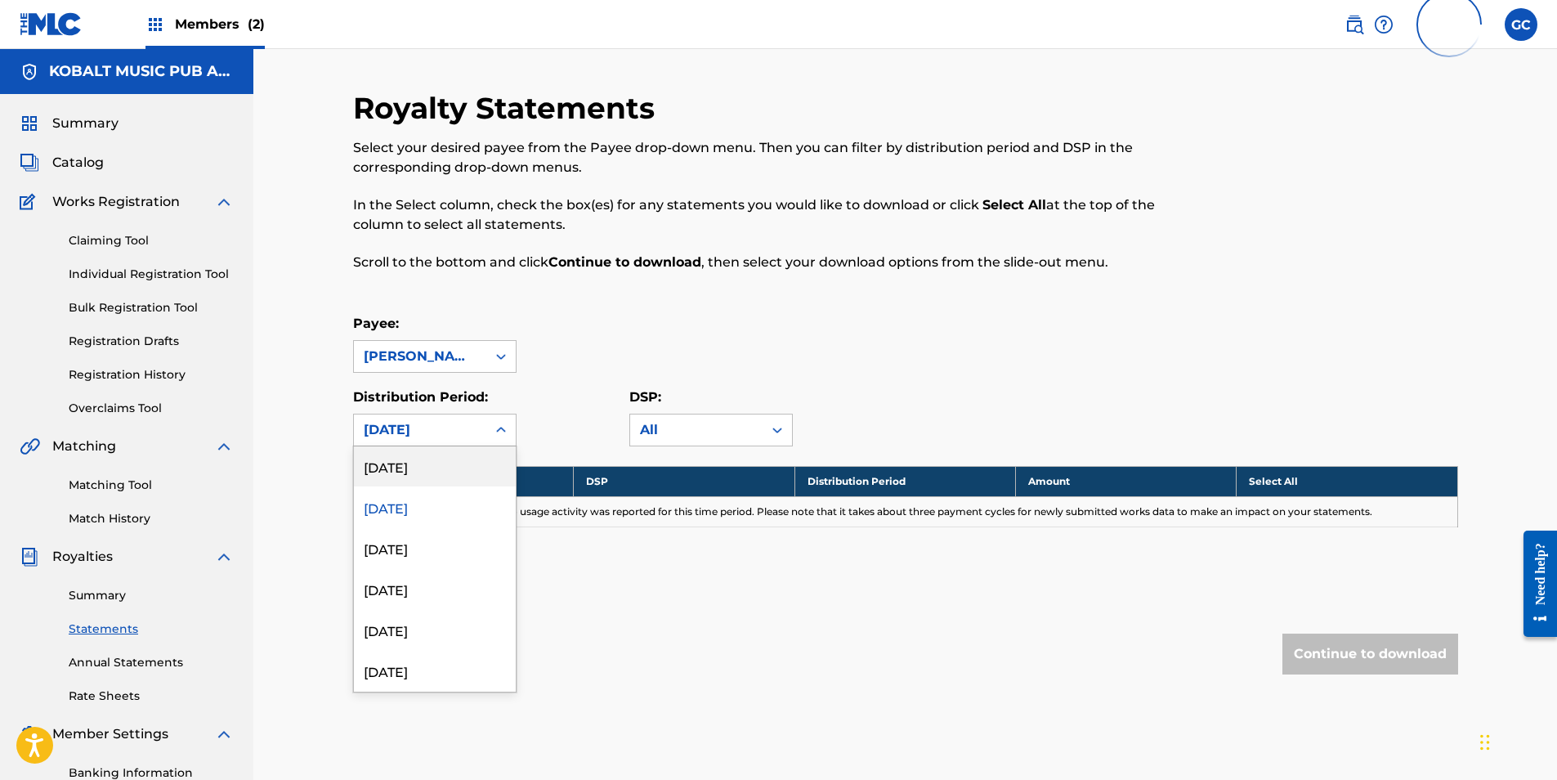
scroll to position [409, 0]
drag, startPoint x: 442, startPoint y: 508, endPoint x: 445, endPoint y: 494, distance: 14.1
click at [443, 508] on div "[DATE]" at bounding box center [435, 507] width 162 height 41
click at [447, 427] on div "[DATE]" at bounding box center [420, 430] width 113 height 20
click at [440, 553] on div "[DATE]" at bounding box center [435, 548] width 162 height 41
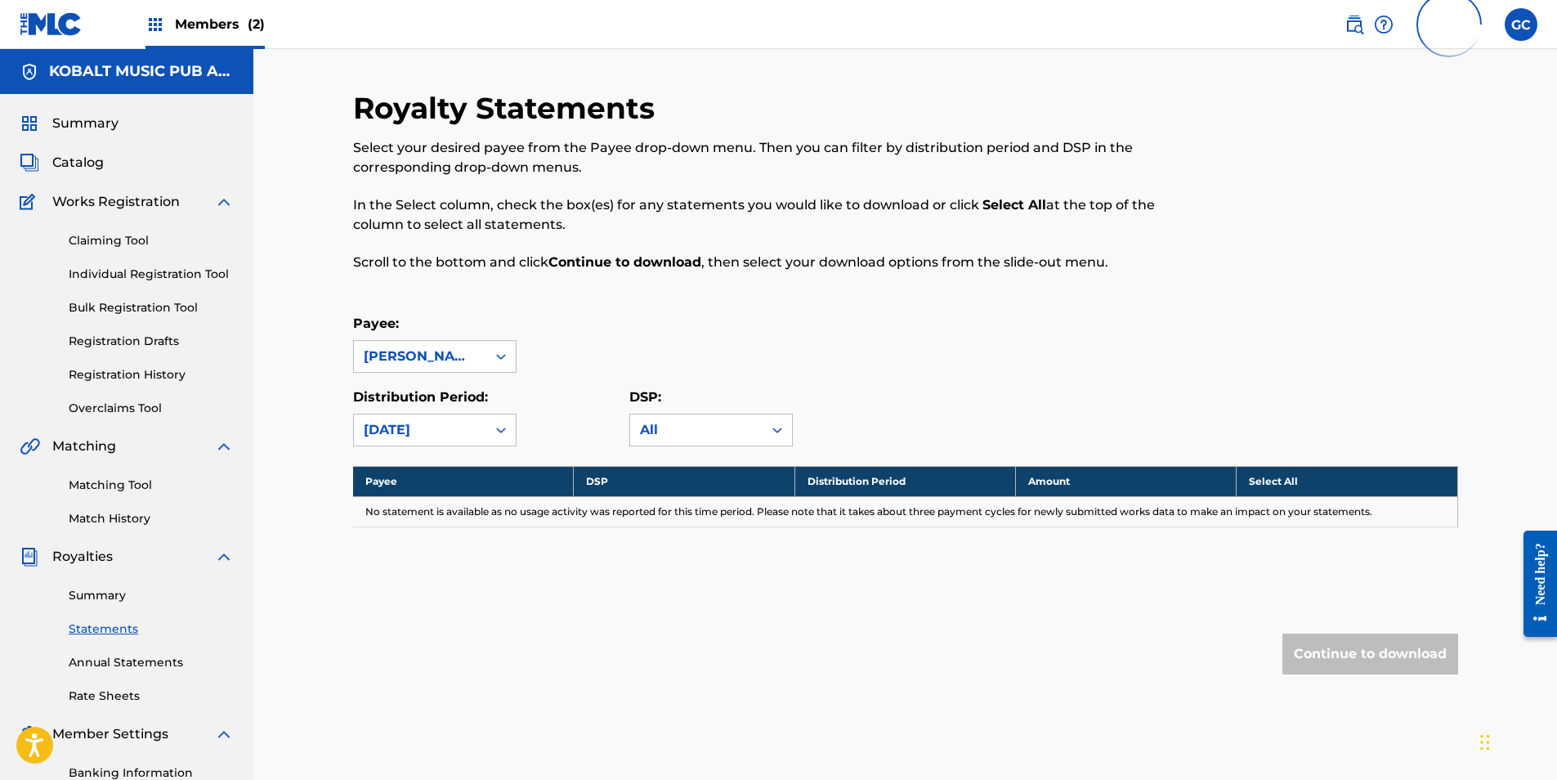
click at [445, 444] on div "[DATE]" at bounding box center [420, 429] width 132 height 31
click at [450, 589] on div "[DATE]" at bounding box center [435, 589] width 162 height 41
click at [445, 430] on div "[DATE]" at bounding box center [420, 430] width 113 height 20
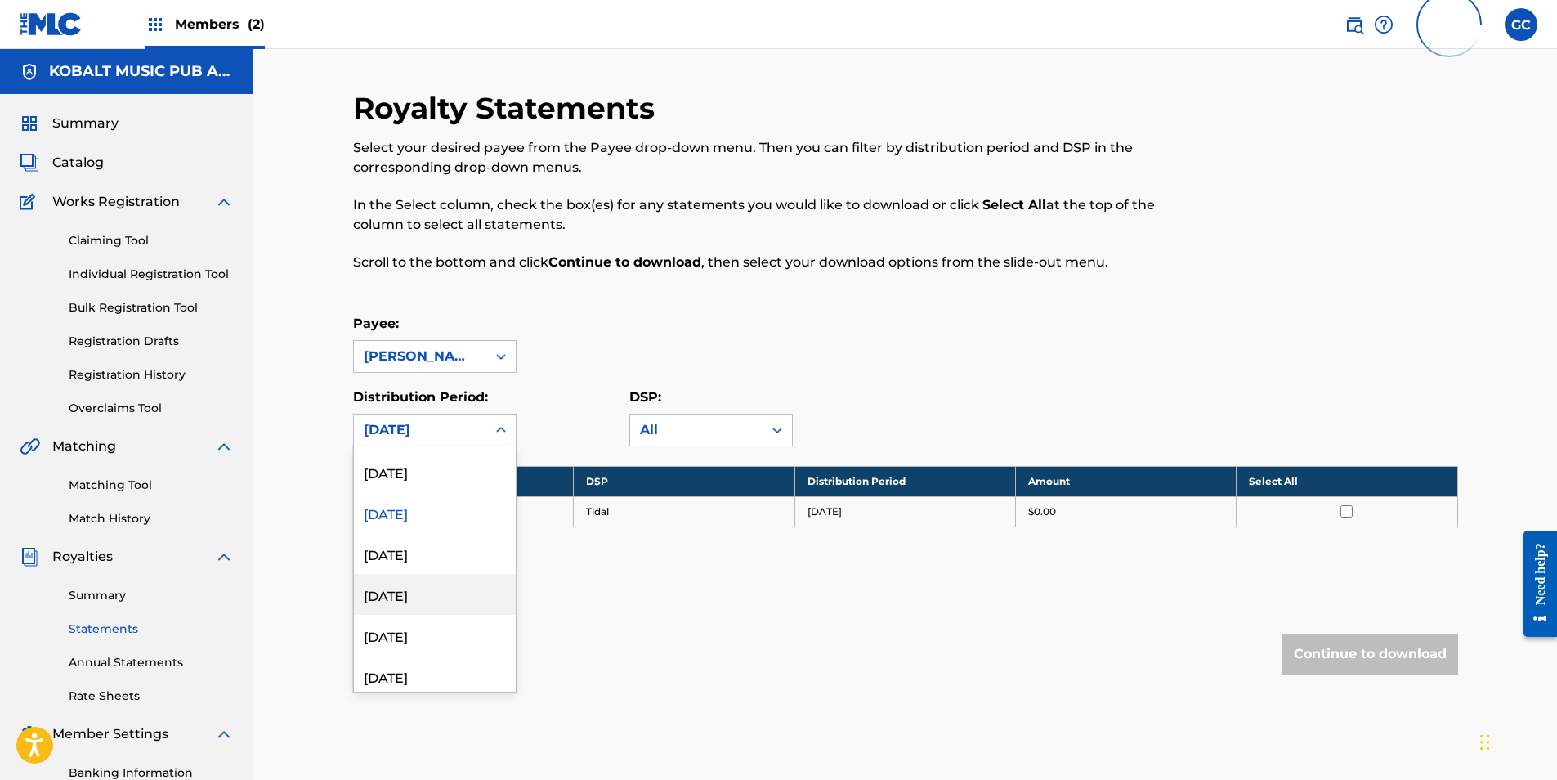
scroll to position [490, 0]
click at [441, 556] on div "[DATE]" at bounding box center [435, 548] width 162 height 41
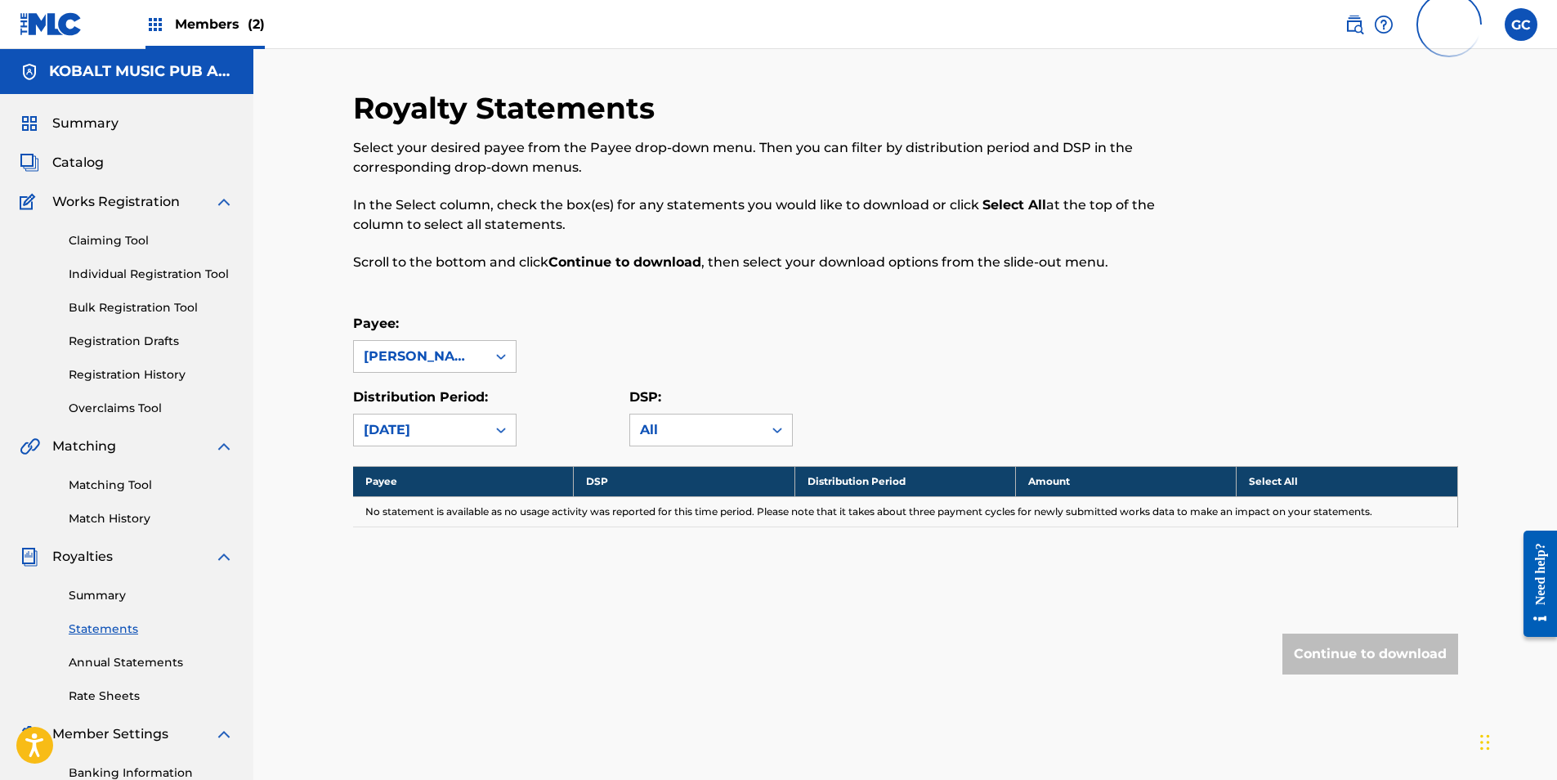
click at [428, 435] on div "[DATE]" at bounding box center [420, 430] width 113 height 20
click at [432, 593] on div "[DATE]" at bounding box center [435, 589] width 162 height 41
click at [446, 432] on div "[DATE]" at bounding box center [420, 430] width 113 height 20
click at [434, 624] on div "[DATE]" at bounding box center [435, 630] width 162 height 41
click at [451, 439] on div "[DATE]" at bounding box center [420, 430] width 113 height 20
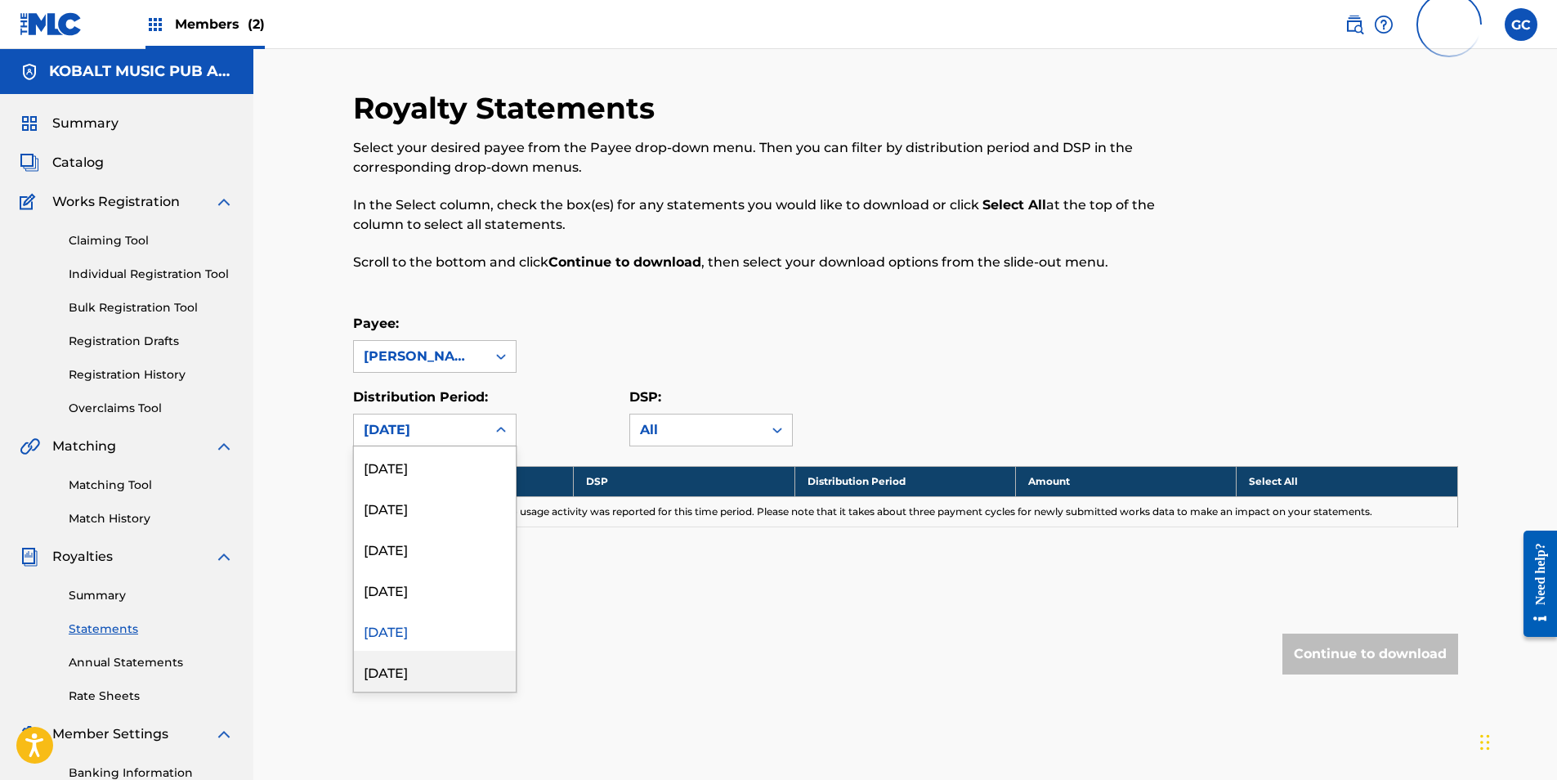
click at [416, 675] on div "[DATE]" at bounding box center [435, 671] width 162 height 41
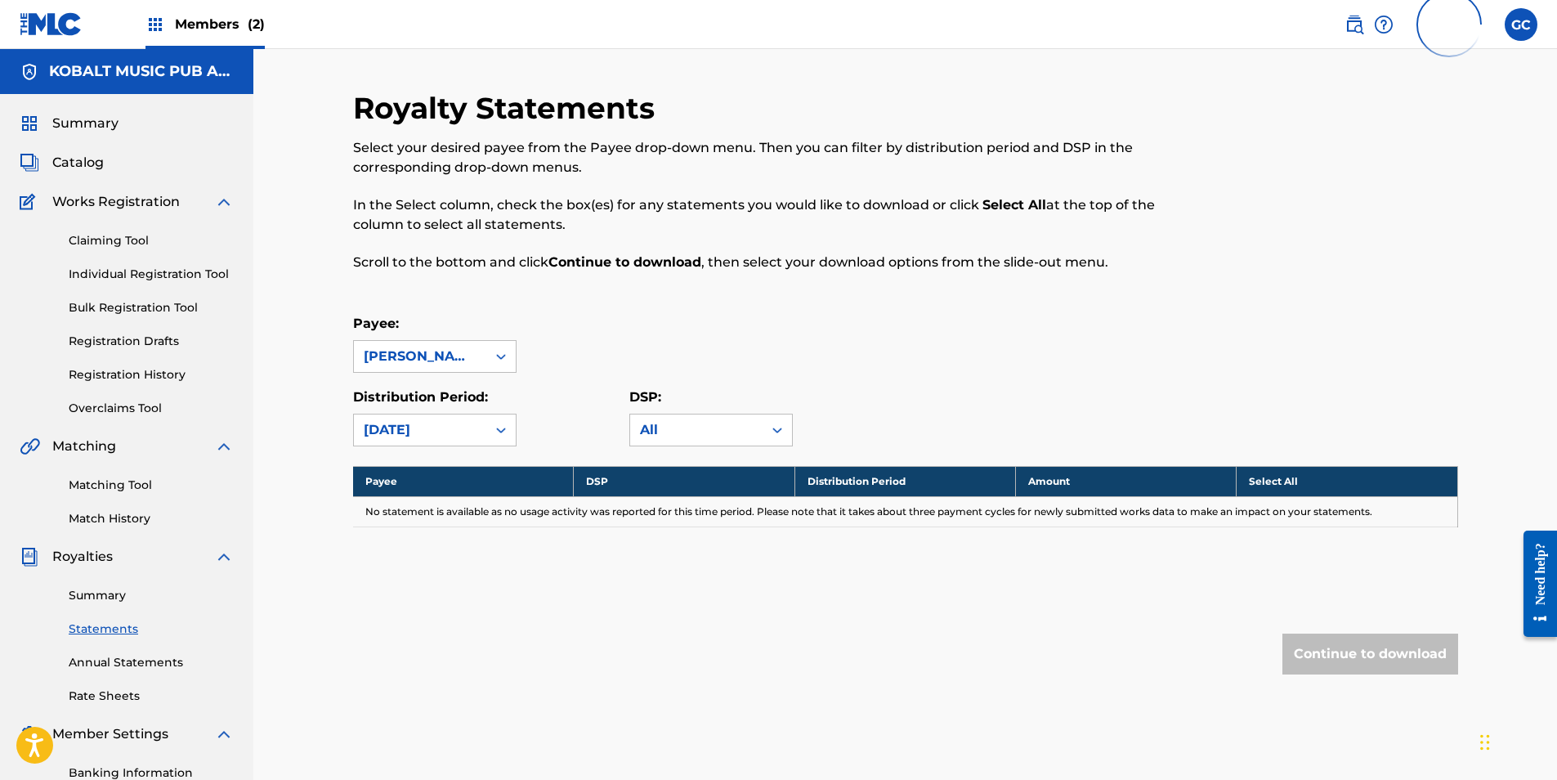
click at [442, 436] on div "[DATE]" at bounding box center [420, 430] width 113 height 20
click at [424, 638] on div "[DATE]" at bounding box center [435, 630] width 162 height 41
click at [449, 440] on div "[DATE]" at bounding box center [420, 429] width 132 height 31
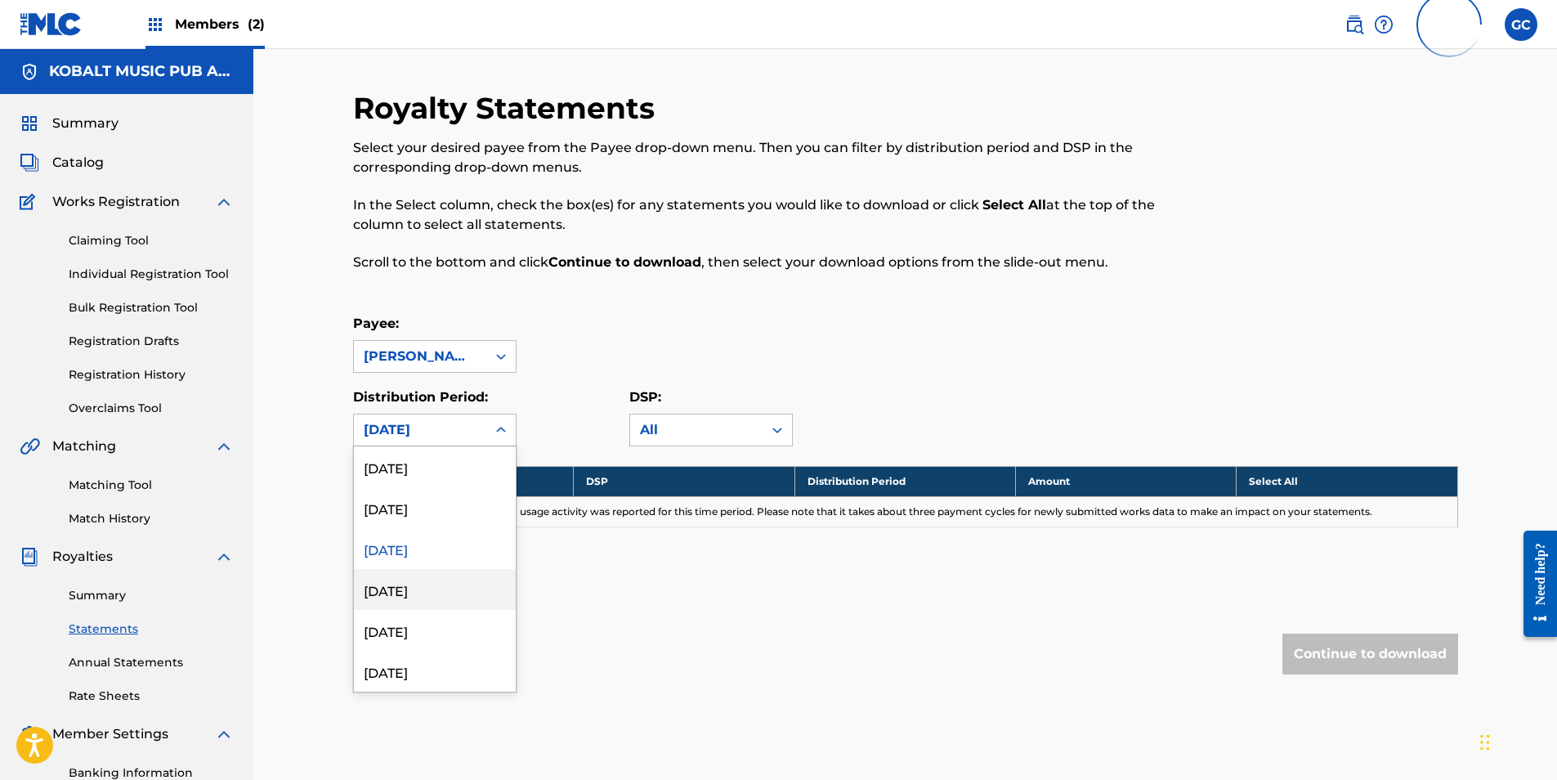
click at [436, 602] on div "[DATE]" at bounding box center [435, 589] width 162 height 41
click at [450, 434] on div "[DATE]" at bounding box center [420, 430] width 113 height 20
click at [432, 554] on div "[DATE]" at bounding box center [435, 548] width 162 height 41
click at [451, 428] on div "[DATE]" at bounding box center [420, 430] width 113 height 20
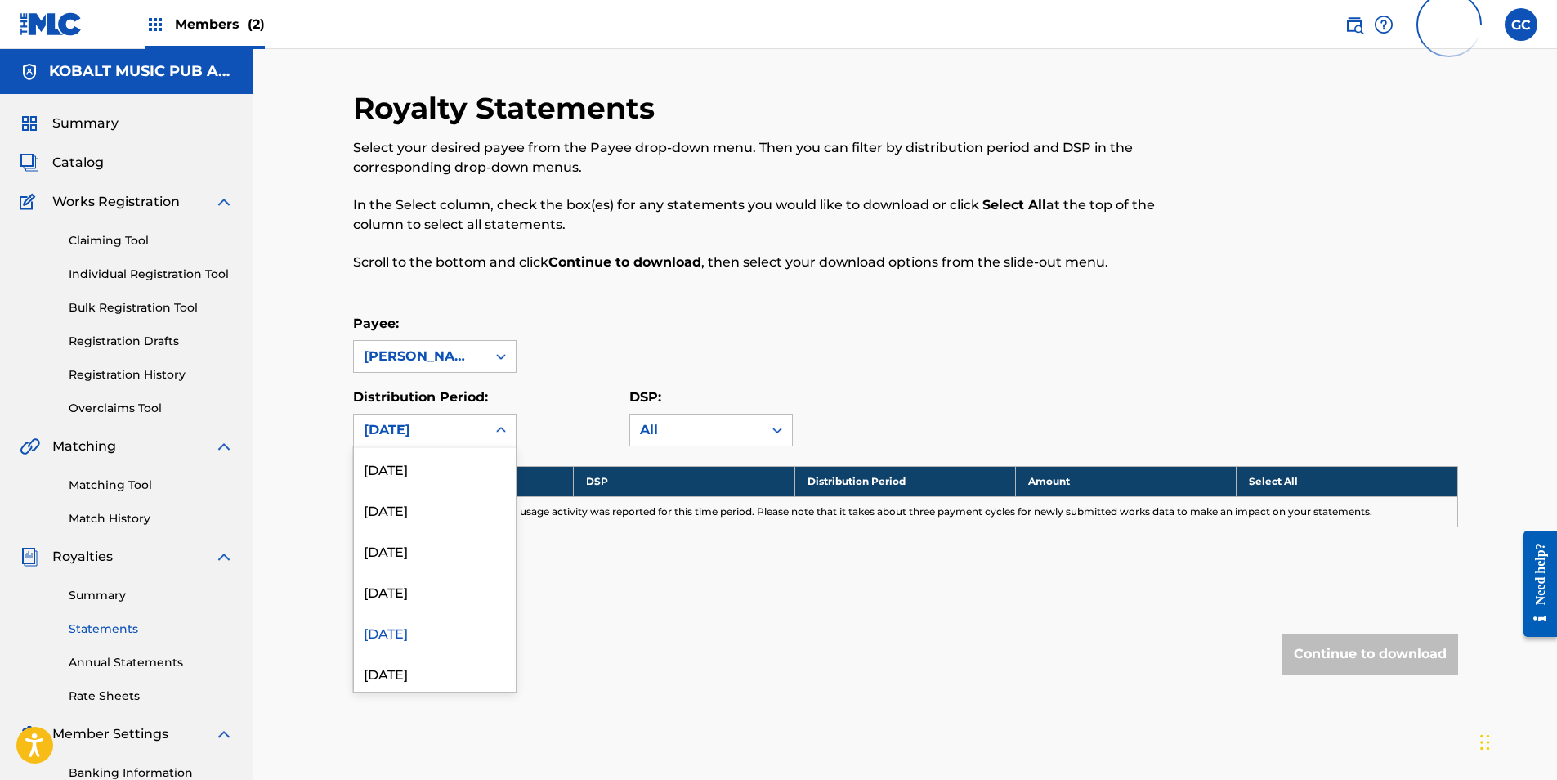
scroll to position [654, 0]
click at [441, 665] on div "[DATE]" at bounding box center [435, 671] width 162 height 41
click at [434, 440] on div "[DATE]" at bounding box center [420, 429] width 132 height 31
click at [440, 557] on div "[DATE]" at bounding box center [435, 548] width 162 height 41
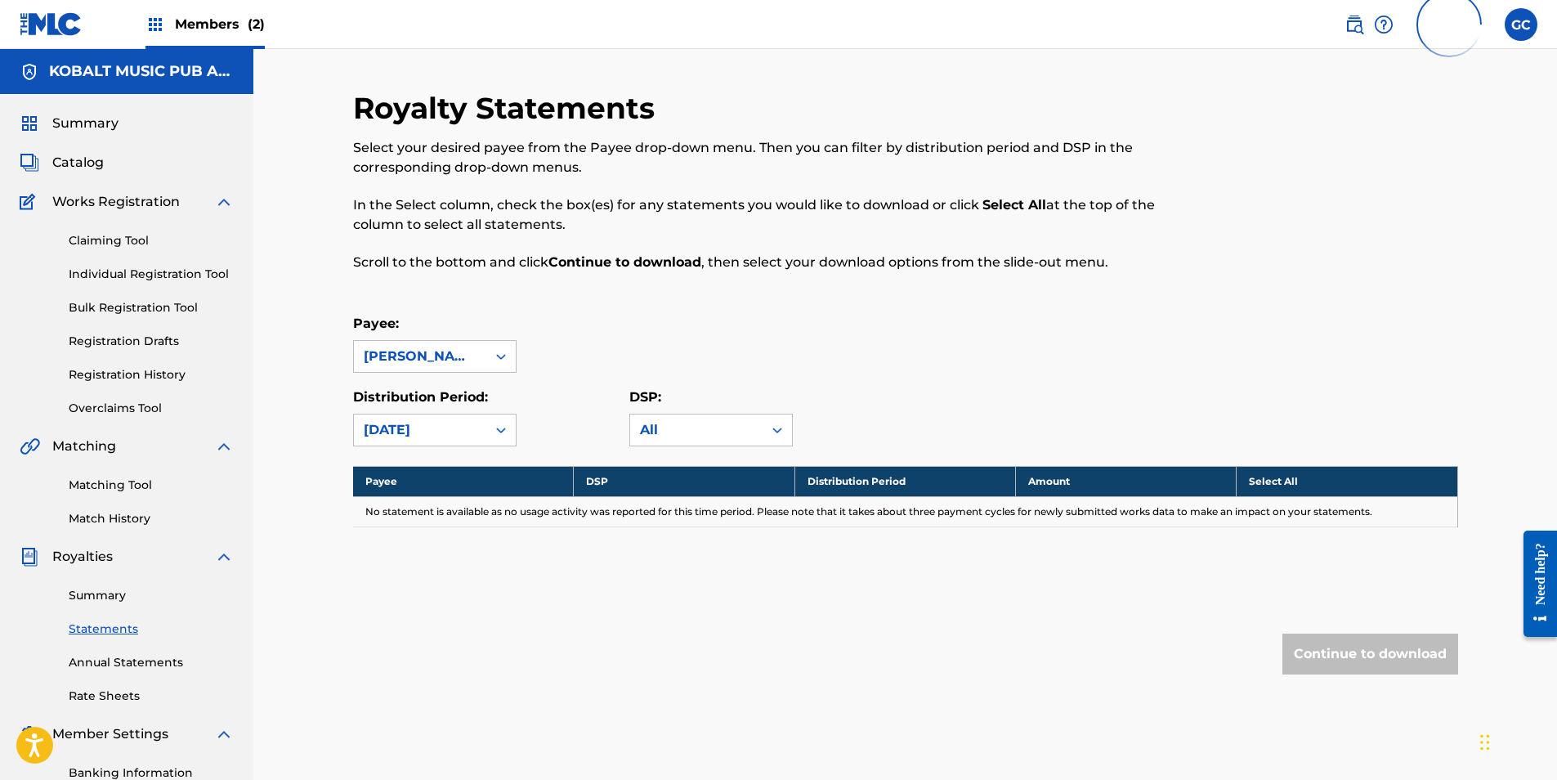
click at [441, 438] on div "[DATE]" at bounding box center [420, 430] width 113 height 20
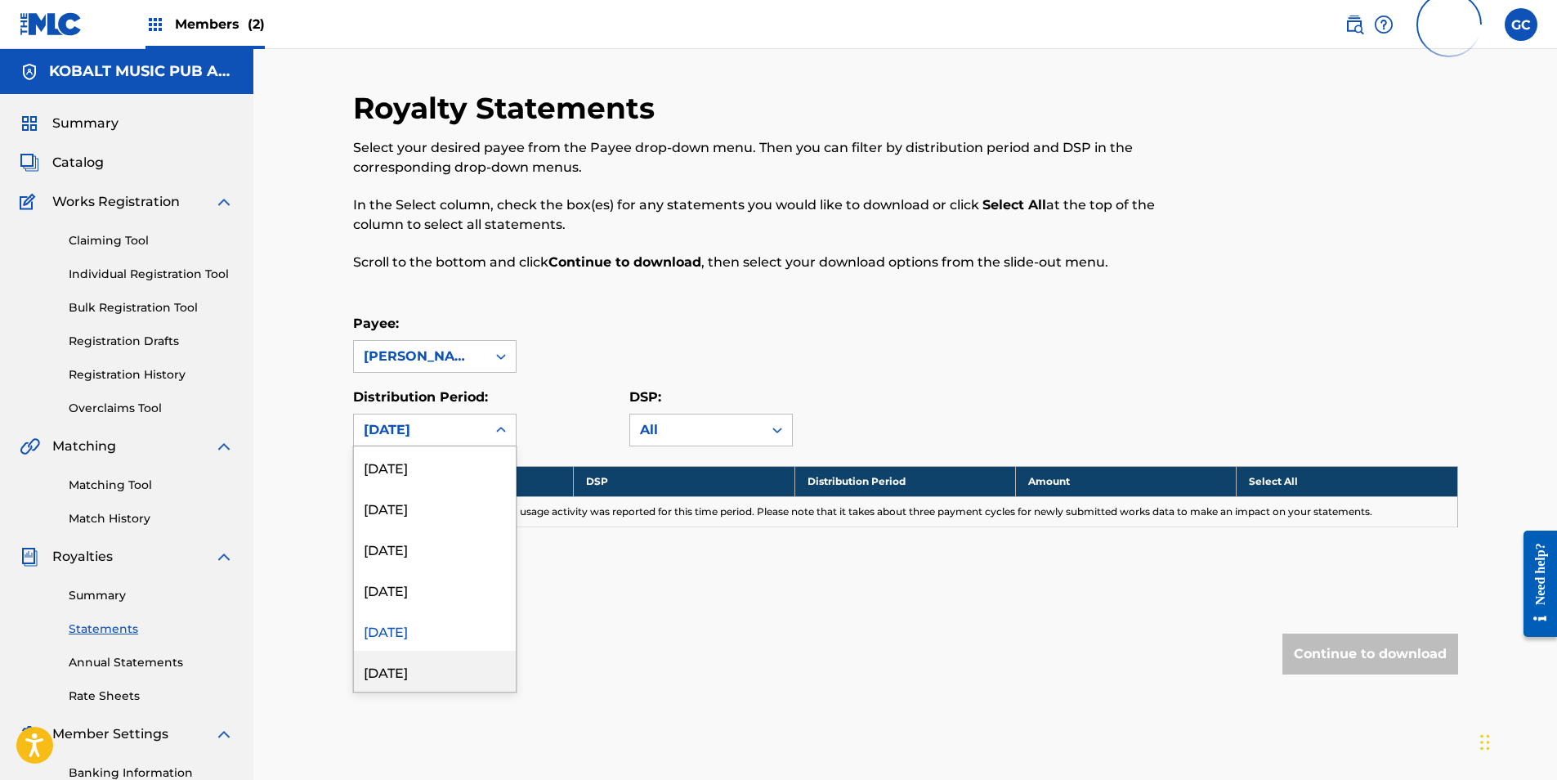
click at [433, 669] on div "[DATE]" at bounding box center [435, 671] width 162 height 41
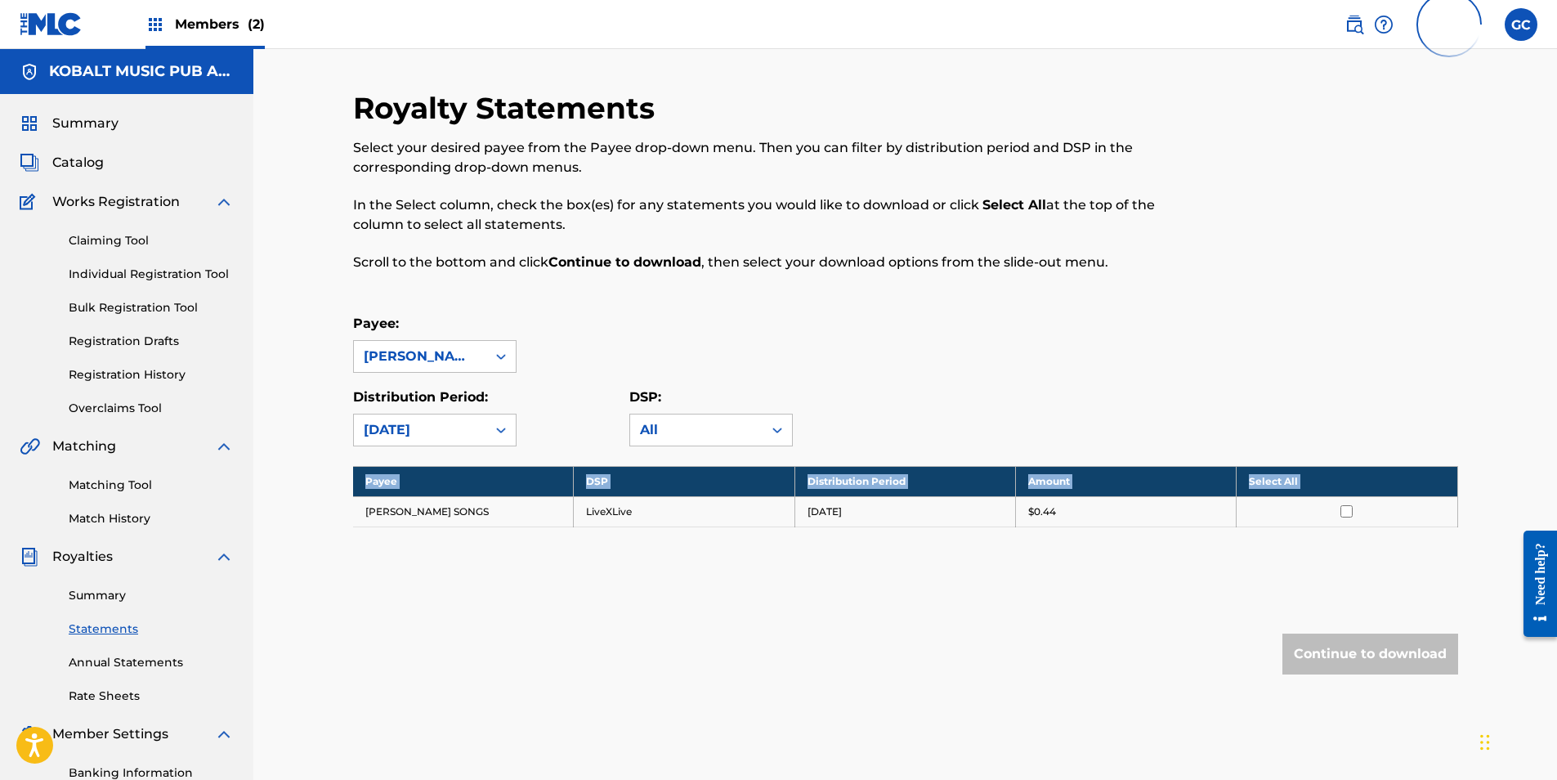
drag, startPoint x: 356, startPoint y: 512, endPoint x: 1201, endPoint y: 527, distance: 846.1
click at [1201, 527] on div "Payee DSP Distribution Period Amount Select All [PERSON_NAME] SONGS LiveXLive […" at bounding box center [905, 517] width 1105 height 102
copy tbody "Payee DSP Distribution Period Amount Select All"
click at [444, 437] on div "[DATE]" at bounding box center [420, 430] width 113 height 20
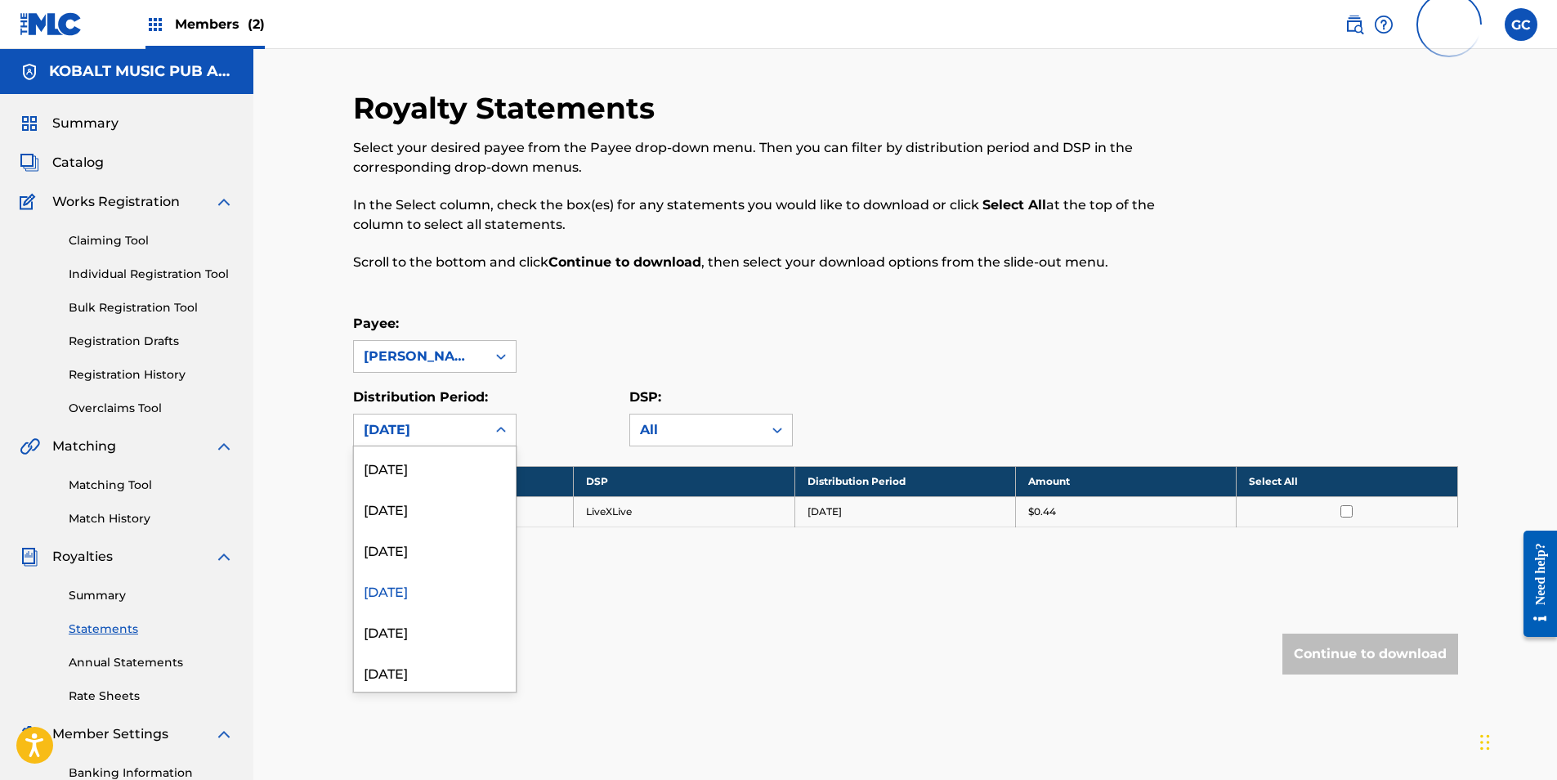
scroll to position [817, 0]
click at [435, 629] on div "[DATE]" at bounding box center [435, 630] width 162 height 41
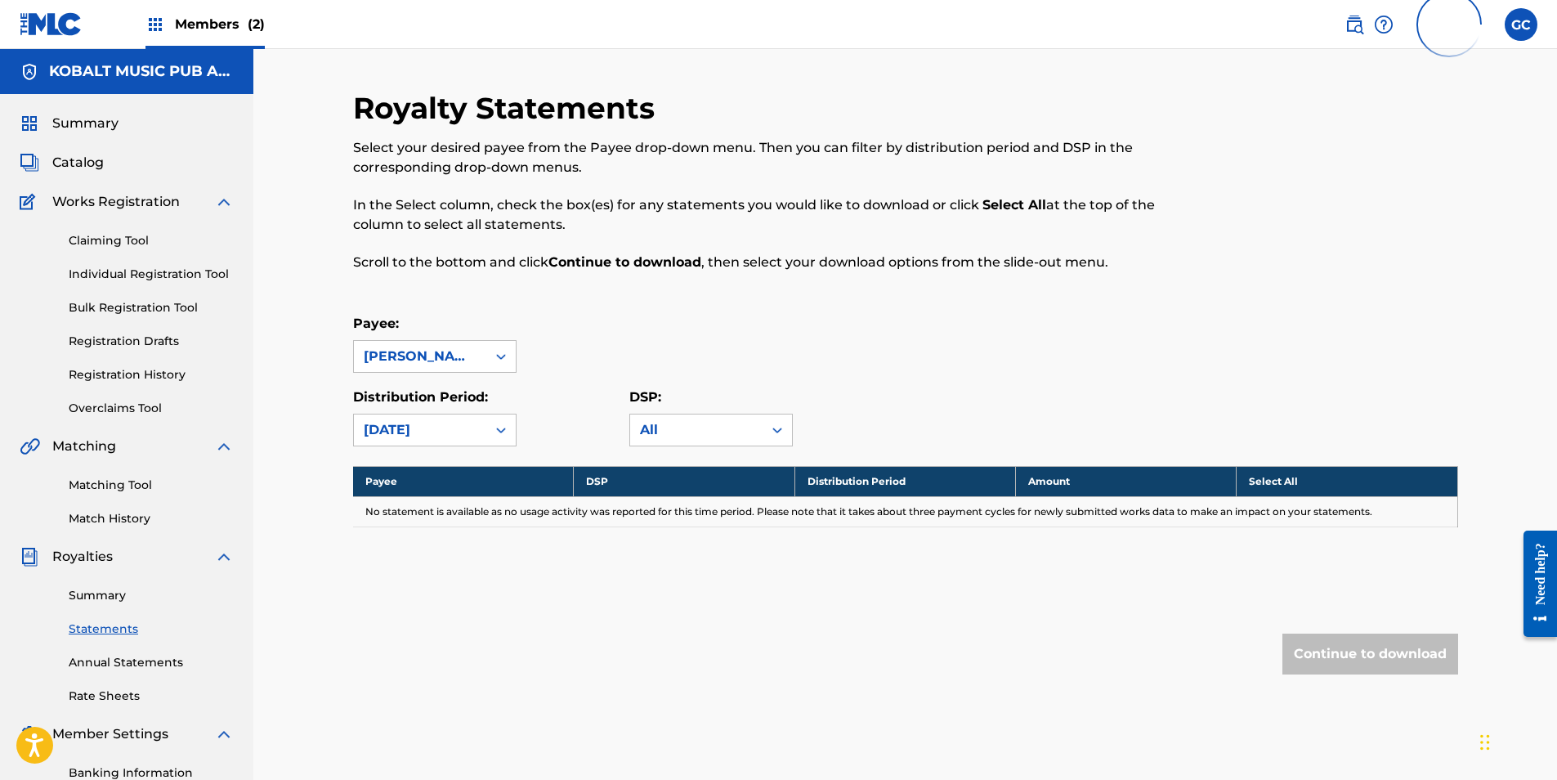
click at [412, 428] on div "[DATE]" at bounding box center [420, 430] width 113 height 20
click at [420, 588] on div "[DATE]" at bounding box center [435, 589] width 162 height 41
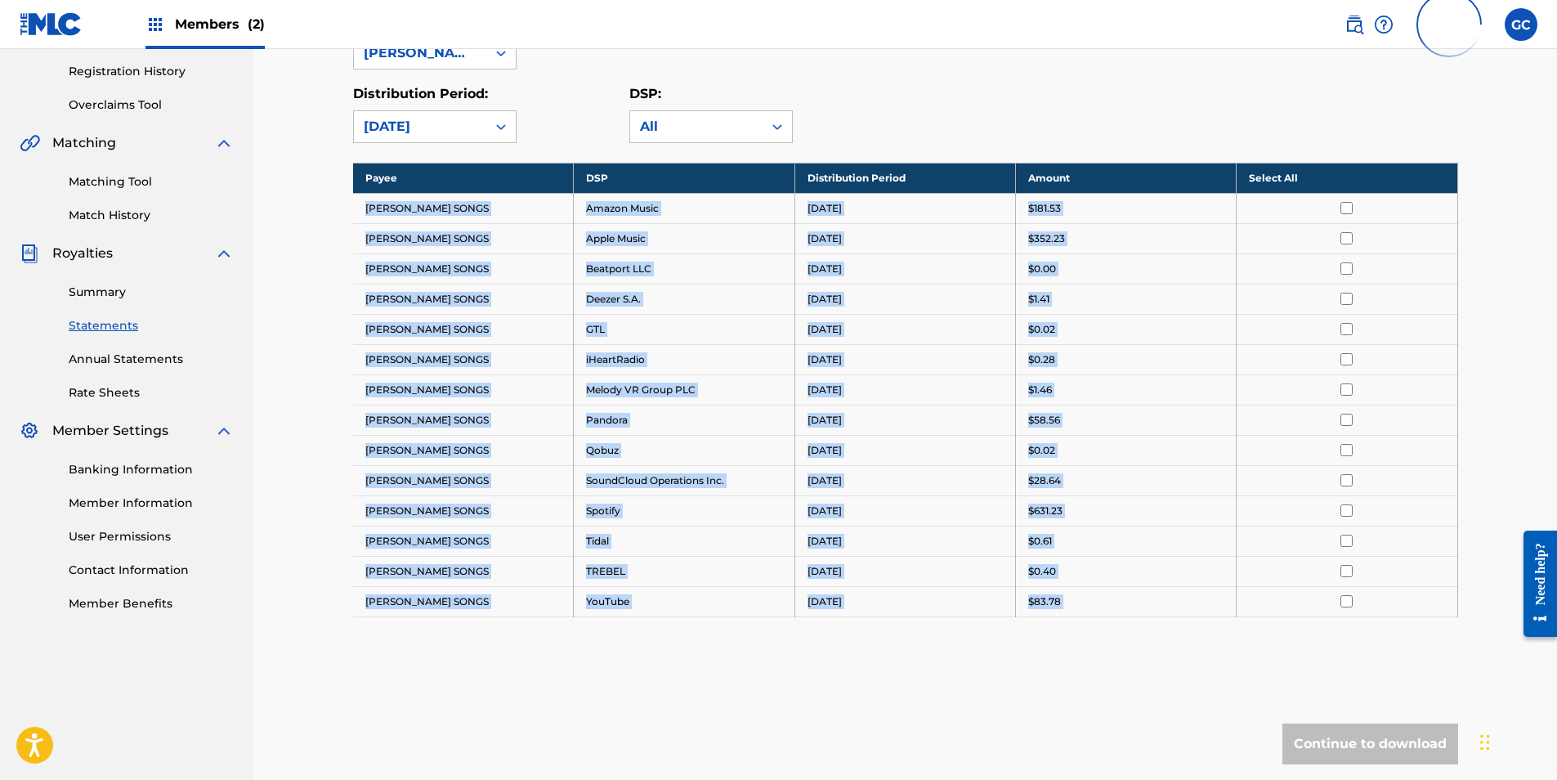
scroll to position [432, 0]
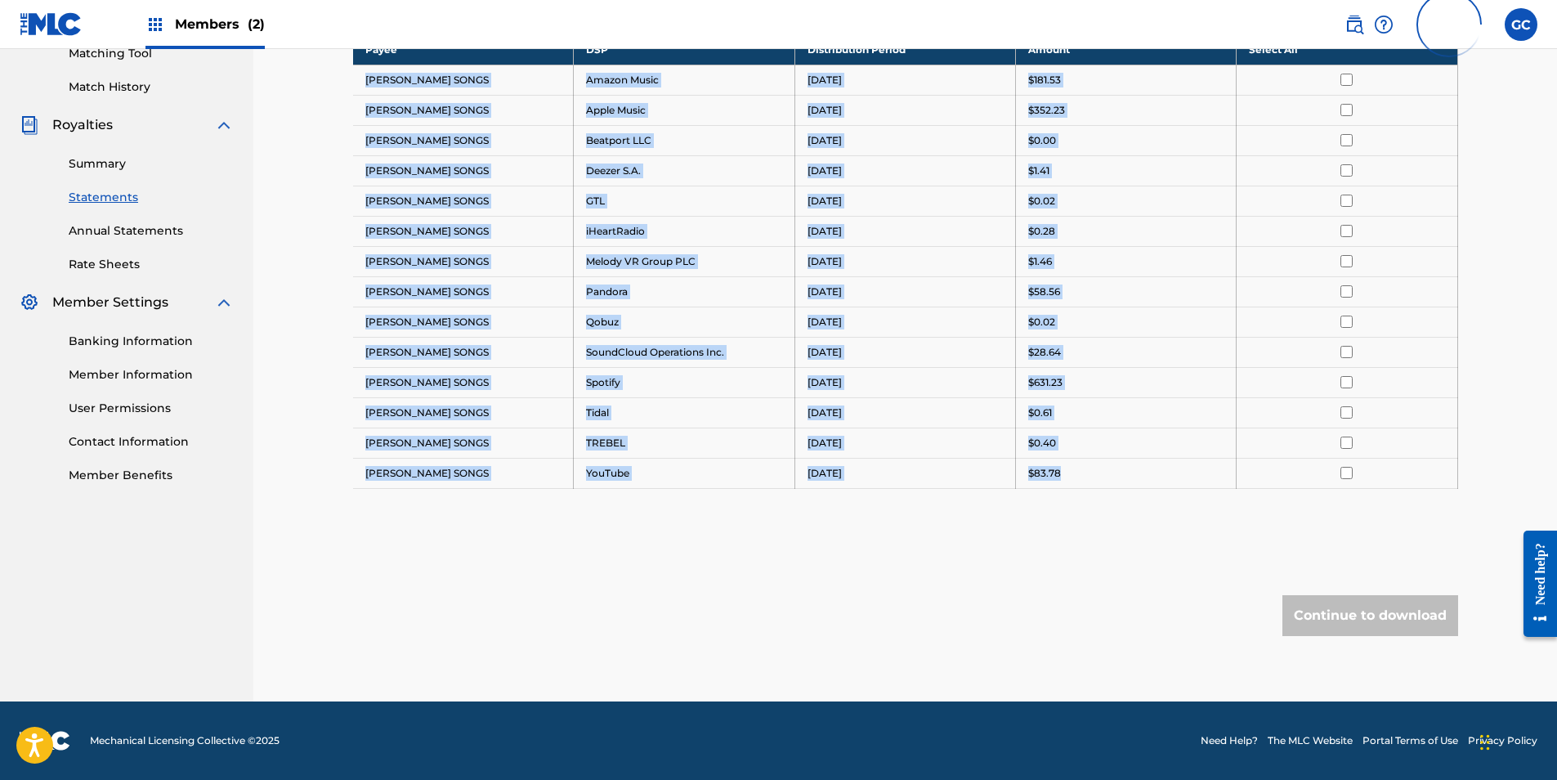
drag, startPoint x: 365, startPoint y: 507, endPoint x: 1101, endPoint y: 478, distance: 737.0
click at [1101, 478] on tbody "Payee DSP Distribution Period Amount Select All [PERSON_NAME] SONGS Amazon Musi…" at bounding box center [905, 261] width 1105 height 454
drag, startPoint x: 1101, startPoint y: 478, endPoint x: 1048, endPoint y: 475, distance: 53.2
copy tbody "[PERSON_NAME] SONGS Amazon Music [DATE] $181.53 [PERSON_NAME] SONGS Apple Music…"
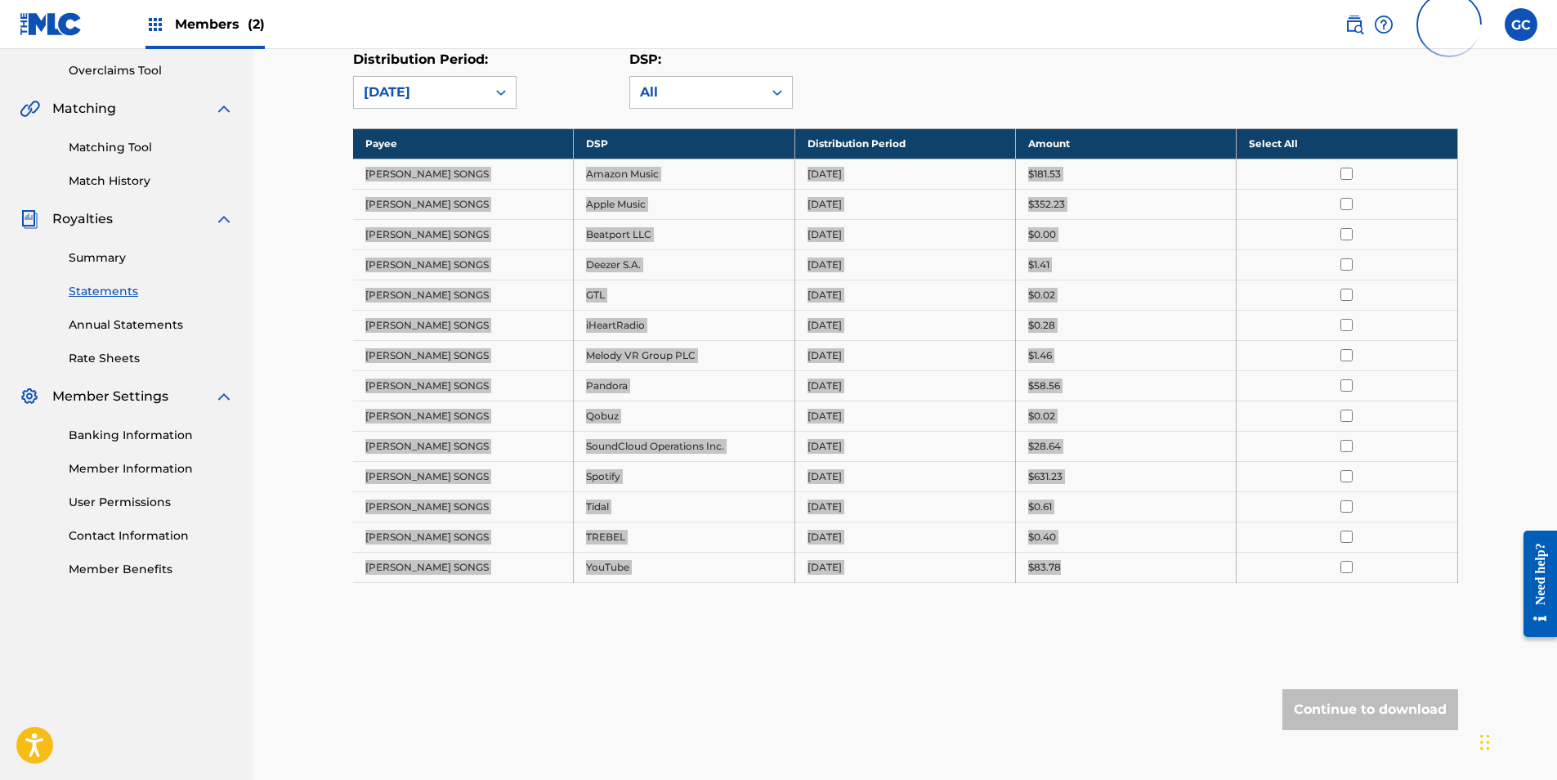
scroll to position [186, 0]
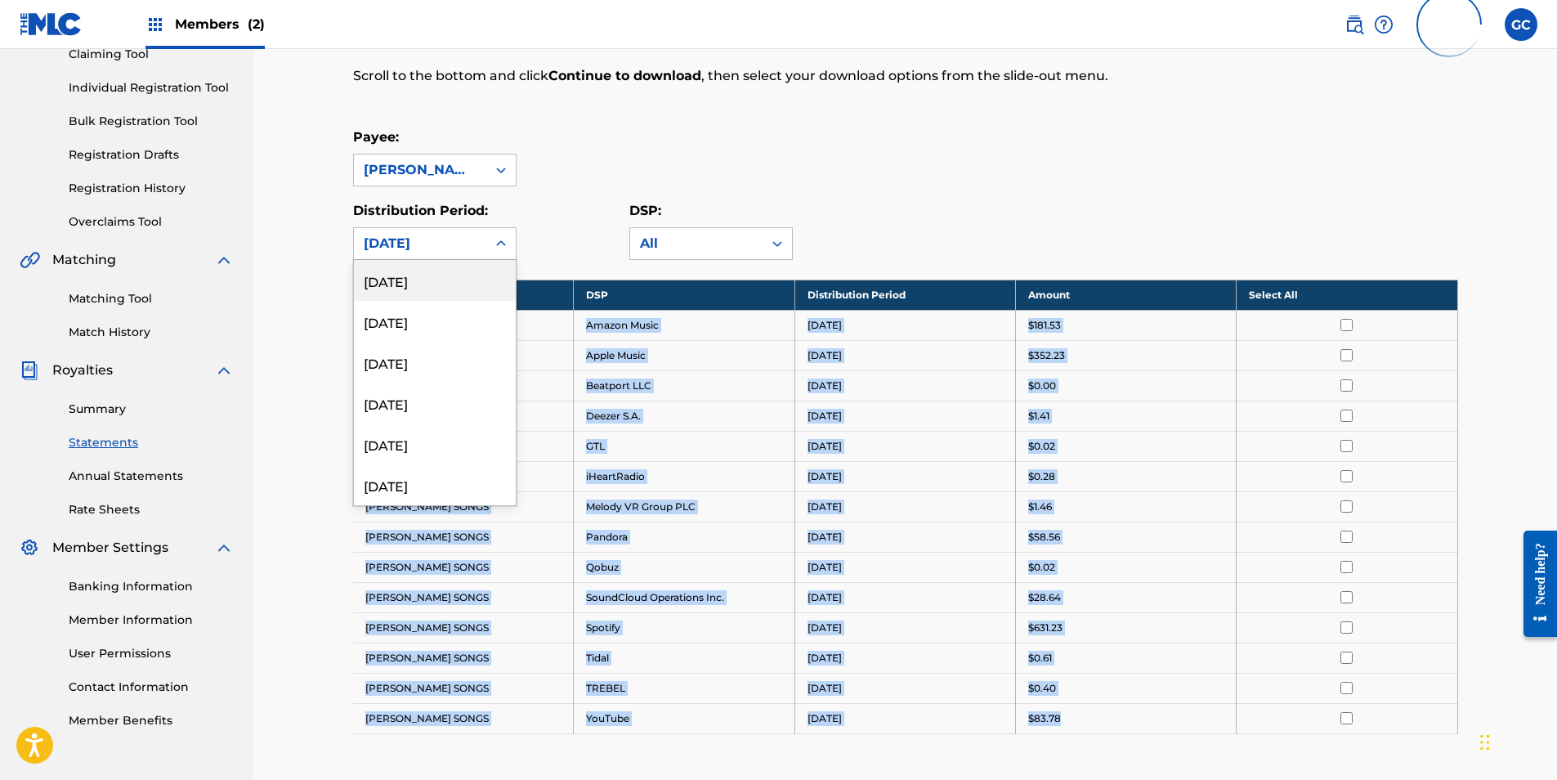
click at [438, 239] on div "[DATE]" at bounding box center [420, 244] width 113 height 20
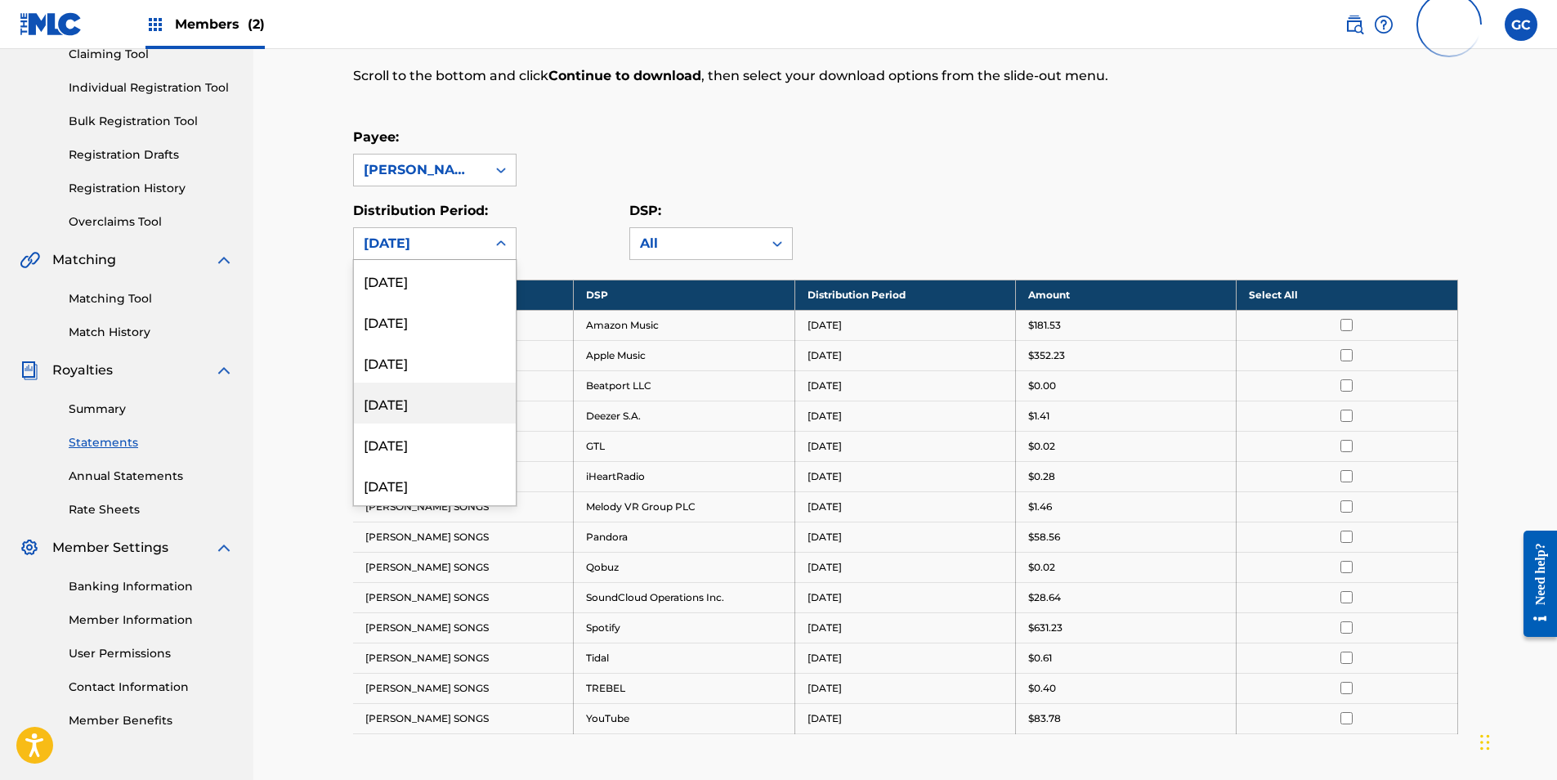
scroll to position [981, 0]
click at [444, 368] on div "[DATE]" at bounding box center [435, 362] width 162 height 41
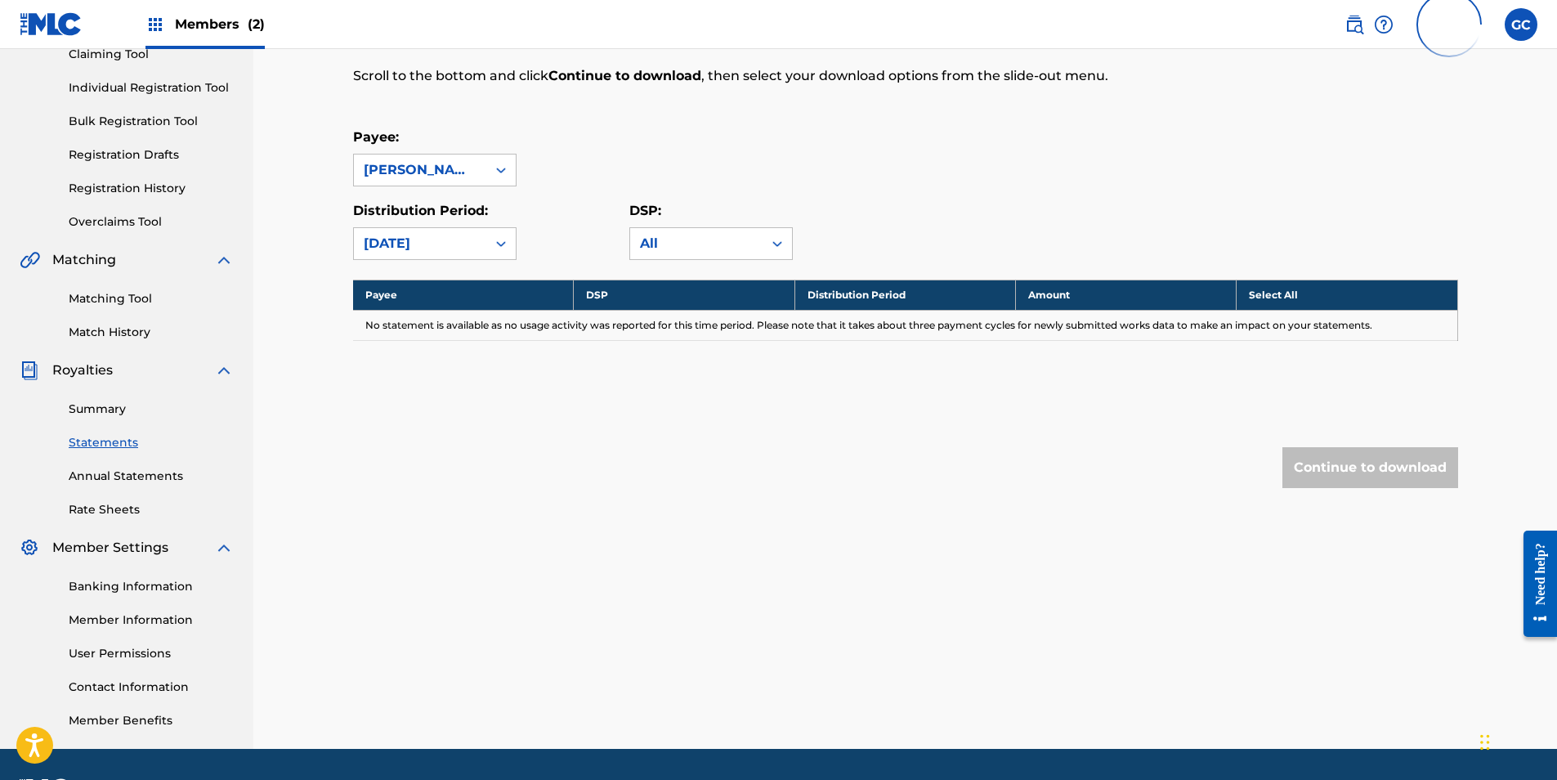
click at [427, 247] on div "[DATE]" at bounding box center [420, 244] width 113 height 20
click at [429, 323] on div "[DATE]" at bounding box center [435, 321] width 162 height 41
click at [427, 252] on div "[DATE]" at bounding box center [420, 244] width 113 height 20
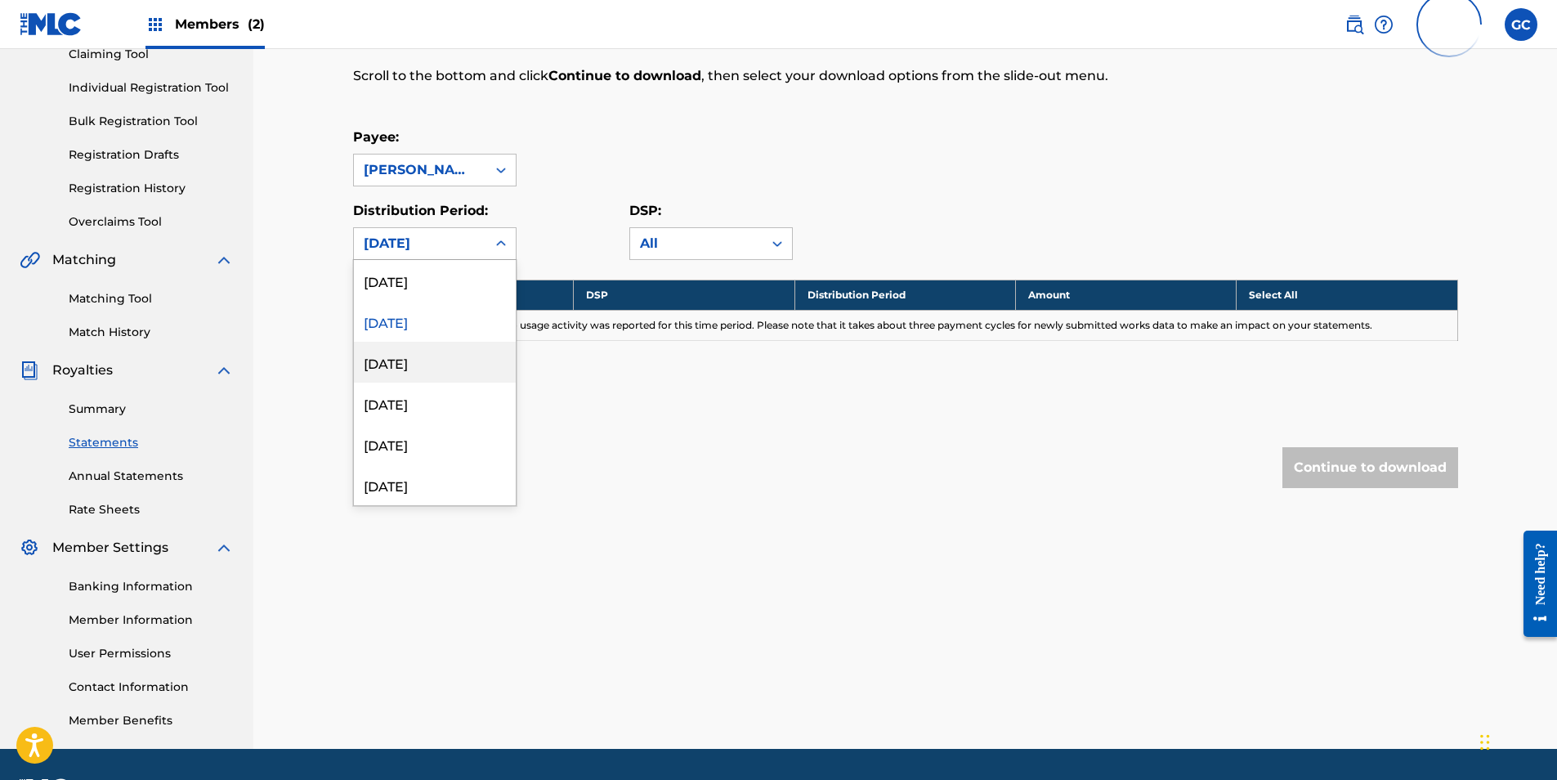
click at [429, 359] on div "[DATE]" at bounding box center [435, 362] width 162 height 41
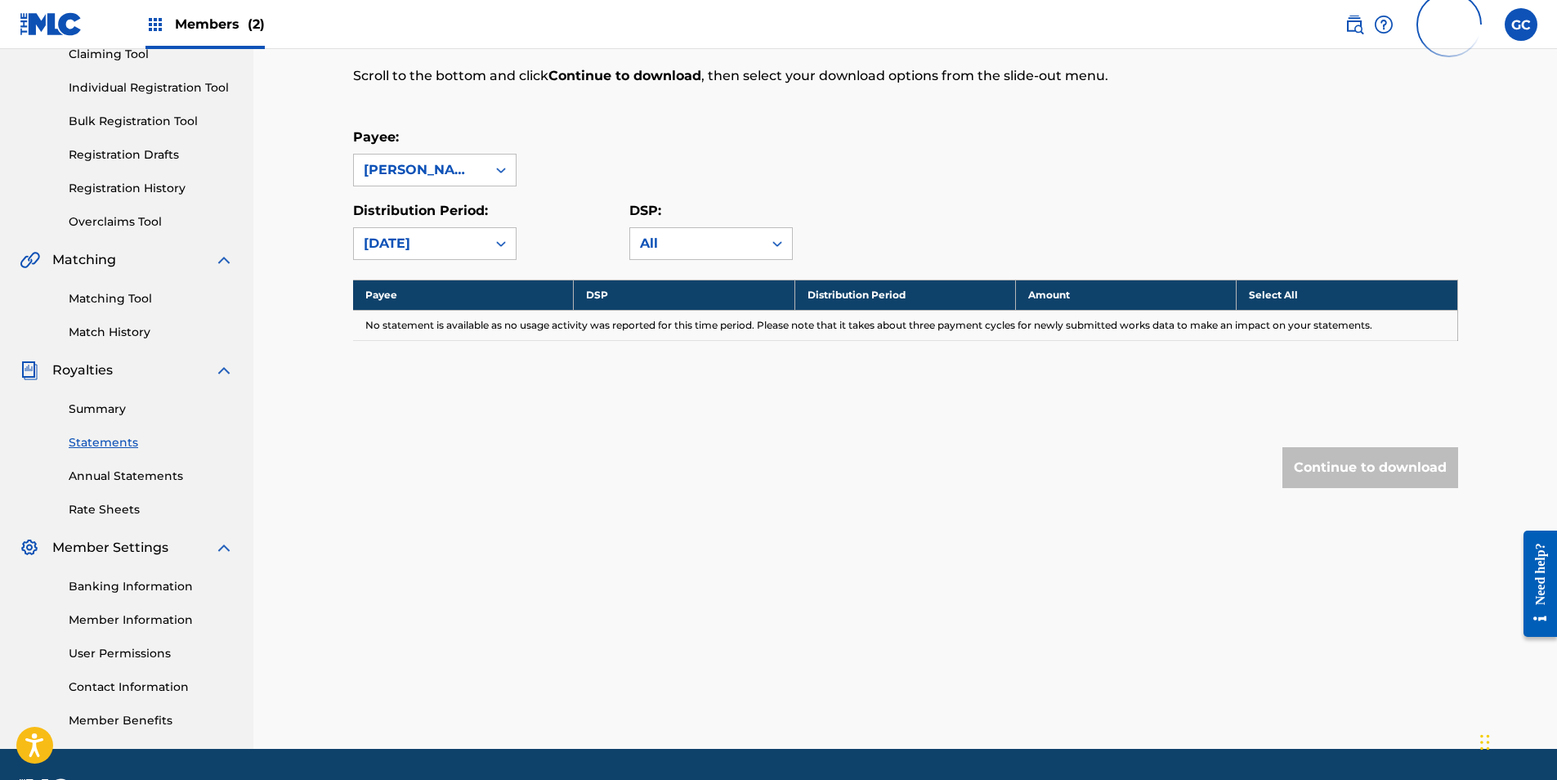
click at [432, 243] on div "[DATE]" at bounding box center [420, 244] width 113 height 20
click at [436, 414] on div "[DATE]" at bounding box center [435, 403] width 162 height 41
click at [418, 250] on div "[DATE]" at bounding box center [420, 244] width 113 height 20
click at [449, 443] on div "[DATE]" at bounding box center [435, 443] width 162 height 41
click at [442, 253] on div "[DATE]" at bounding box center [420, 244] width 113 height 20
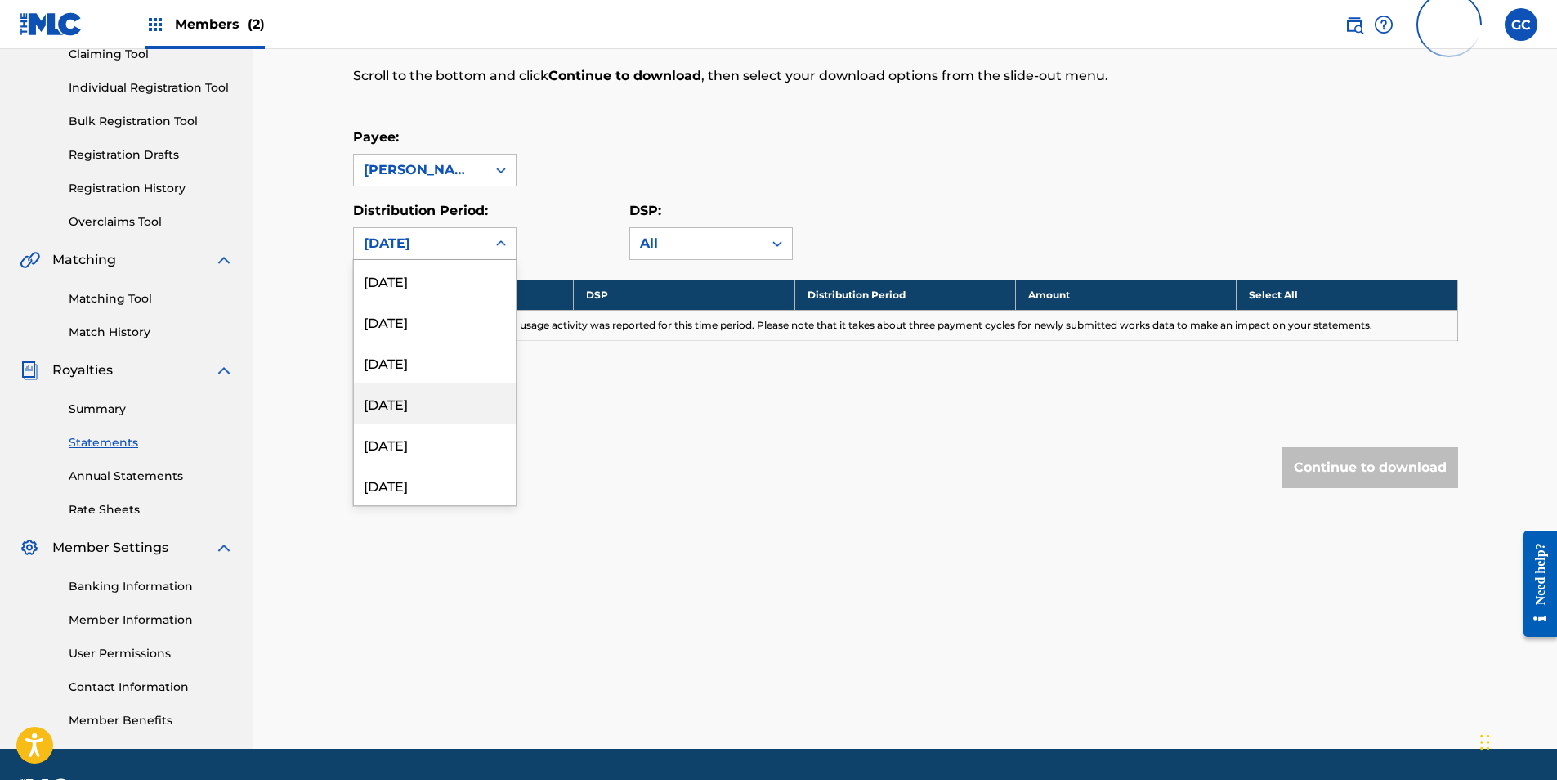
scroll to position [1226, 0]
click at [439, 325] on div "[DATE]" at bounding box center [435, 321] width 162 height 41
click at [432, 255] on div "[DATE]" at bounding box center [420, 243] width 132 height 31
click at [445, 371] on div "[DATE]" at bounding box center [435, 362] width 162 height 41
click at [465, 250] on div "[DATE]" at bounding box center [420, 244] width 113 height 20
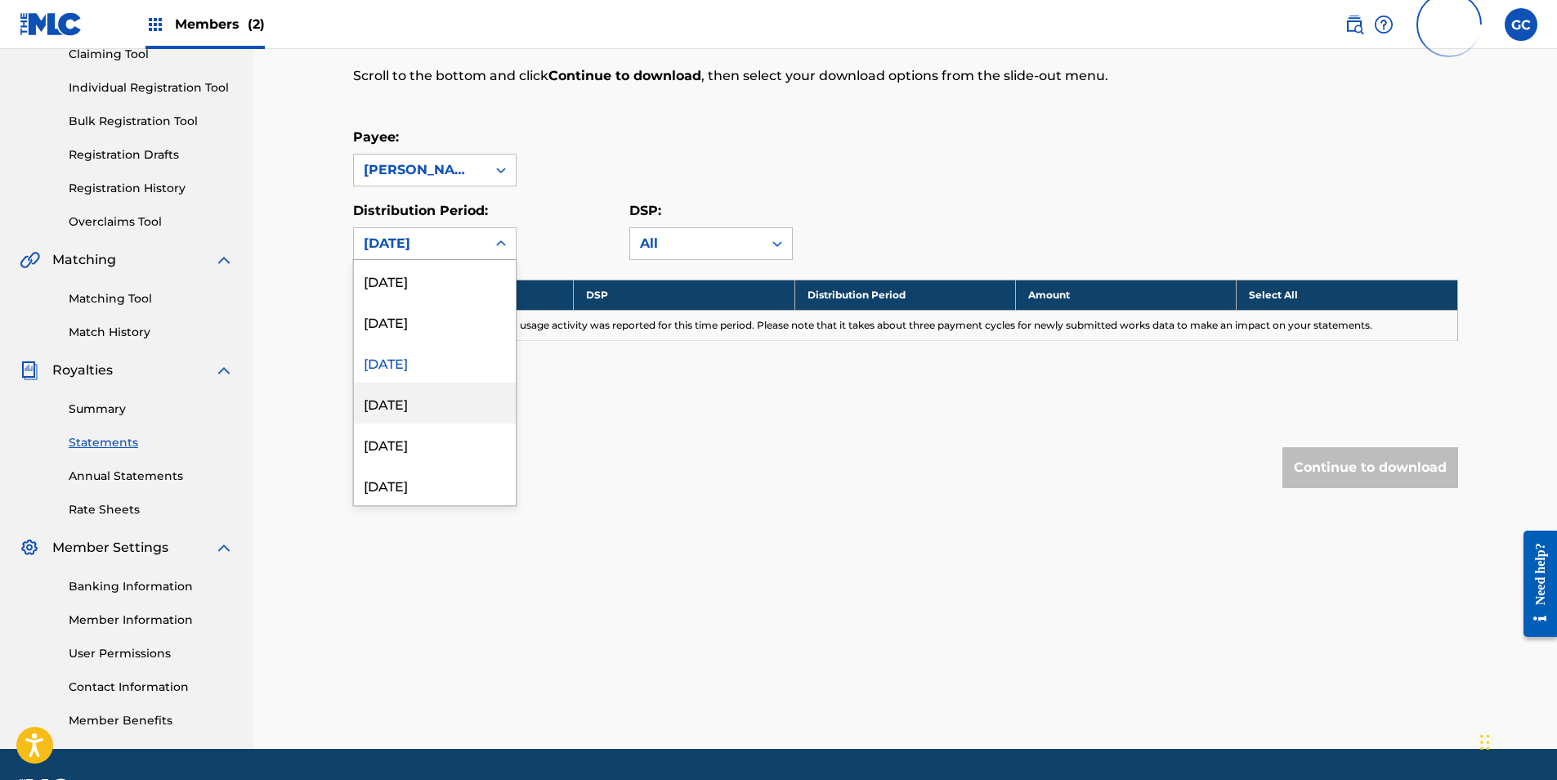
click at [458, 416] on div "[DATE]" at bounding box center [435, 403] width 162 height 41
click at [445, 237] on div "[DATE]" at bounding box center [420, 244] width 113 height 20
click at [440, 441] on div "[DATE]" at bounding box center [435, 443] width 162 height 41
click at [441, 264] on div "Royalty Statements Select your desired payee from the Payee drop-down menu. The…" at bounding box center [905, 229] width 1105 height 650
click at [441, 256] on div "[DATE]" at bounding box center [420, 243] width 132 height 31
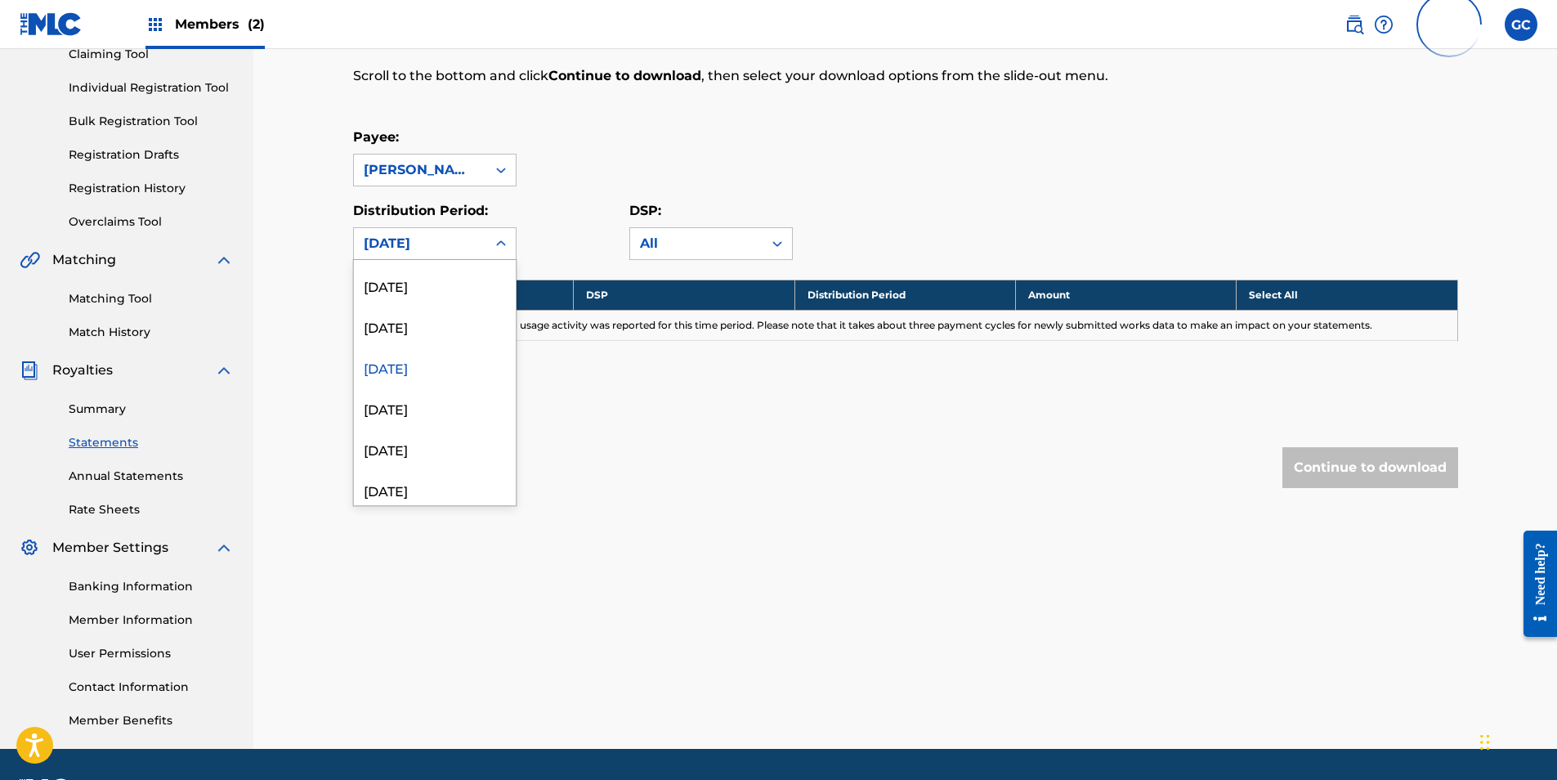
scroll to position [1389, 0]
click at [439, 328] on div "[DATE]" at bounding box center [435, 321] width 162 height 41
click at [435, 244] on div "[DATE]" at bounding box center [420, 244] width 113 height 20
click at [444, 366] on div "[DATE]" at bounding box center [435, 362] width 162 height 41
click at [442, 251] on div "[DATE]" at bounding box center [420, 244] width 113 height 20
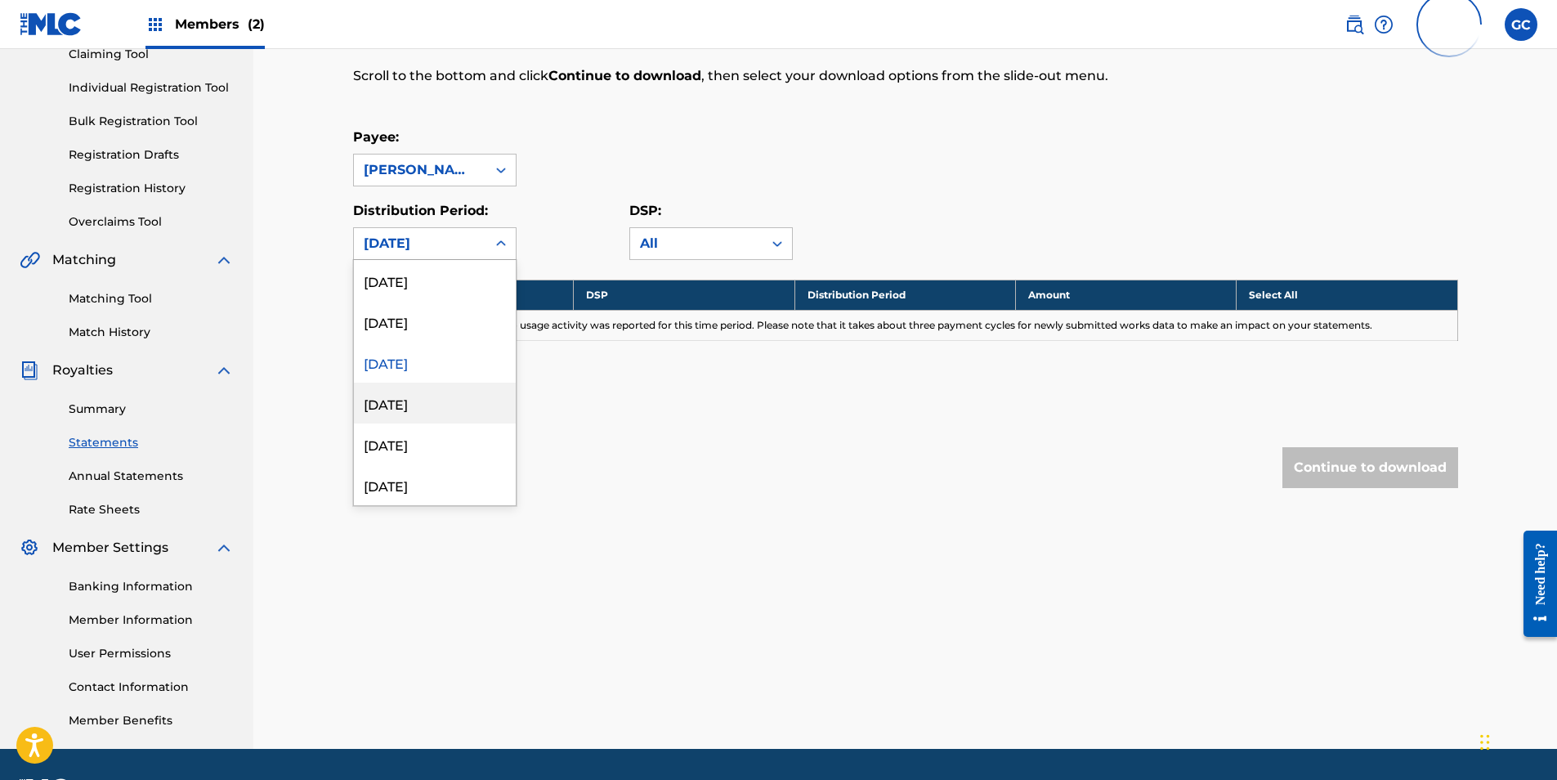
click at [454, 408] on div "[DATE]" at bounding box center [435, 403] width 162 height 41
click at [451, 246] on div "[DATE]" at bounding box center [420, 244] width 113 height 20
click at [432, 358] on div "[DATE]" at bounding box center [435, 362] width 162 height 41
click at [420, 245] on div "[DATE]" at bounding box center [420, 244] width 113 height 20
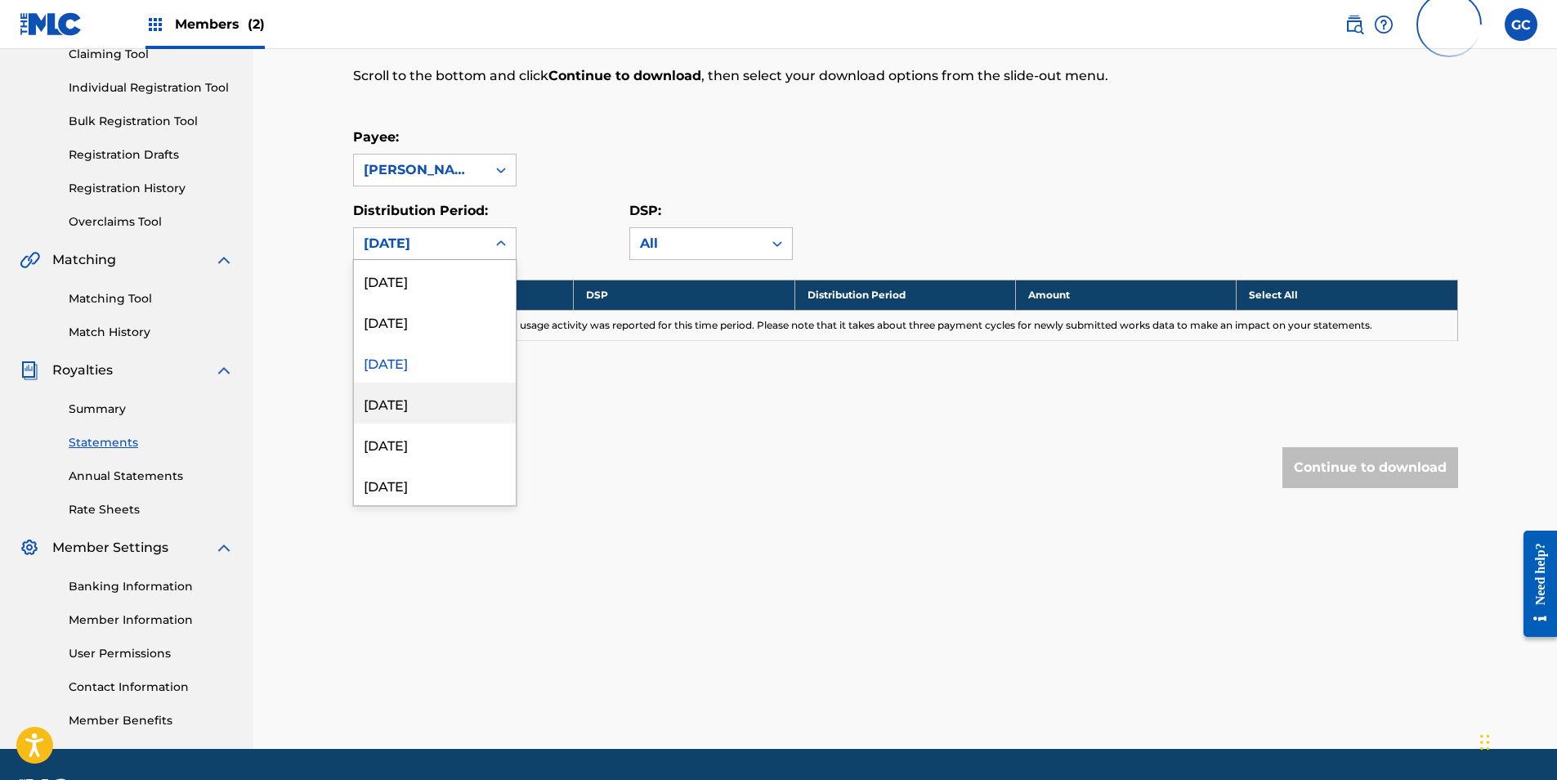
click at [448, 391] on div "[DATE]" at bounding box center [435, 403] width 162 height 41
click at [446, 240] on div "[DATE]" at bounding box center [420, 244] width 113 height 20
click at [428, 451] on div "[DATE]" at bounding box center [435, 443] width 162 height 41
click at [423, 241] on div "[DATE]" at bounding box center [420, 244] width 113 height 20
click at [432, 488] on div "[DATE]" at bounding box center [435, 484] width 162 height 41
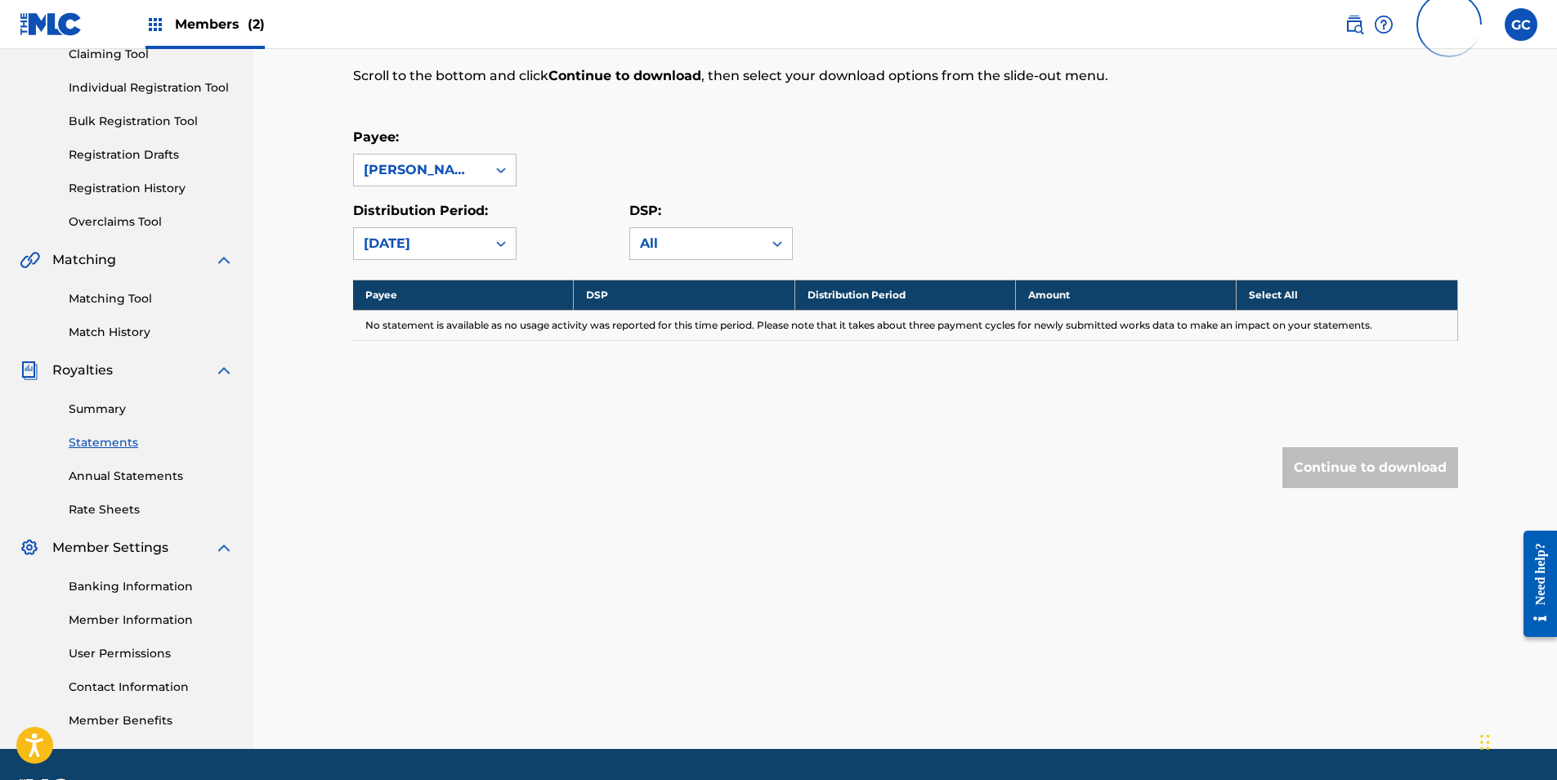
click at [425, 243] on div "[DATE]" at bounding box center [420, 244] width 113 height 20
click at [434, 445] on div "[DATE]" at bounding box center [435, 443] width 162 height 41
click at [438, 246] on div "[DATE]" at bounding box center [420, 244] width 113 height 20
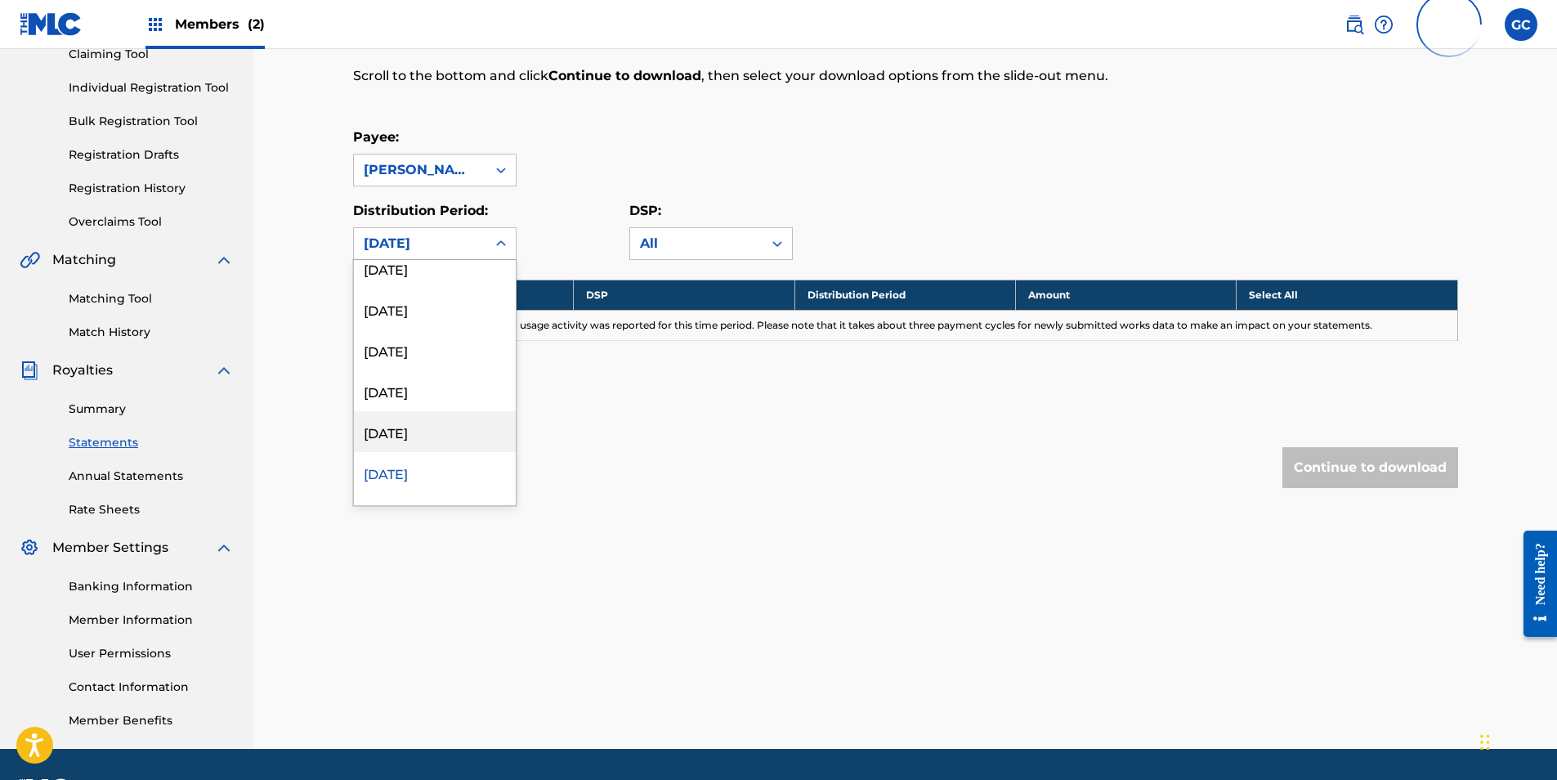
scroll to position [1716, 0]
click at [420, 321] on div "[DATE]" at bounding box center [435, 321] width 162 height 41
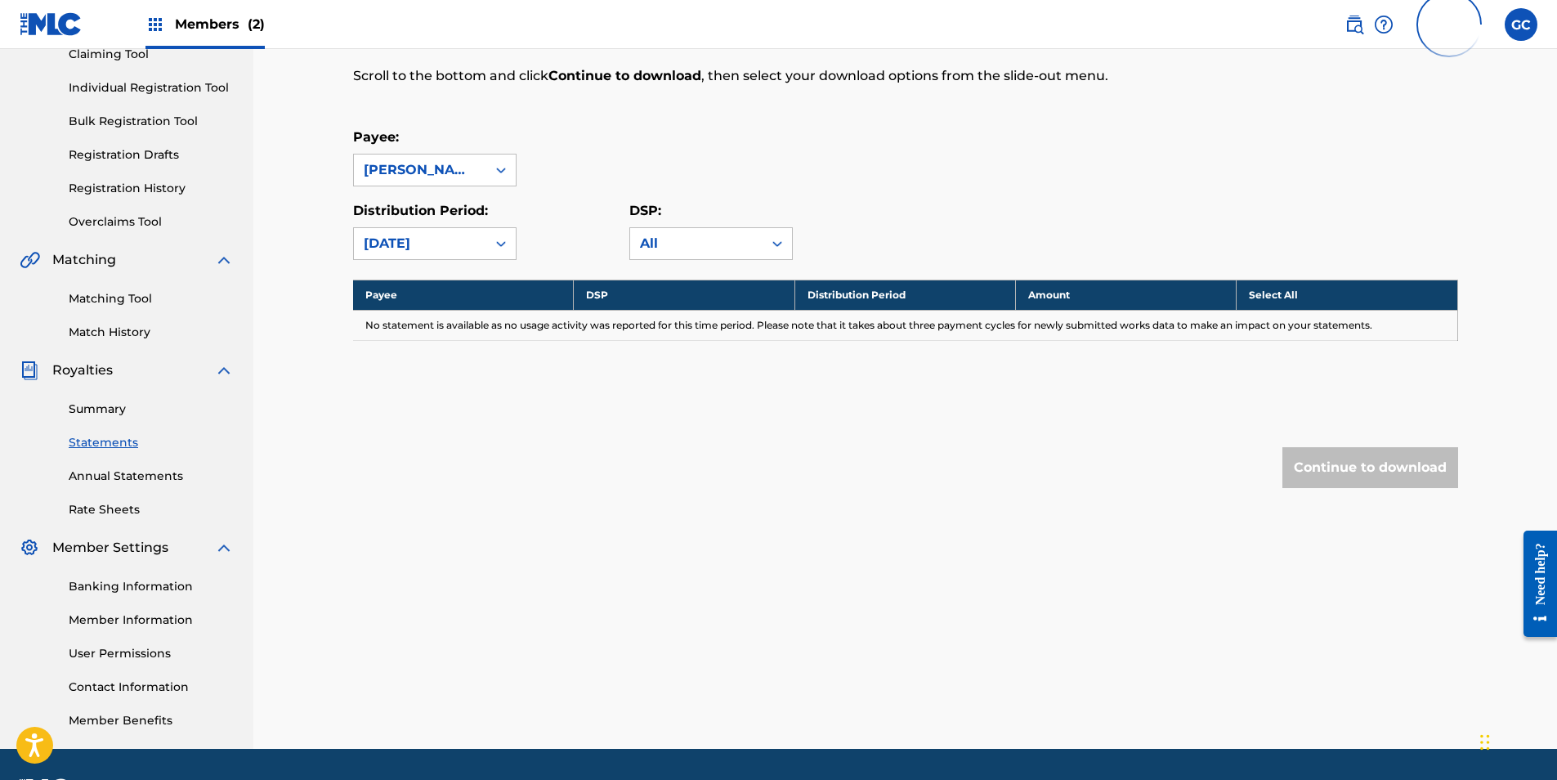
click at [414, 246] on div "[DATE]" at bounding box center [420, 244] width 113 height 20
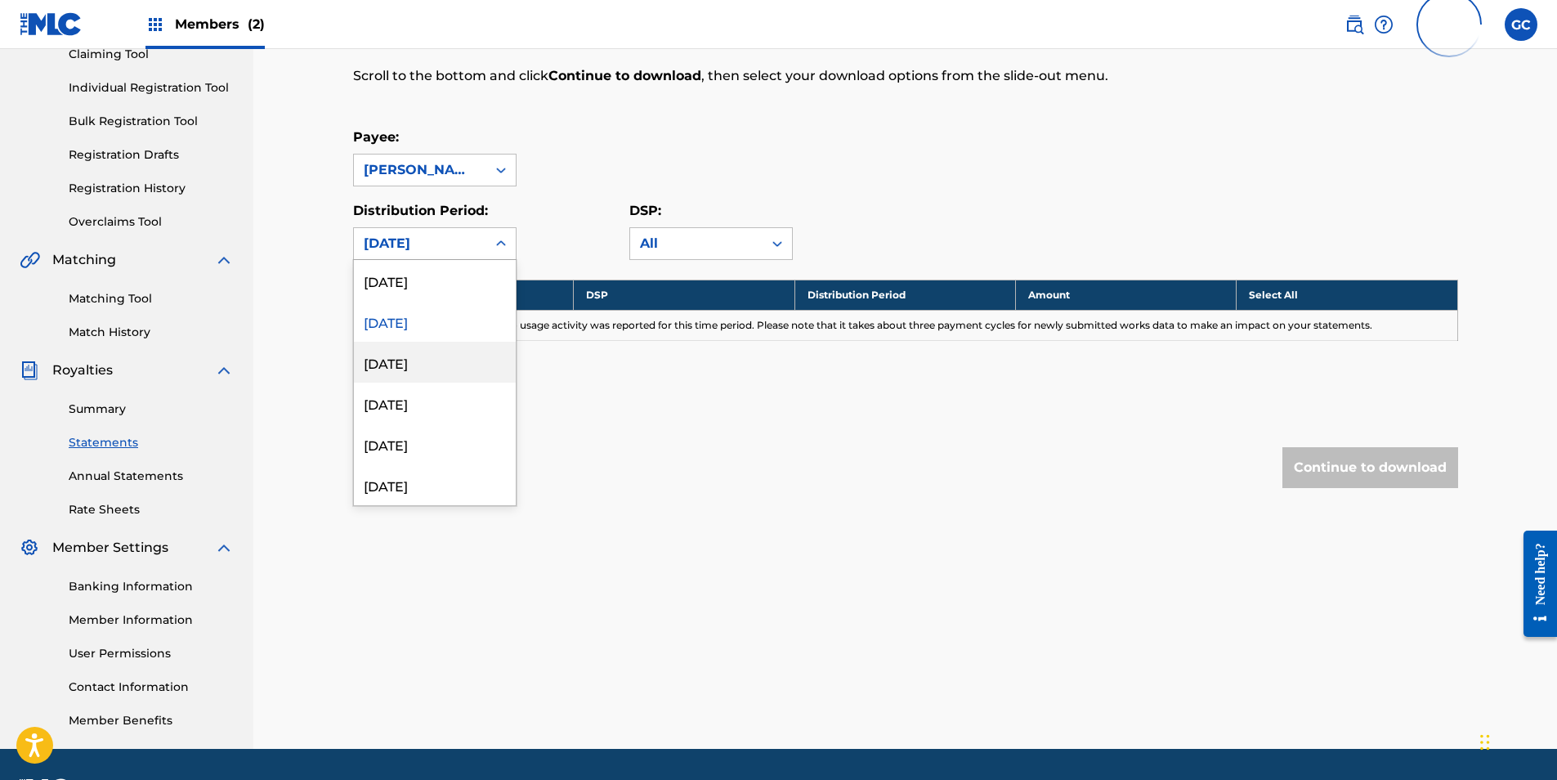
click at [416, 368] on div "[DATE]" at bounding box center [435, 362] width 162 height 41
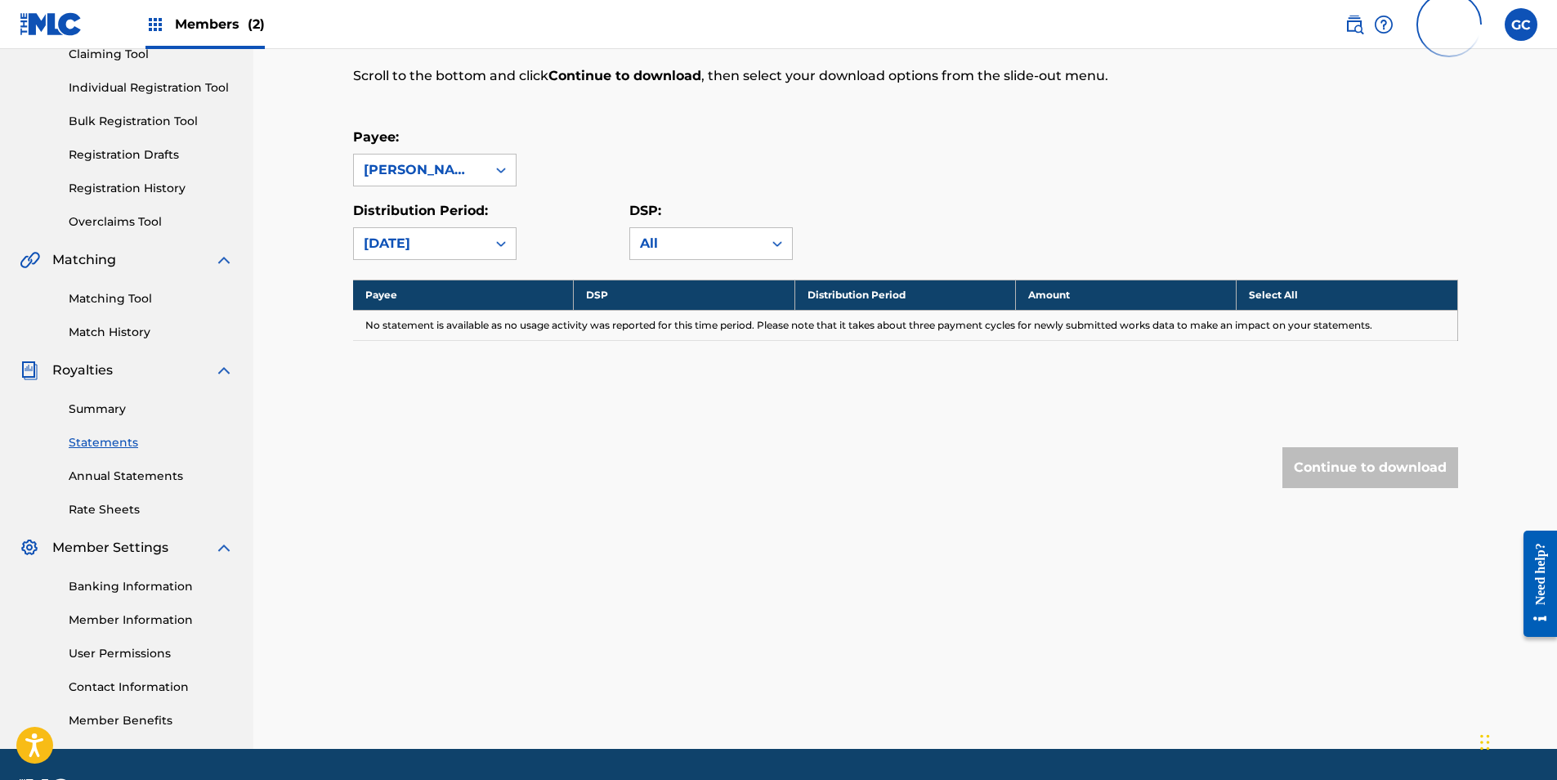
click at [413, 258] on div "[DATE]" at bounding box center [420, 243] width 132 height 31
click at [437, 332] on div "[DATE]" at bounding box center [435, 321] width 162 height 41
click at [432, 255] on div "[DATE]" at bounding box center [420, 243] width 132 height 31
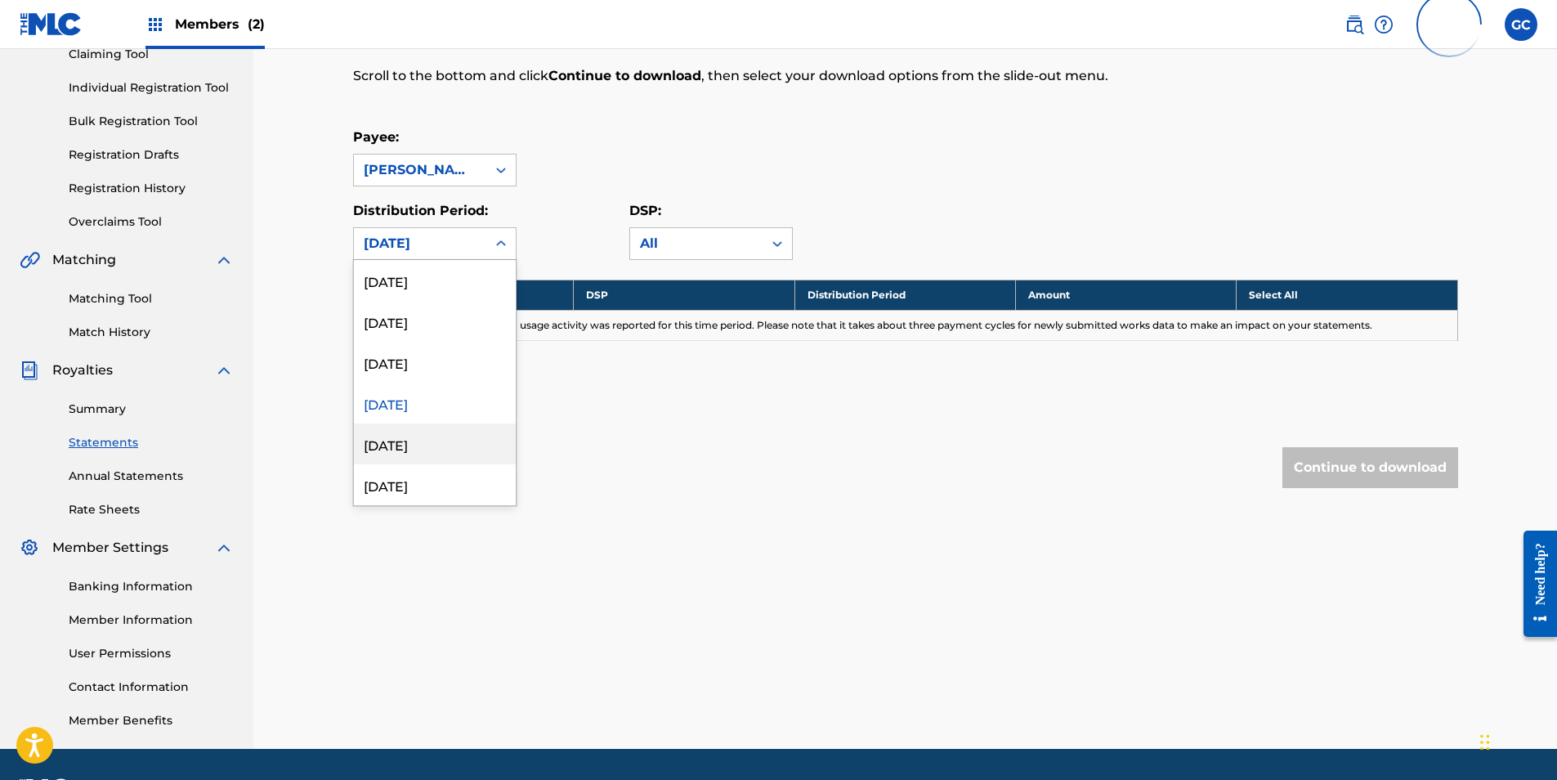
click at [441, 441] on div "[DATE]" at bounding box center [435, 443] width 162 height 41
click at [439, 245] on div "[DATE]" at bounding box center [420, 244] width 113 height 20
click at [418, 335] on div "[DATE]" at bounding box center [435, 321] width 162 height 41
click at [426, 252] on div "[DATE]" at bounding box center [420, 244] width 113 height 20
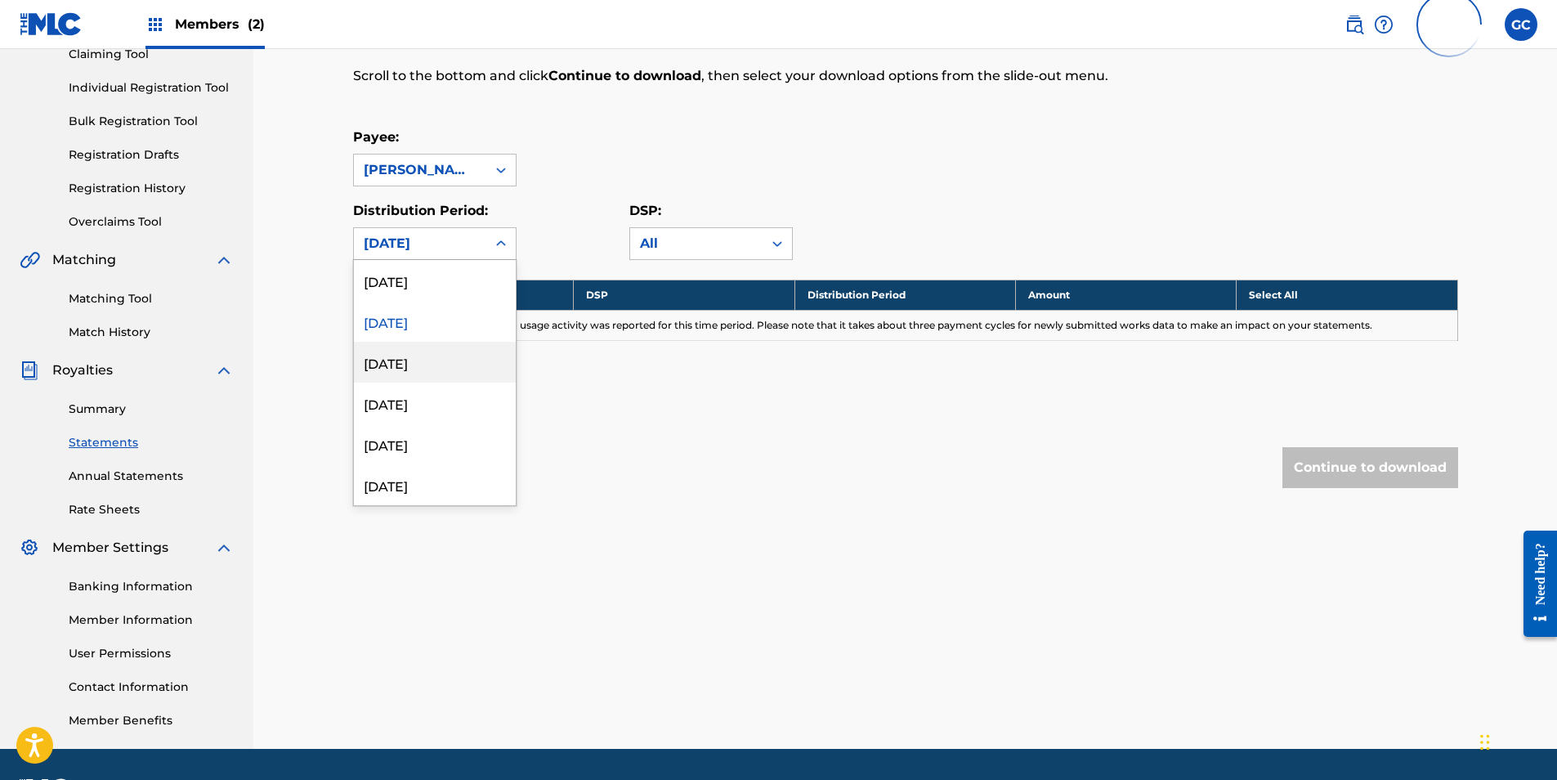
click at [433, 361] on div "[DATE]" at bounding box center [435, 362] width 162 height 41
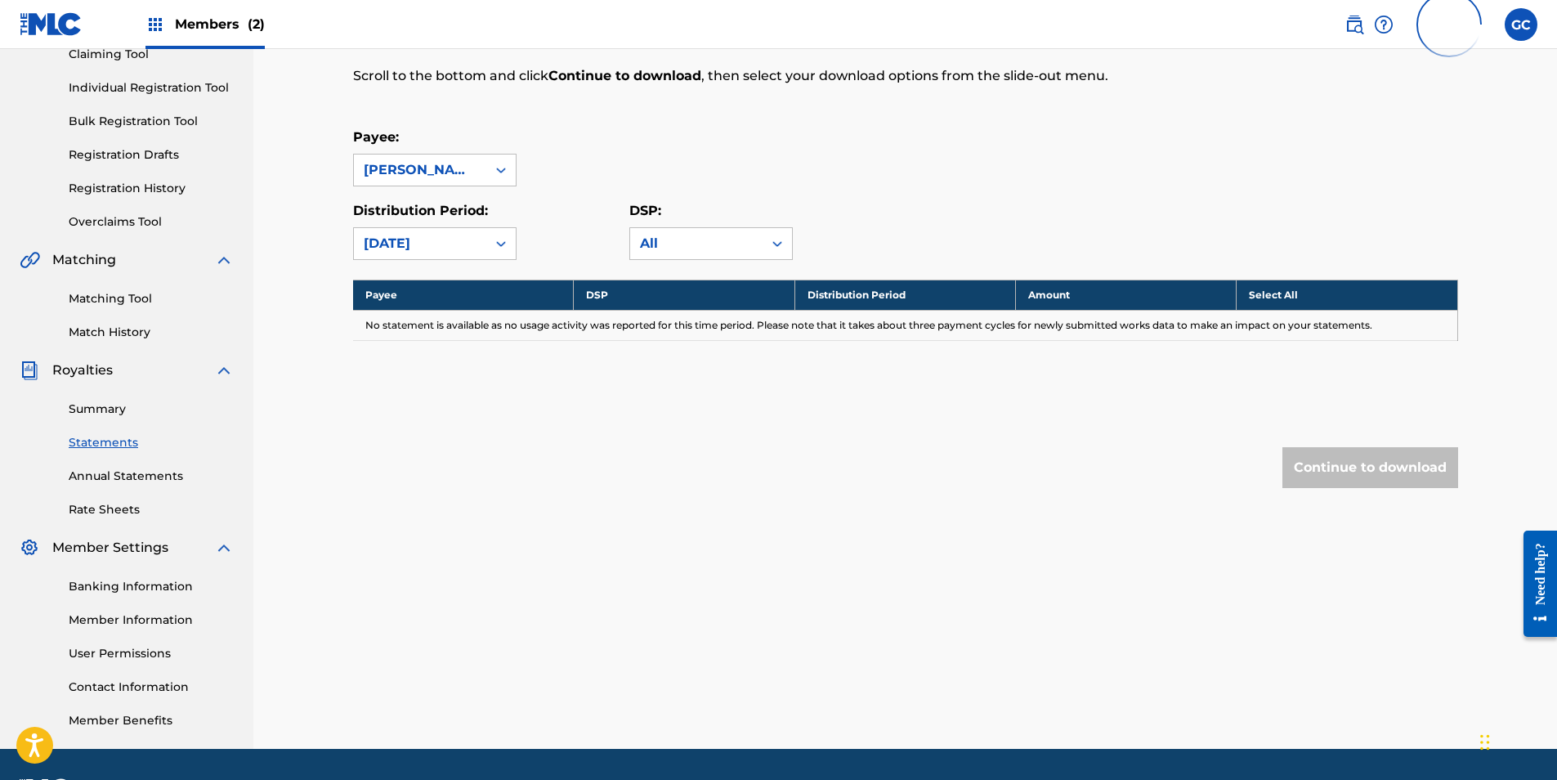
click at [431, 245] on div "[DATE]" at bounding box center [420, 244] width 113 height 20
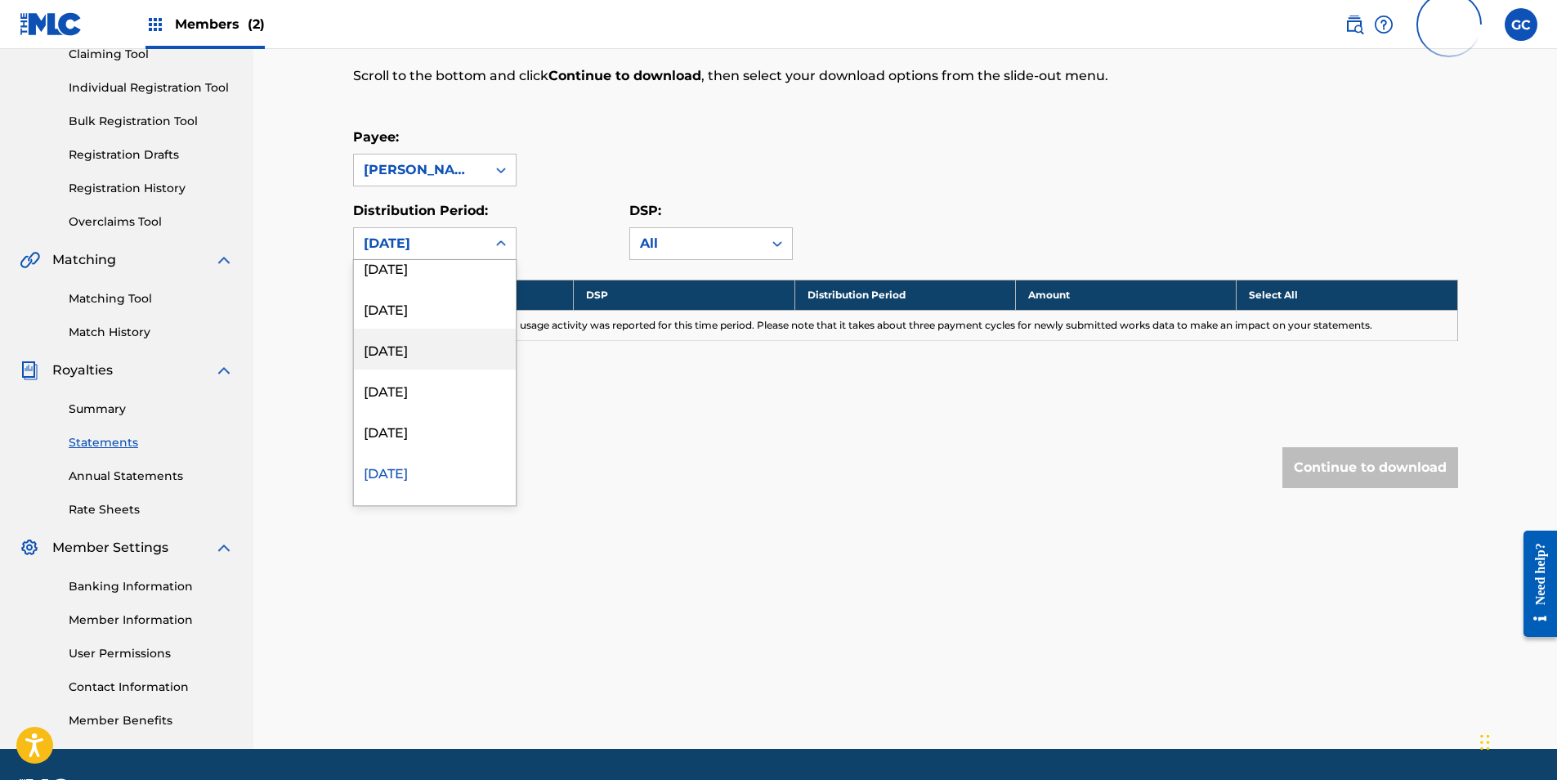
scroll to position [1798, 0]
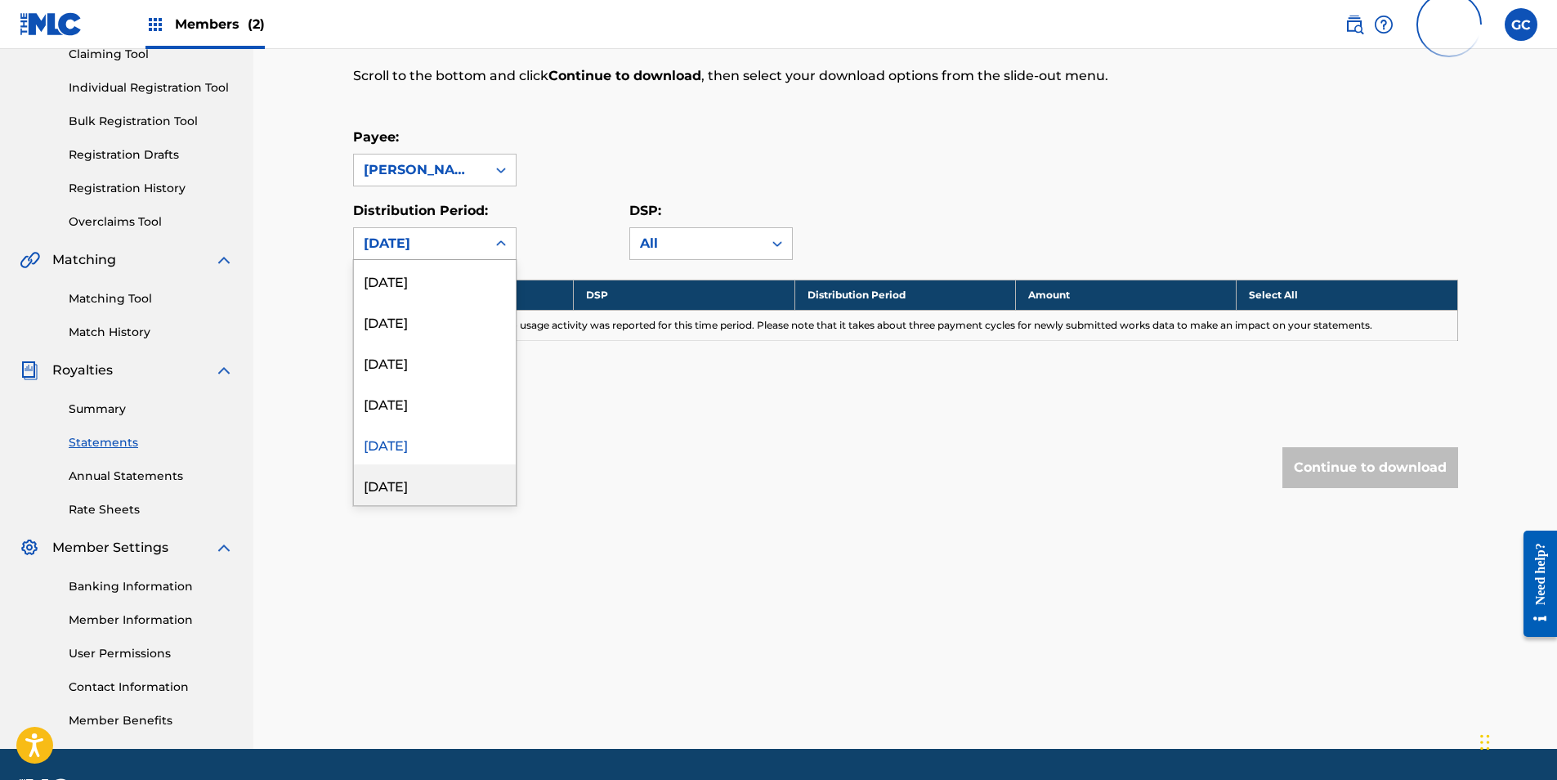
click at [417, 488] on div "[DATE]" at bounding box center [435, 484] width 162 height 41
click at [431, 254] on div "[DATE]" at bounding box center [420, 243] width 132 height 31
click at [432, 378] on div "[DATE]" at bounding box center [435, 362] width 162 height 41
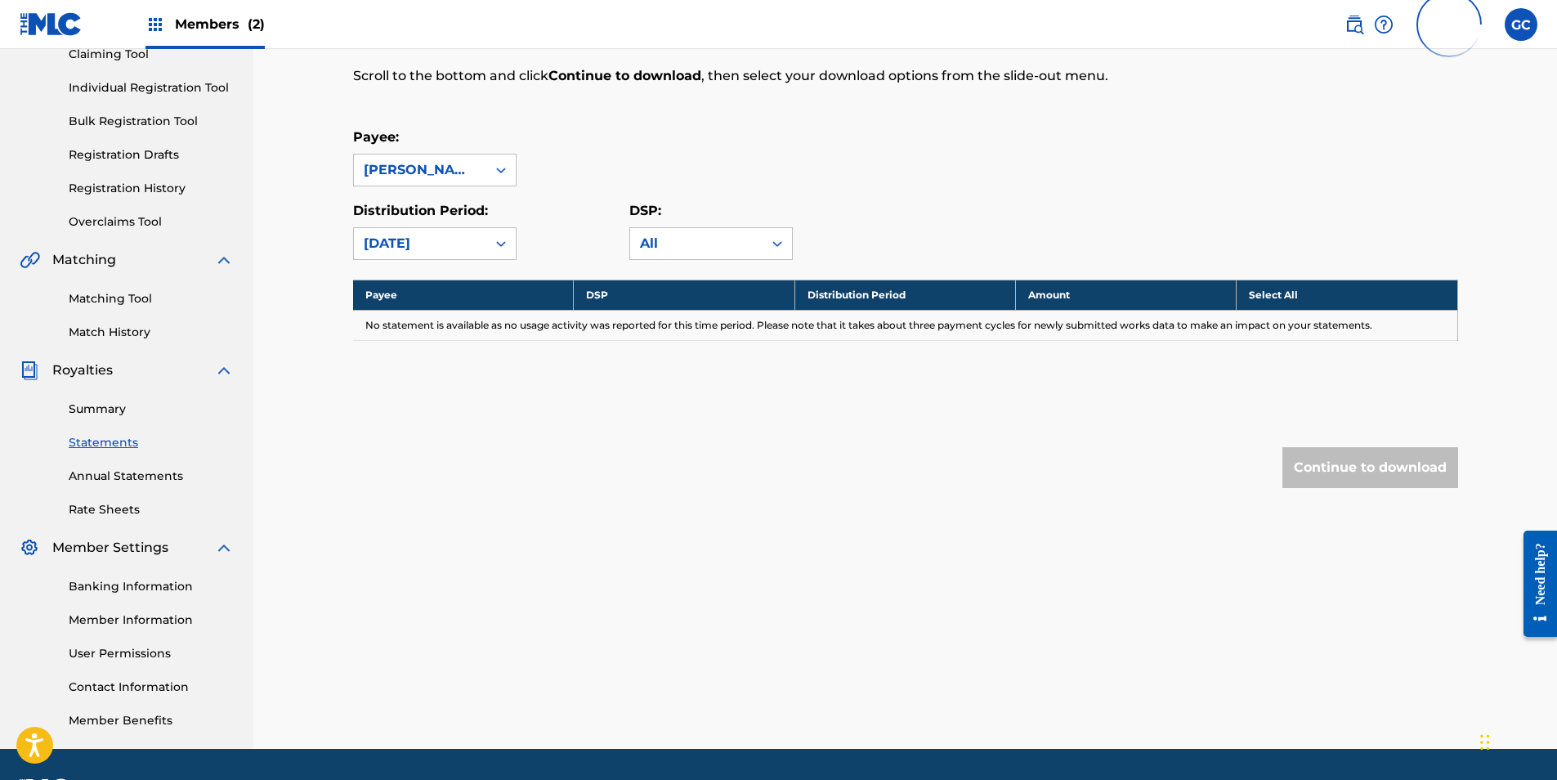
click at [427, 251] on div "[DATE]" at bounding box center [420, 244] width 113 height 20
click at [445, 409] on div "[DATE]" at bounding box center [435, 403] width 162 height 41
click at [441, 239] on div "[DATE]" at bounding box center [420, 244] width 113 height 20
click at [432, 448] on div "[DATE]" at bounding box center [435, 443] width 162 height 41
click at [436, 244] on div "[DATE]" at bounding box center [420, 244] width 113 height 20
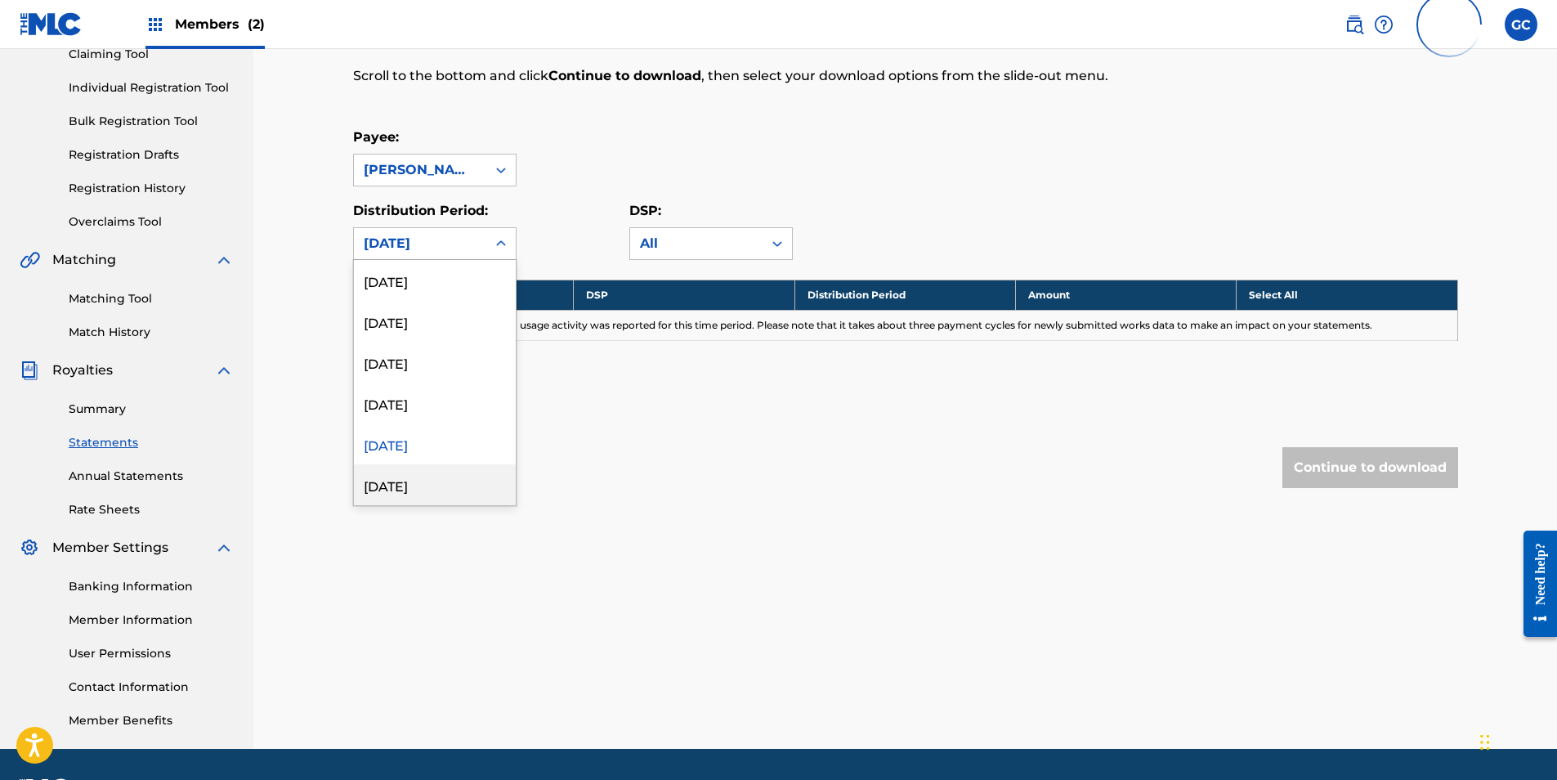
click at [422, 487] on div "[DATE]" at bounding box center [435, 484] width 162 height 41
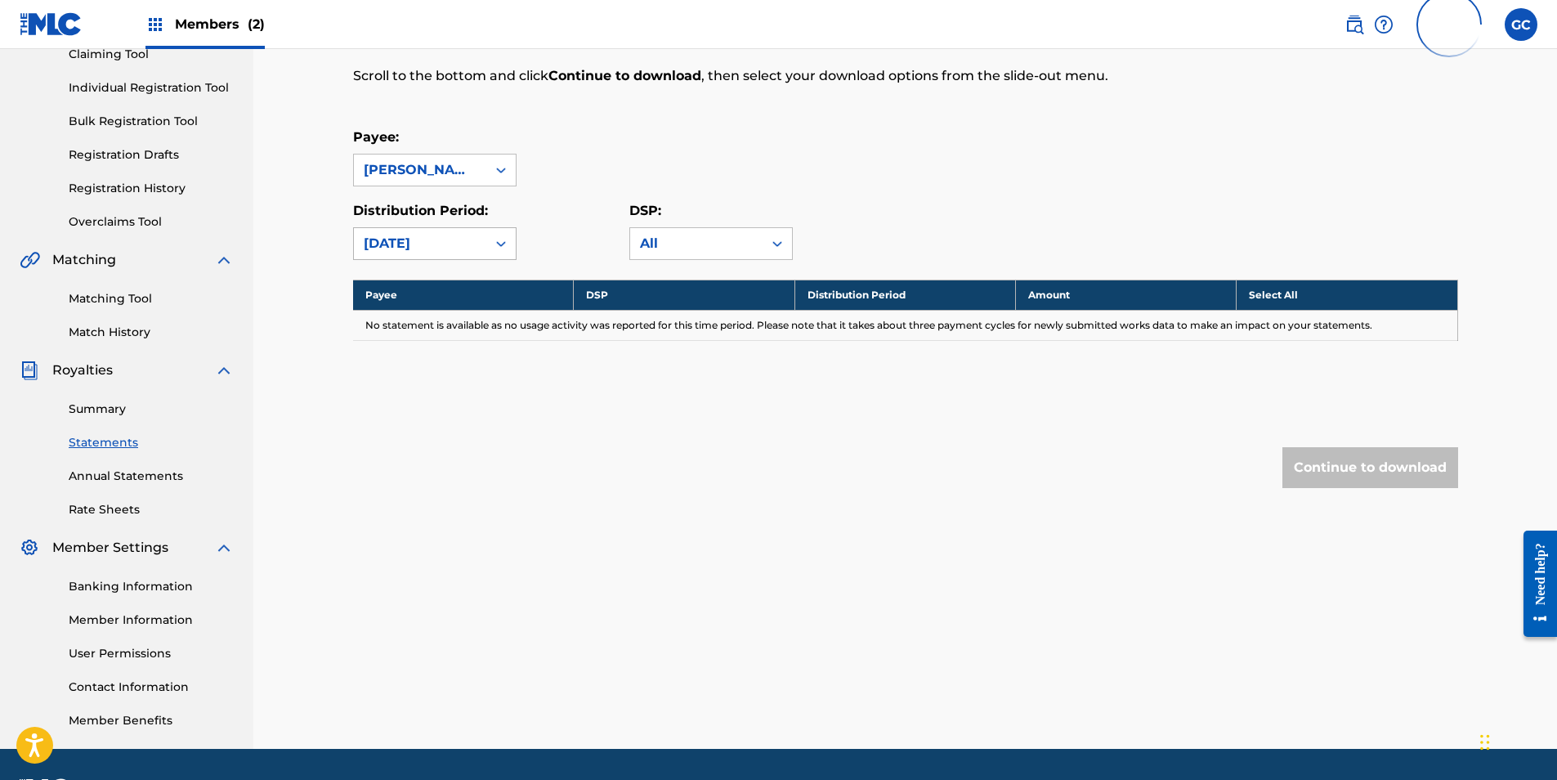
click at [458, 244] on div "[DATE]" at bounding box center [420, 244] width 113 height 20
click at [575, 176] on div "Payee: [PERSON_NAME] SONGS" at bounding box center [905, 157] width 1105 height 59
drag, startPoint x: 450, startPoint y: 244, endPoint x: 449, endPoint y: 257, distance: 12.4
click at [450, 244] on div "[DATE]" at bounding box center [420, 244] width 113 height 20
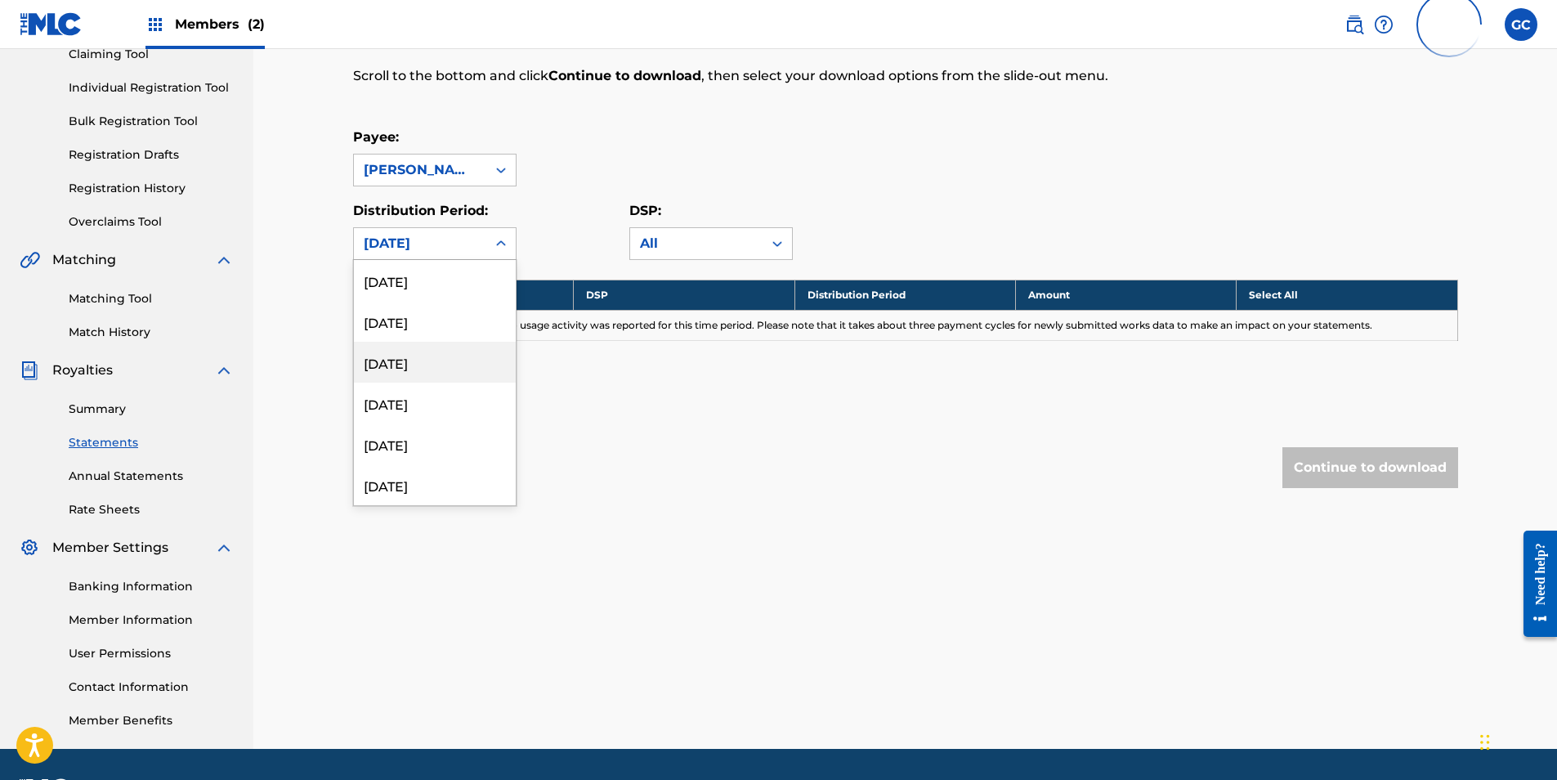
click at [436, 329] on div "[DATE]" at bounding box center [435, 321] width 162 height 41
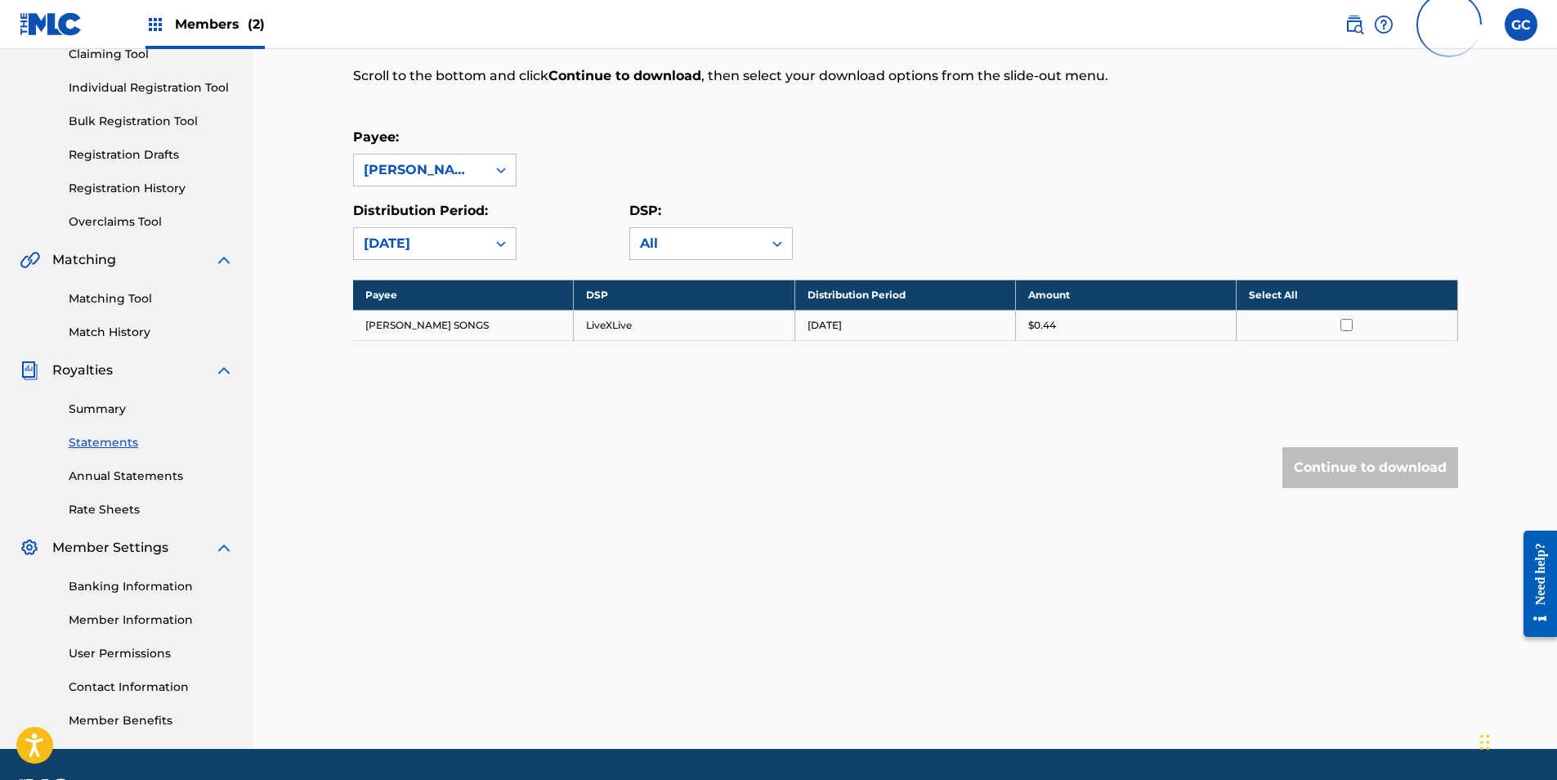
click at [1277, 298] on th "Select All" at bounding box center [1347, 295] width 221 height 30
click at [1368, 468] on button "Continue to download" at bounding box center [1370, 467] width 176 height 41
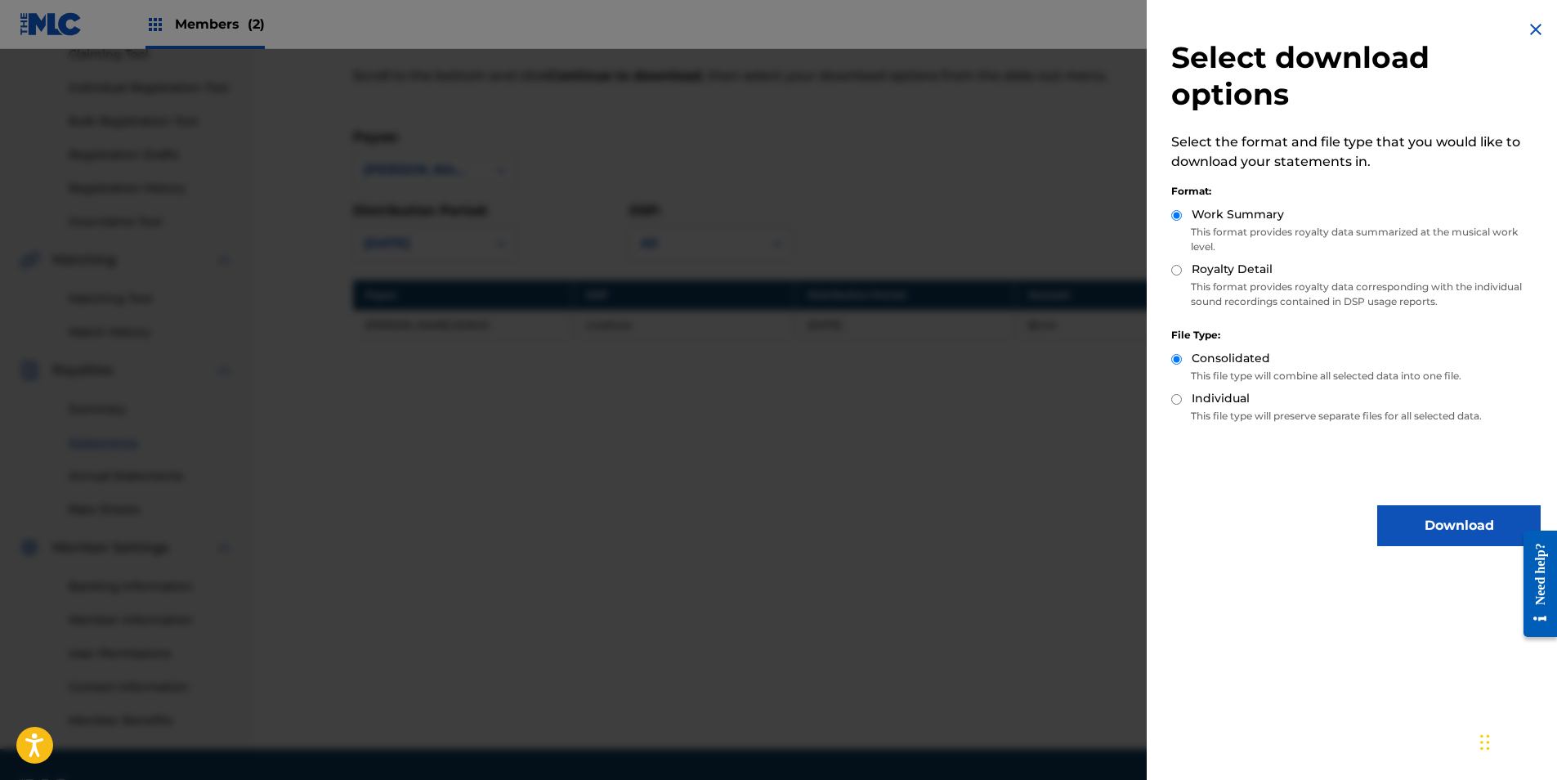
click at [1175, 271] on input "Royalty Detail" at bounding box center [1176, 270] width 11 height 11
radio input "true"
click at [1418, 518] on button "Download" at bounding box center [1458, 525] width 163 height 41
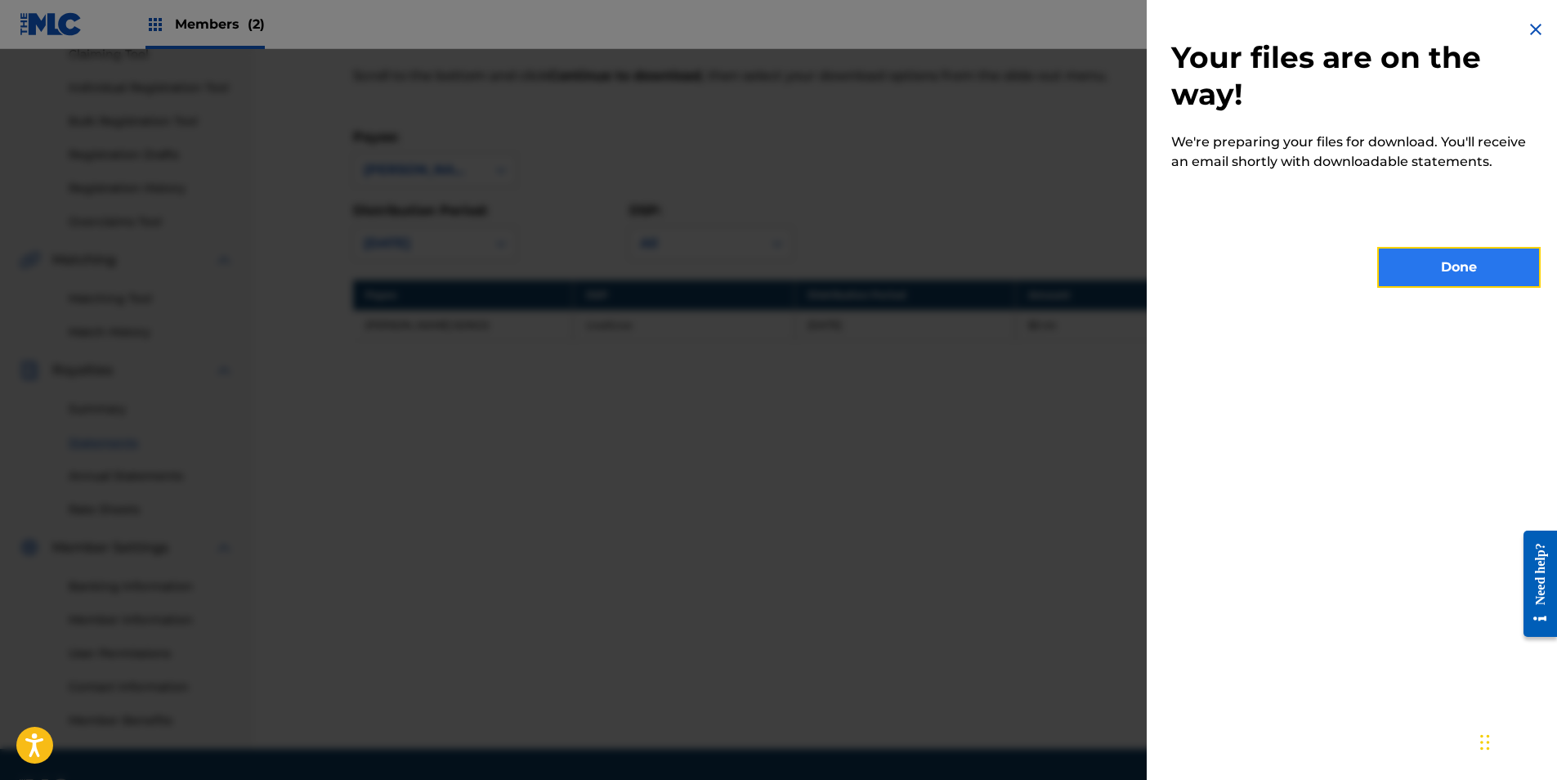
click at [1425, 271] on button "Done" at bounding box center [1458, 267] width 163 height 41
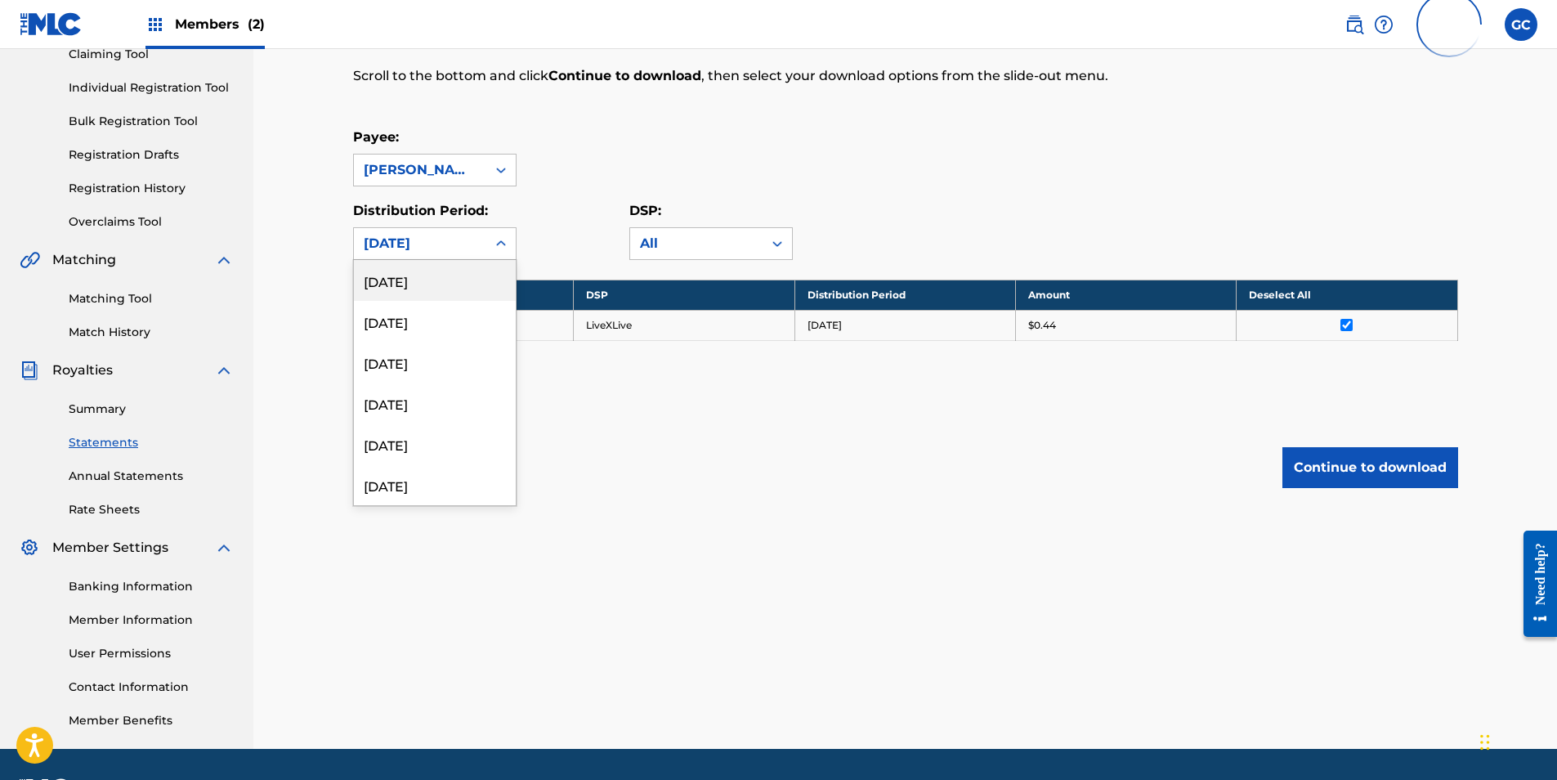
click at [467, 244] on div "[DATE]" at bounding box center [420, 244] width 113 height 20
click at [448, 332] on div "[DATE]" at bounding box center [435, 321] width 162 height 41
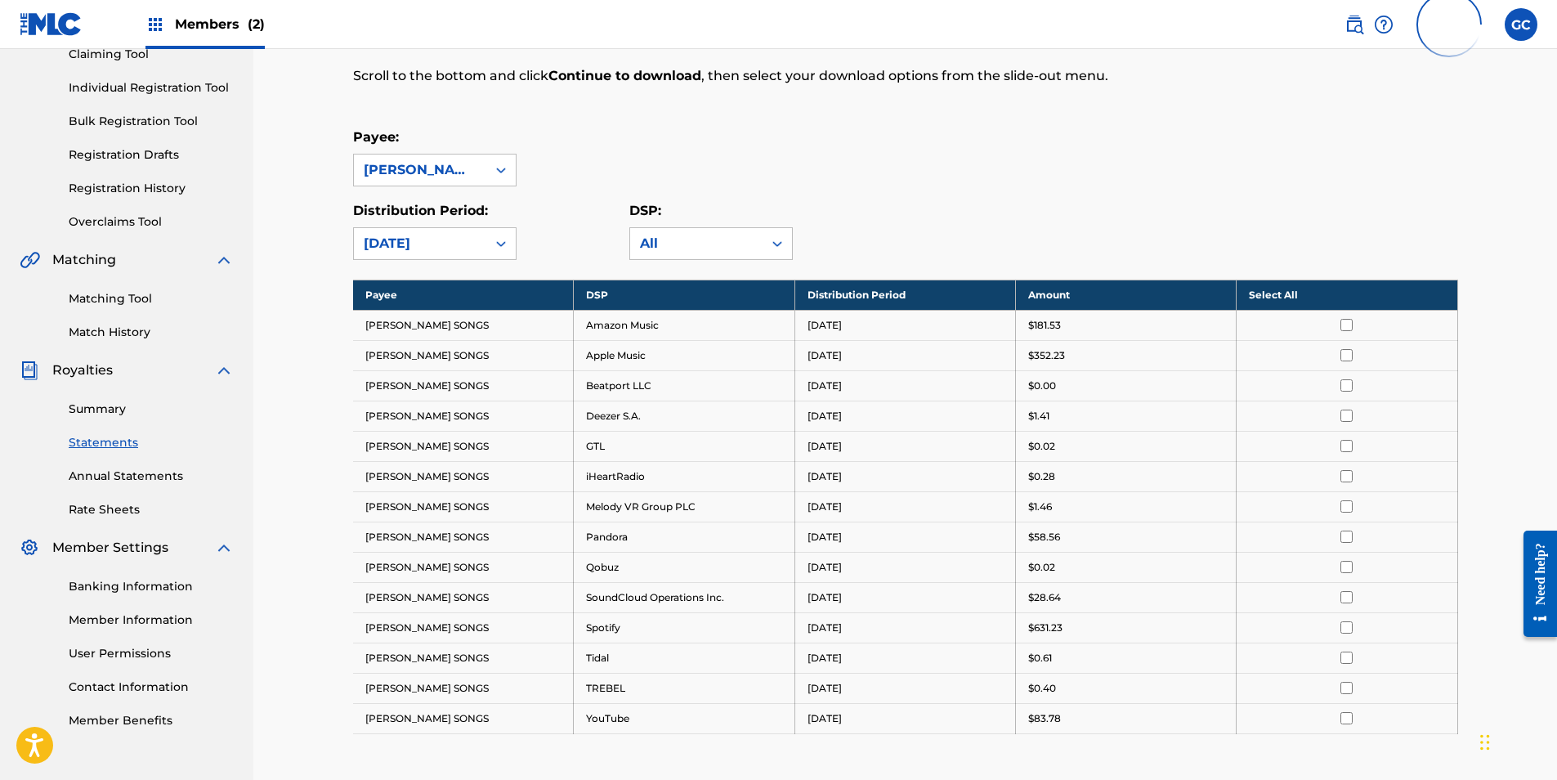
click at [1272, 297] on th "Select All" at bounding box center [1347, 295] width 221 height 30
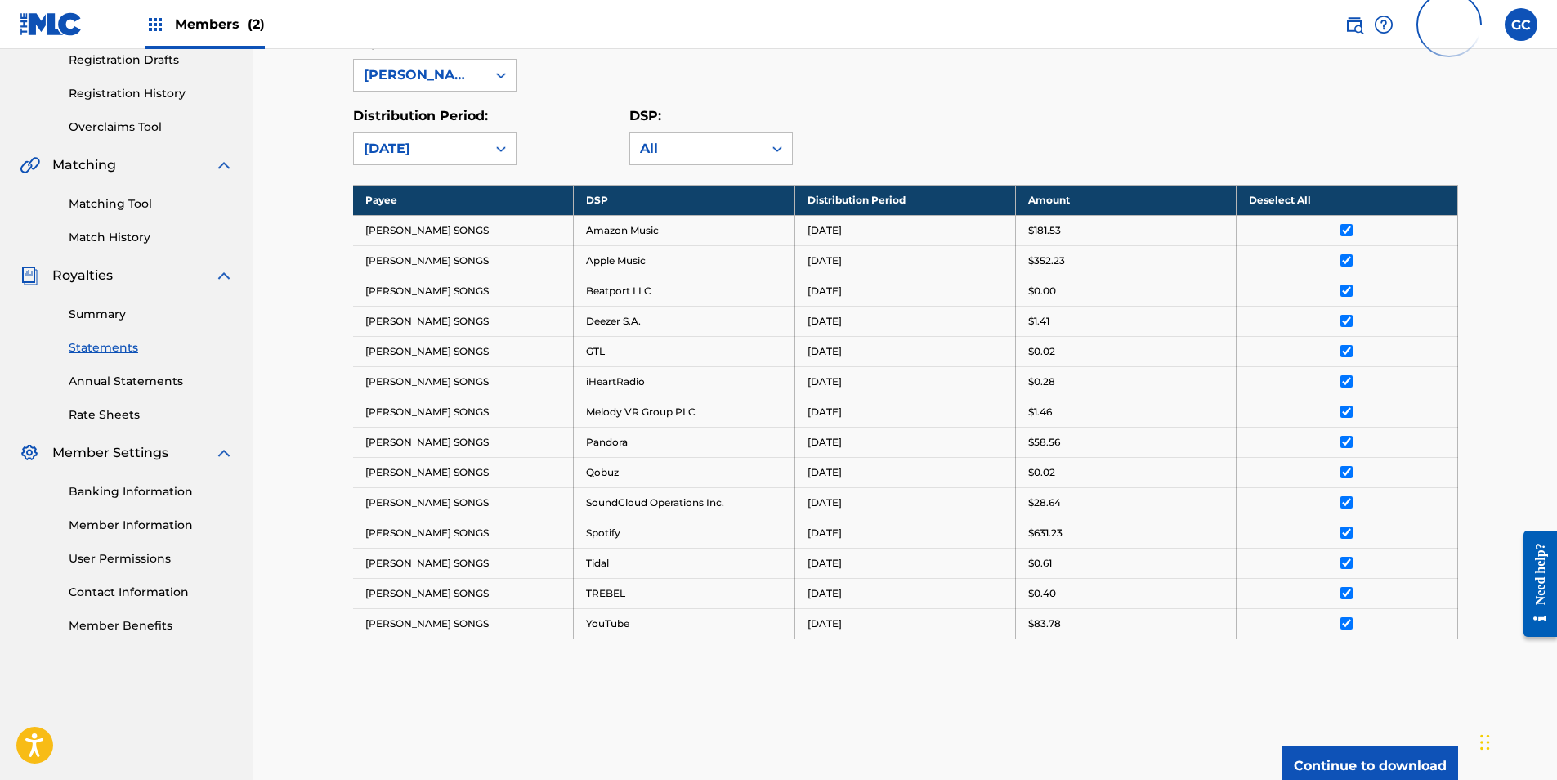
scroll to position [432, 0]
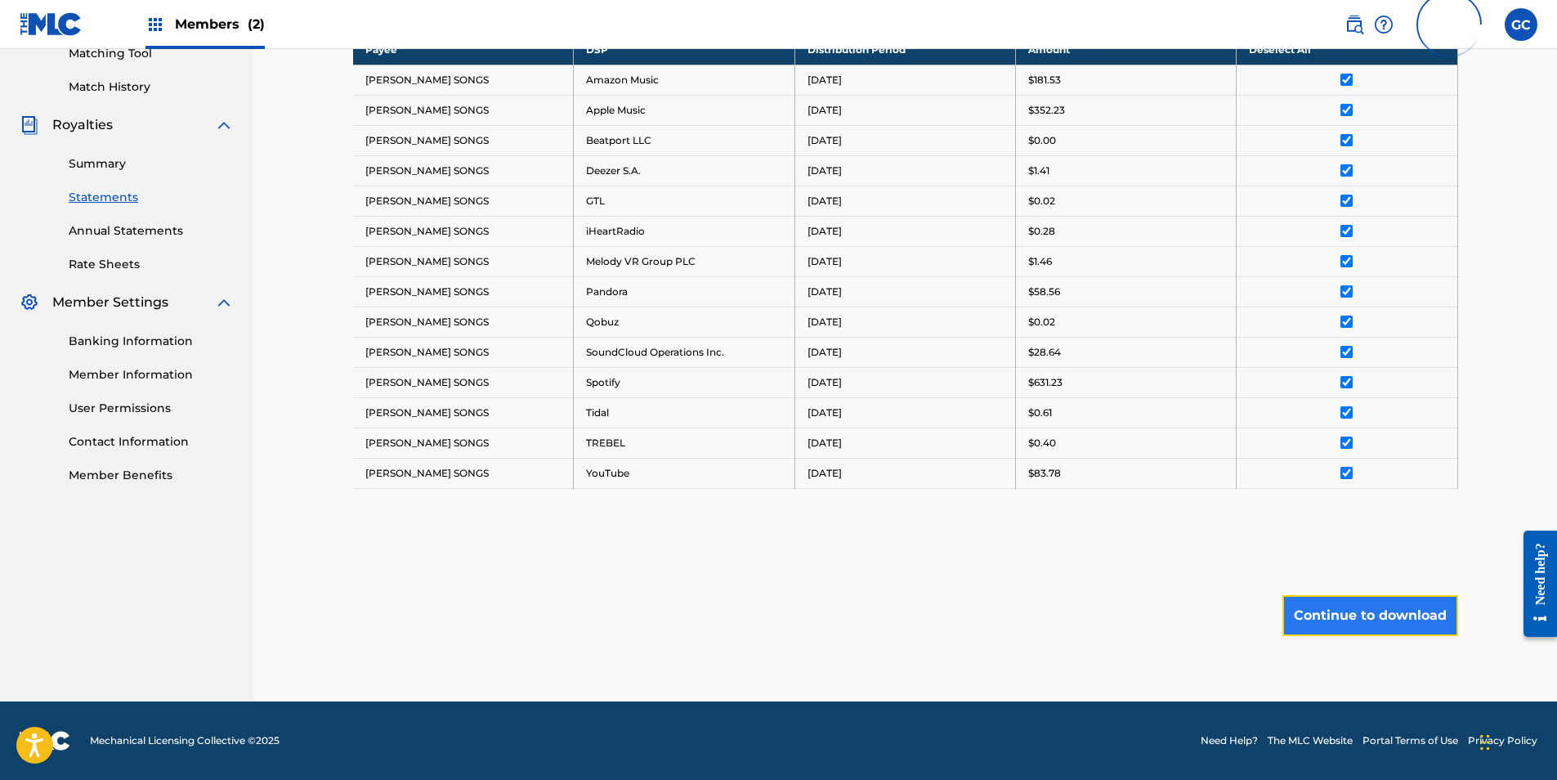
click at [1374, 631] on button "Continue to download" at bounding box center [1370, 615] width 176 height 41
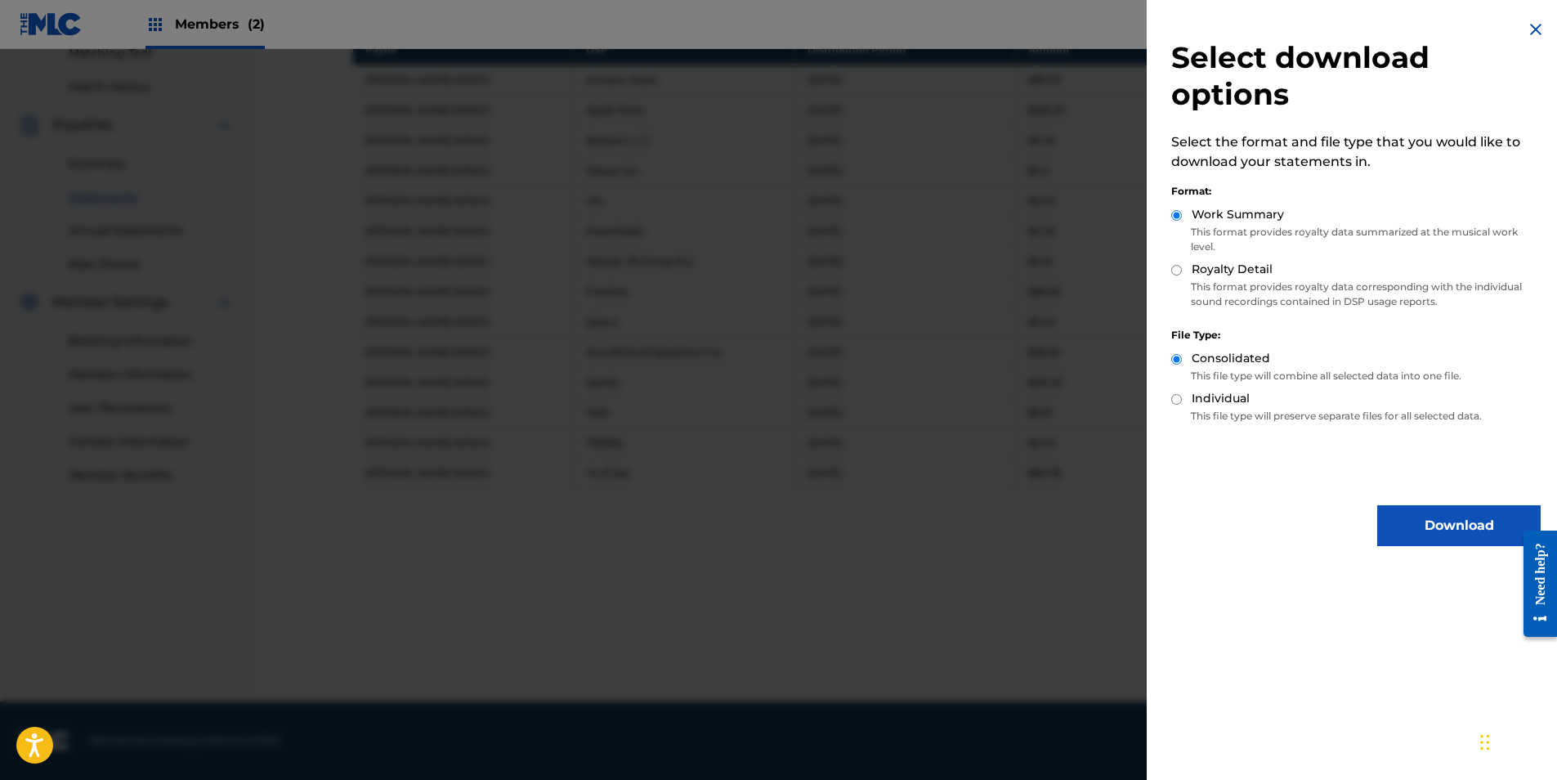
click at [1174, 271] on input "Royalty Detail" at bounding box center [1176, 270] width 11 height 11
radio input "true"
click at [1422, 534] on button "Download" at bounding box center [1458, 525] width 163 height 41
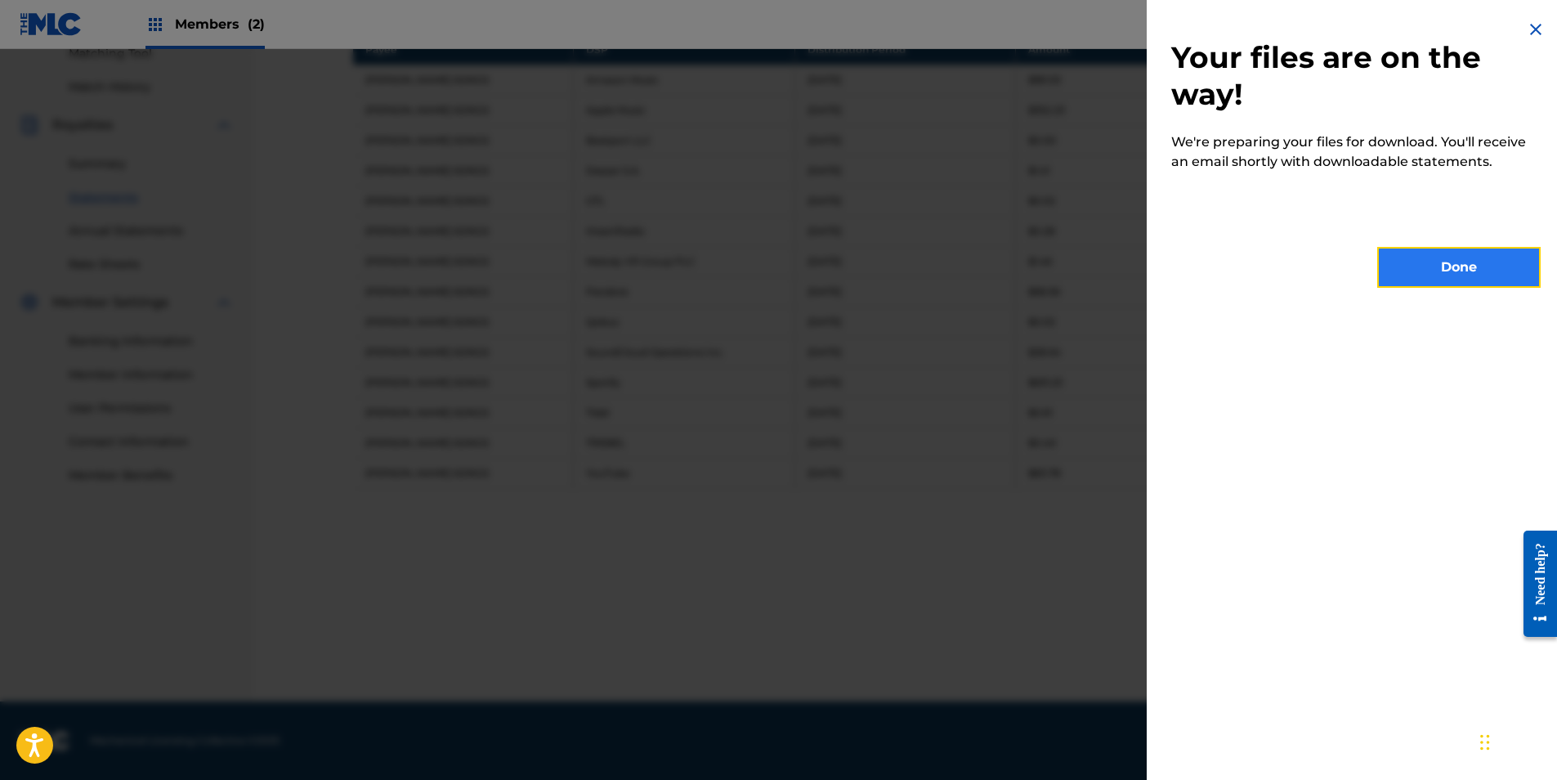
click at [1436, 273] on button "Done" at bounding box center [1458, 267] width 163 height 41
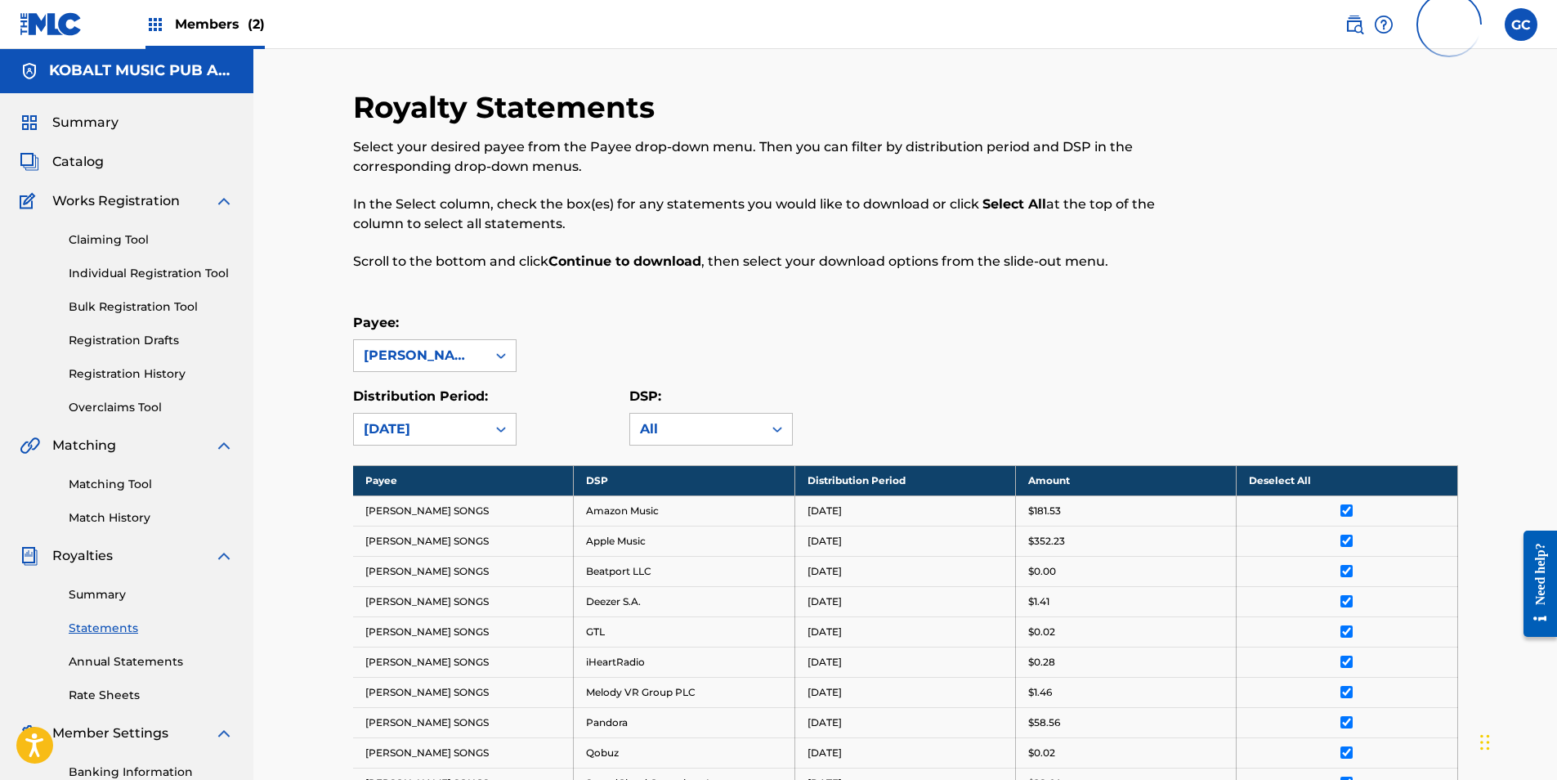
scroll to position [0, 0]
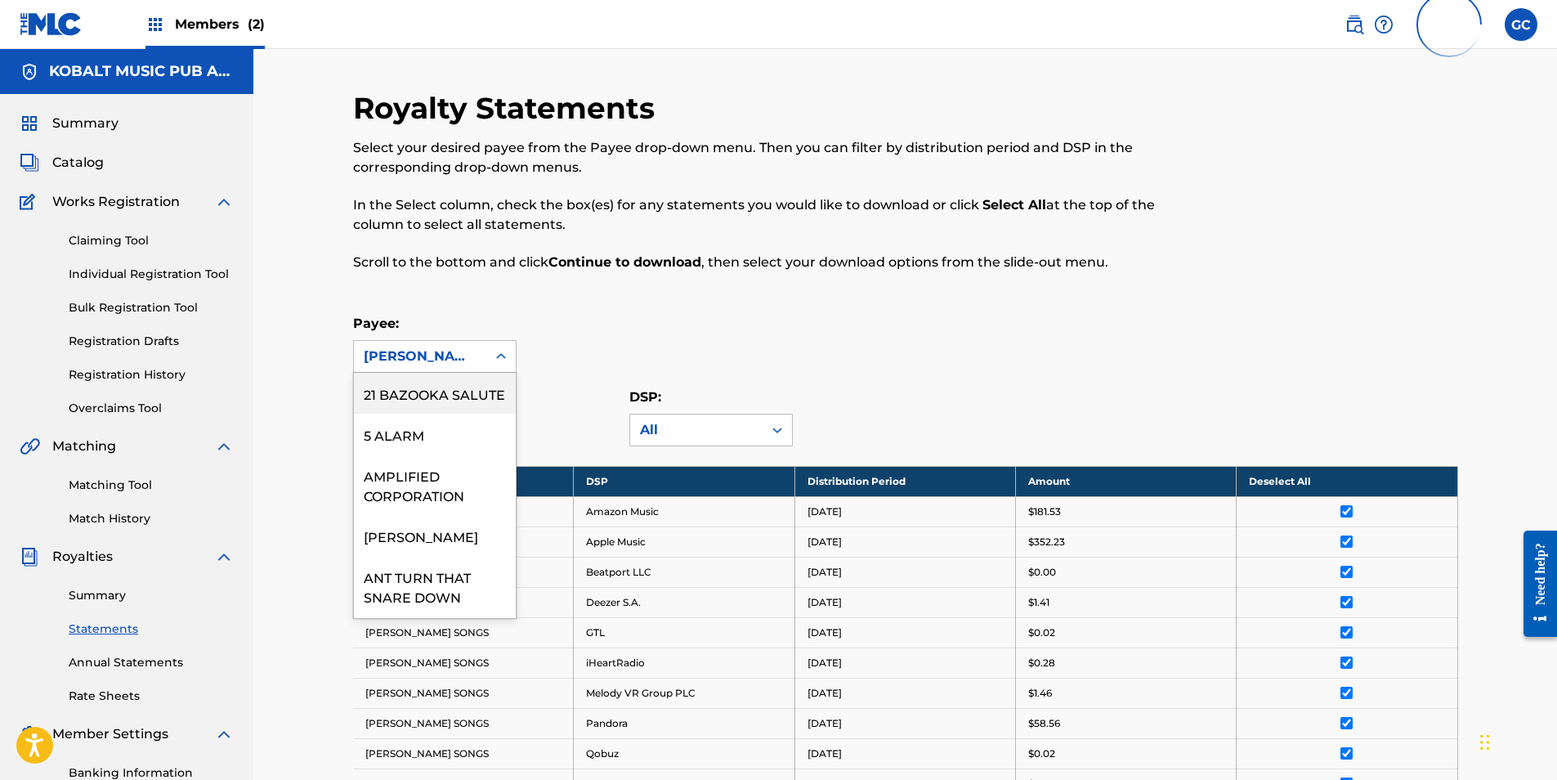
click at [432, 352] on div "[PERSON_NAME] SONGS" at bounding box center [420, 357] width 113 height 20
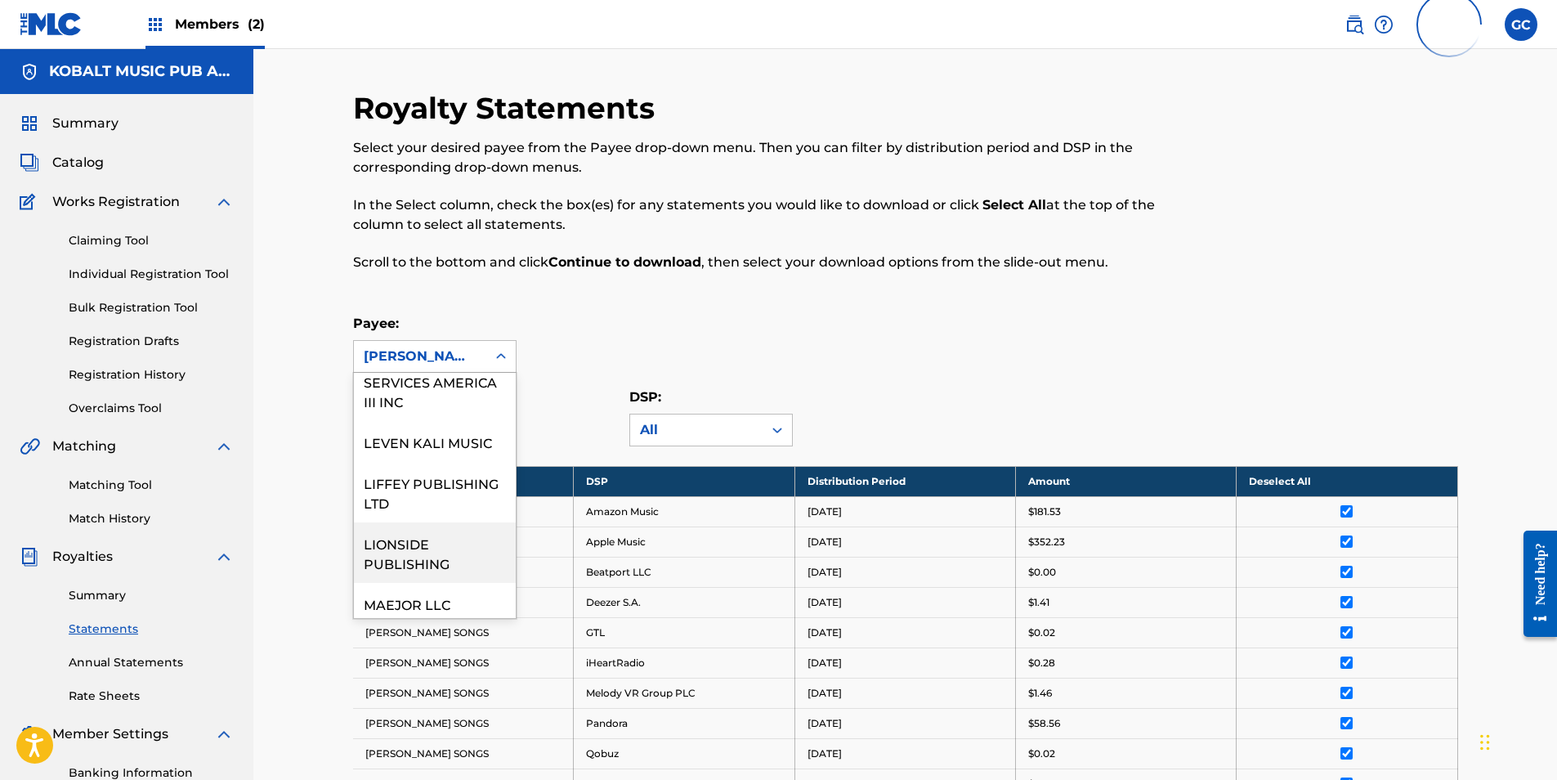
scroll to position [1635, 0]
